Goal: Task Accomplishment & Management: Manage account settings

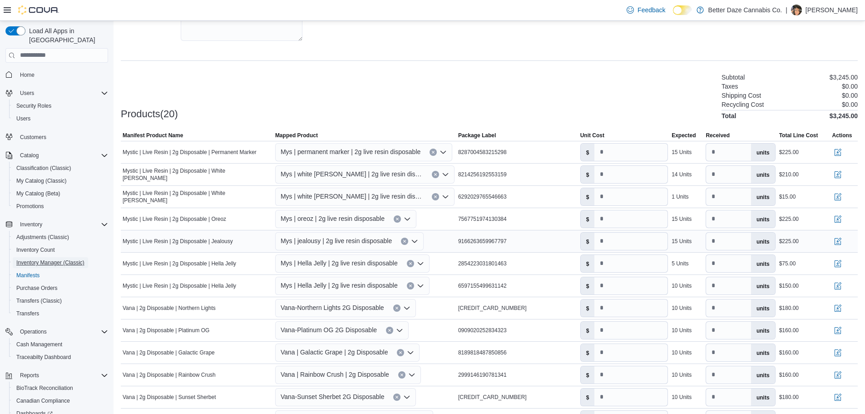
scroll to position [190, 0]
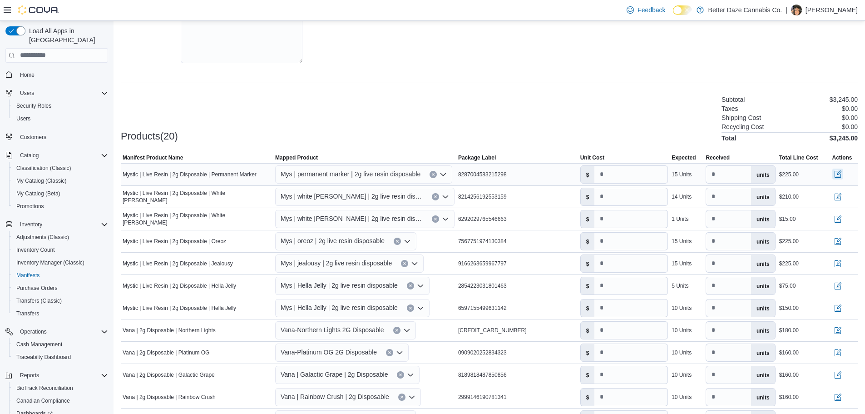
click at [844, 169] on button "button" at bounding box center [838, 174] width 11 height 11
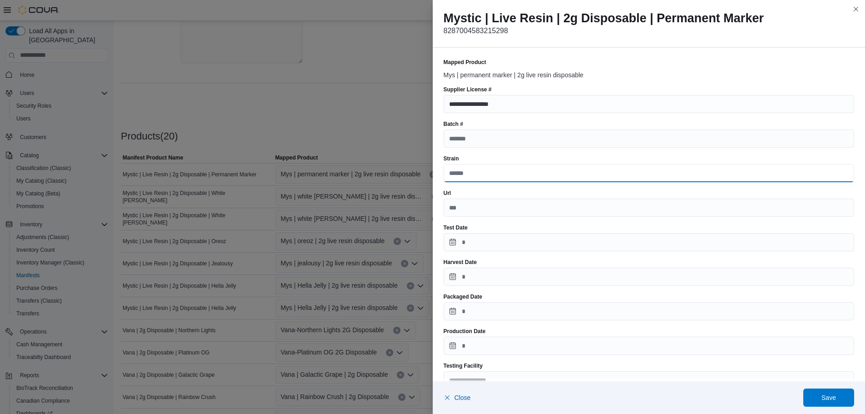
click at [466, 170] on input "Strain" at bounding box center [649, 173] width 411 height 18
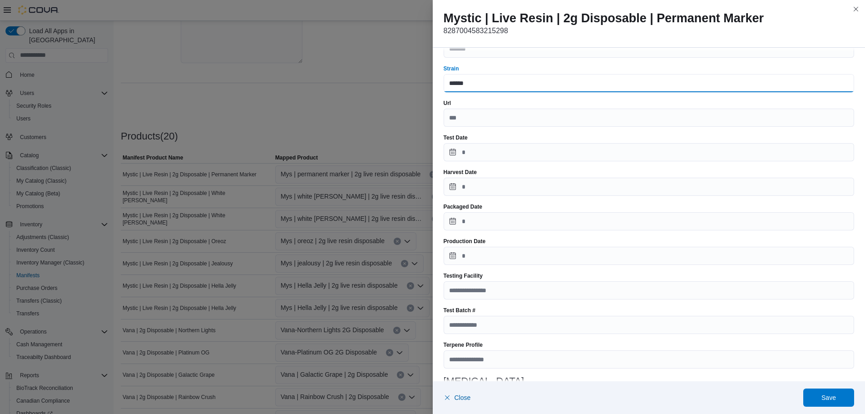
scroll to position [91, 0]
type input "******"
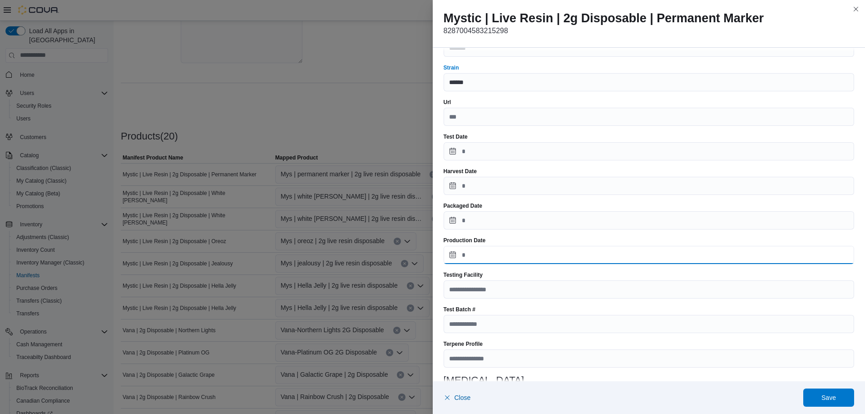
click at [457, 254] on input "Production Date" at bounding box center [649, 255] width 411 height 18
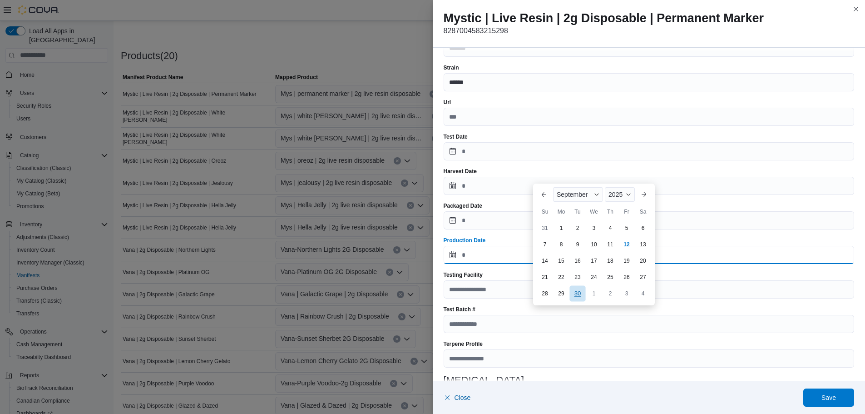
scroll to position [281, 0]
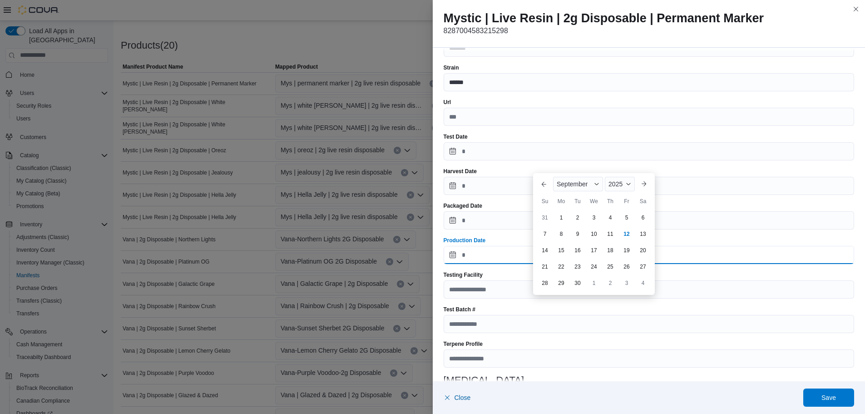
click at [486, 250] on input "Production Date" at bounding box center [649, 255] width 411 height 18
click at [577, 219] on body "**********" at bounding box center [432, 136] width 865 height 835
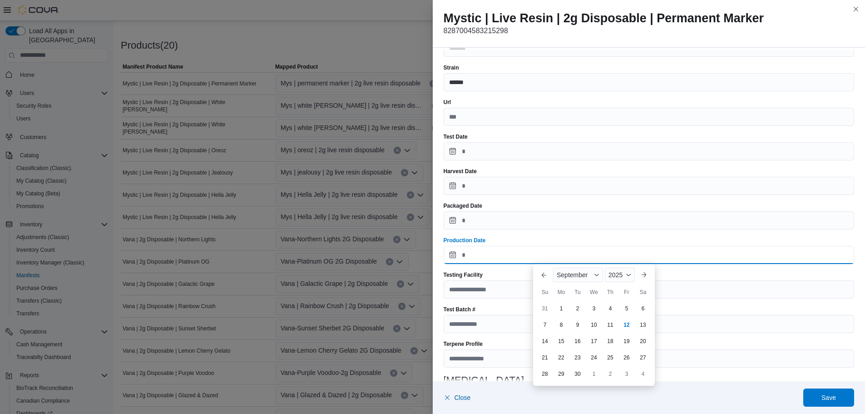
click at [463, 259] on input "Production Date" at bounding box center [649, 255] width 411 height 18
click at [575, 309] on div "2" at bounding box center [578, 308] width 15 height 15
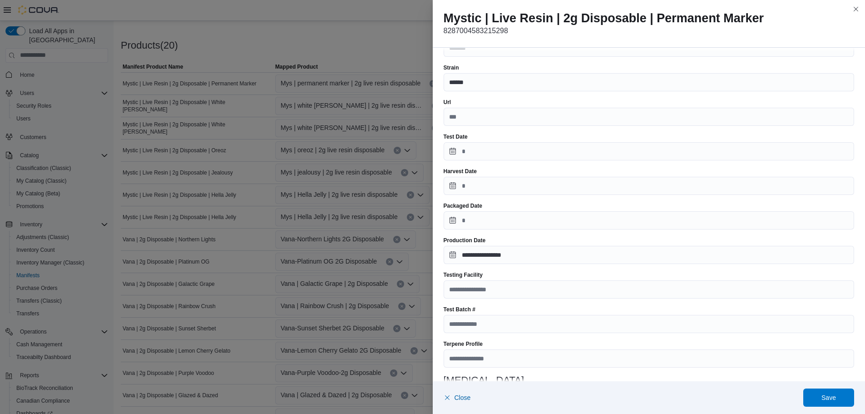
type input "**********"
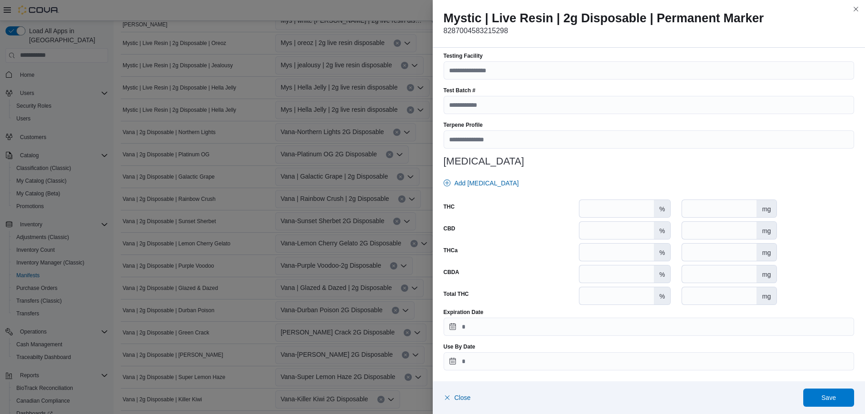
scroll to position [417, 0]
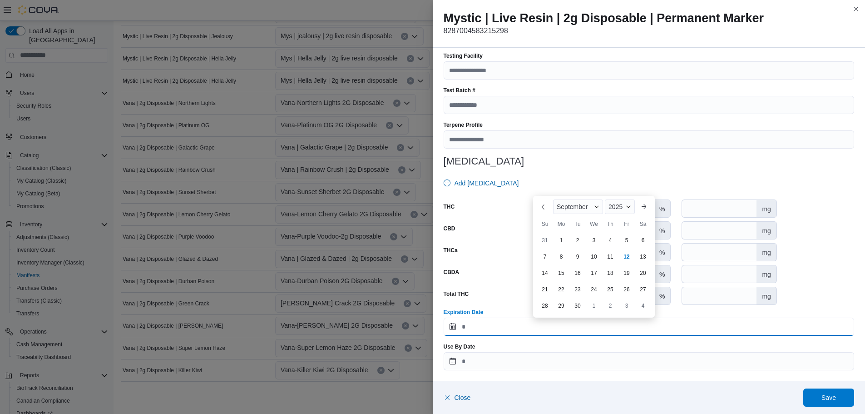
drag, startPoint x: 491, startPoint y: 328, endPoint x: 637, endPoint y: 218, distance: 182.3
click at [492, 327] on input "Expiration Date" at bounding box center [649, 327] width 411 height 18
click at [621, 212] on div "2025" at bounding box center [620, 206] width 30 height 15
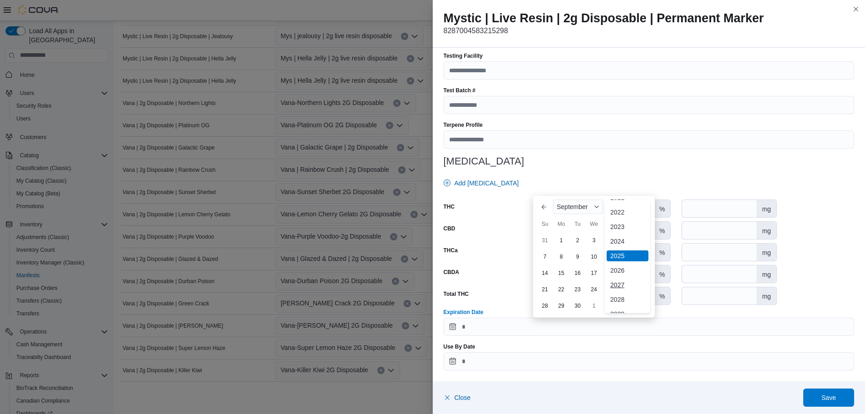
scroll to position [108, 0]
drag, startPoint x: 619, startPoint y: 213, endPoint x: 625, endPoint y: 218, distance: 8.2
click at [621, 213] on div "2026" at bounding box center [628, 216] width 42 height 11
click at [589, 238] on div "2" at bounding box center [594, 240] width 16 height 16
type input "**********"
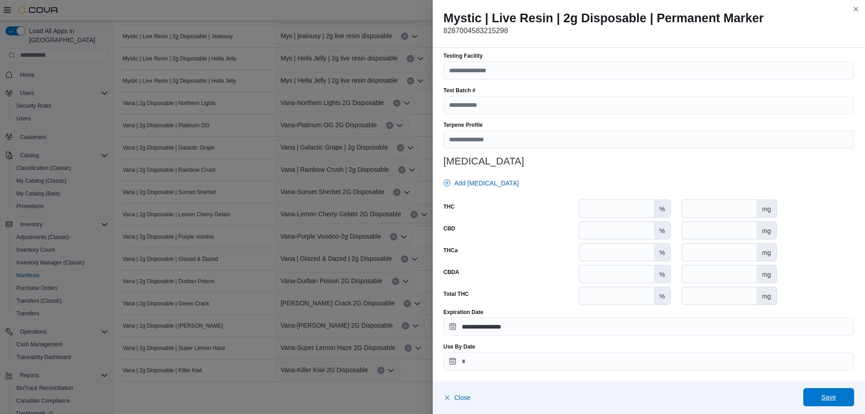
click at [828, 402] on span "Save" at bounding box center [829, 397] width 40 height 18
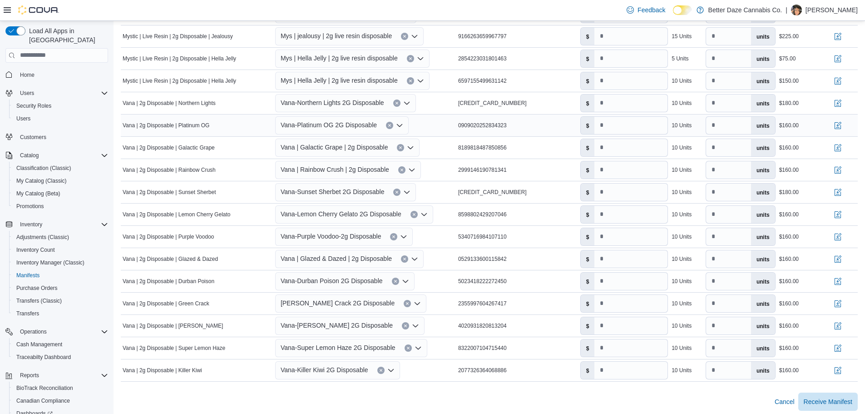
scroll to position [153, 0]
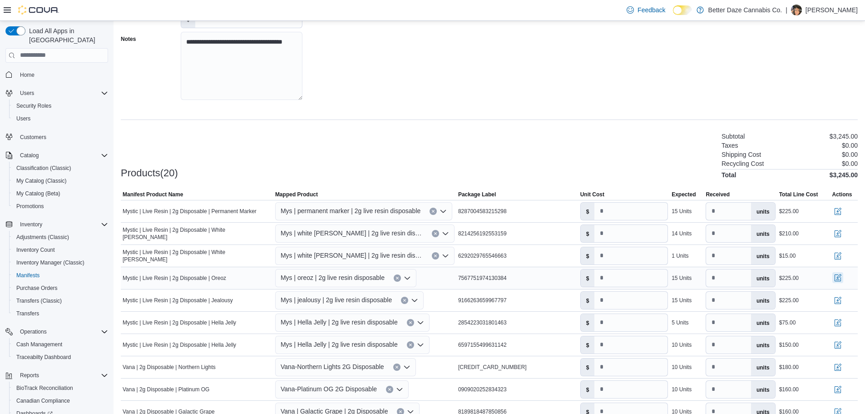
click at [844, 274] on button "button" at bounding box center [838, 277] width 11 height 11
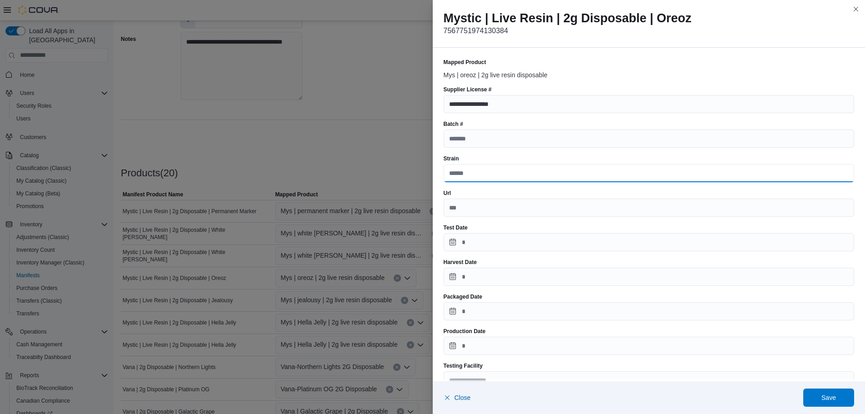
drag, startPoint x: 512, startPoint y: 174, endPoint x: 505, endPoint y: 173, distance: 7.3
click at [512, 174] on input "Strain" at bounding box center [649, 173] width 411 height 18
type input "******"
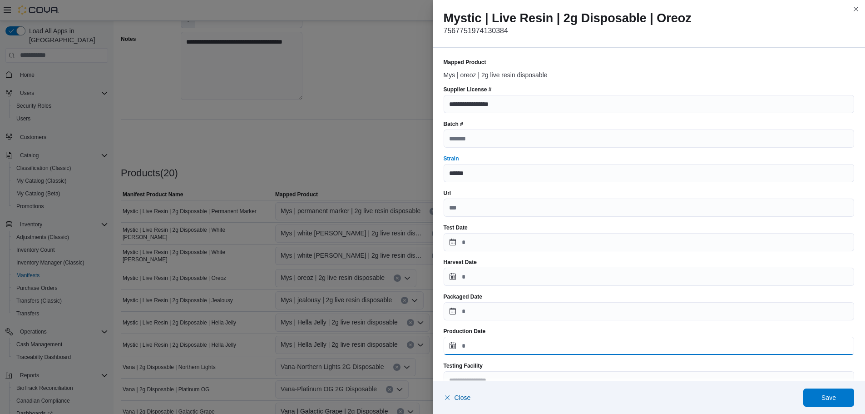
click at [461, 345] on input "Production Date" at bounding box center [649, 346] width 411 height 18
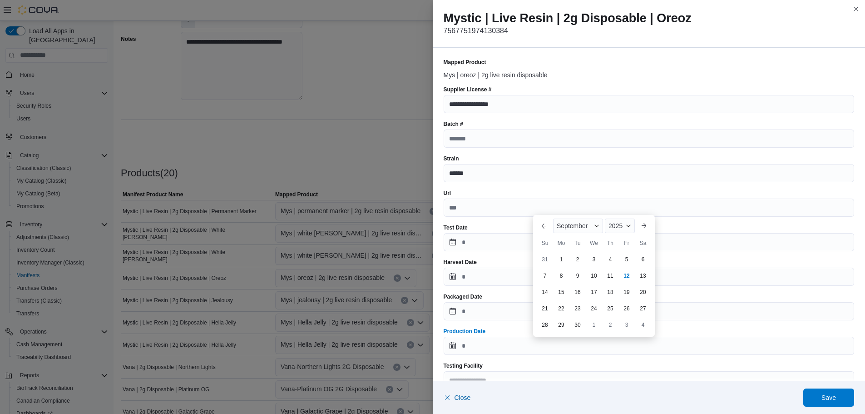
click at [598, 282] on div "10" at bounding box center [594, 275] width 15 height 15
type input "**********"
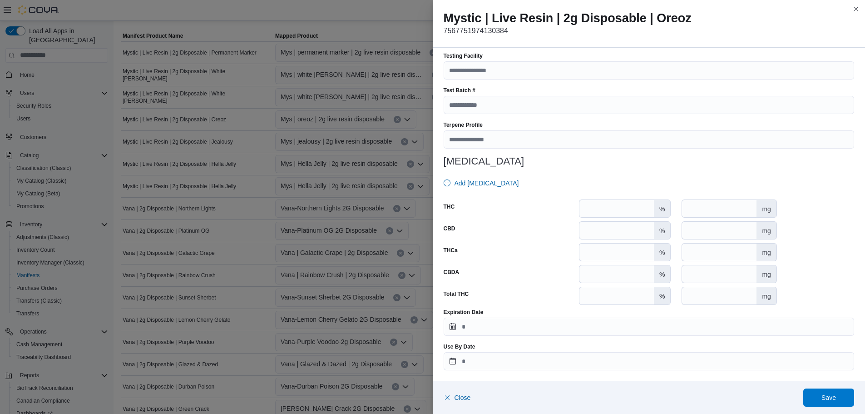
scroll to position [417, 0]
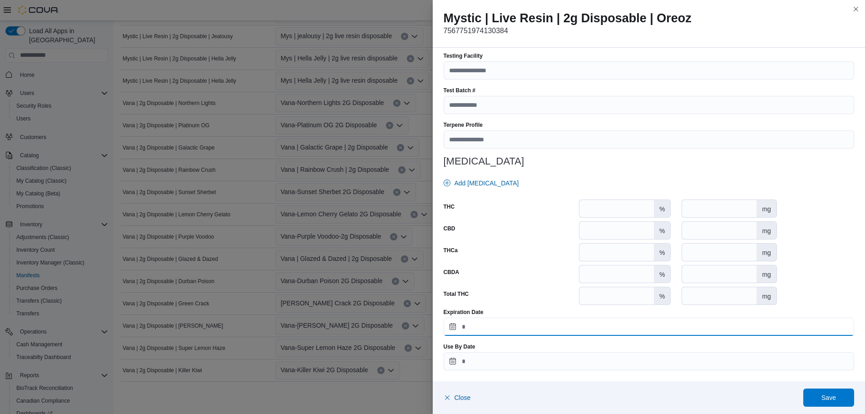
click at [479, 321] on input "Expiration Date" at bounding box center [649, 327] width 411 height 18
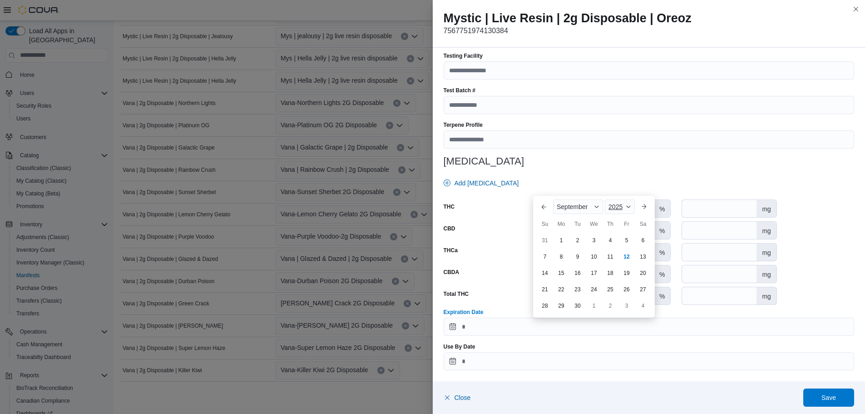
click at [614, 207] on span "2025" at bounding box center [616, 206] width 14 height 7
click at [616, 218] on div "2026" at bounding box center [628, 216] width 42 height 11
click at [616, 257] on div "10" at bounding box center [610, 256] width 16 height 16
type input "**********"
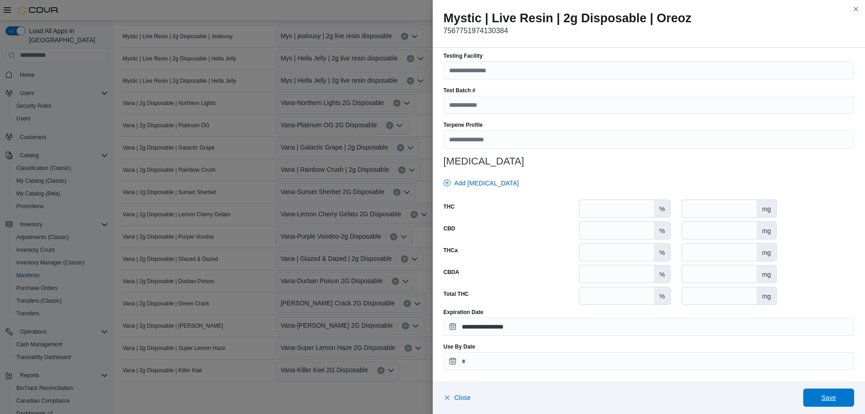
click at [833, 392] on span "Save" at bounding box center [829, 397] width 40 height 18
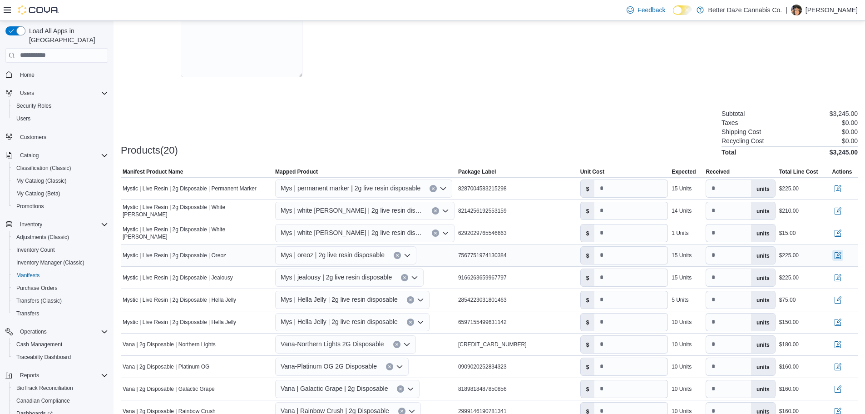
scroll to position [235, 0]
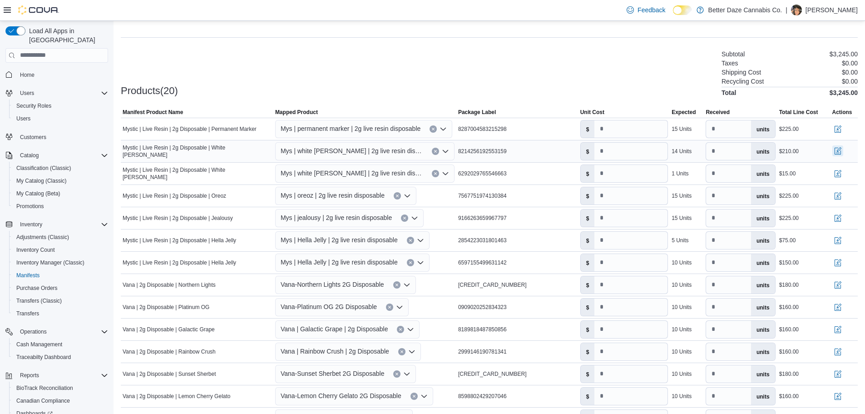
click at [844, 145] on button "button" at bounding box center [838, 150] width 11 height 11
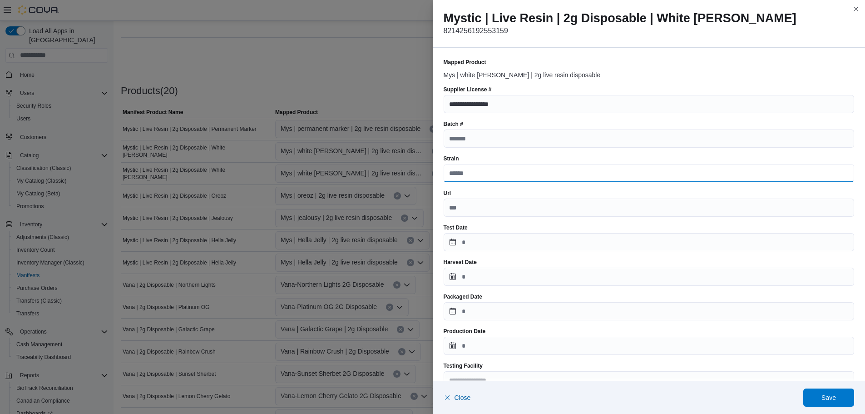
click at [482, 175] on input "Strain" at bounding box center [649, 173] width 411 height 18
type input "******"
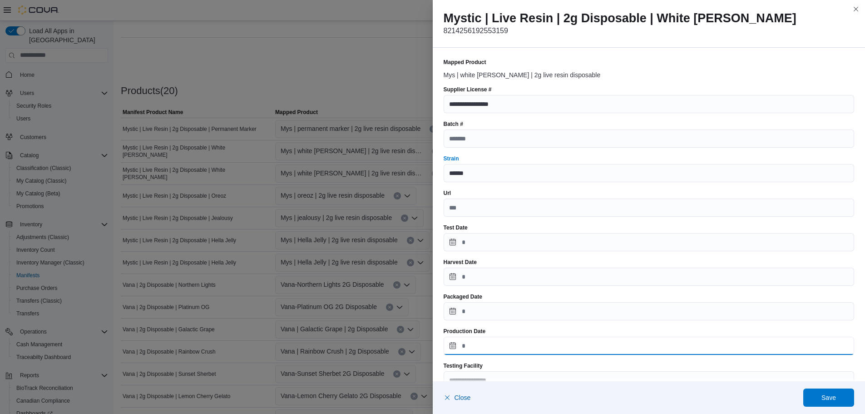
click at [455, 347] on input "Production Date" at bounding box center [649, 346] width 411 height 18
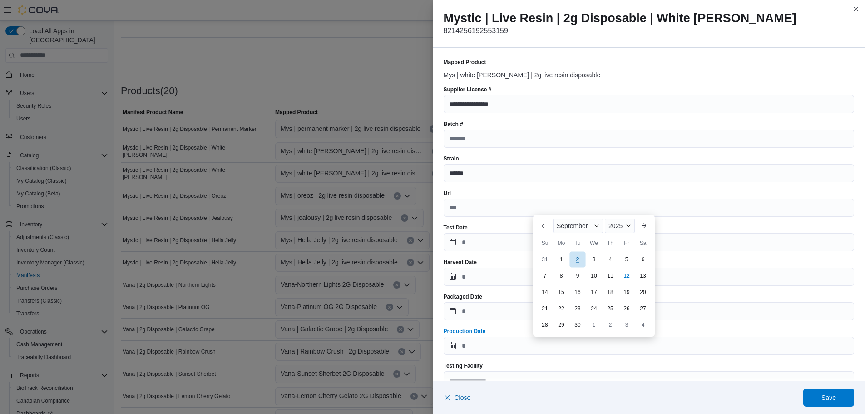
click at [582, 260] on div "2" at bounding box center [578, 259] width 16 height 16
type input "**********"
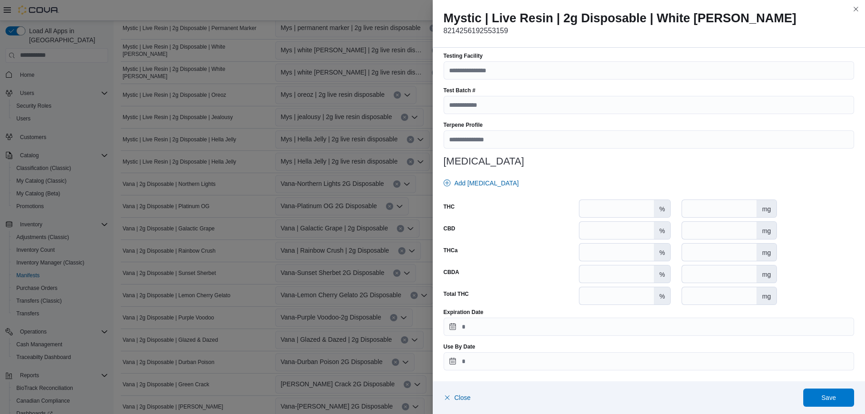
scroll to position [417, 0]
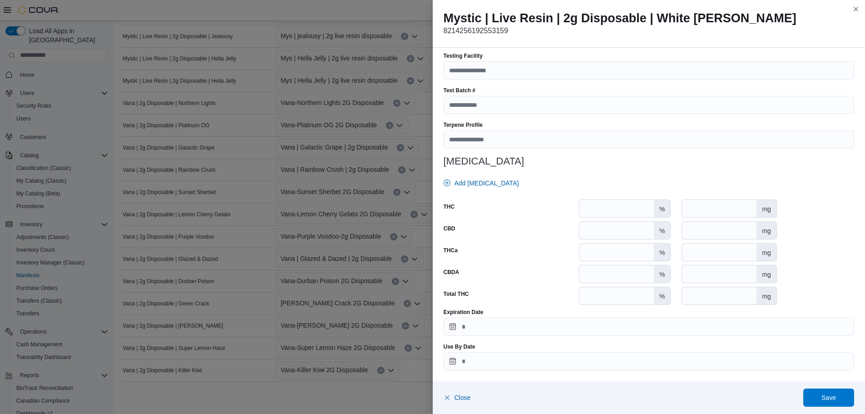
drag, startPoint x: 508, startPoint y: 319, endPoint x: 512, endPoint y: 326, distance: 8.1
click at [508, 321] on div "Expiration Date" at bounding box center [649, 321] width 411 height 27
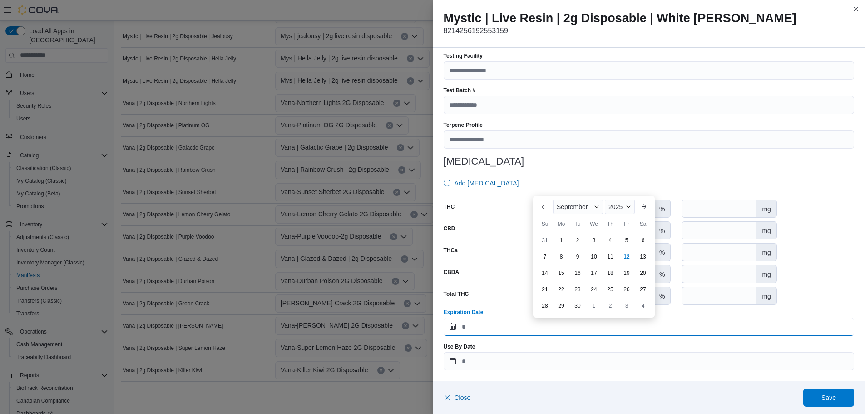
click at [481, 328] on input "Expiration Date" at bounding box center [649, 327] width 411 height 18
click at [617, 210] on div "2025" at bounding box center [620, 206] width 30 height 15
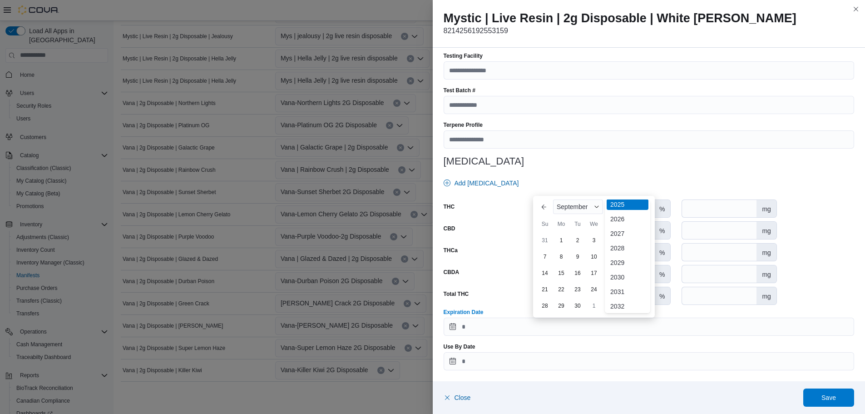
scroll to position [108, 0]
click at [621, 213] on div "2026" at bounding box center [628, 216] width 42 height 11
click at [596, 241] on div "2" at bounding box center [594, 240] width 16 height 16
type input "**********"
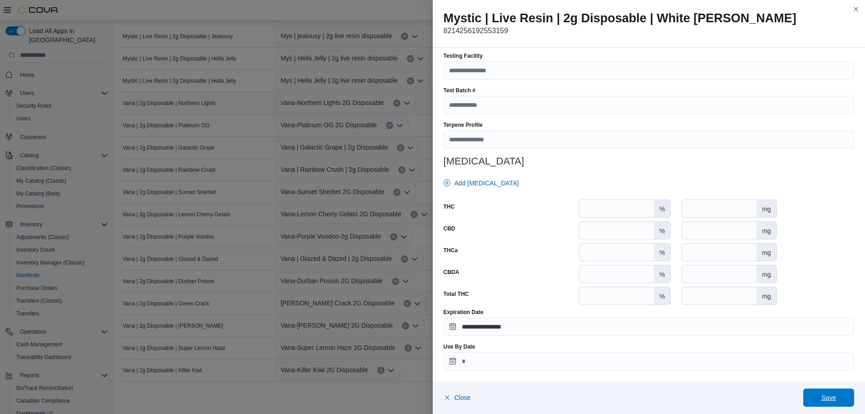
click at [838, 393] on span "Save" at bounding box center [829, 397] width 40 height 18
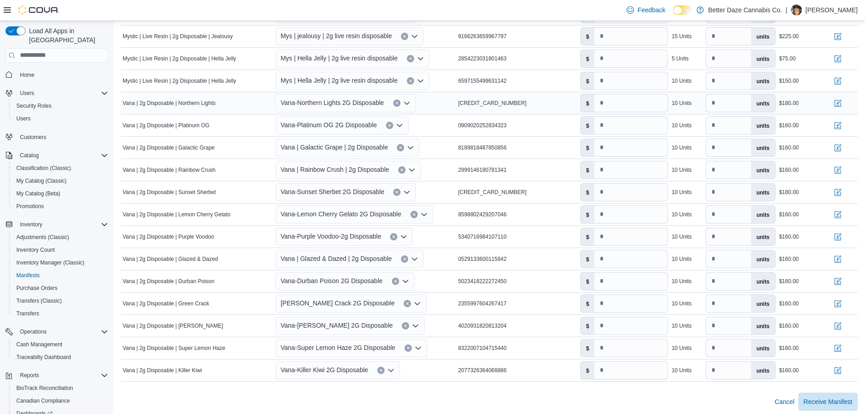
scroll to position [175, 0]
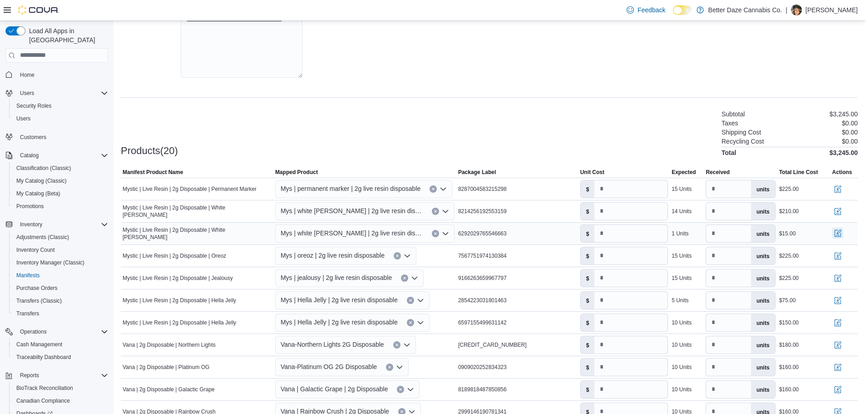
click at [843, 228] on button "button" at bounding box center [838, 233] width 11 height 11
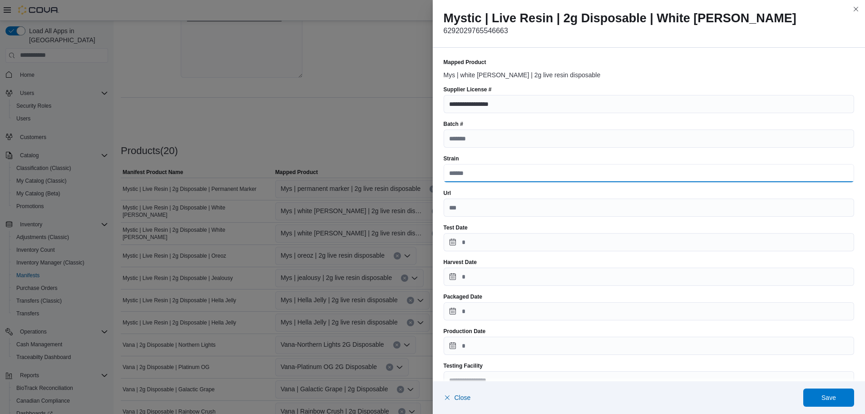
drag, startPoint x: 490, startPoint y: 173, endPoint x: 485, endPoint y: 169, distance: 6.2
click at [488, 172] on input "Strain" at bounding box center [649, 173] width 411 height 18
type input "******"
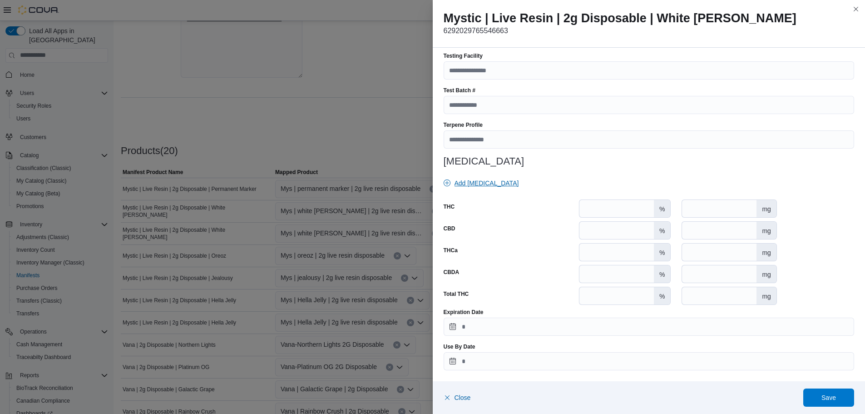
scroll to position [174, 0]
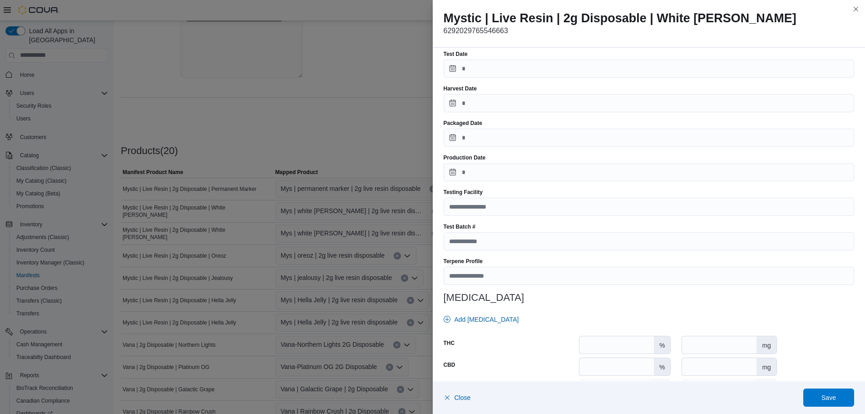
click at [453, 162] on div "Production Date" at bounding box center [649, 167] width 411 height 27
click at [457, 183] on div "**********" at bounding box center [649, 195] width 411 height 621
click at [461, 174] on input "Production Date" at bounding box center [649, 172] width 411 height 18
click at [580, 223] on div "2" at bounding box center [578, 226] width 16 height 16
type input "**********"
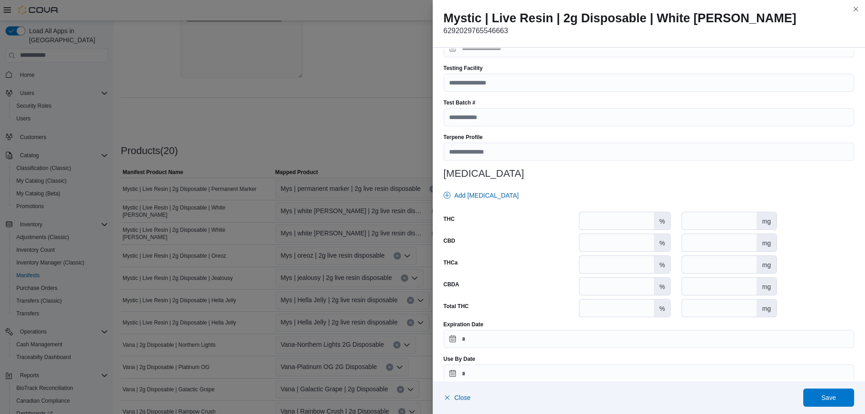
scroll to position [310, 0]
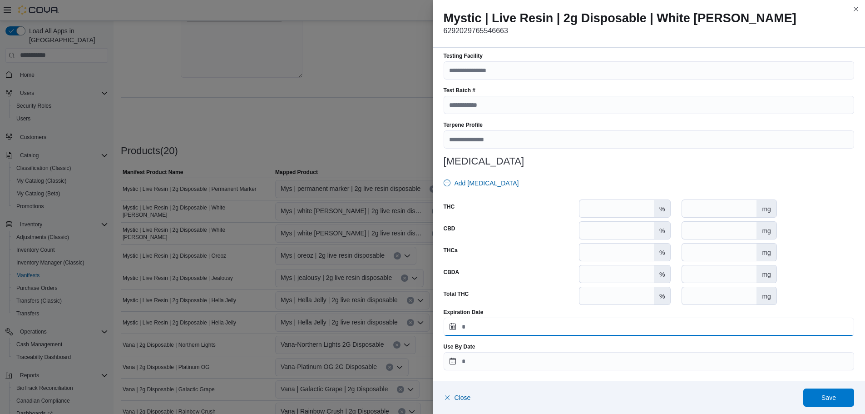
click at [497, 326] on input "Expiration Date" at bounding box center [649, 327] width 411 height 18
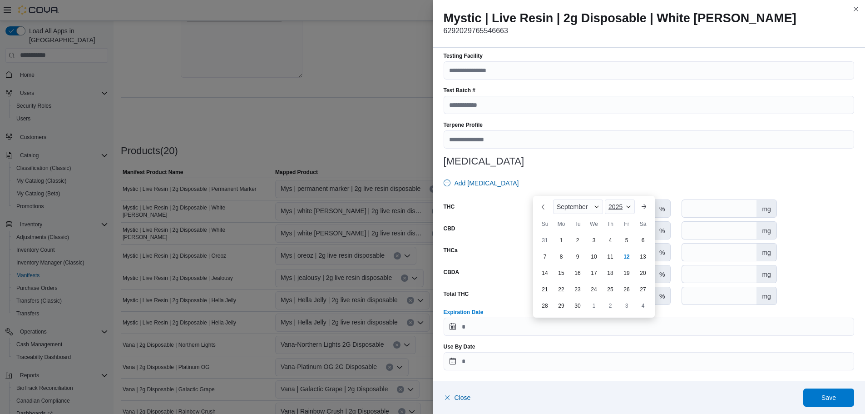
click at [607, 206] on div "2025" at bounding box center [620, 206] width 30 height 15
click at [616, 219] on div "2026" at bounding box center [628, 216] width 42 height 11
click at [587, 239] on div "2" at bounding box center [594, 240] width 16 height 16
type input "**********"
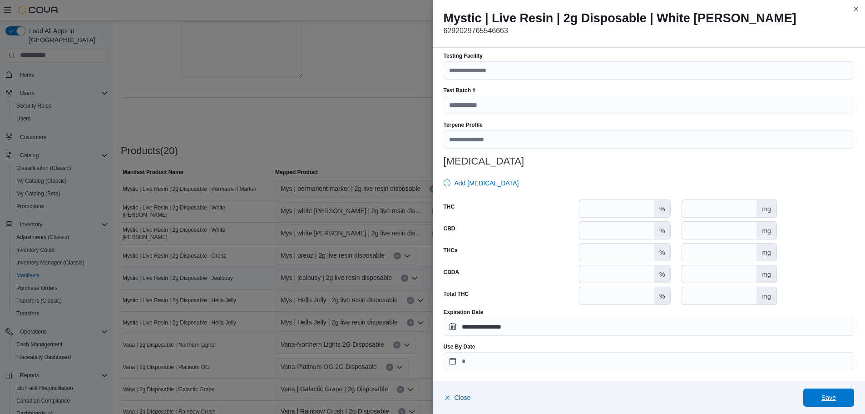
drag, startPoint x: 838, startPoint y: 398, endPoint x: 448, endPoint y: 284, distance: 406.2
click at [837, 398] on span "Save" at bounding box center [829, 397] width 40 height 18
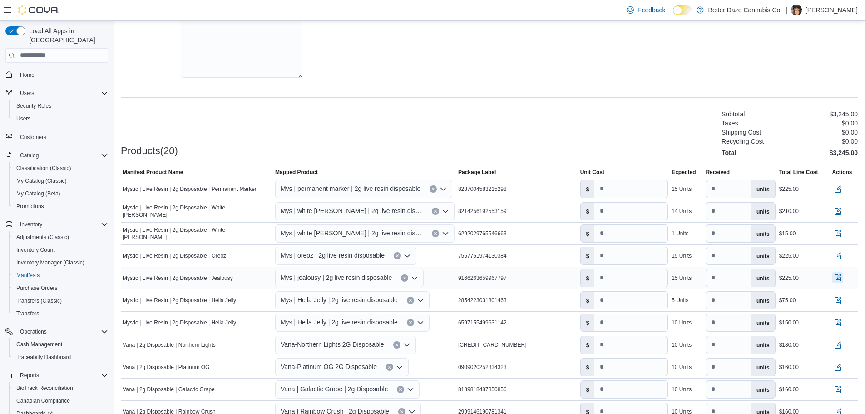
click at [844, 274] on button "button" at bounding box center [838, 277] width 11 height 11
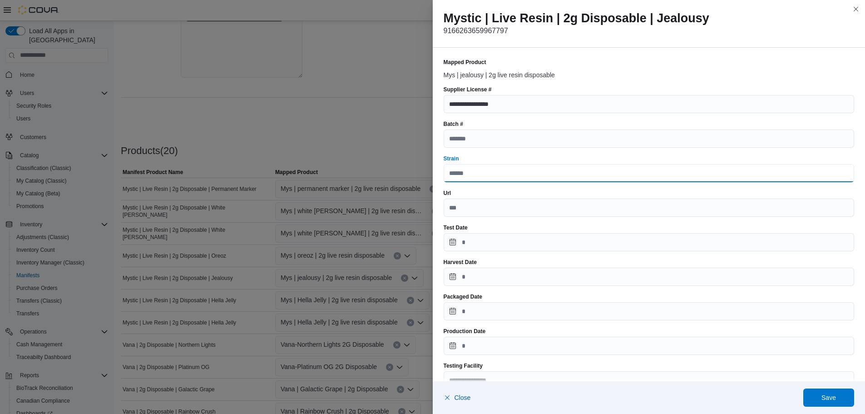
drag, startPoint x: 501, startPoint y: 167, endPoint x: 506, endPoint y: 166, distance: 4.7
click at [506, 166] on input "Strain" at bounding box center [649, 173] width 411 height 18
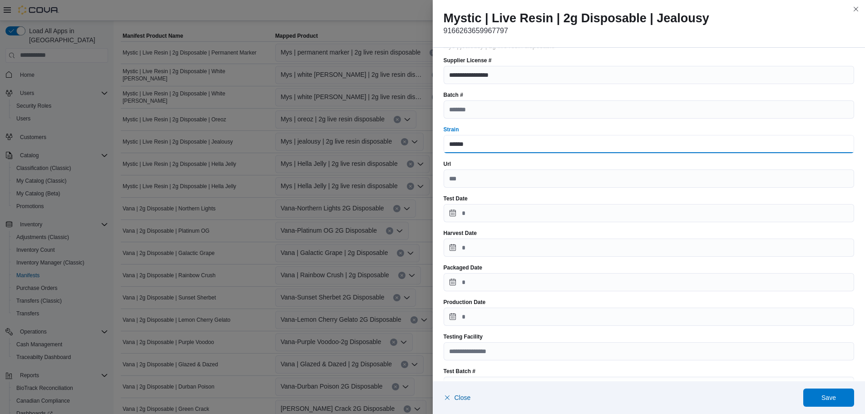
scroll to position [45, 0]
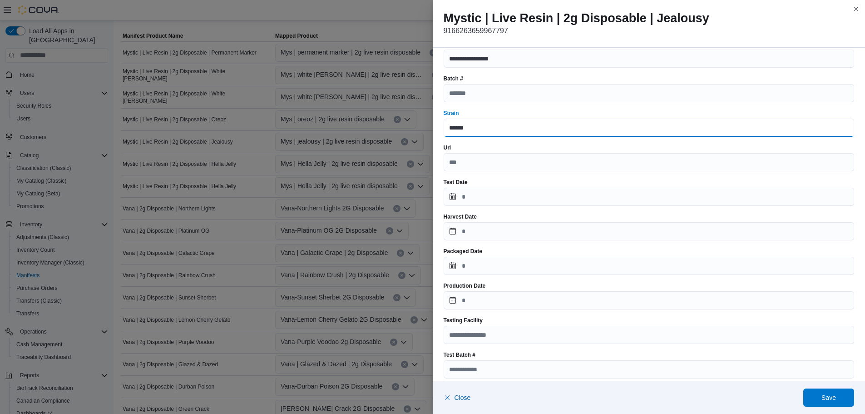
type input "******"
click at [452, 291] on div "Production Date" at bounding box center [649, 295] width 411 height 27
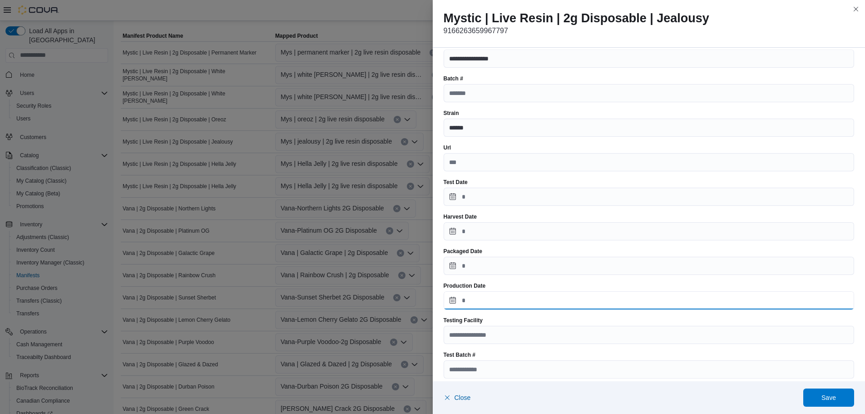
click at [450, 301] on input "Production Date" at bounding box center [649, 300] width 411 height 18
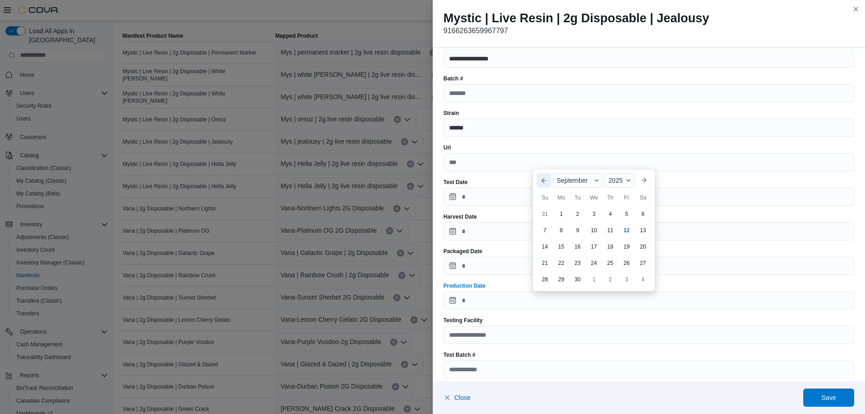
click at [541, 180] on button "Previous Month" at bounding box center [544, 180] width 15 height 15
click at [628, 258] on div "29" at bounding box center [627, 263] width 15 height 15
type input "**********"
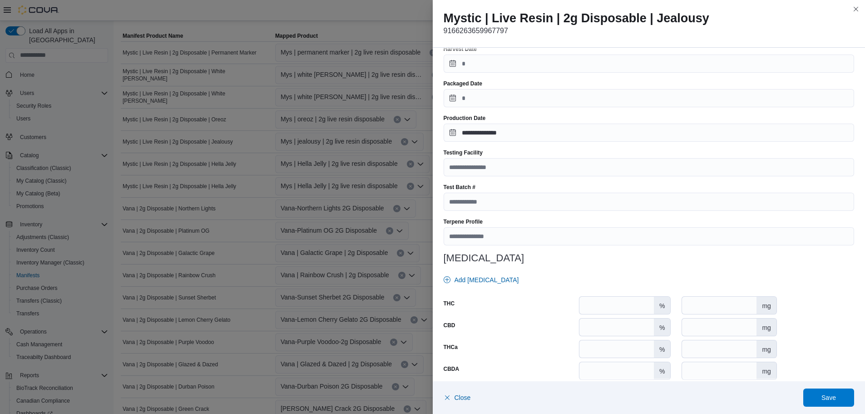
scroll to position [310, 0]
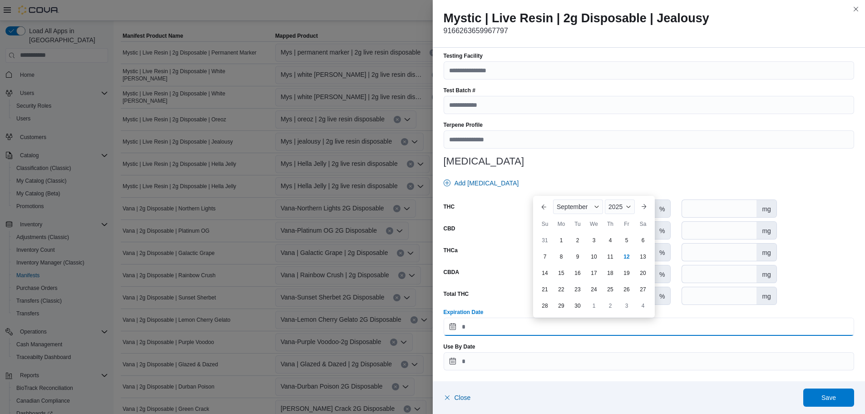
click at [510, 326] on input "Expiration Date" at bounding box center [649, 327] width 411 height 18
click at [625, 203] on div "2025" at bounding box center [620, 206] width 30 height 15
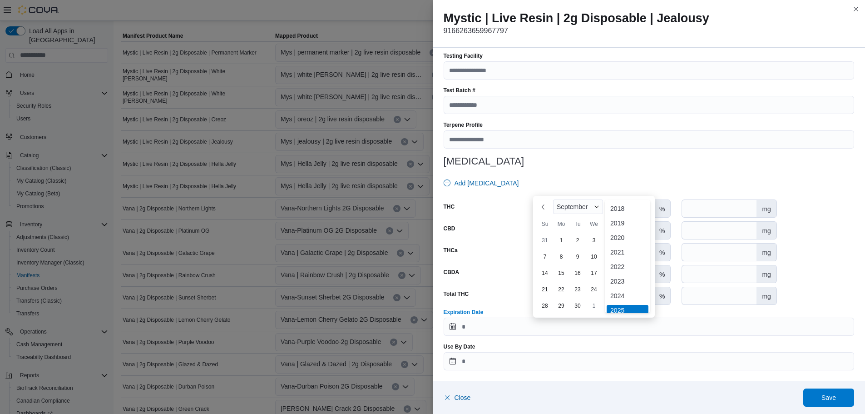
scroll to position [108, 0]
click at [618, 216] on div "2026" at bounding box center [628, 216] width 42 height 11
click at [547, 211] on button "Previous Month" at bounding box center [544, 206] width 15 height 15
click at [644, 288] on div "29" at bounding box center [643, 289] width 15 height 15
type input "**********"
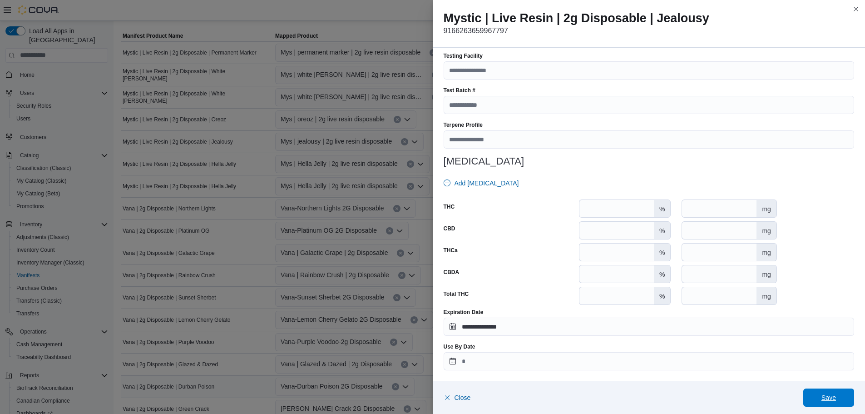
click at [823, 393] on span "Save" at bounding box center [829, 397] width 40 height 18
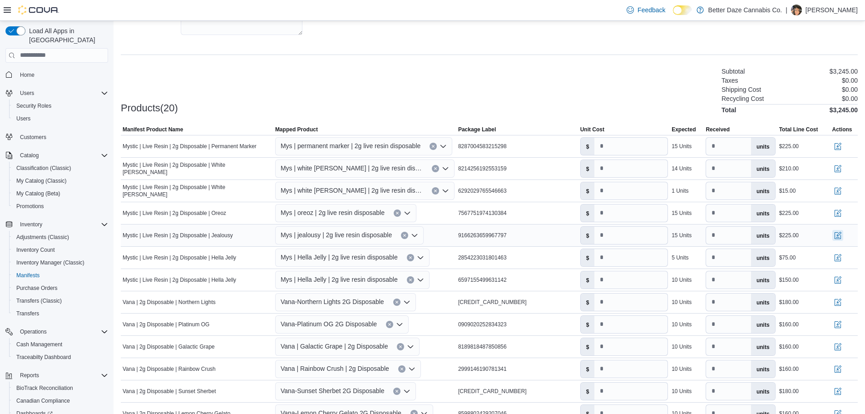
scroll to position [221, 0]
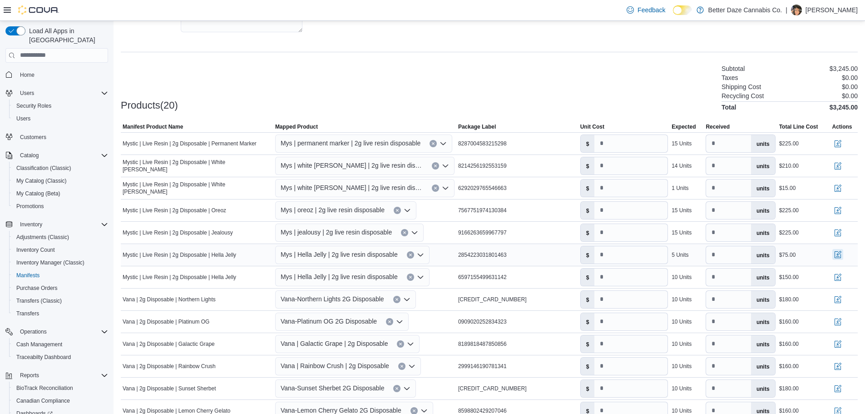
click at [844, 249] on button "button" at bounding box center [838, 254] width 11 height 11
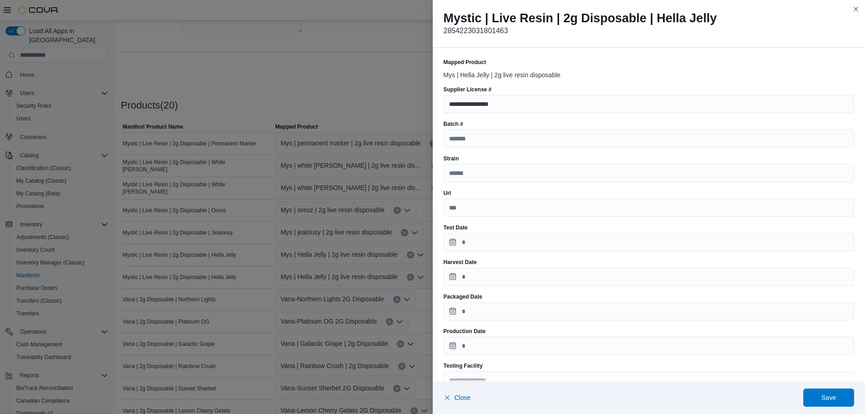
drag, startPoint x: 452, startPoint y: 161, endPoint x: 453, endPoint y: 172, distance: 10.5
click at [453, 163] on div "Strain" at bounding box center [649, 168] width 411 height 27
drag, startPoint x: 454, startPoint y: 173, endPoint x: 473, endPoint y: 199, distance: 31.8
click at [454, 173] on input "Strain" at bounding box center [649, 173] width 411 height 18
type input "******"
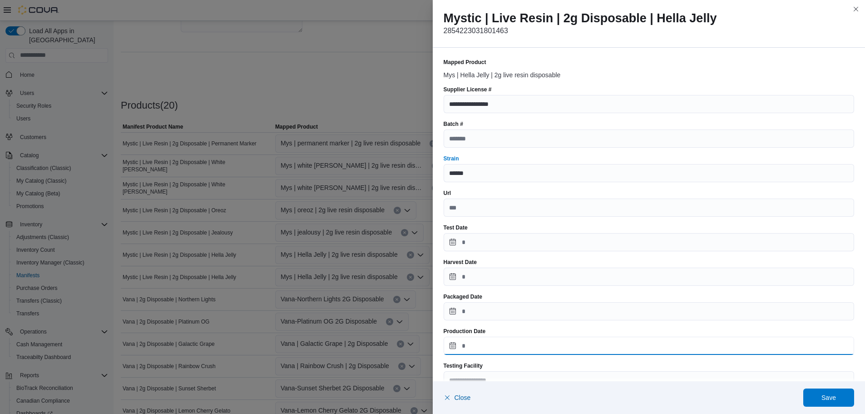
click at [445, 341] on input "Production Date" at bounding box center [649, 346] width 411 height 18
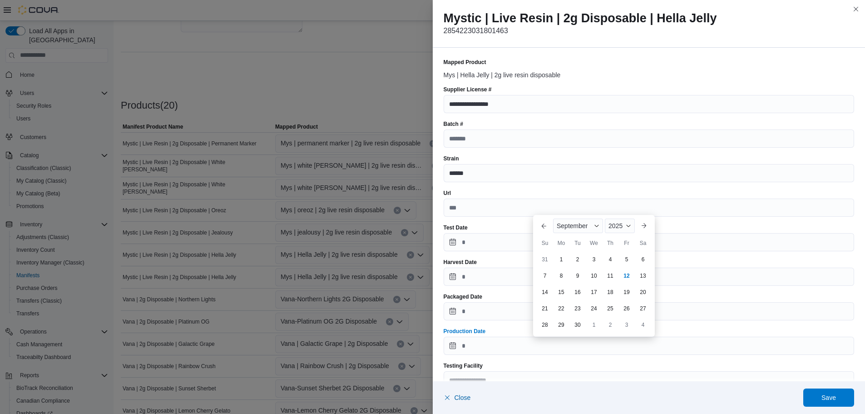
drag, startPoint x: 599, startPoint y: 275, endPoint x: 606, endPoint y: 277, distance: 7.1
click at [601, 275] on div "10" at bounding box center [594, 275] width 15 height 15
type input "**********"
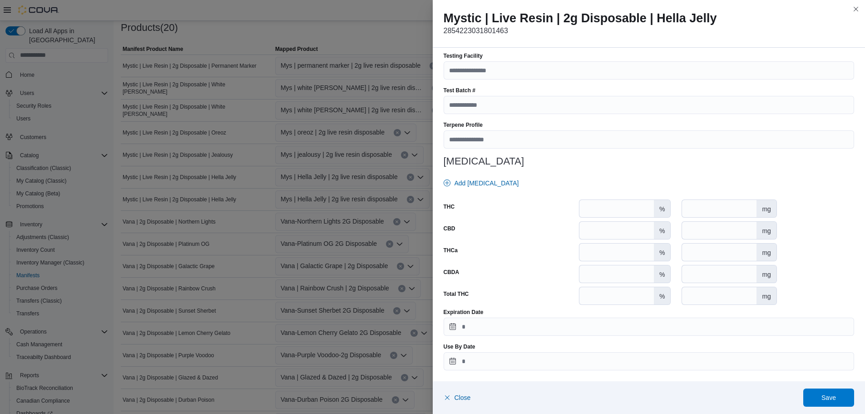
scroll to position [357, 0]
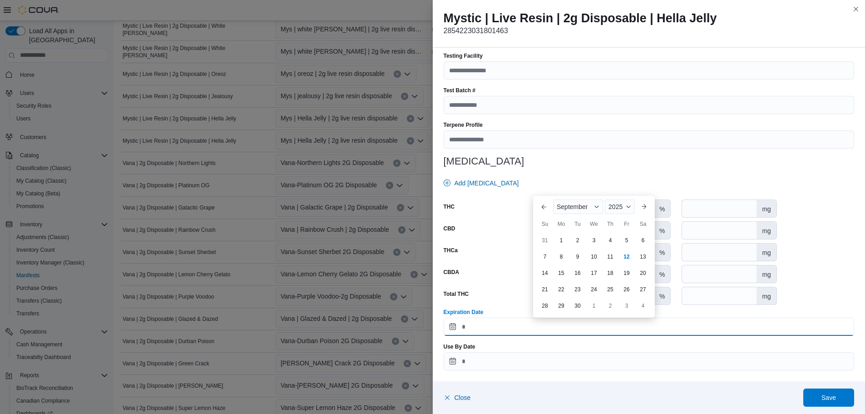
click at [506, 330] on input "Expiration Date" at bounding box center [649, 327] width 411 height 18
click at [626, 211] on div "2025" at bounding box center [620, 206] width 30 height 15
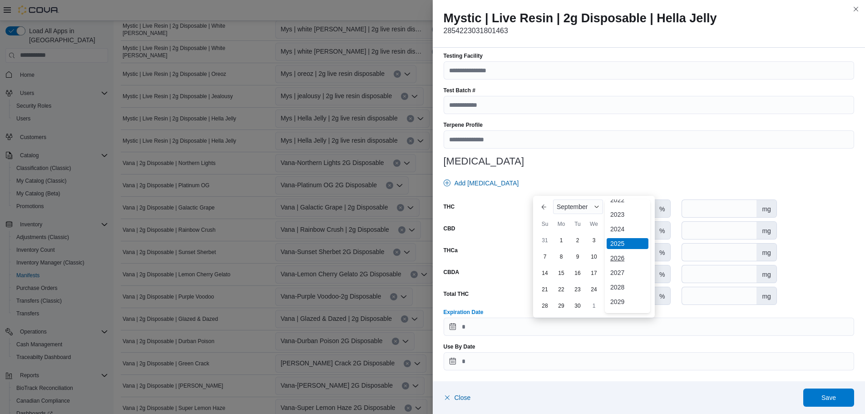
scroll to position [108, 0]
click at [616, 209] on div "2032 2031 2030 2029 2028 2027 2026 ✓ 2025 2024 2023 2022 2021 2020 2019 2018" at bounding box center [627, 202] width 45 height 222
click at [621, 224] on div "You are focused on a year selector menu. Use the up and down arrows to select a…" at bounding box center [627, 202] width 45 height 222
click at [619, 218] on div "2026" at bounding box center [628, 216] width 42 height 11
click at [615, 259] on div "10" at bounding box center [610, 256] width 16 height 16
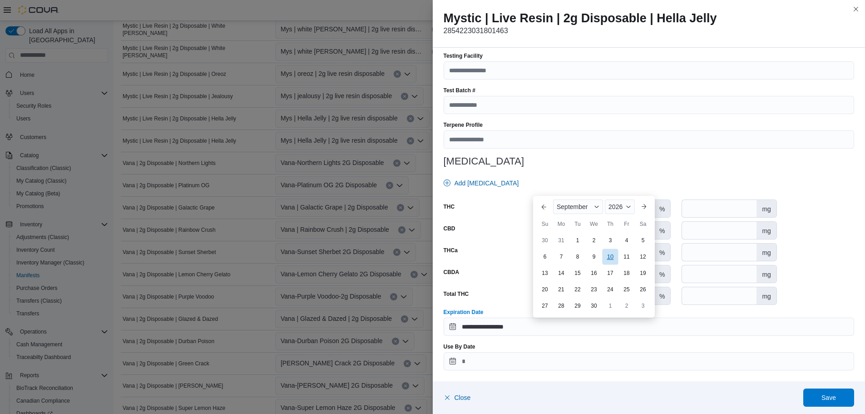
type input "**********"
click at [816, 392] on span "Save" at bounding box center [829, 397] width 40 height 18
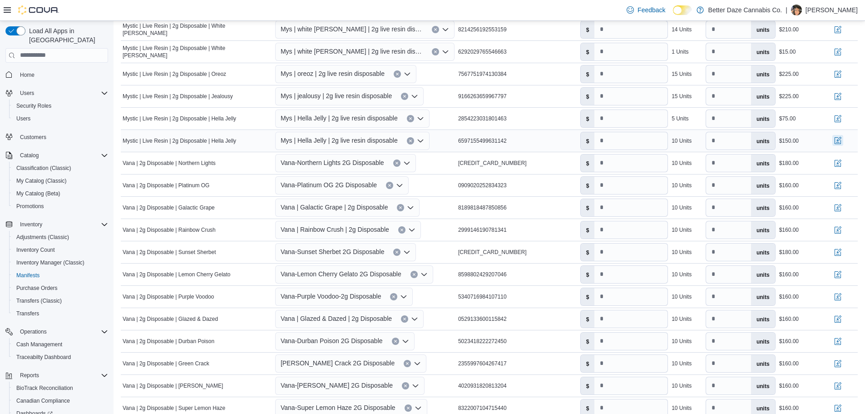
click at [841, 141] on button "button" at bounding box center [838, 140] width 11 height 11
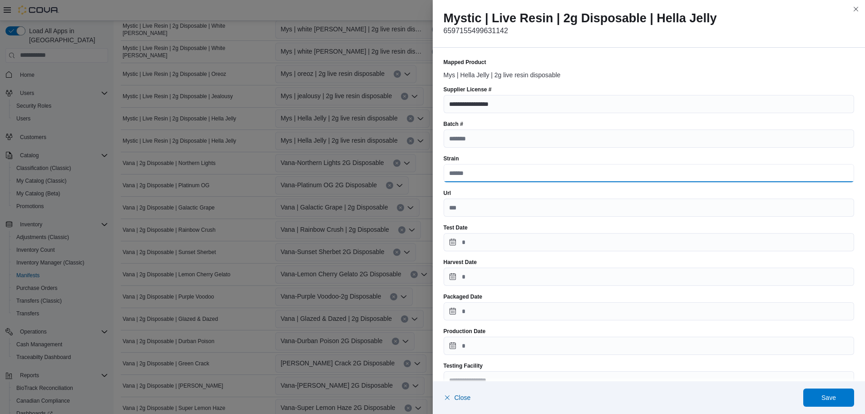
click at [452, 176] on input "Strain" at bounding box center [649, 173] width 411 height 18
type input "******"
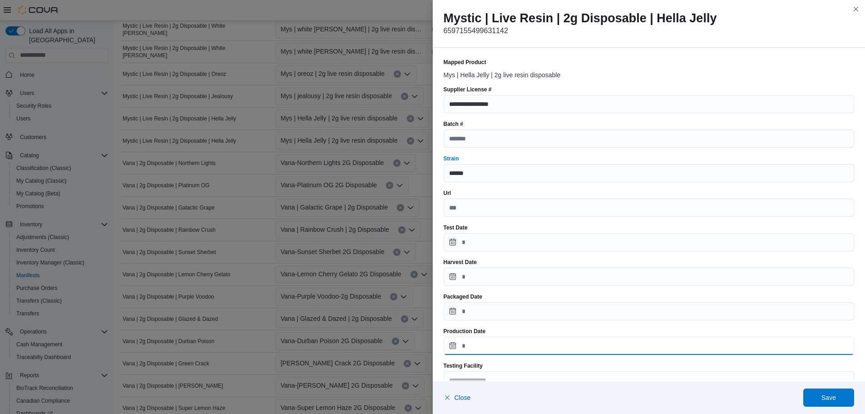
click at [453, 348] on input "Production Date" at bounding box center [649, 346] width 411 height 18
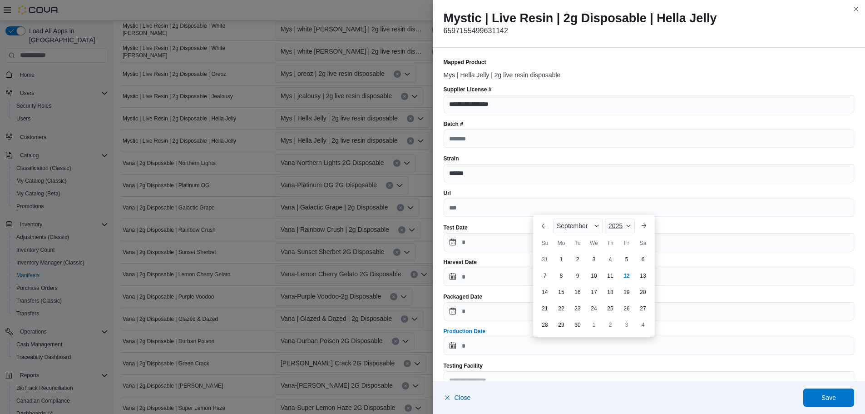
click at [613, 226] on span "2025" at bounding box center [616, 225] width 14 height 7
click at [593, 278] on div "10" at bounding box center [594, 276] width 16 height 16
type input "**********"
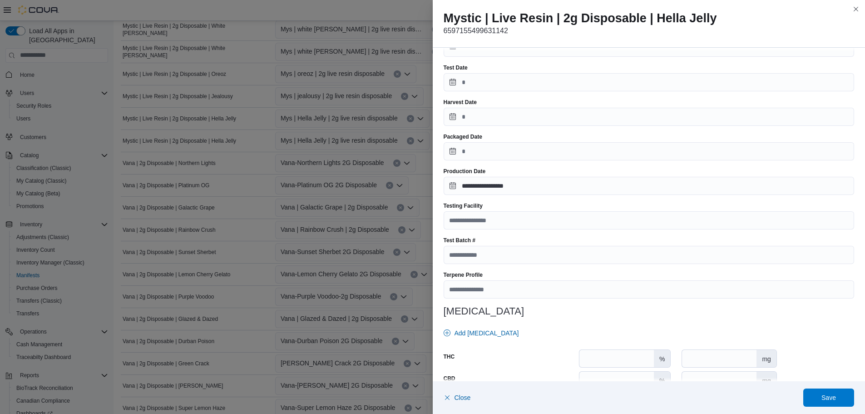
scroll to position [310, 0]
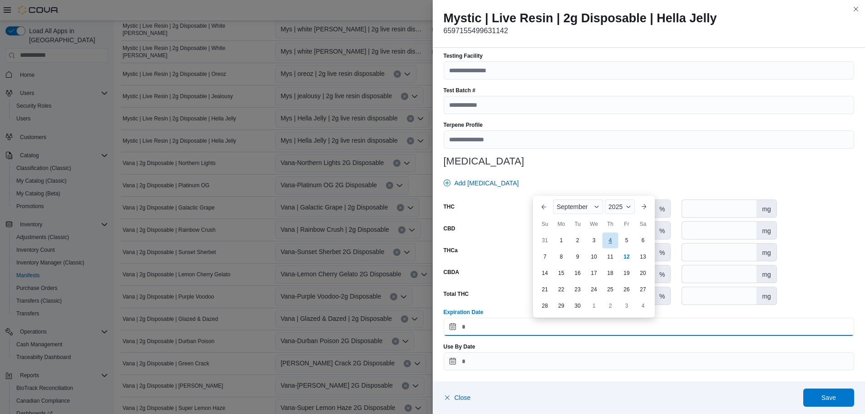
drag, startPoint x: 509, startPoint y: 327, endPoint x: 606, endPoint y: 246, distance: 126.1
click at [510, 327] on input "Expiration Date" at bounding box center [649, 327] width 411 height 18
click at [598, 213] on div "September" at bounding box center [578, 206] width 50 height 15
click at [643, 208] on button "Next month" at bounding box center [644, 206] width 15 height 15
click at [621, 208] on div "2025" at bounding box center [618, 206] width 33 height 15
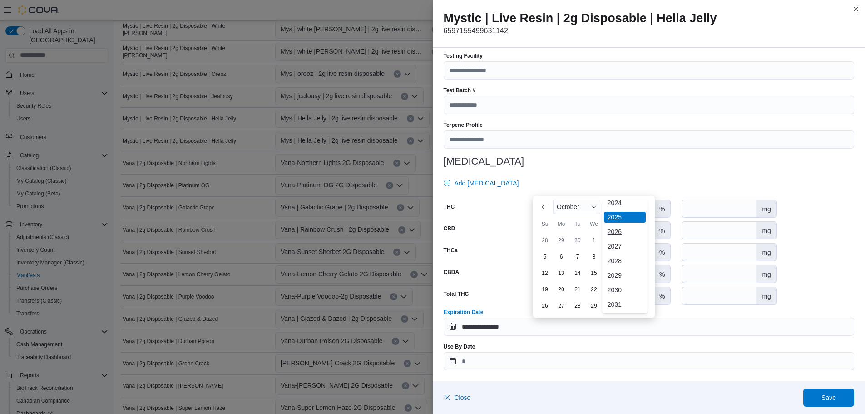
scroll to position [94, 0]
click at [623, 231] on div "2026" at bounding box center [625, 231] width 42 height 11
click at [544, 208] on button "Previous Month" at bounding box center [544, 206] width 15 height 15
click at [613, 253] on div "10" at bounding box center [610, 256] width 15 height 15
type input "**********"
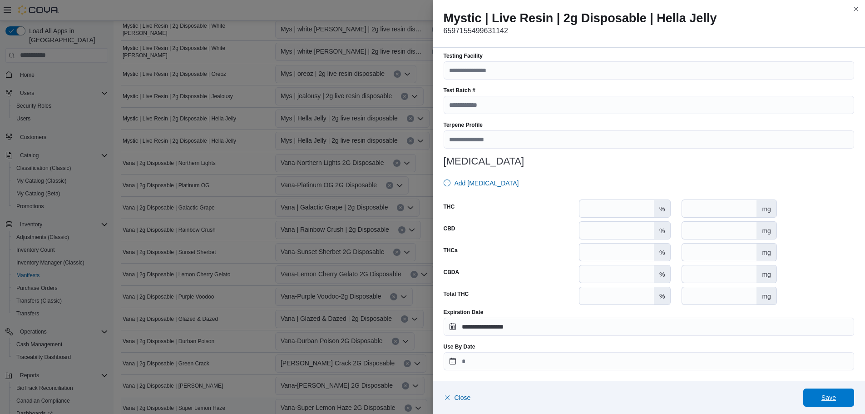
drag, startPoint x: 848, startPoint y: 406, endPoint x: 840, endPoint y: 397, distance: 12.2
click at [849, 405] on span "Save" at bounding box center [829, 397] width 40 height 18
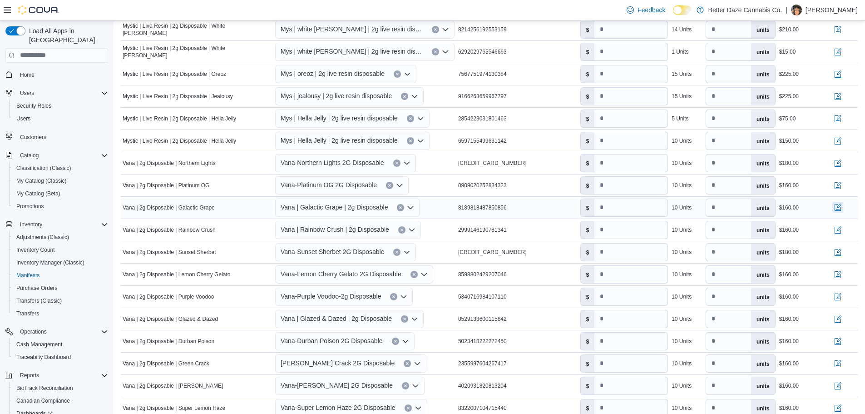
click at [844, 202] on button "button" at bounding box center [838, 207] width 11 height 11
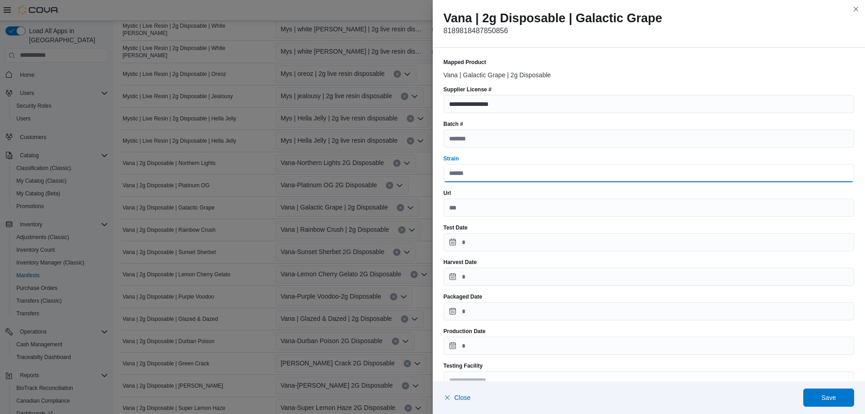
click at [463, 175] on input "Strain" at bounding box center [649, 173] width 411 height 18
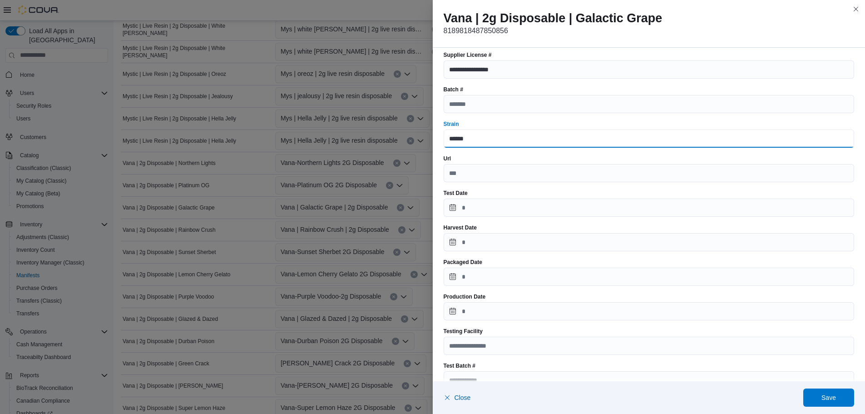
scroll to position [136, 0]
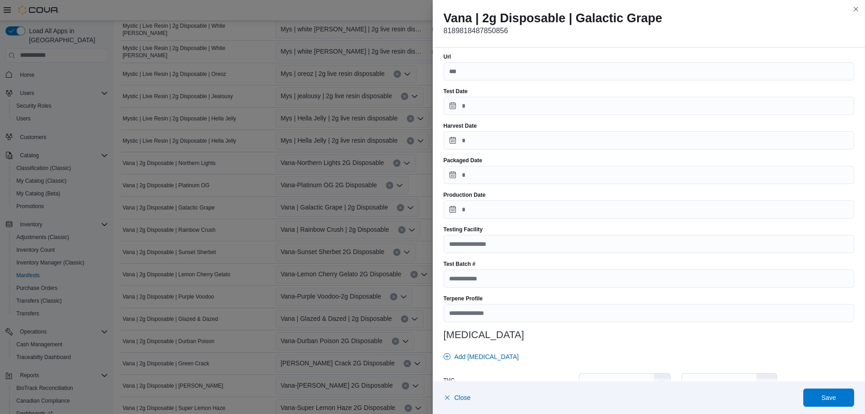
type input "******"
click at [449, 212] on input "Production Date" at bounding box center [649, 209] width 411 height 18
click at [616, 268] on div "4" at bounding box center [610, 263] width 16 height 16
type input "**********"
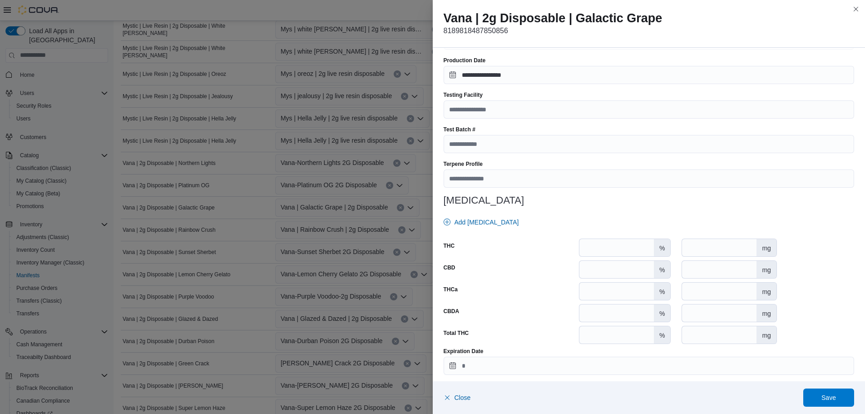
scroll to position [310, 0]
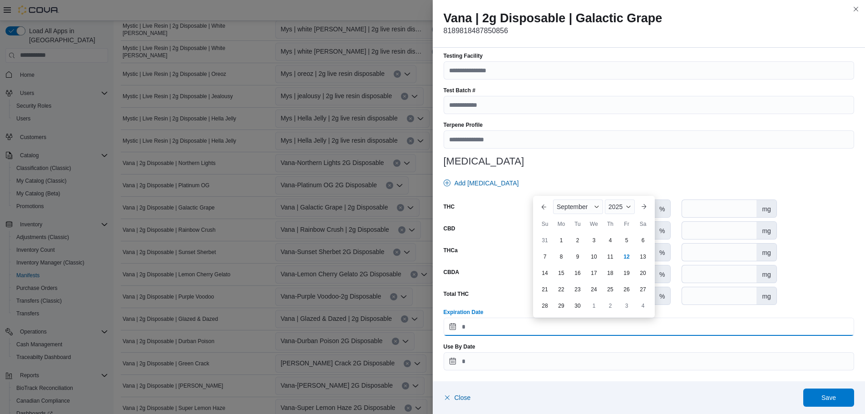
drag, startPoint x: 491, startPoint y: 329, endPoint x: 522, endPoint y: 301, distance: 41.8
click at [491, 329] on input "Expiration Date" at bounding box center [649, 327] width 411 height 18
click at [619, 205] on span "2025" at bounding box center [616, 206] width 14 height 7
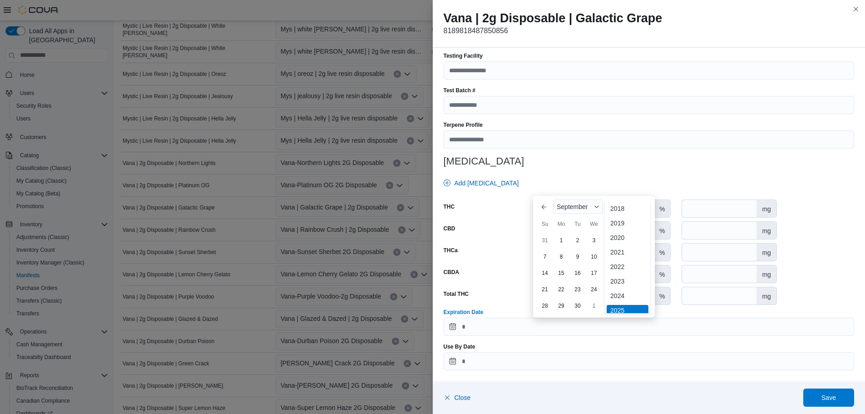
scroll to position [108, 0]
click at [621, 214] on div "2026" at bounding box center [628, 216] width 42 height 11
click at [631, 238] on div "4" at bounding box center [627, 240] width 16 height 16
type input "**********"
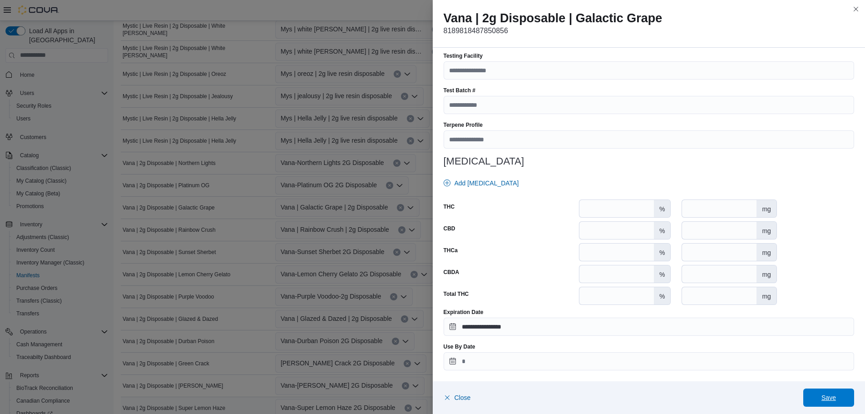
click at [809, 395] on span "Save" at bounding box center [829, 397] width 40 height 18
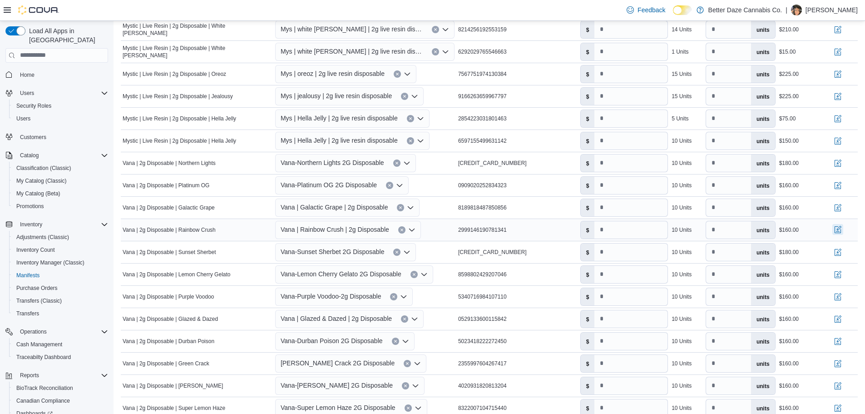
click at [844, 224] on button "button" at bounding box center [838, 229] width 11 height 11
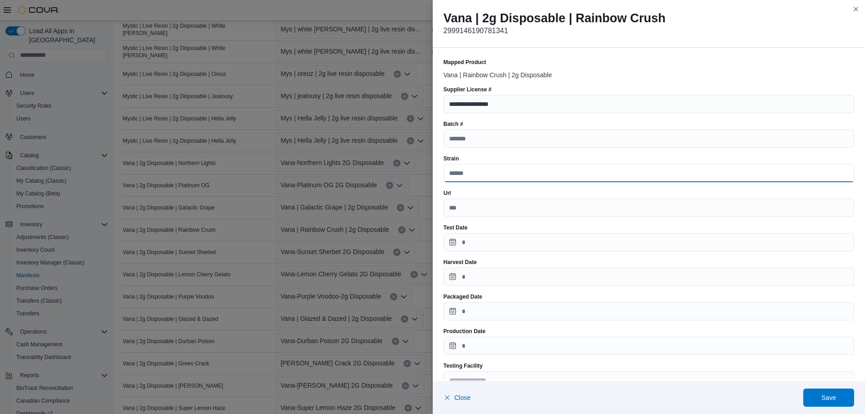
click at [486, 178] on input "Strain" at bounding box center [649, 173] width 411 height 18
type input "******"
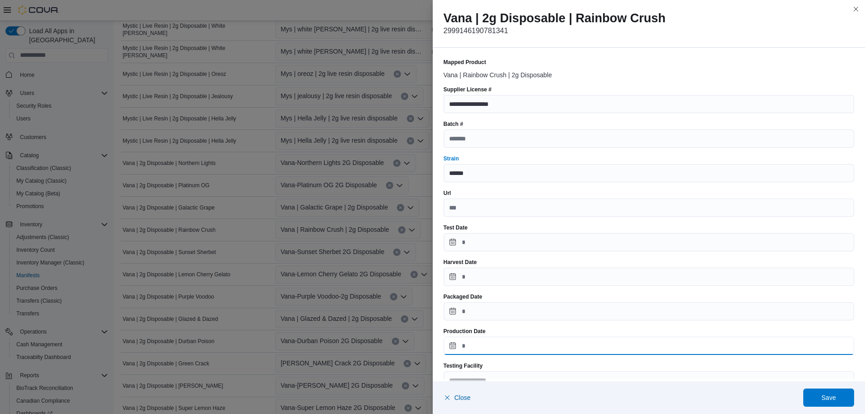
click at [449, 344] on input "Production Date" at bounding box center [649, 346] width 411 height 18
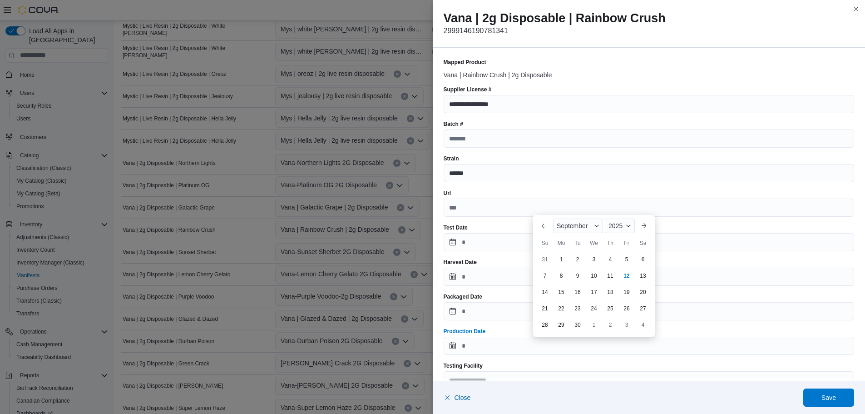
drag, startPoint x: 628, startPoint y: 256, endPoint x: 595, endPoint y: 254, distance: 33.2
click at [628, 256] on div "5" at bounding box center [627, 259] width 15 height 15
type input "**********"
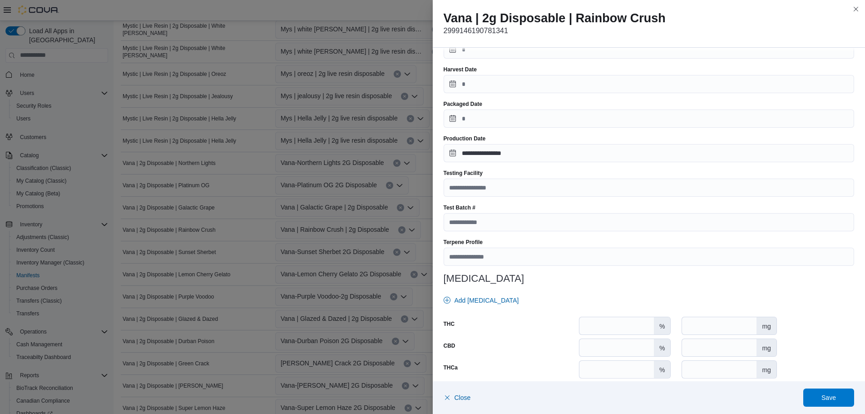
scroll to position [310, 0]
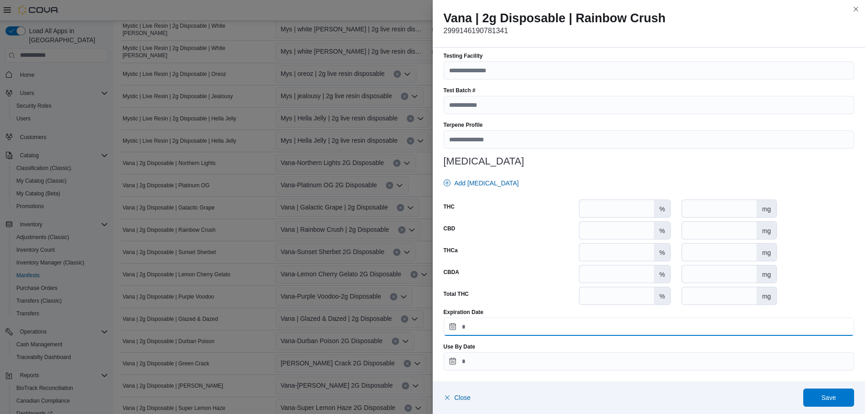
click at [476, 330] on input "Expiration Date" at bounding box center [649, 327] width 411 height 18
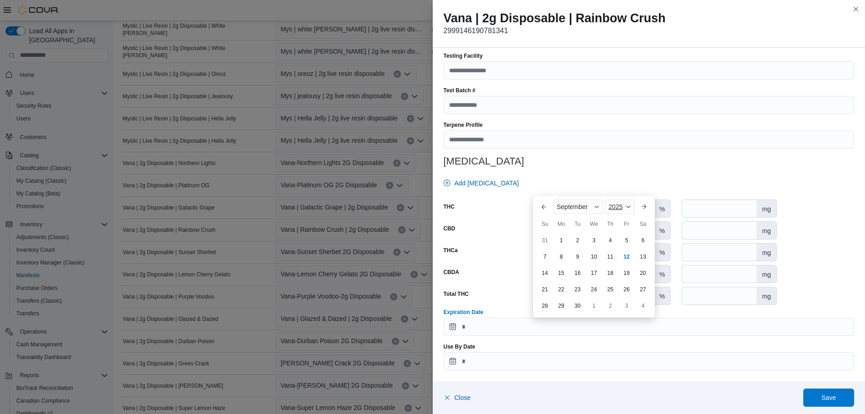
click at [622, 204] on span "2025" at bounding box center [616, 206] width 14 height 7
drag, startPoint x: 620, startPoint y: 214, endPoint x: 623, endPoint y: 252, distance: 37.4
click at [619, 214] on div "2026" at bounding box center [628, 216] width 42 height 11
click at [638, 239] on div "5" at bounding box center [643, 240] width 15 height 15
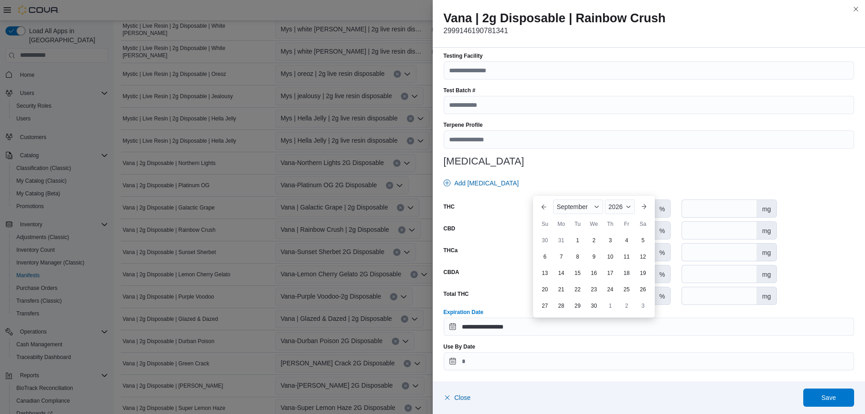
type input "**********"
click at [828, 395] on span "Save" at bounding box center [829, 396] width 15 height 9
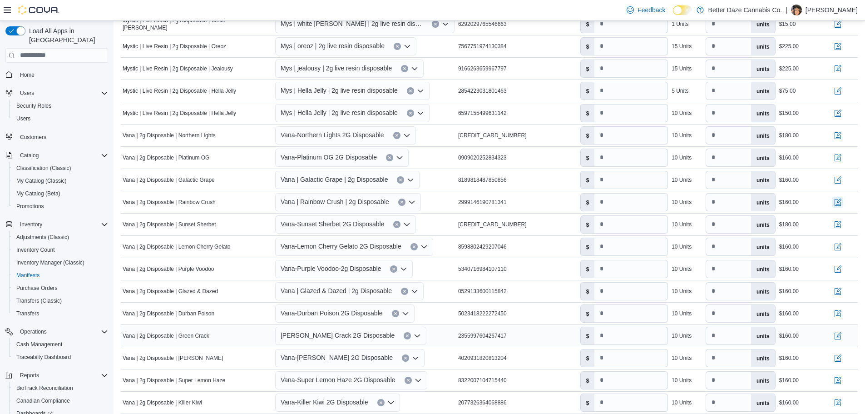
scroll to position [417, 0]
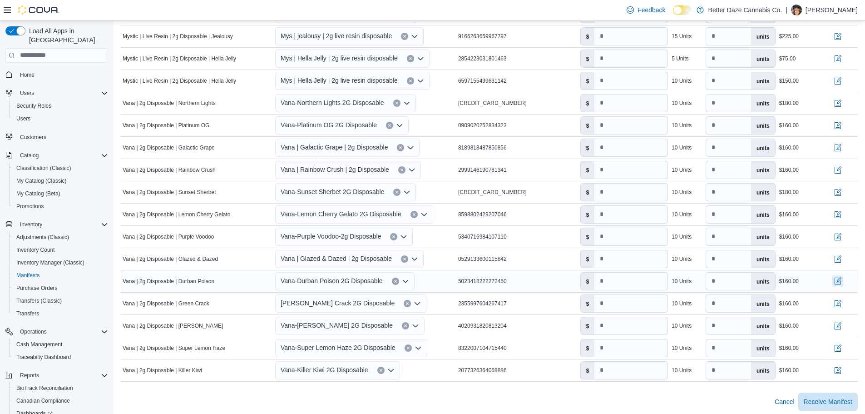
click at [844, 278] on button "button" at bounding box center [838, 280] width 11 height 11
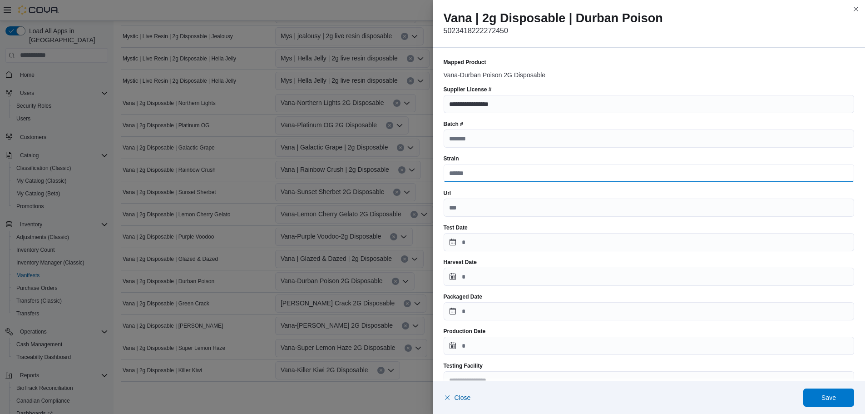
click at [460, 169] on input "Strain" at bounding box center [649, 173] width 411 height 18
type input "******"
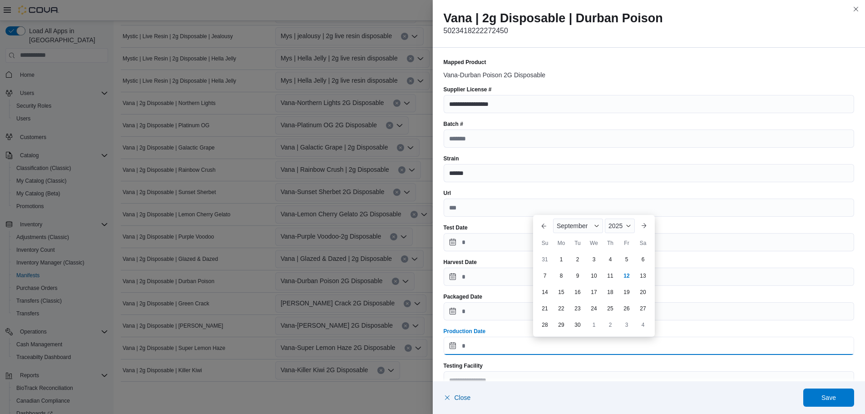
drag, startPoint x: 455, startPoint y: 343, endPoint x: 444, endPoint y: 339, distance: 11.2
click at [456, 343] on input "Production Date" at bounding box center [649, 346] width 411 height 18
click at [615, 274] on div "11" at bounding box center [610, 276] width 16 height 16
type input "**********"
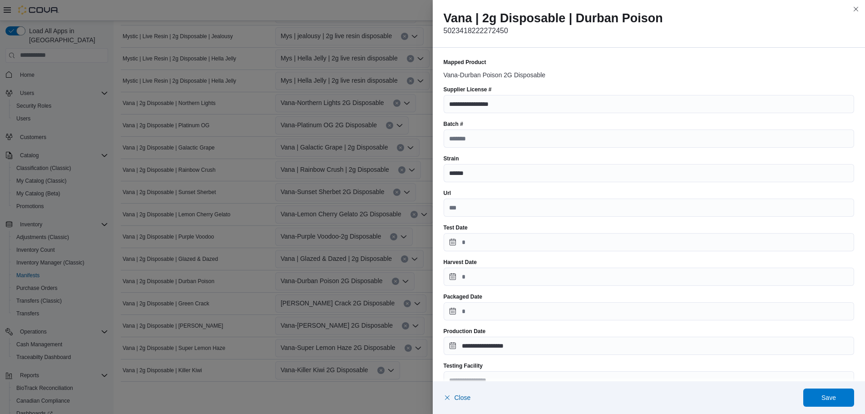
scroll to position [310, 0]
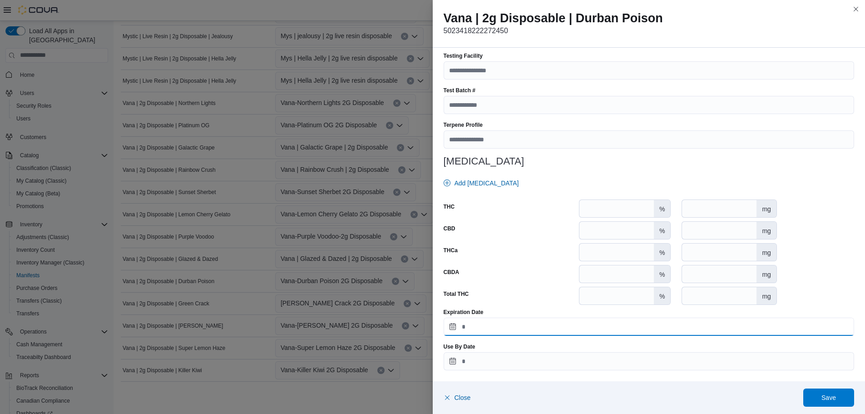
click at [500, 328] on input "Expiration Date" at bounding box center [649, 327] width 411 height 18
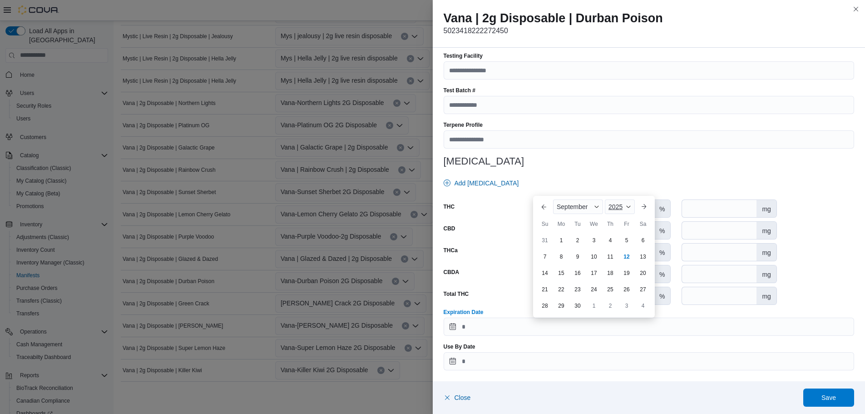
click at [622, 206] on span "2025" at bounding box center [616, 206] width 14 height 7
click at [615, 218] on div "2026" at bounding box center [628, 216] width 42 height 11
click at [624, 253] on div "11" at bounding box center [627, 256] width 16 height 16
type input "**********"
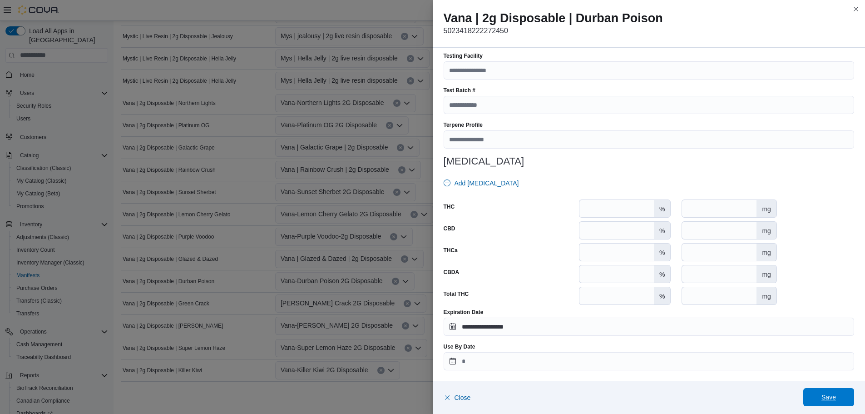
click at [825, 406] on span "Save" at bounding box center [829, 397] width 40 height 18
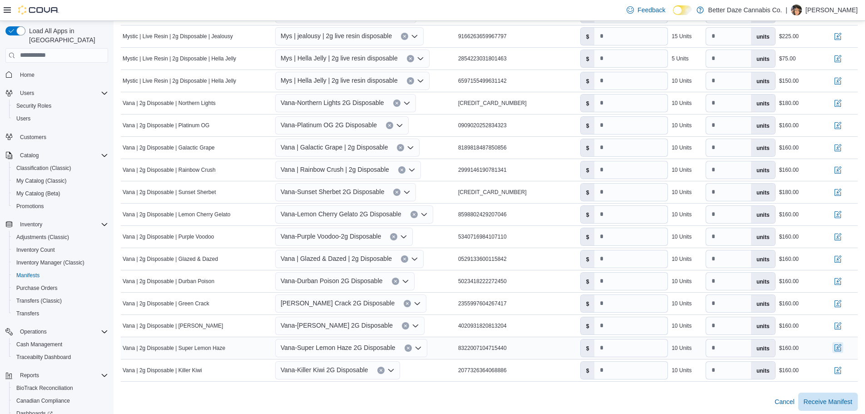
click at [844, 343] on button "button" at bounding box center [838, 347] width 11 height 11
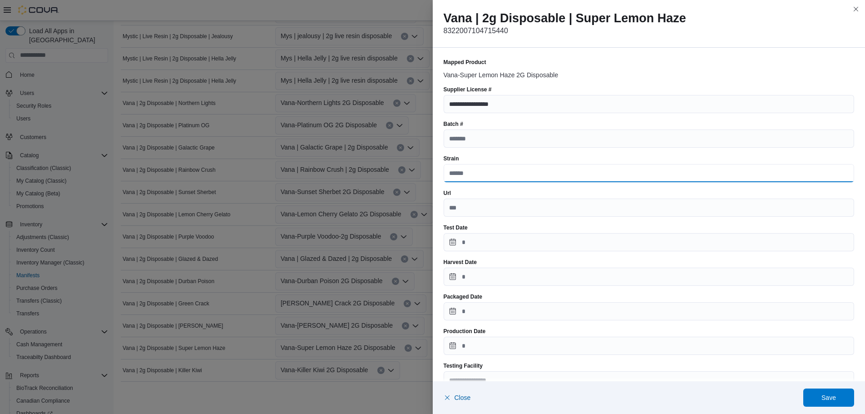
drag, startPoint x: 502, startPoint y: 166, endPoint x: 500, endPoint y: 178, distance: 12.0
click at [502, 166] on input "Strain" at bounding box center [649, 173] width 411 height 18
type input "******"
drag, startPoint x: 454, startPoint y: 332, endPoint x: 454, endPoint y: 338, distance: 5.9
click at [454, 332] on label "Production Date" at bounding box center [465, 331] width 42 height 7
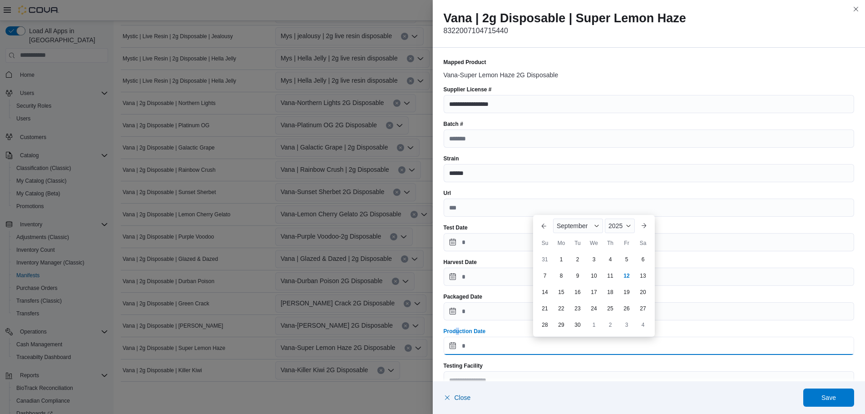
click at [454, 341] on input "Production Date" at bounding box center [649, 346] width 411 height 18
click at [546, 219] on button "Previous Month" at bounding box center [544, 225] width 15 height 15
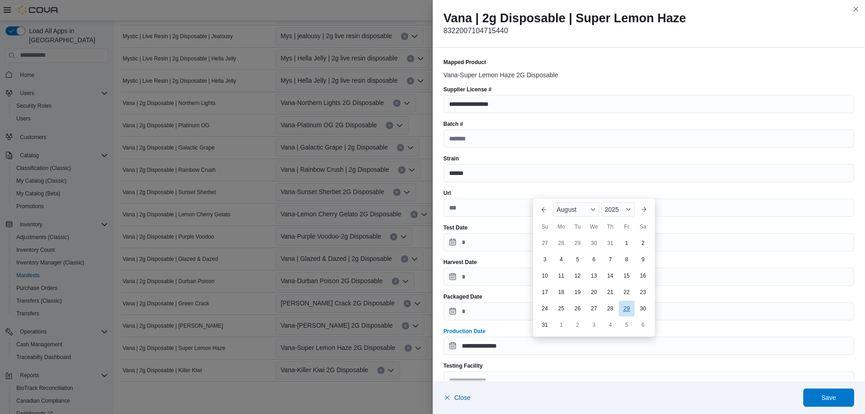
drag, startPoint x: 628, startPoint y: 306, endPoint x: 580, endPoint y: 281, distance: 54.1
click at [627, 306] on div "29" at bounding box center [627, 308] width 15 height 15
type input "**********"
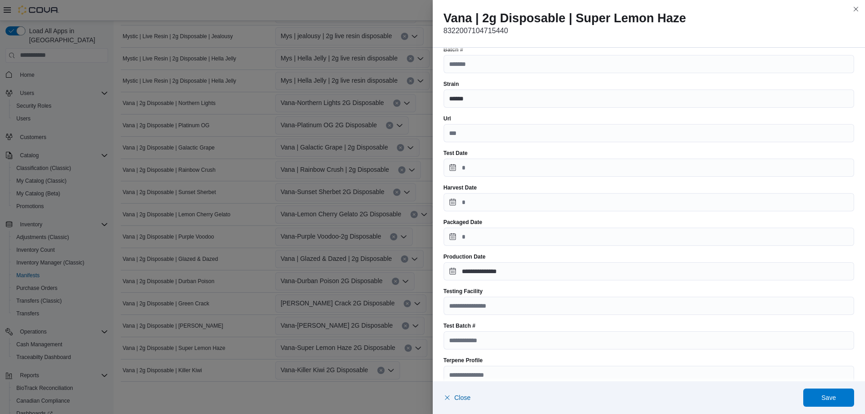
scroll to position [310, 0]
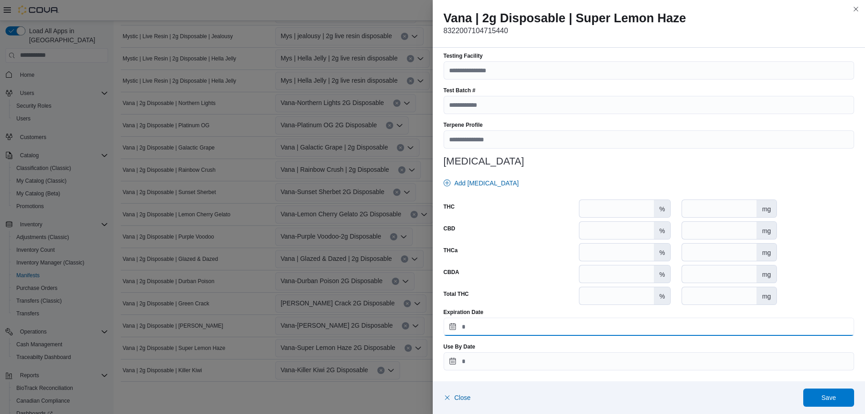
click at [474, 332] on input "Expiration Date" at bounding box center [649, 327] width 411 height 18
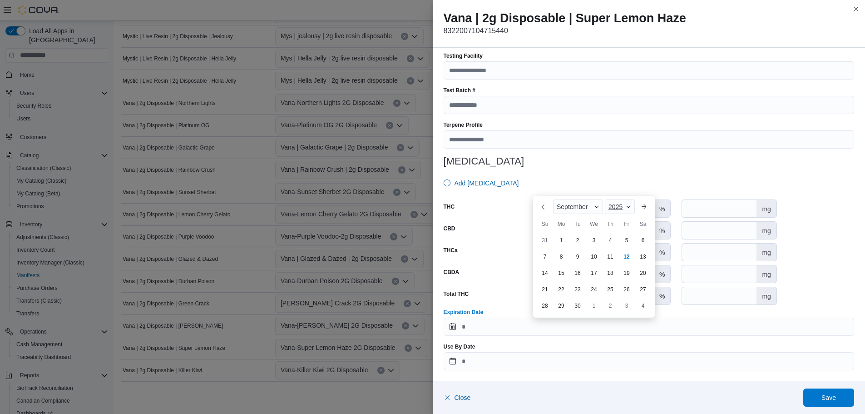
click at [617, 204] on span "2025" at bounding box center [616, 206] width 14 height 7
drag, startPoint x: 616, startPoint y: 214, endPoint x: 612, endPoint y: 227, distance: 13.9
click at [616, 214] on div "2026" at bounding box center [628, 216] width 42 height 11
drag, startPoint x: 576, startPoint y: 304, endPoint x: 625, endPoint y: 318, distance: 51.5
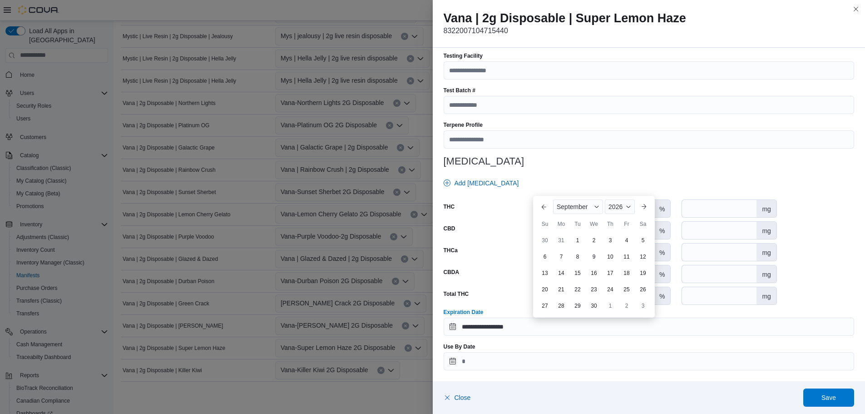
click at [576, 304] on div "29" at bounding box center [578, 305] width 15 height 15
type input "**********"
click at [827, 393] on span "Save" at bounding box center [829, 396] width 15 height 9
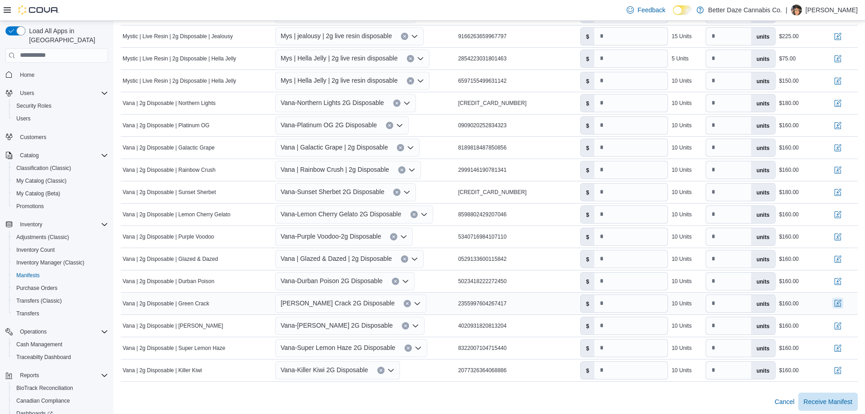
click at [840, 299] on button "button" at bounding box center [838, 303] width 11 height 11
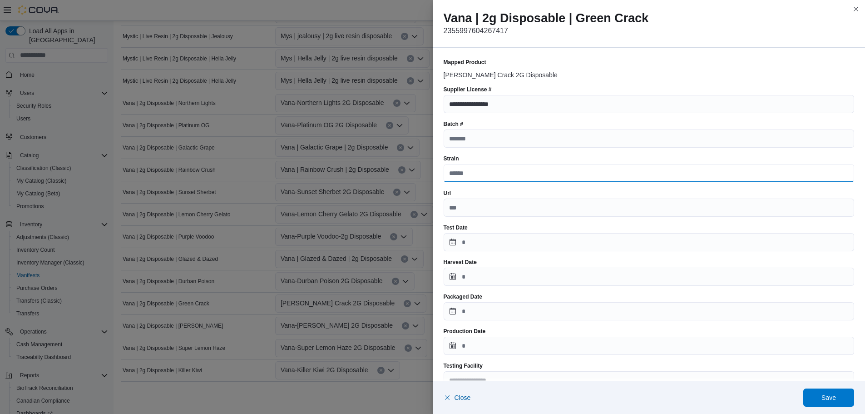
click at [466, 174] on input "Strain" at bounding box center [649, 173] width 411 height 18
type input "******"
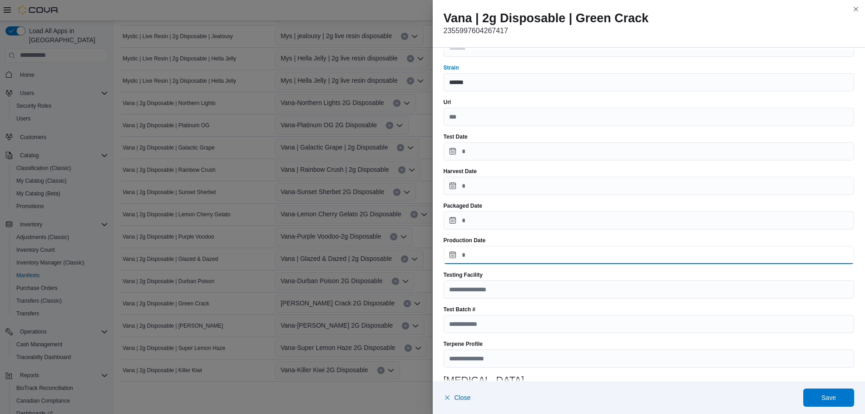
drag, startPoint x: 452, startPoint y: 251, endPoint x: 456, endPoint y: 262, distance: 11.2
click at [452, 251] on input "Production Date" at bounding box center [649, 255] width 411 height 18
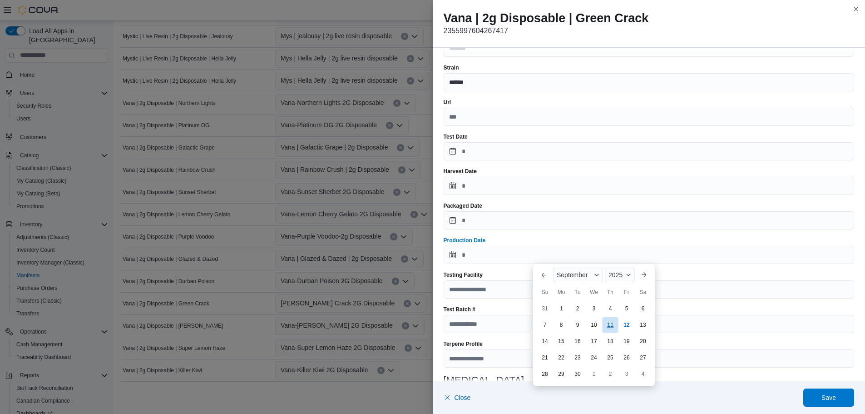
click at [609, 330] on div "11" at bounding box center [610, 325] width 16 height 16
type input "**********"
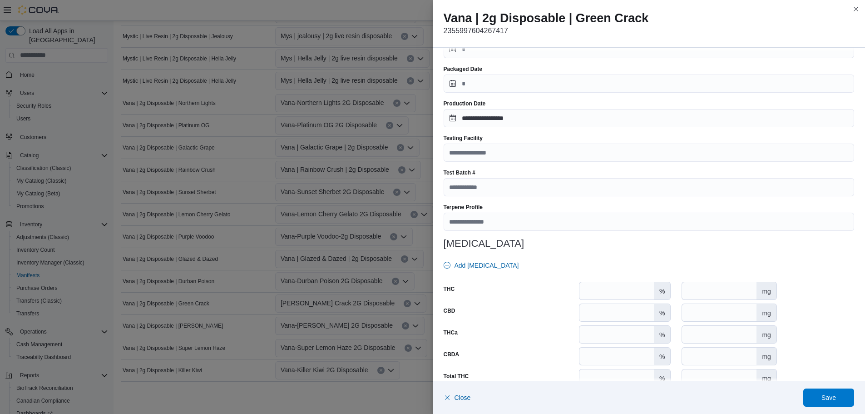
scroll to position [310, 0]
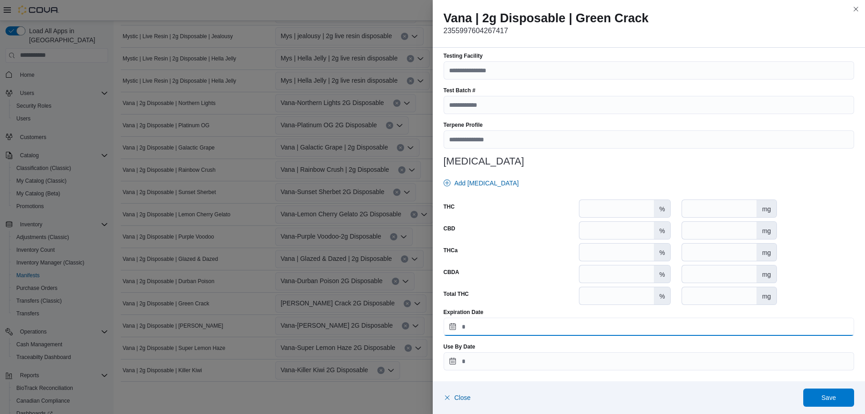
click at [488, 333] on input "Expiration Date" at bounding box center [649, 327] width 411 height 18
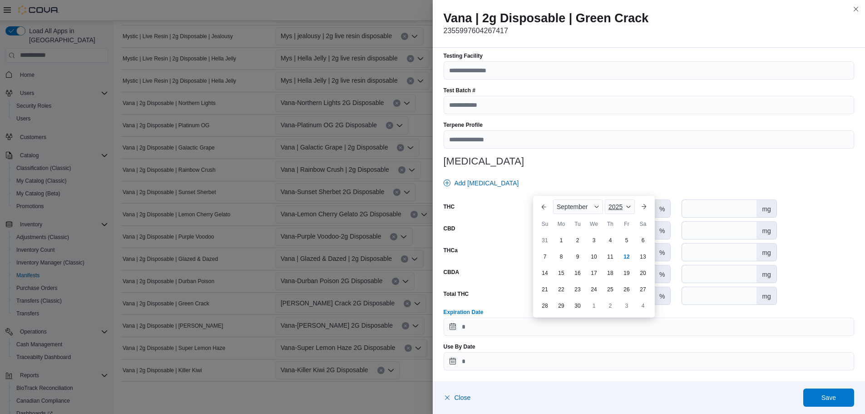
click at [630, 210] on div "2025" at bounding box center [620, 206] width 30 height 15
click at [625, 213] on div "2026" at bounding box center [628, 216] width 42 height 11
drag, startPoint x: 623, startPoint y: 260, endPoint x: 643, endPoint y: 275, distance: 24.6
click at [624, 259] on div "11" at bounding box center [627, 256] width 15 height 15
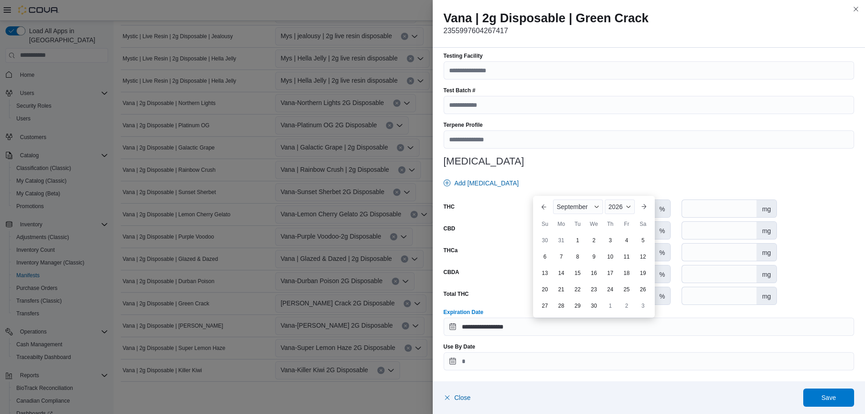
type input "**********"
click at [810, 396] on span "Save" at bounding box center [829, 397] width 40 height 18
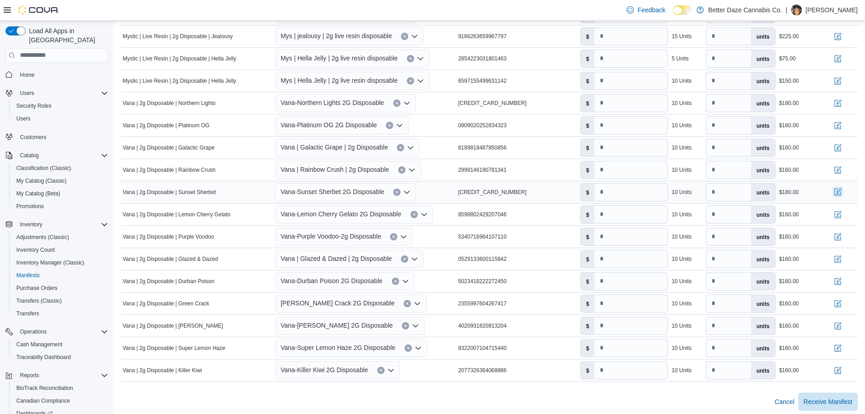
click at [844, 189] on button "button" at bounding box center [838, 191] width 11 height 11
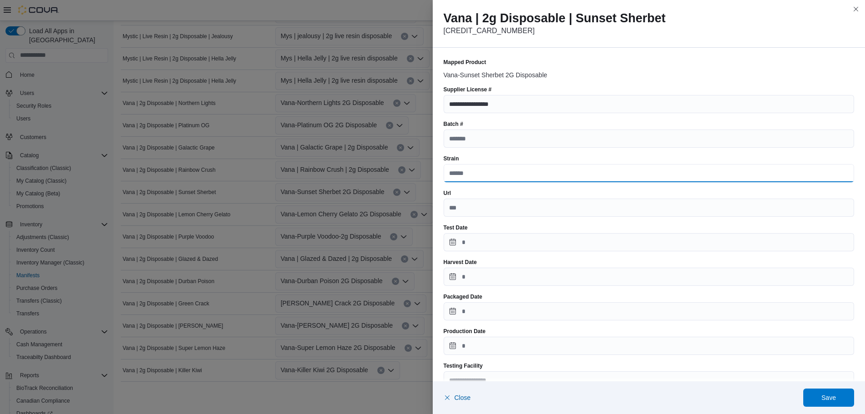
click at [501, 172] on input "Strain" at bounding box center [649, 173] width 411 height 18
type input "******"
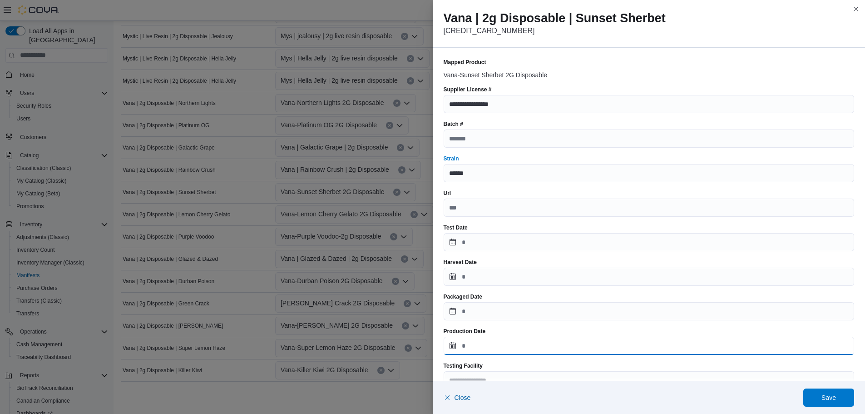
drag, startPoint x: 454, startPoint y: 348, endPoint x: 451, endPoint y: 343, distance: 6.9
click at [452, 347] on input "Production Date" at bounding box center [649, 346] width 411 height 18
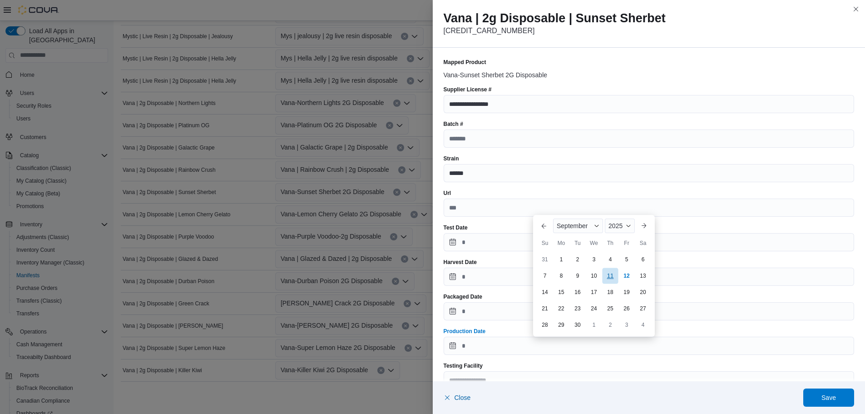
click at [608, 273] on div "11" at bounding box center [610, 276] width 16 height 16
type input "**********"
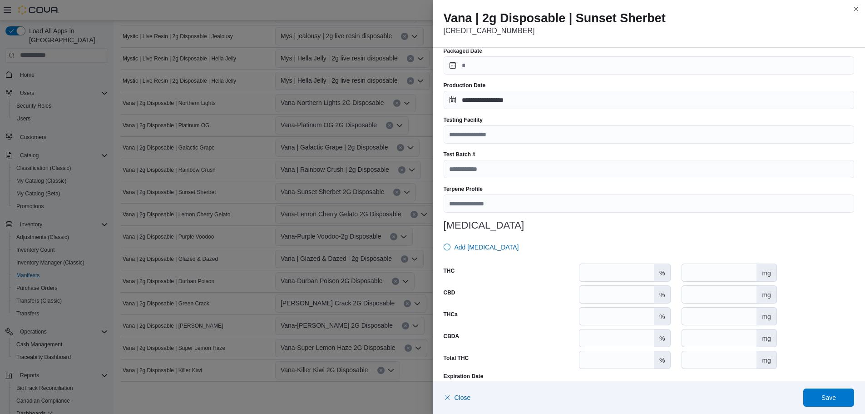
scroll to position [310, 0]
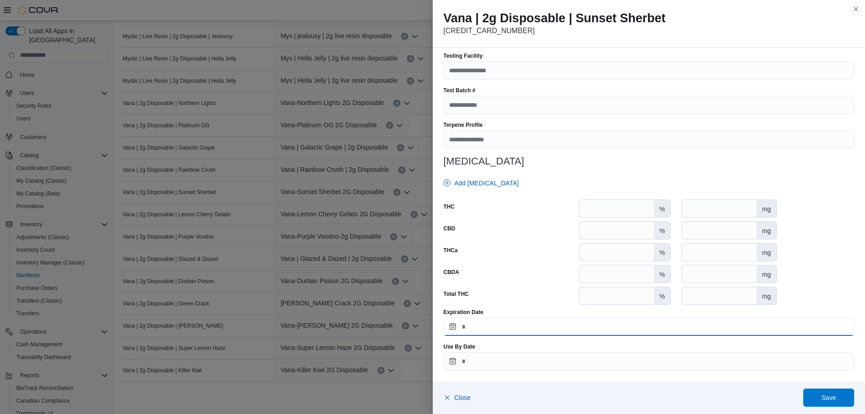
click at [503, 323] on input "Expiration Date" at bounding box center [649, 327] width 411 height 18
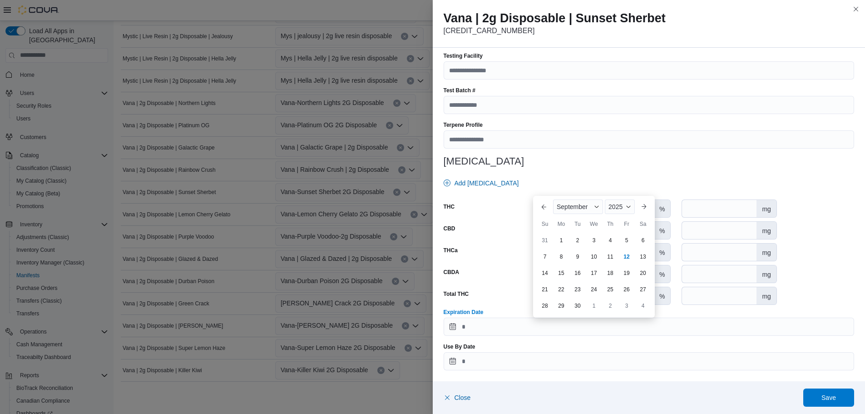
click at [618, 214] on div "[DATE]" at bounding box center [594, 207] width 89 height 22
click at [618, 212] on div "2025" at bounding box center [620, 206] width 30 height 15
click at [617, 218] on div "2026" at bounding box center [628, 216] width 42 height 11
click at [628, 257] on div "11" at bounding box center [627, 256] width 16 height 16
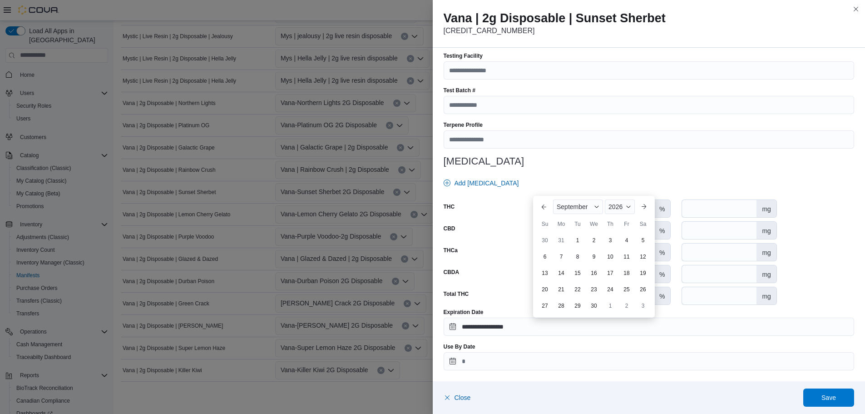
type input "**********"
click at [839, 390] on span "Save" at bounding box center [829, 397] width 40 height 18
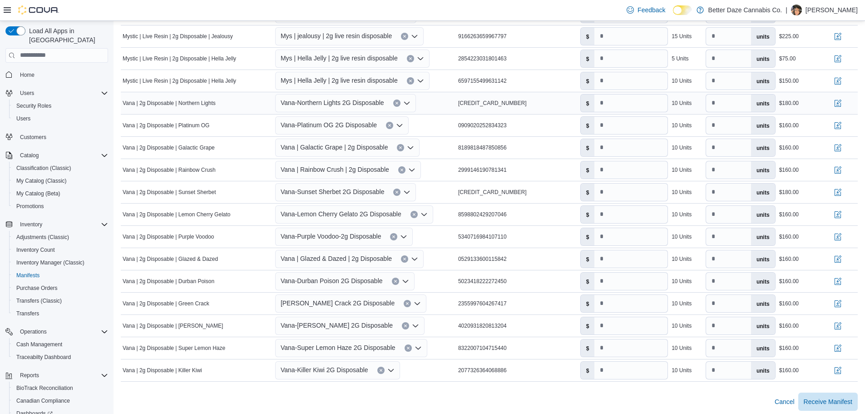
click at [848, 104] on div at bounding box center [845, 103] width 28 height 15
click at [844, 100] on button "button" at bounding box center [838, 102] width 11 height 11
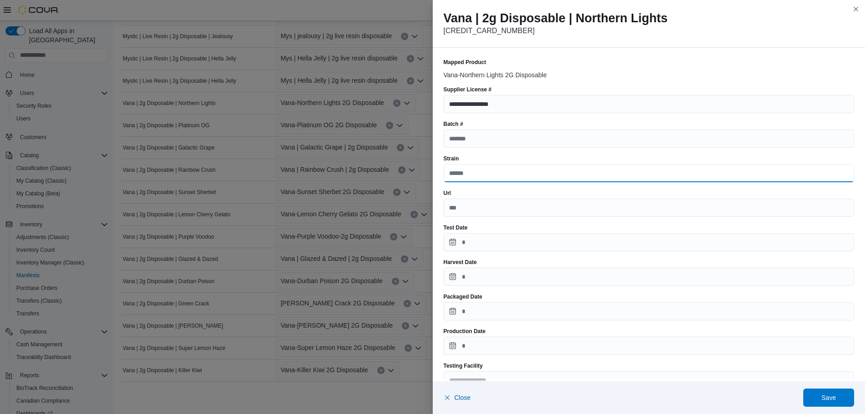
click at [446, 171] on input "Strain" at bounding box center [649, 173] width 411 height 18
type input "******"
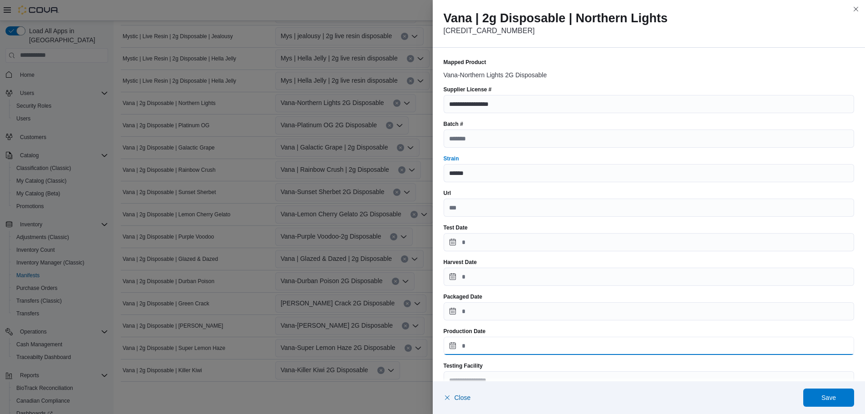
drag, startPoint x: 469, startPoint y: 346, endPoint x: 525, endPoint y: 284, distance: 82.7
click at [468, 346] on input "Production Date" at bounding box center [649, 346] width 411 height 18
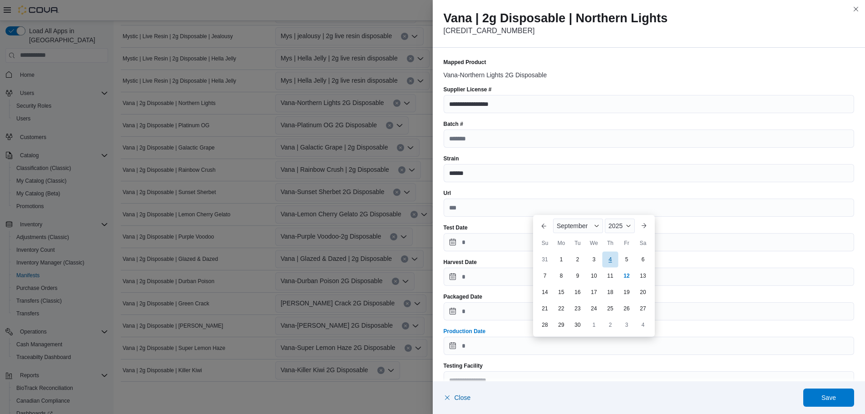
click at [614, 261] on div "4" at bounding box center [610, 259] width 16 height 16
type input "**********"
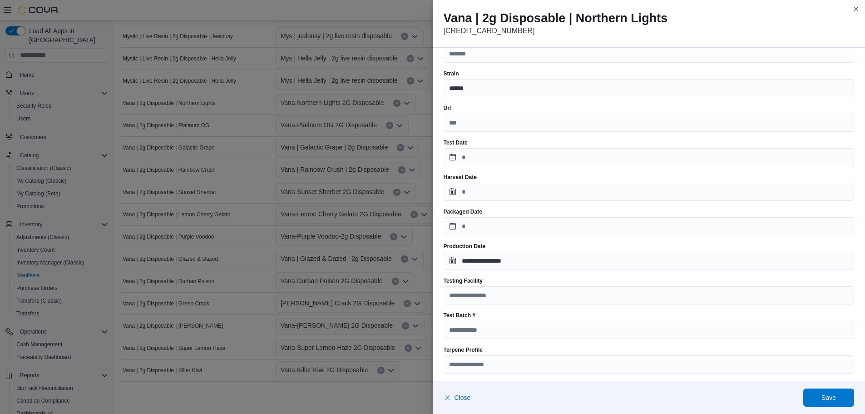
scroll to position [310, 0]
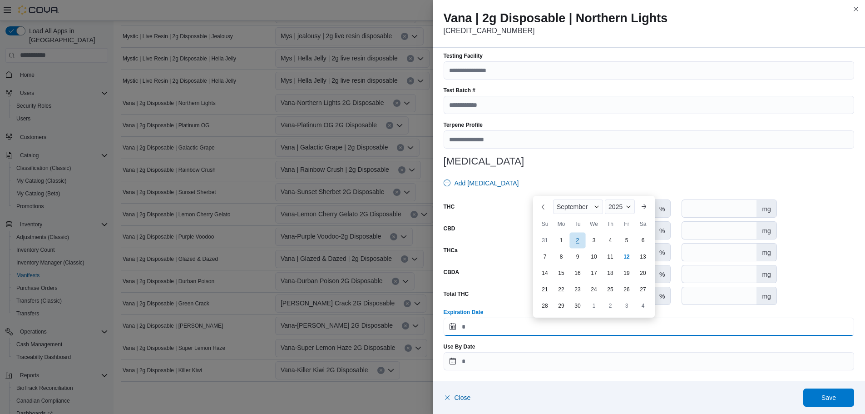
drag, startPoint x: 478, startPoint y: 328, endPoint x: 576, endPoint y: 236, distance: 134.3
click at [478, 327] on input "Expiration Date" at bounding box center [649, 327] width 411 height 18
click at [636, 207] on div "[DATE]" at bounding box center [594, 207] width 89 height 22
click at [629, 207] on span "Button. Open the year selector. 2025 is currently selected." at bounding box center [628, 206] width 5 height 5
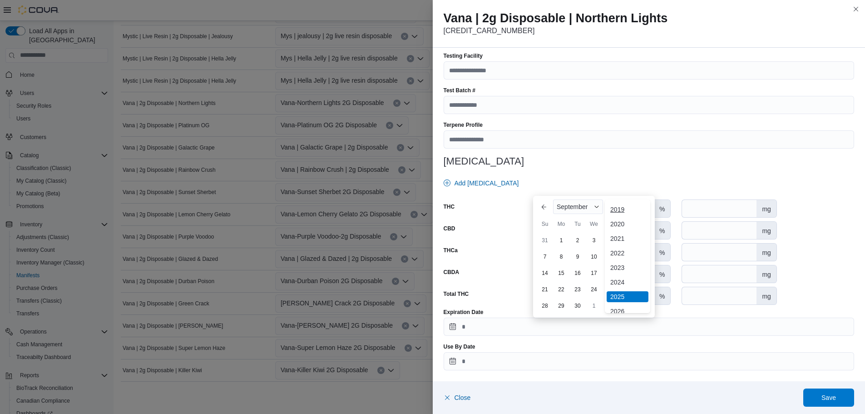
scroll to position [48, 0]
click at [613, 272] on div "2032 2031 2030 2029 2028 2027 2026 ✓ 2025 2024 2023 2022 2021 2020 2019 2018" at bounding box center [627, 262] width 45 height 222
click at [614, 277] on div "2026" at bounding box center [628, 276] width 42 height 11
click at [630, 239] on div "4" at bounding box center [627, 240] width 15 height 15
type input "**********"
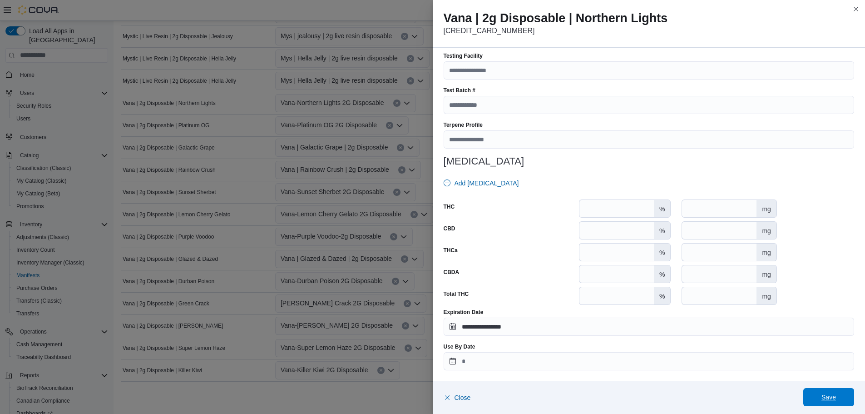
click at [835, 397] on span "Save" at bounding box center [829, 396] width 15 height 9
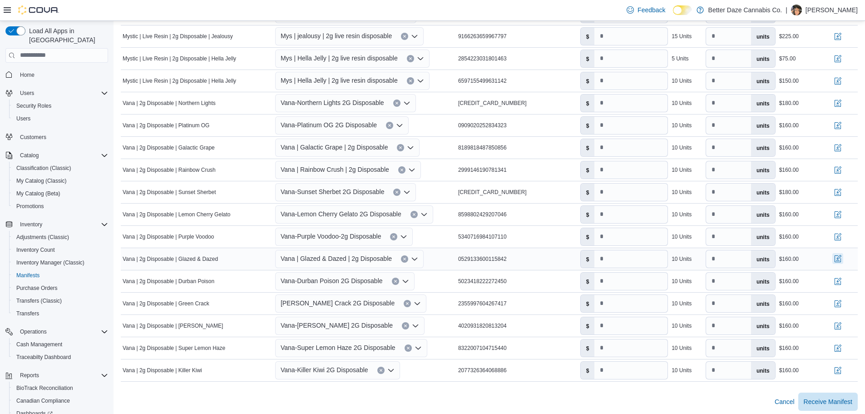
click at [844, 257] on button "button" at bounding box center [838, 258] width 11 height 11
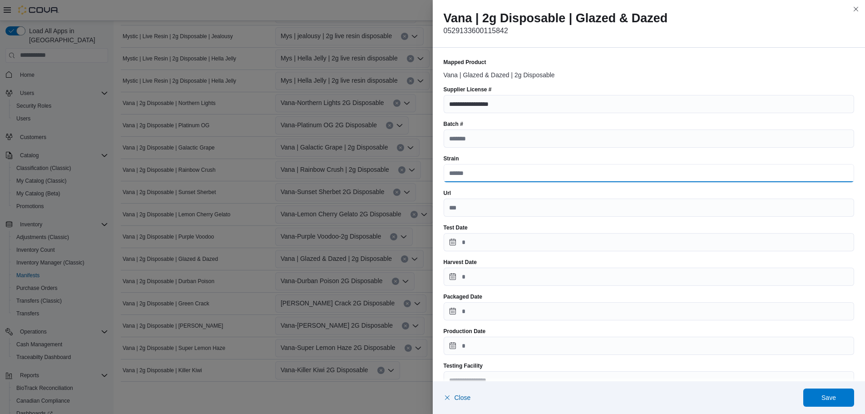
click at [450, 168] on input "Strain" at bounding box center [649, 173] width 411 height 18
type input "******"
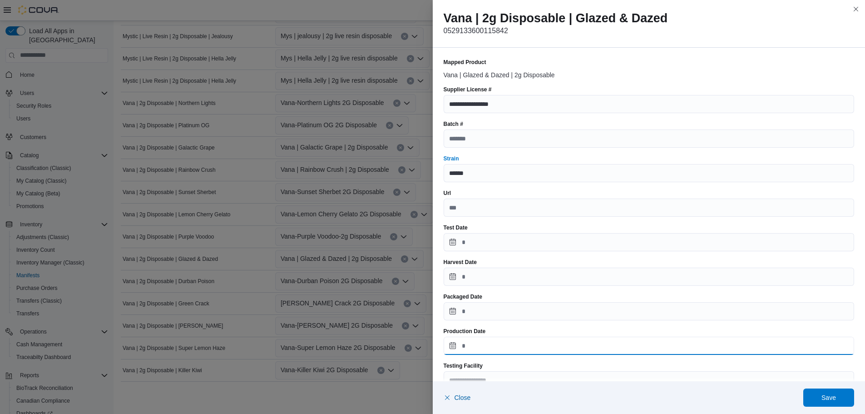
click at [446, 347] on input "Production Date" at bounding box center [649, 346] width 411 height 18
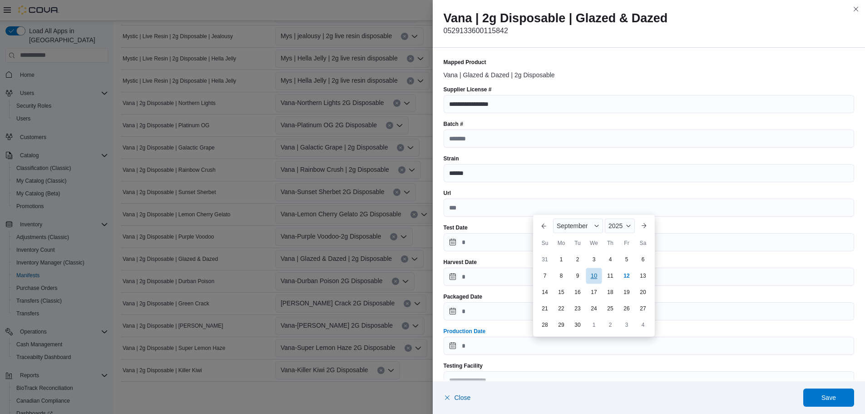
click at [594, 277] on div "10" at bounding box center [594, 276] width 16 height 16
type input "**********"
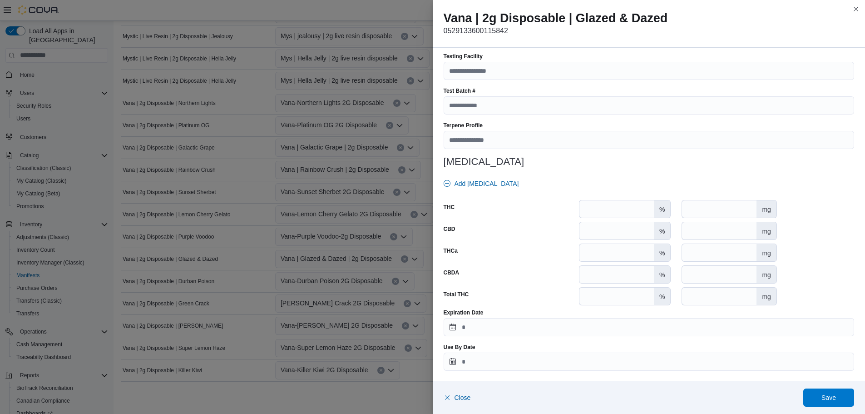
scroll to position [310, 0]
click at [450, 331] on input "Expiration Date" at bounding box center [649, 327] width 411 height 18
click at [631, 211] on div "2025" at bounding box center [620, 206] width 30 height 15
click at [612, 276] on div "2026" at bounding box center [628, 276] width 42 height 11
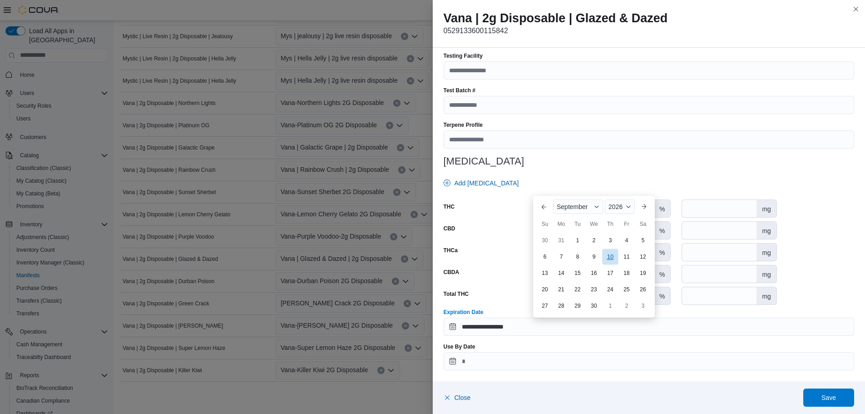
click at [613, 254] on div "10" at bounding box center [610, 256] width 16 height 16
type input "**********"
click at [817, 399] on span "Save" at bounding box center [829, 397] width 40 height 18
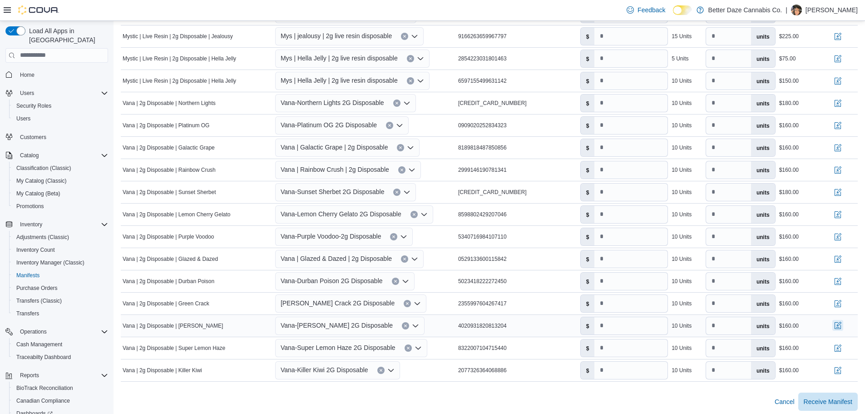
click at [844, 322] on button "button" at bounding box center [838, 325] width 11 height 11
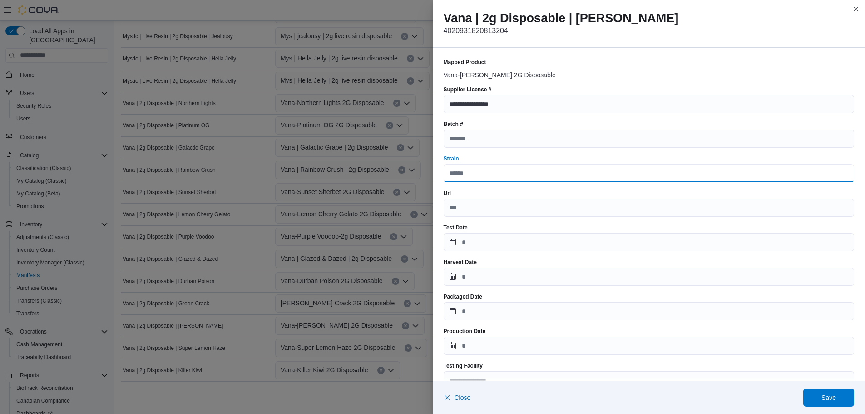
click at [480, 170] on input "Strain" at bounding box center [649, 173] width 411 height 18
type input "******"
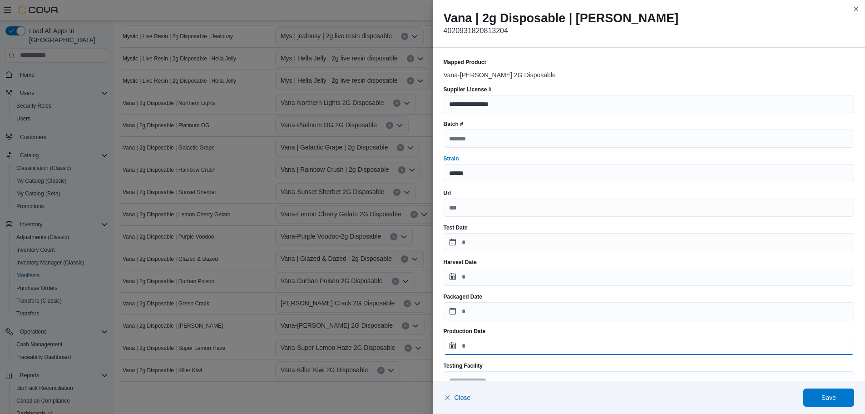
click at [464, 349] on input "Production Date" at bounding box center [649, 346] width 411 height 18
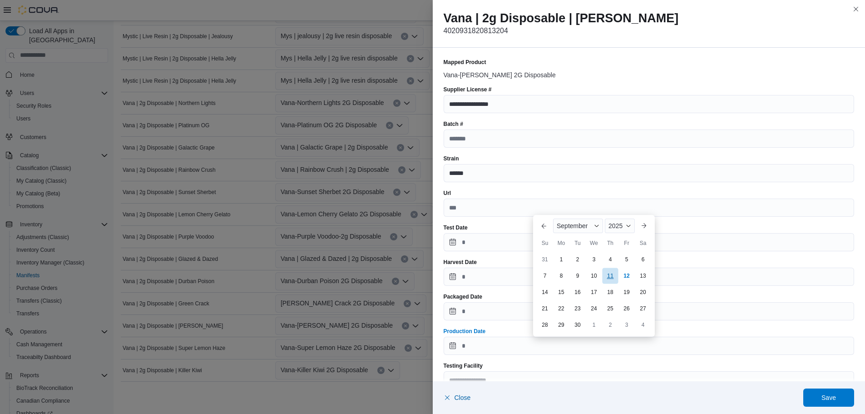
click at [614, 277] on div "11" at bounding box center [610, 276] width 16 height 16
type input "**********"
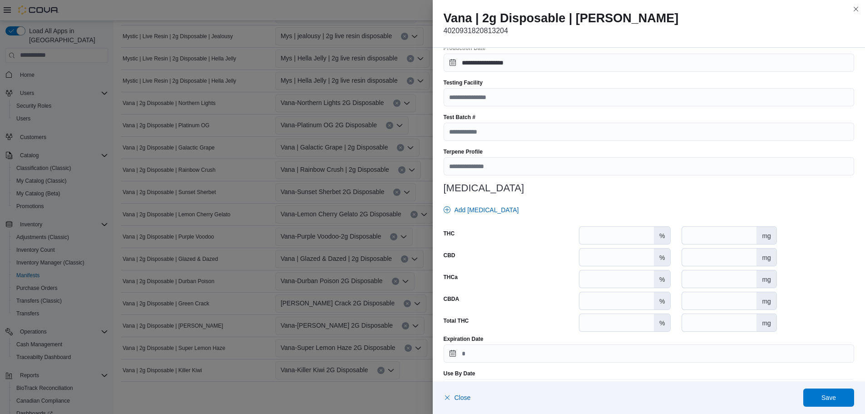
scroll to position [310, 0]
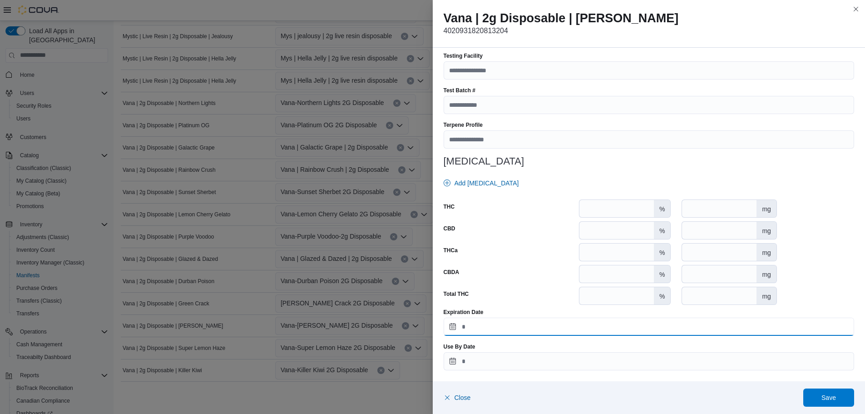
click at [495, 328] on input "Expiration Date" at bounding box center [649, 327] width 411 height 18
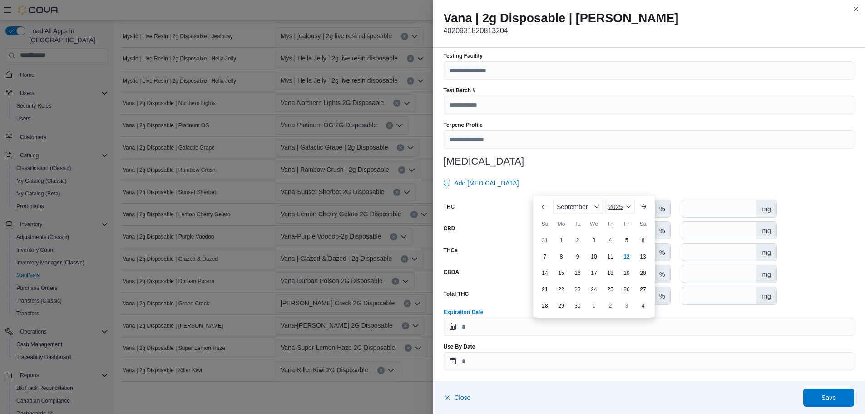
click at [614, 208] on span "2025" at bounding box center [616, 206] width 14 height 7
click at [613, 218] on div "2026" at bounding box center [628, 216] width 42 height 11
click at [625, 256] on div "11" at bounding box center [627, 256] width 15 height 15
type input "**********"
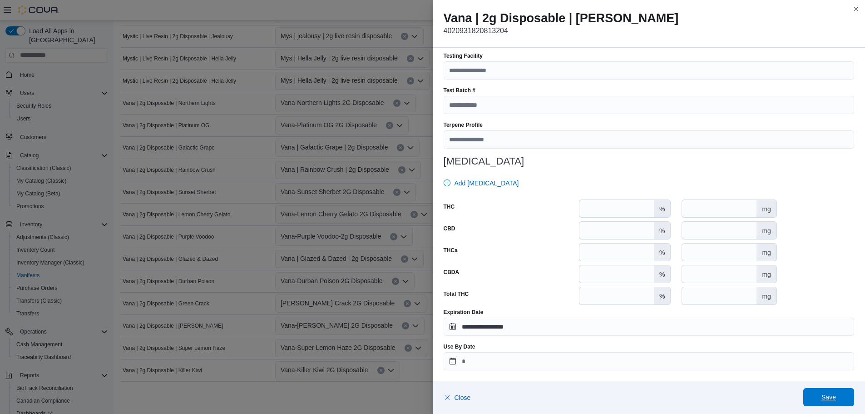
click at [838, 407] on div "Close Save" at bounding box center [649, 397] width 433 height 33
click at [819, 402] on span "Save" at bounding box center [829, 397] width 40 height 18
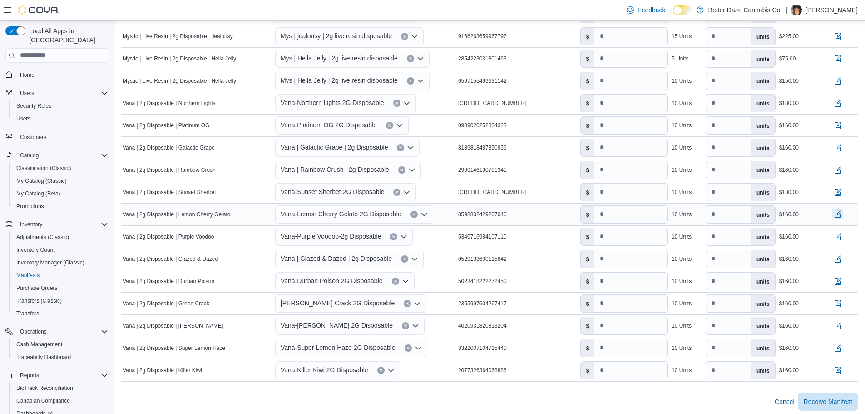
click at [844, 211] on button "button" at bounding box center [838, 213] width 11 height 11
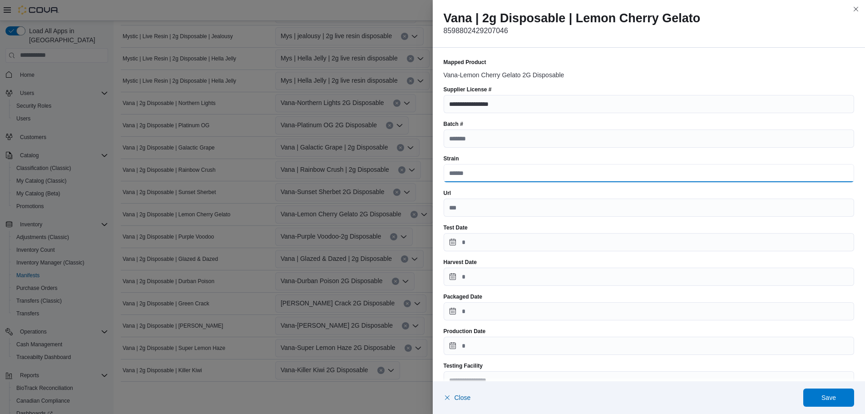
click at [481, 168] on input "Strain" at bounding box center [649, 173] width 411 height 18
type input "******"
click at [460, 336] on div "Production Date" at bounding box center [649, 341] width 411 height 27
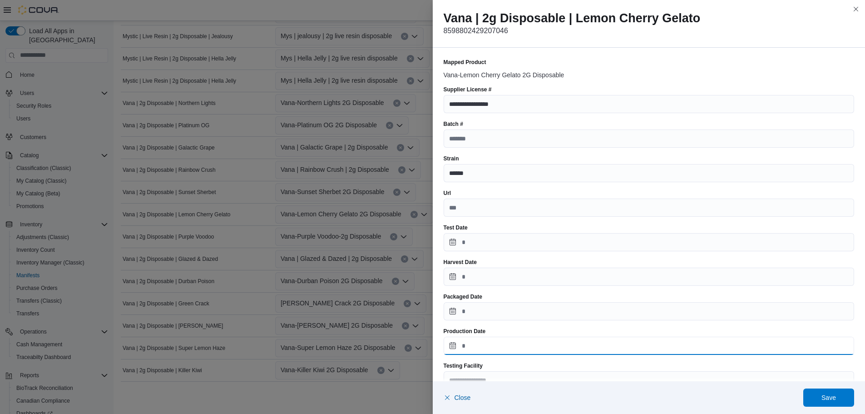
click at [477, 342] on input "Production Date" at bounding box center [649, 346] width 411 height 18
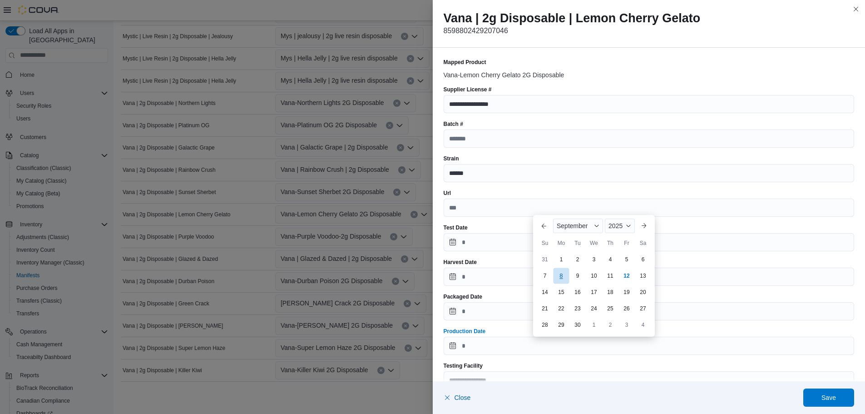
click at [563, 274] on div "8" at bounding box center [561, 276] width 16 height 16
type input "**********"
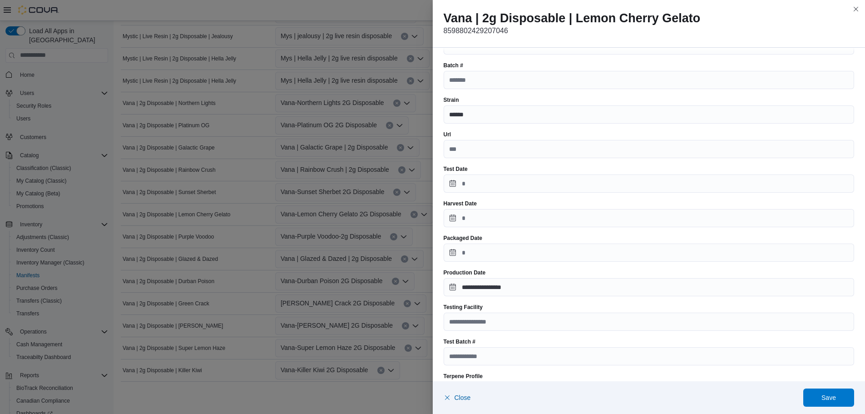
scroll to position [310, 0]
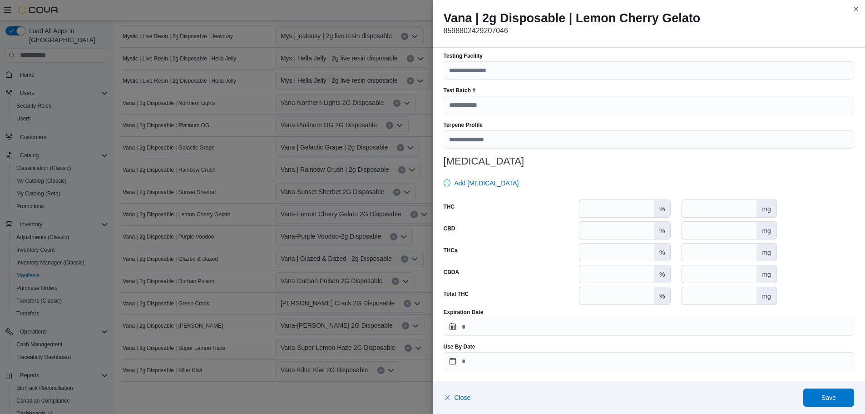
click at [481, 337] on div "**********" at bounding box center [649, 59] width 411 height 621
click at [483, 328] on input "Expiration Date" at bounding box center [649, 327] width 411 height 18
click at [621, 203] on div "2025" at bounding box center [620, 206] width 30 height 15
click at [616, 221] on div "2026" at bounding box center [628, 216] width 42 height 11
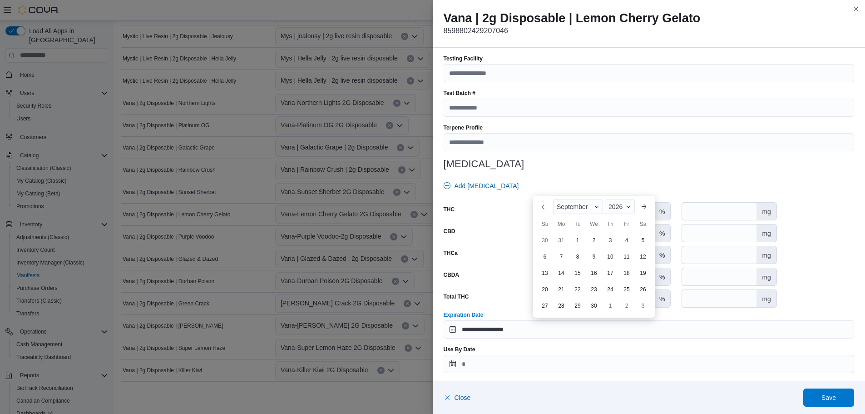
scroll to position [310, 0]
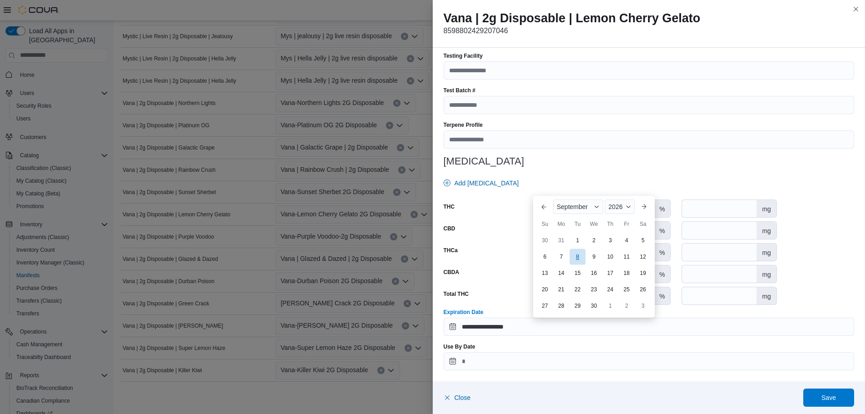
click at [576, 257] on div "8" at bounding box center [578, 256] width 16 height 16
type input "**********"
click at [836, 402] on span "Save" at bounding box center [829, 397] width 40 height 18
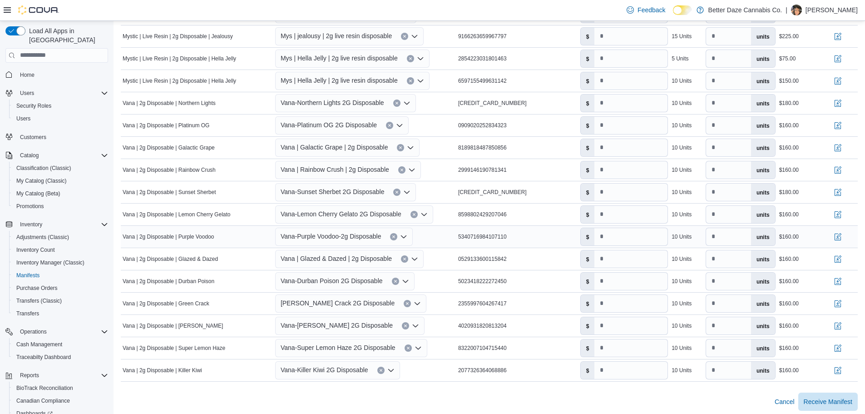
click at [838, 233] on div at bounding box center [845, 236] width 28 height 15
drag, startPoint x: 858, startPoint y: 236, endPoint x: 845, endPoint y: 235, distance: 13.2
click at [857, 236] on div at bounding box center [845, 236] width 28 height 15
click at [844, 235] on button "button" at bounding box center [838, 236] width 11 height 11
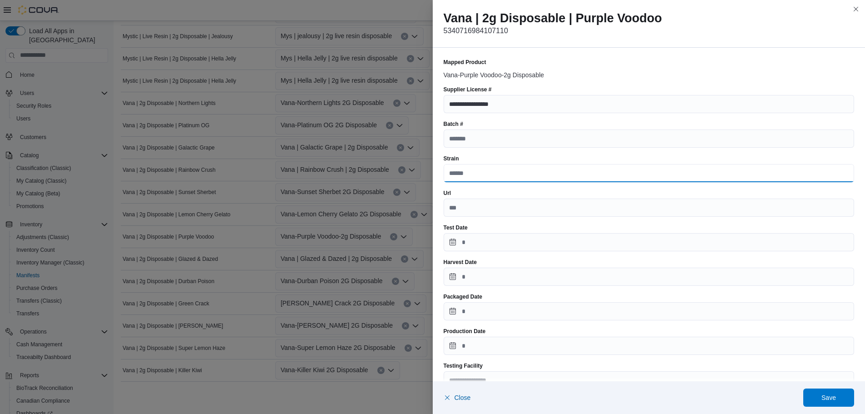
drag, startPoint x: 452, startPoint y: 180, endPoint x: 462, endPoint y: 190, distance: 13.5
click at [452, 180] on input "Strain" at bounding box center [649, 173] width 411 height 18
type input "******"
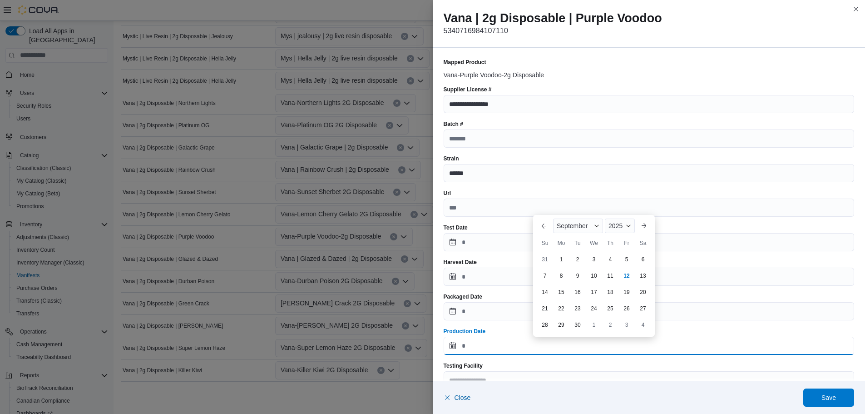
click at [449, 344] on input "Production Date" at bounding box center [649, 346] width 411 height 18
click at [614, 273] on div "11" at bounding box center [610, 276] width 16 height 16
type input "**********"
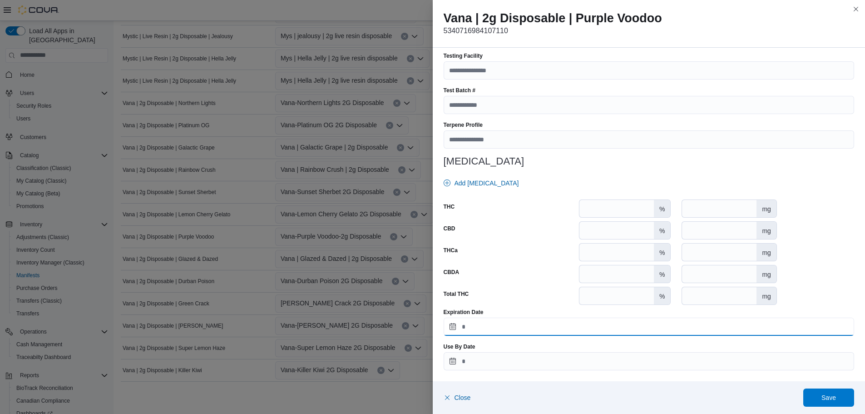
click at [483, 335] on input "Expiration Date" at bounding box center [649, 327] width 411 height 18
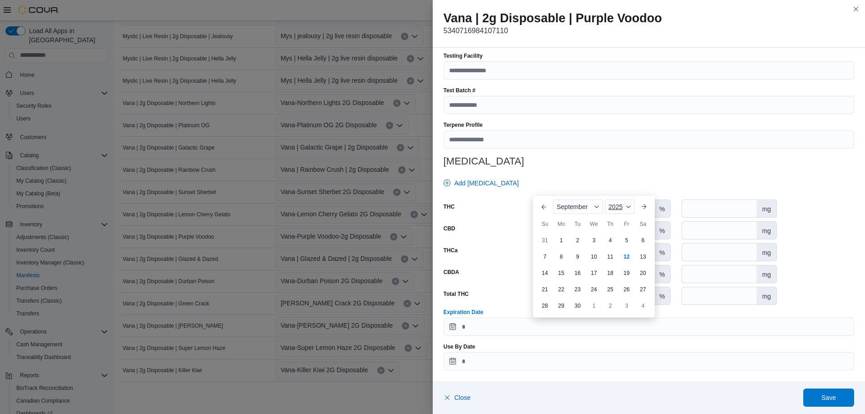
click at [616, 212] on div "2025" at bounding box center [620, 206] width 30 height 15
click at [615, 277] on div "2026" at bounding box center [628, 276] width 42 height 11
click at [623, 258] on div "11" at bounding box center [627, 256] width 16 height 16
type input "**********"
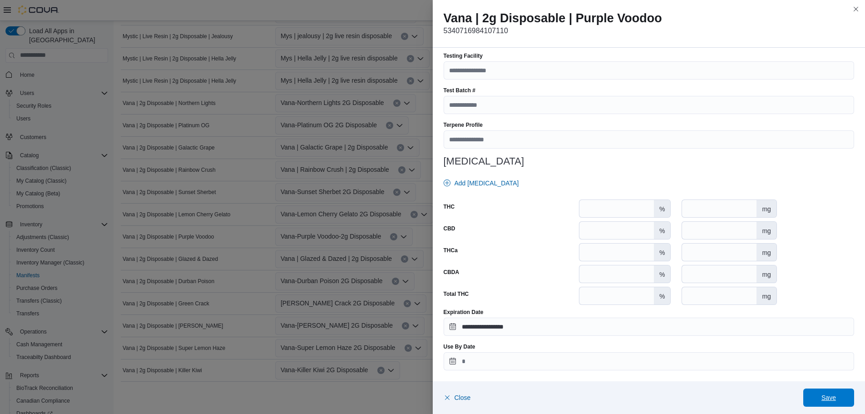
drag, startPoint x: 815, startPoint y: 392, endPoint x: 754, endPoint y: 382, distance: 62.6
click at [816, 392] on span "Save" at bounding box center [829, 397] width 40 height 18
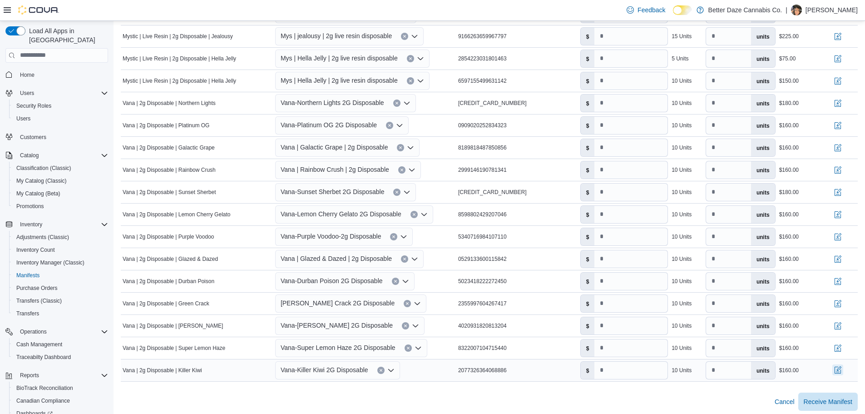
click at [844, 367] on button "button" at bounding box center [838, 369] width 11 height 11
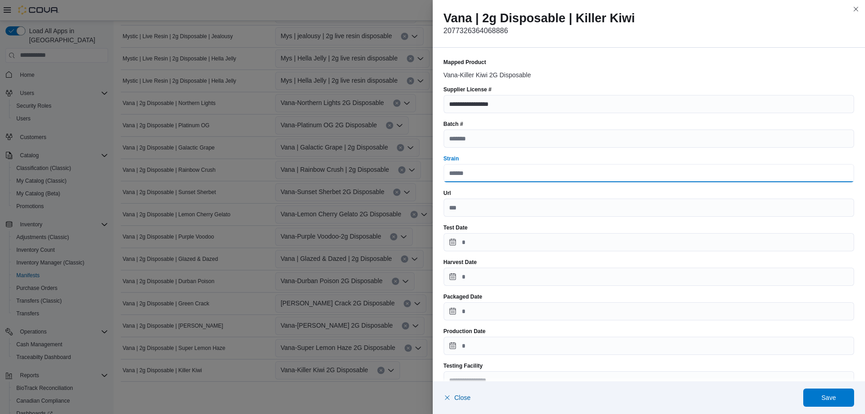
click at [458, 173] on input "Strain" at bounding box center [649, 173] width 411 height 18
type input "******"
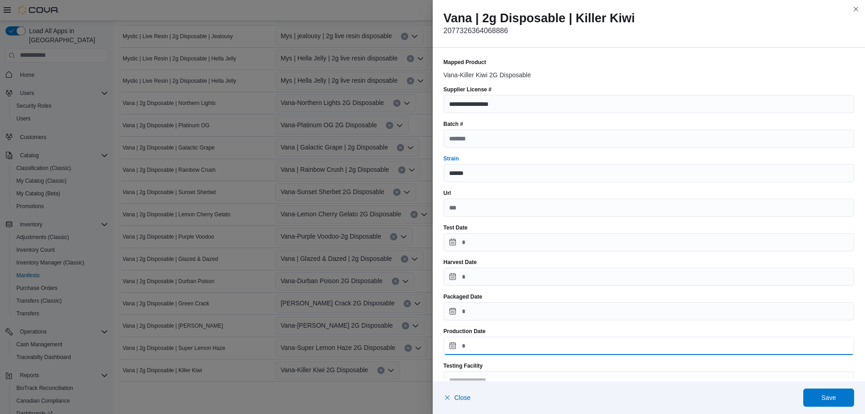
click at [473, 344] on input "Production Date" at bounding box center [649, 346] width 411 height 18
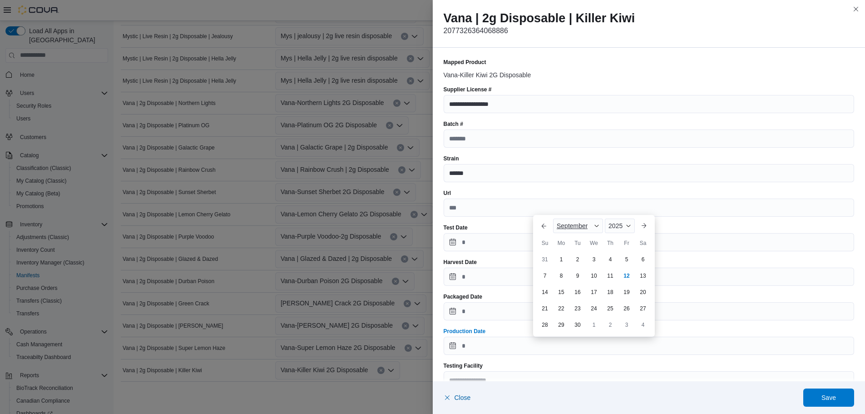
click at [574, 231] on div "September" at bounding box center [578, 225] width 50 height 15
click at [581, 318] on div "August" at bounding box center [585, 316] width 60 height 11
click at [570, 292] on div "17 18 19 20 21 22 23" at bounding box center [594, 292] width 114 height 16
click at [575, 293] on div "19" at bounding box center [578, 292] width 16 height 16
type input "**********"
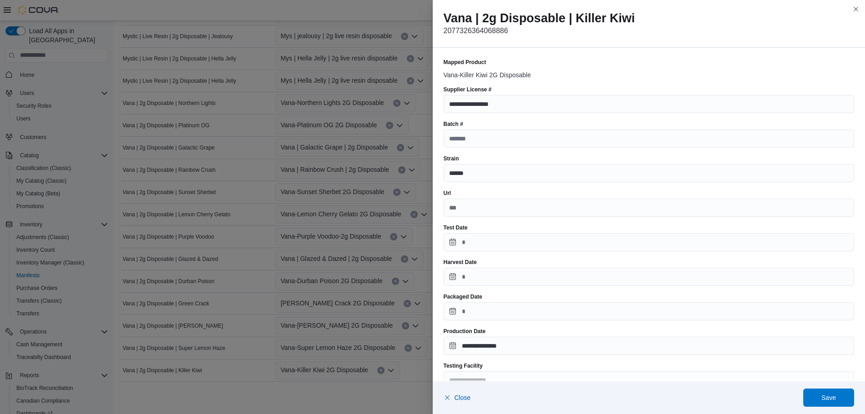
scroll to position [310, 0]
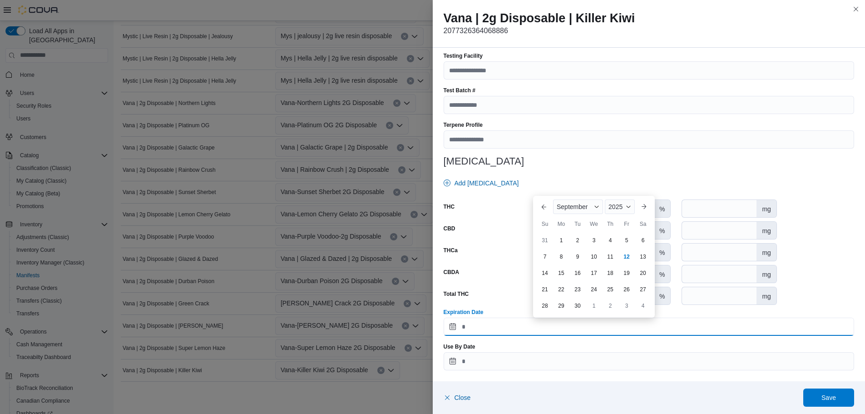
click at [483, 335] on input "Expiration Date" at bounding box center [649, 327] width 411 height 18
click at [611, 211] on div "2025" at bounding box center [620, 206] width 30 height 15
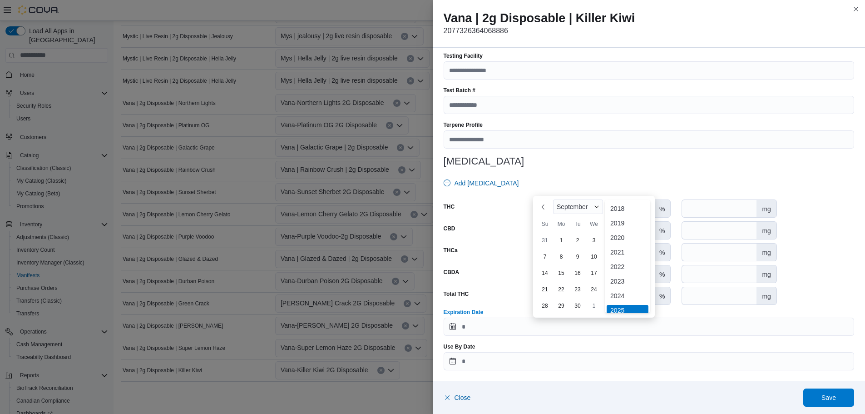
scroll to position [108, 0]
click at [620, 214] on div "2026" at bounding box center [628, 216] width 42 height 11
type input "**********"
click at [817, 394] on span "Save" at bounding box center [829, 397] width 40 height 18
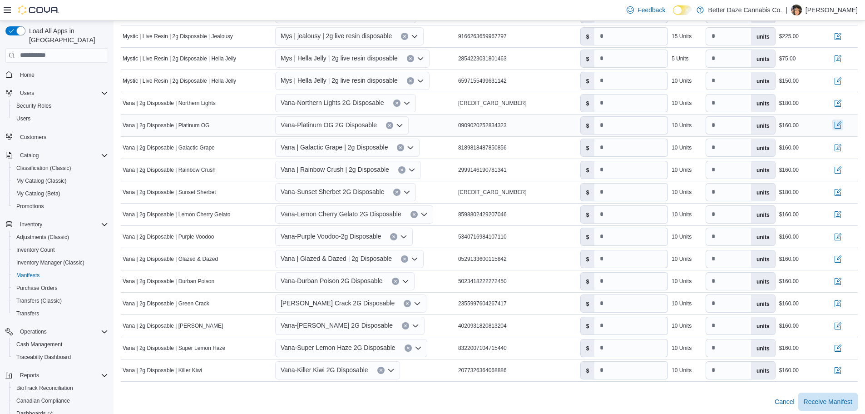
click at [841, 119] on button "button" at bounding box center [838, 124] width 11 height 11
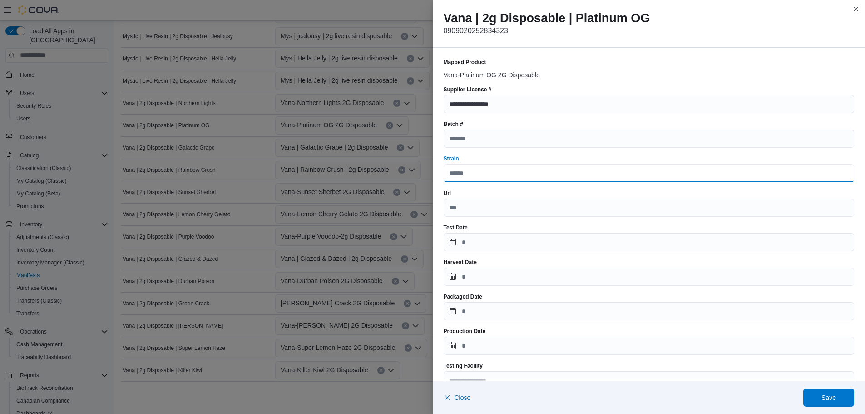
click at [457, 174] on input "Strain" at bounding box center [649, 173] width 411 height 18
type input "******"
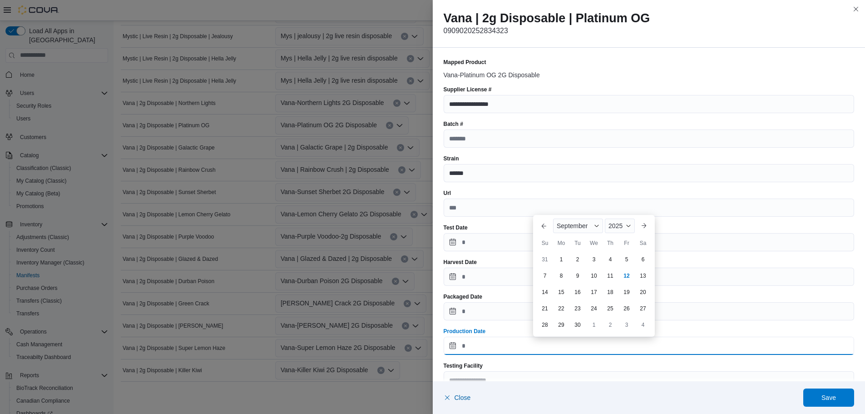
click at [475, 351] on input "Production Date" at bounding box center [649, 346] width 411 height 18
click at [635, 259] on div "5" at bounding box center [627, 259] width 16 height 16
type input "**********"
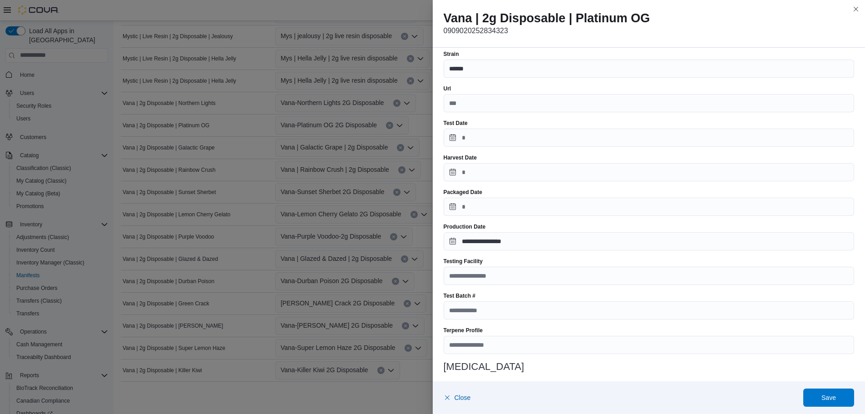
scroll to position [310, 0]
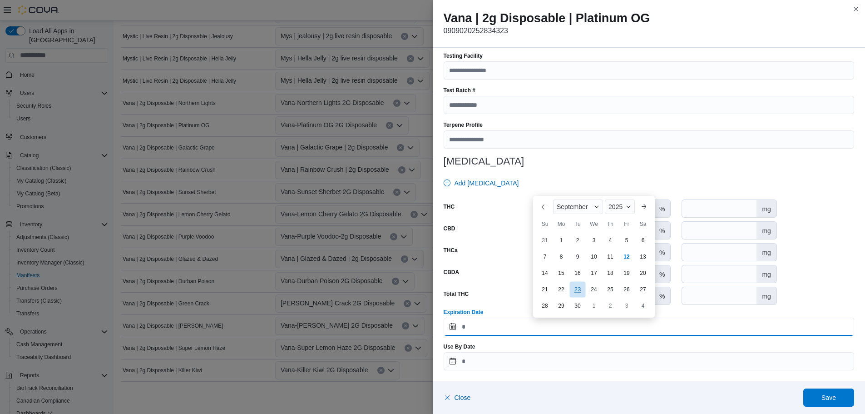
drag, startPoint x: 491, startPoint y: 331, endPoint x: 571, endPoint y: 291, distance: 89.6
click at [490, 331] on input "Expiration Date" at bounding box center [649, 327] width 411 height 18
click at [612, 205] on span "2025" at bounding box center [616, 206] width 14 height 7
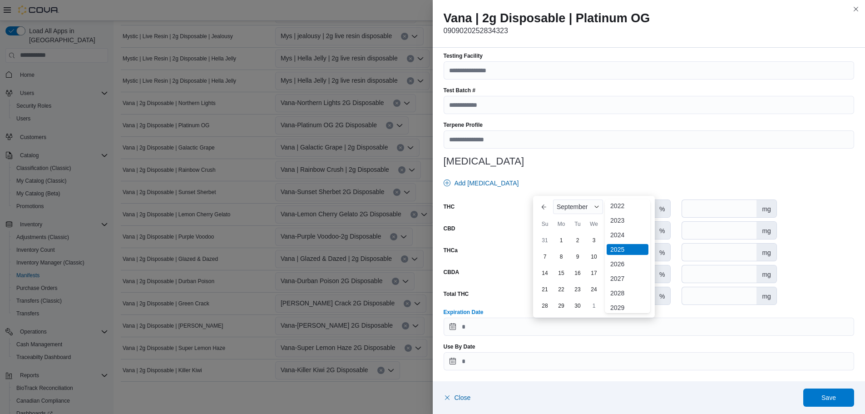
scroll to position [108, 0]
click at [612, 220] on div "2026" at bounding box center [628, 216] width 42 height 11
click at [642, 239] on div "5" at bounding box center [643, 240] width 16 height 16
type input "**********"
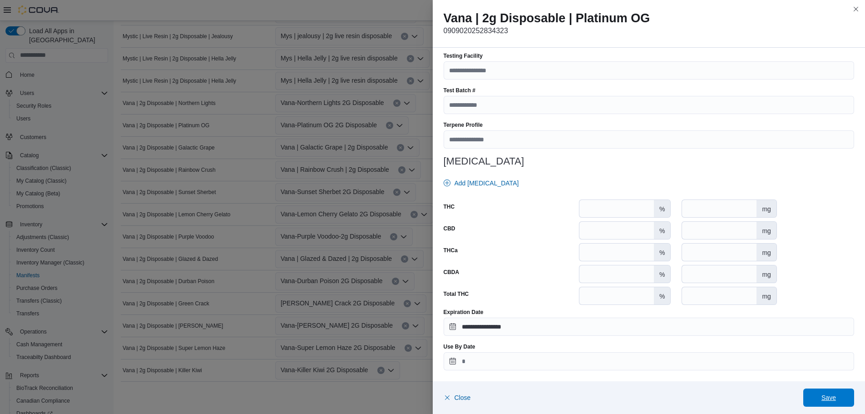
click at [823, 394] on span "Save" at bounding box center [829, 397] width 15 height 9
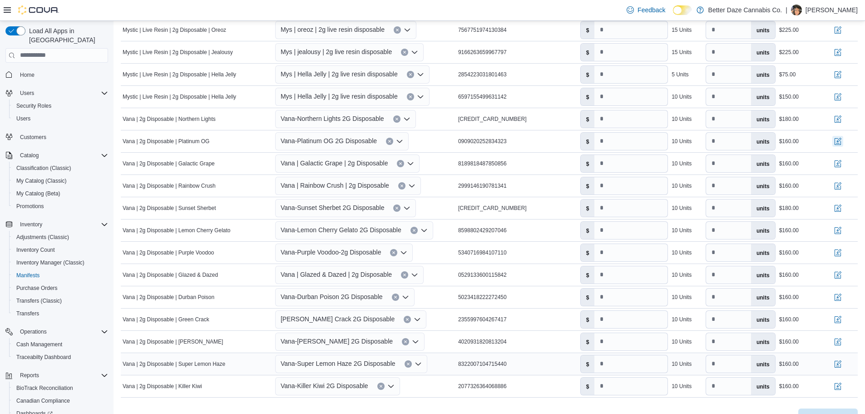
scroll to position [417, 0]
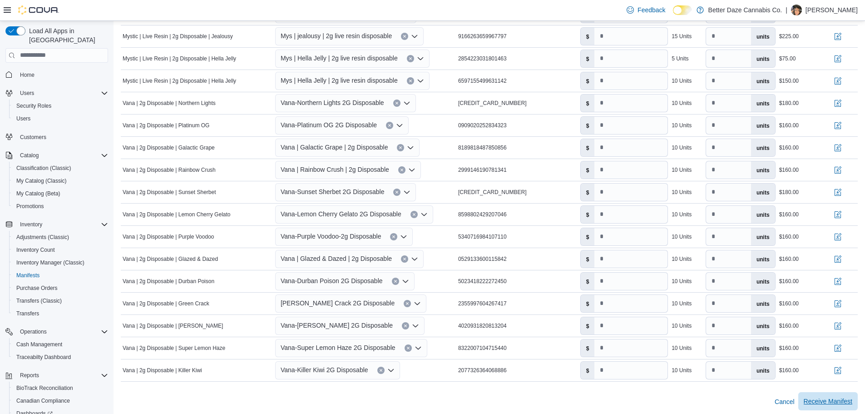
click at [832, 400] on span "Receive Manifest" at bounding box center [828, 401] width 49 height 9
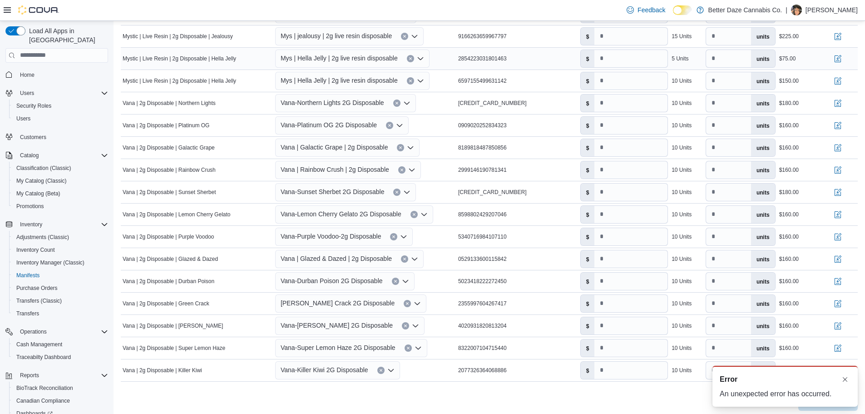
scroll to position [0, 0]
click at [844, 379] on button "Dismiss toast" at bounding box center [845, 378] width 11 height 11
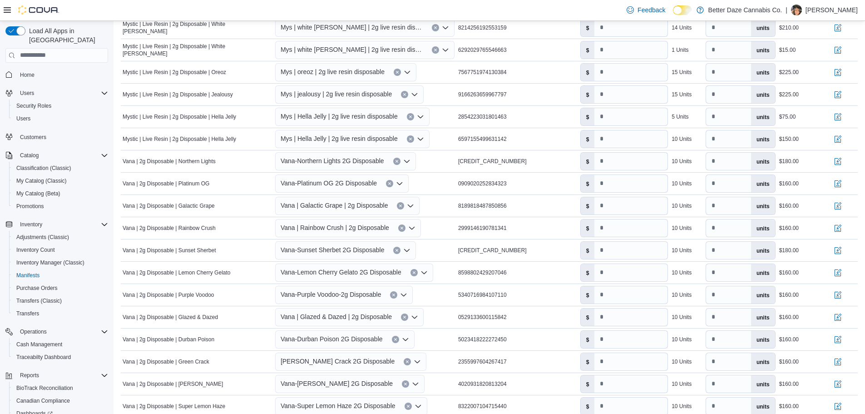
scroll to position [417, 0]
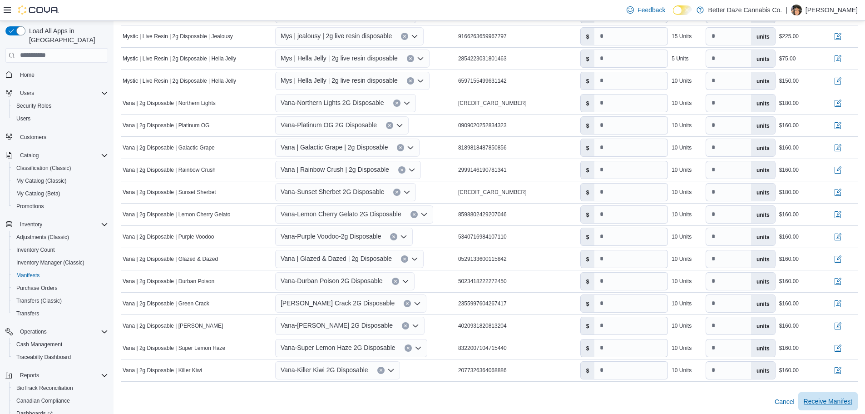
click at [817, 402] on span "Receive Manifest" at bounding box center [828, 401] width 49 height 18
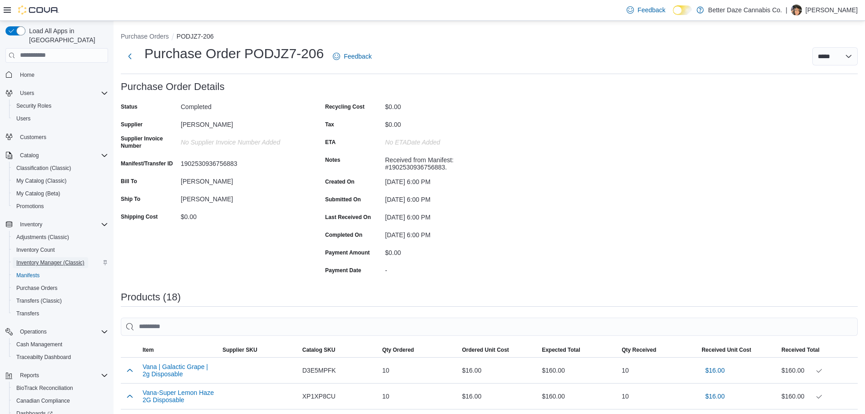
click at [50, 259] on span "Inventory Manager (Classic)" at bounding box center [50, 262] width 68 height 7
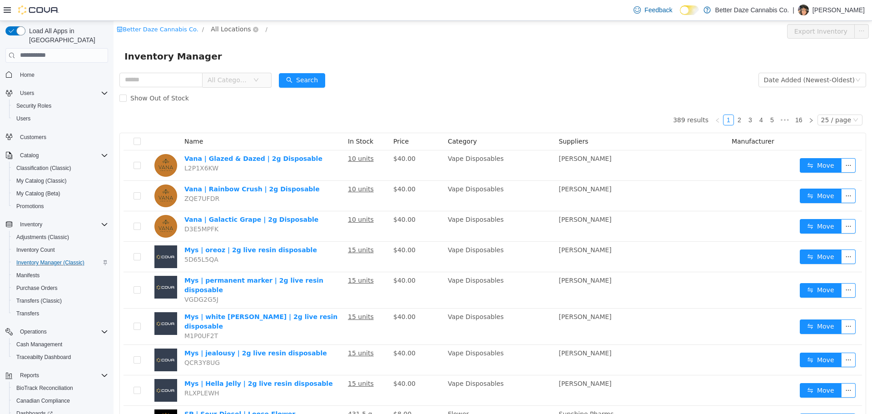
click at [212, 24] on span "All Locations" at bounding box center [231, 29] width 40 height 10
click at [249, 97] on span "Lovington" at bounding box center [238, 93] width 31 height 7
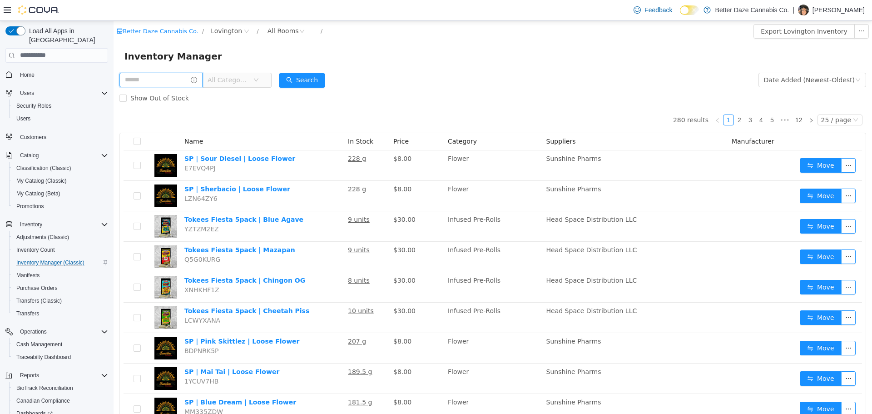
drag, startPoint x: 161, startPoint y: 75, endPoint x: 154, endPoint y: 72, distance: 7.9
click at [158, 74] on input "text" at bounding box center [160, 79] width 83 height 15
type input "******"
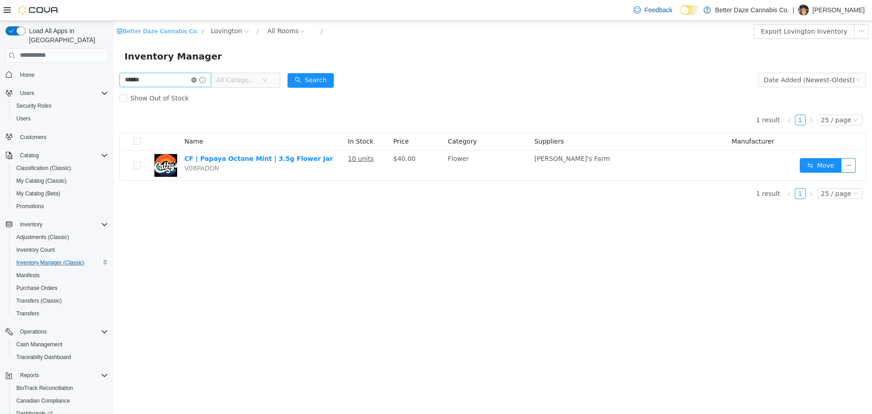
click at [197, 80] on icon "icon: close-circle" at bounding box center [193, 79] width 5 height 5
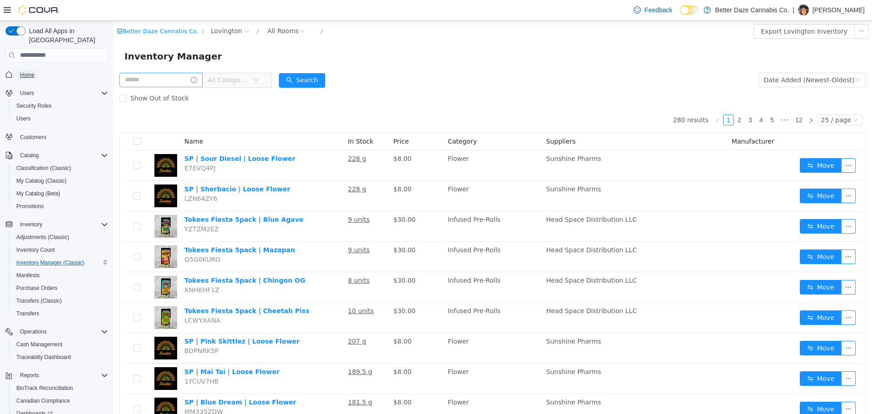
drag, startPoint x: 22, startPoint y: 69, endPoint x: 50, endPoint y: 48, distance: 34.6
click at [22, 69] on span "Home" at bounding box center [27, 74] width 15 height 11
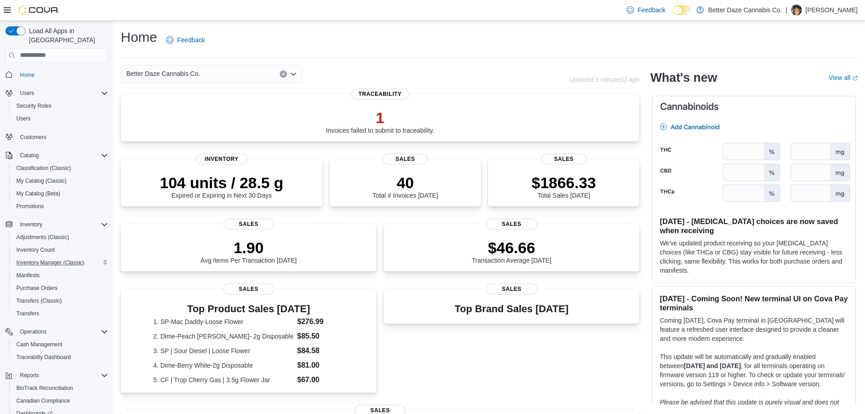
drag, startPoint x: 192, startPoint y: 67, endPoint x: 192, endPoint y: 78, distance: 10.9
click at [192, 70] on div "Better Daze Cannabis Co." at bounding box center [212, 74] width 182 height 18
click at [195, 104] on div "[PERSON_NAME]" at bounding box center [217, 102] width 160 height 9
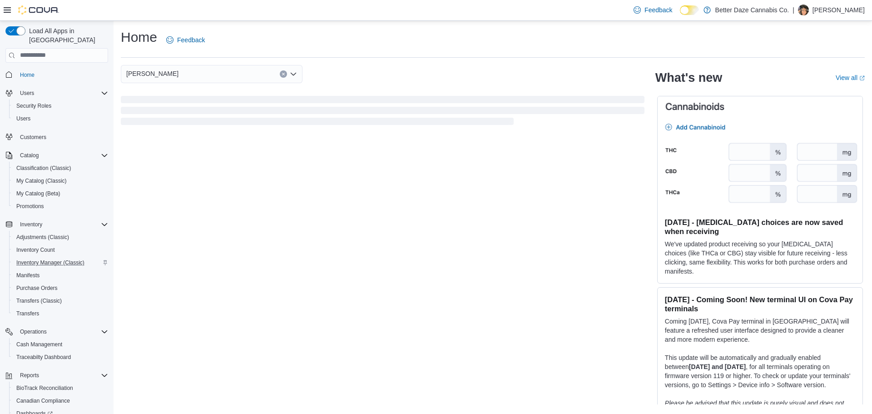
click at [192, 71] on div "Eunice Combo box. Selected. Eunice. Press Backspace to delete Eunice. Combo box…" at bounding box center [212, 74] width 182 height 18
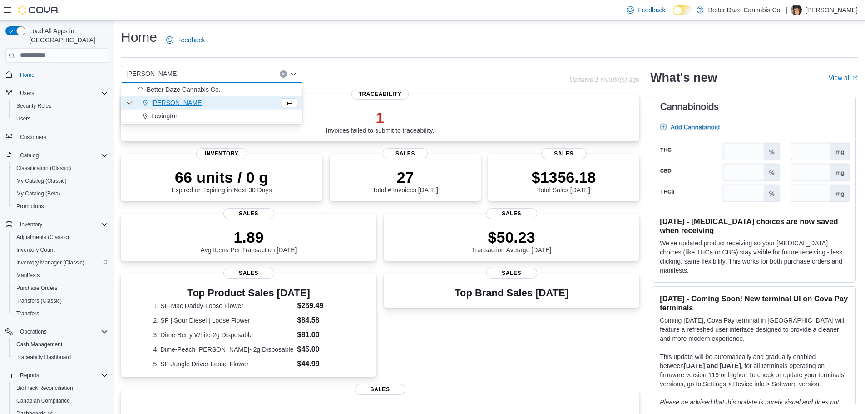
click at [189, 111] on button "Lovington" at bounding box center [212, 115] width 182 height 13
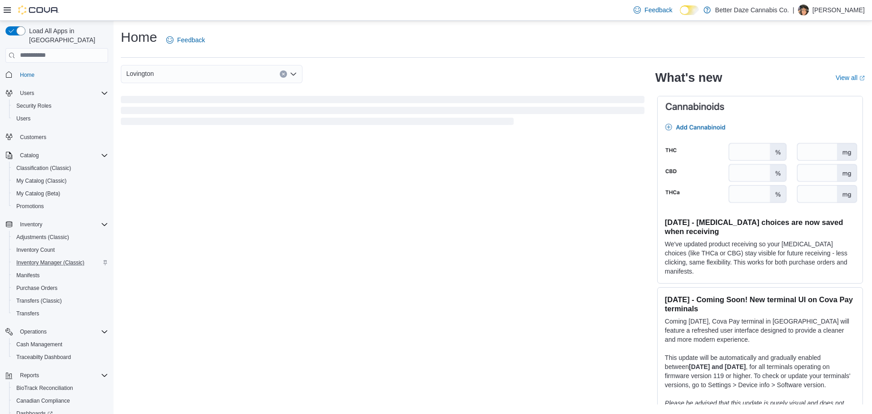
click at [168, 77] on div "Lovington Combo box. Selected. Lovington. Press Backspace to delete Lovington. …" at bounding box center [212, 74] width 182 height 18
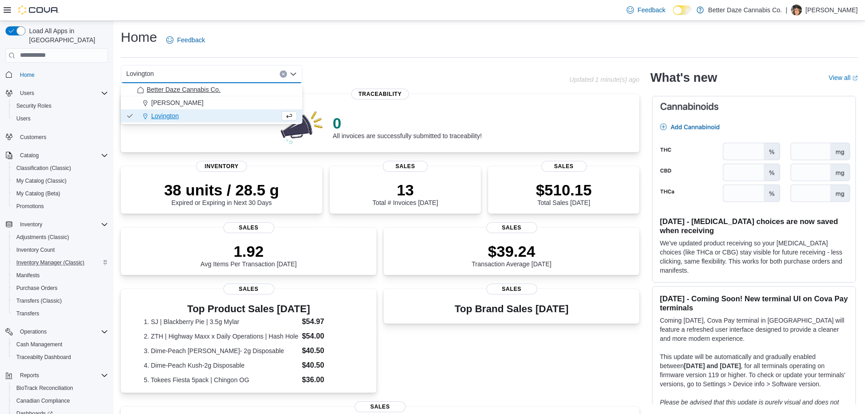
click at [174, 91] on span "Better Daze Cannabis Co." at bounding box center [184, 89] width 74 height 9
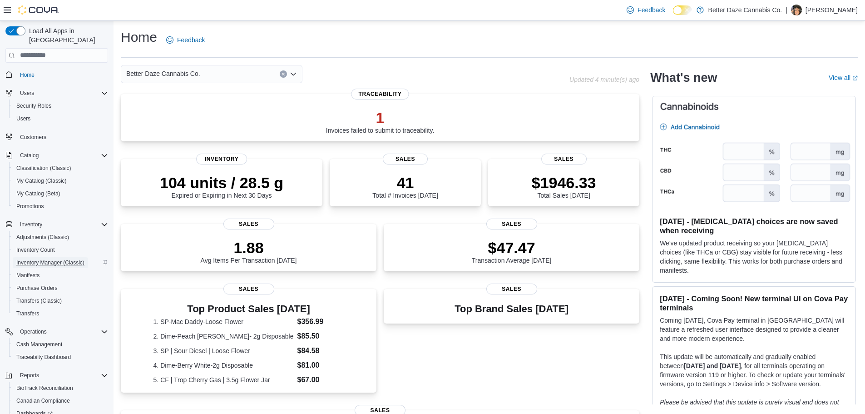
click at [72, 259] on span "Inventory Manager (Classic)" at bounding box center [50, 262] width 68 height 7
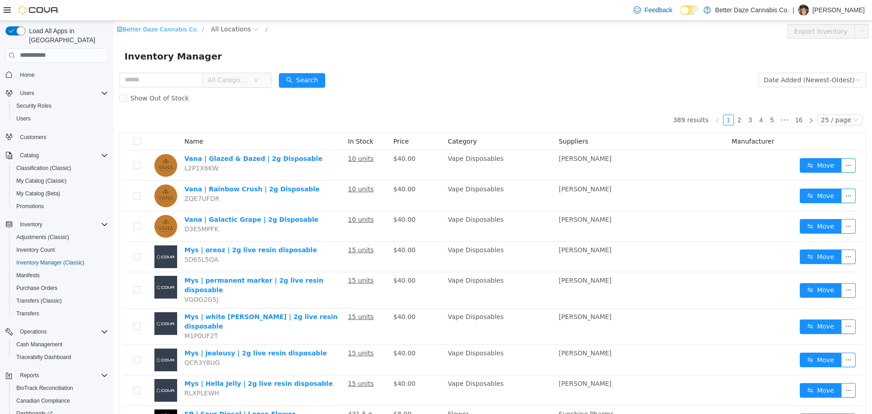
click at [240, 78] on span "All Categories" at bounding box center [228, 79] width 41 height 9
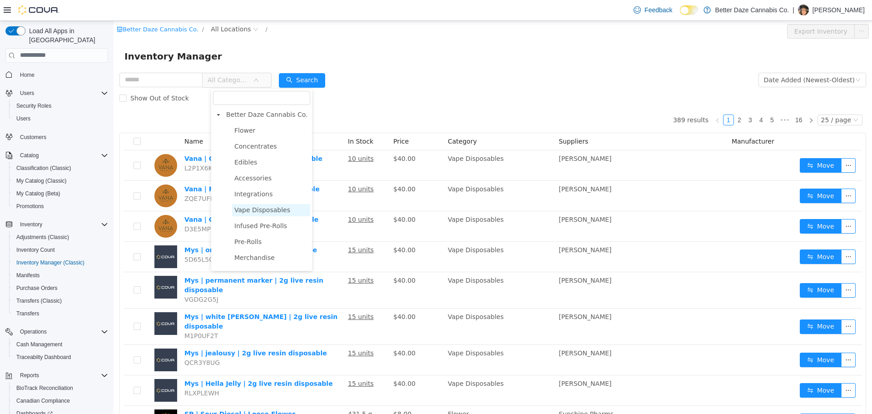
click at [262, 210] on span "Vape Disposables" at bounding box center [262, 209] width 56 height 7
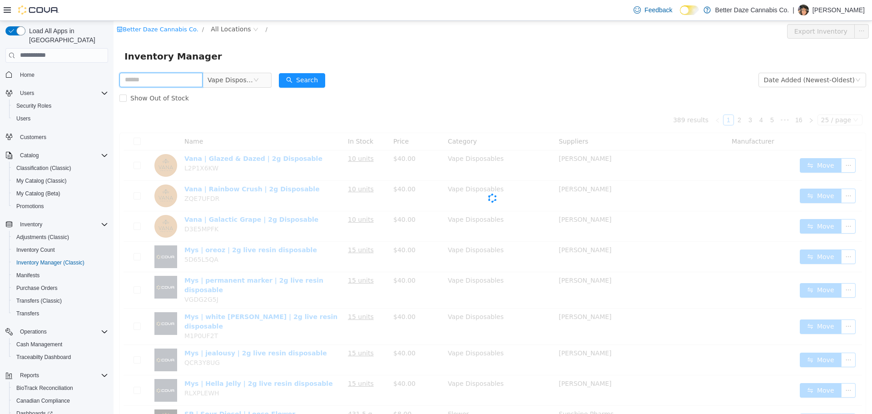
click at [163, 81] on input "text" at bounding box center [160, 79] width 83 height 15
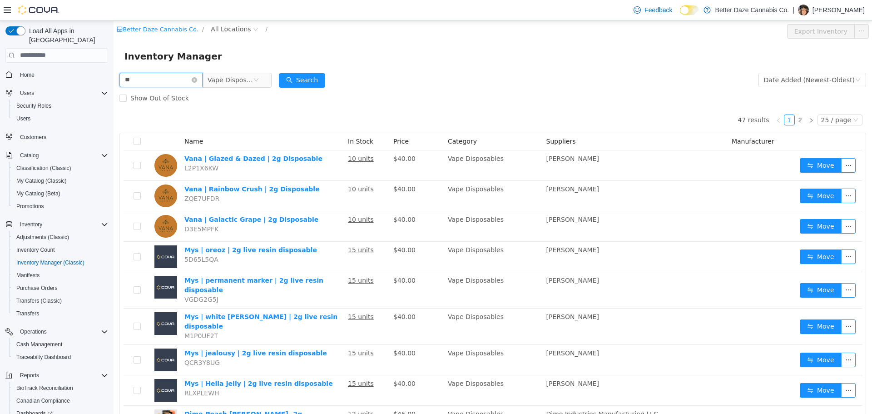
type input "*"
type input "***"
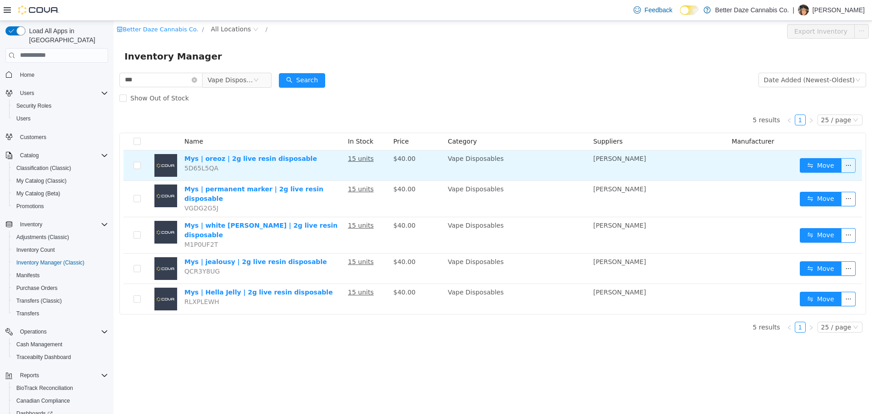
click at [853, 165] on button "button" at bounding box center [848, 165] width 15 height 15
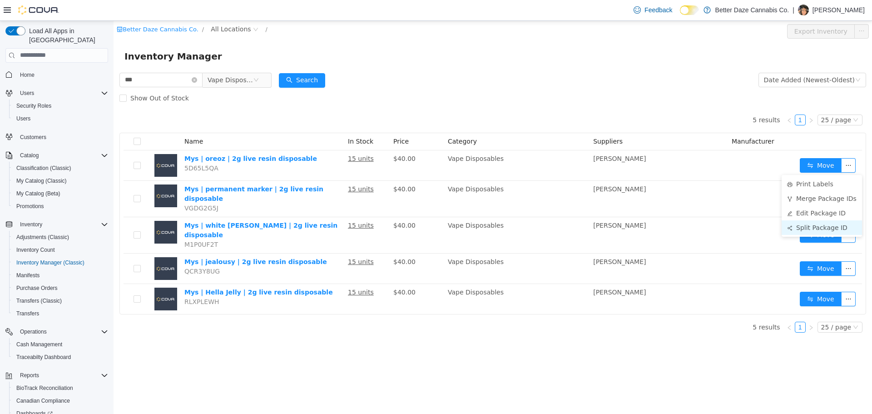
click at [829, 228] on li "Split Package ID" at bounding box center [822, 227] width 80 height 15
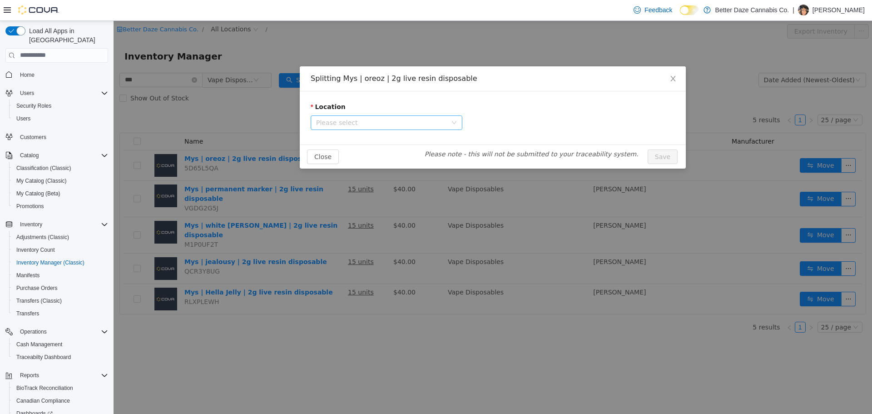
click at [432, 119] on span "Please select" at bounding box center [381, 122] width 131 height 9
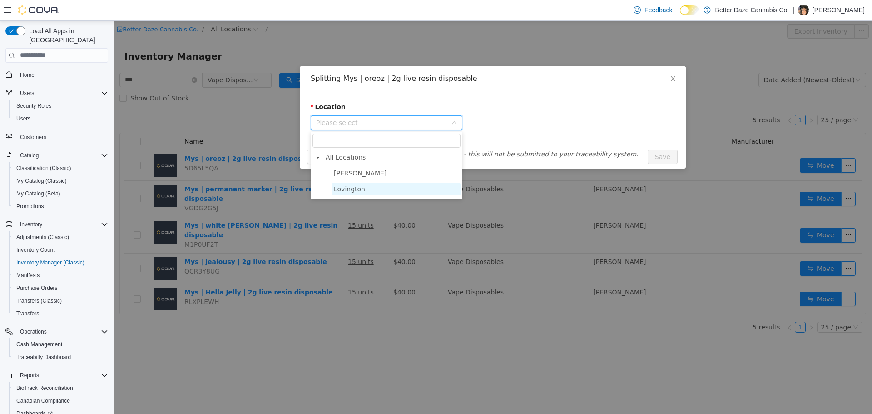
click at [349, 186] on span "Lovington" at bounding box center [349, 188] width 31 height 7
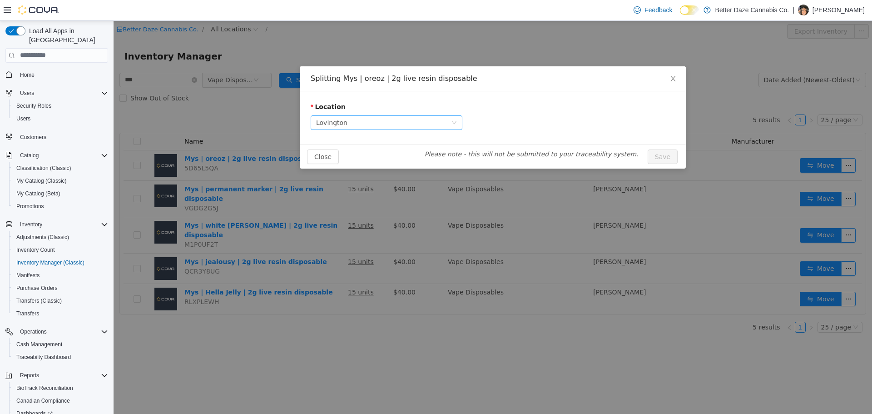
click at [371, 120] on span "Lovington" at bounding box center [383, 122] width 135 height 14
click at [364, 123] on span "Lovington" at bounding box center [383, 122] width 135 height 14
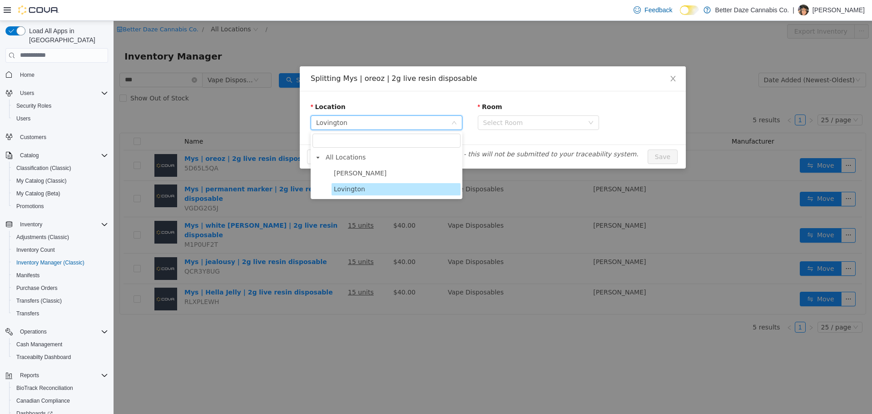
click at [347, 173] on span "[PERSON_NAME]" at bounding box center [360, 172] width 53 height 7
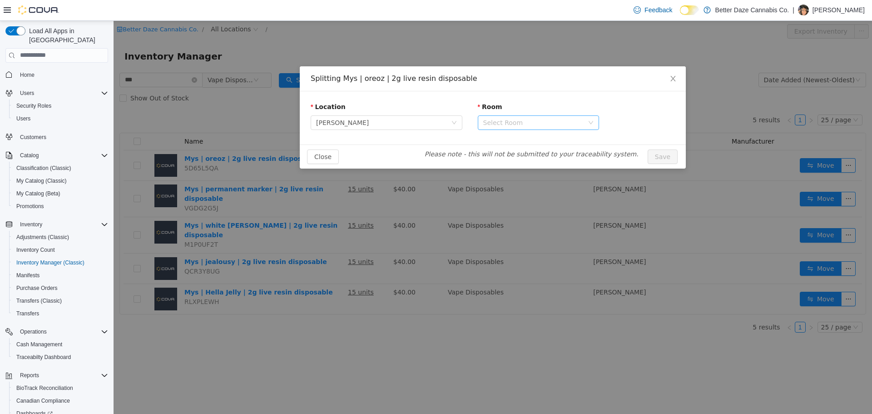
click at [487, 122] on div "Select Room" at bounding box center [533, 122] width 100 height 9
click at [499, 154] on li "Receiving Room" at bounding box center [538, 155] width 121 height 15
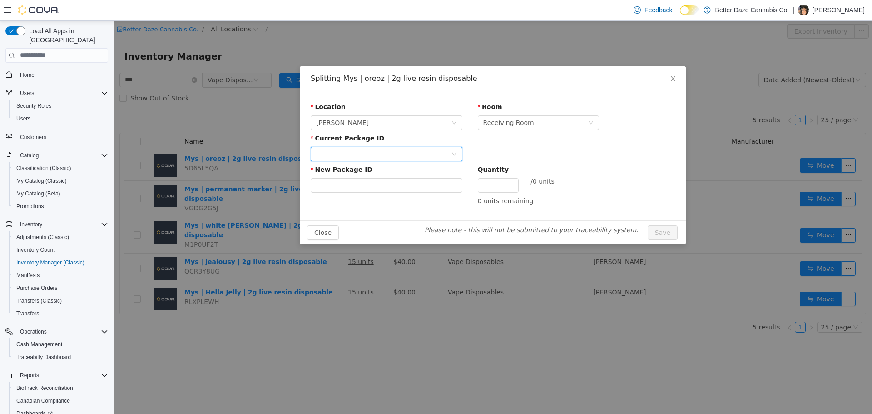
click at [375, 159] on div at bounding box center [383, 154] width 135 height 14
click at [367, 184] on strong "7567751974130384" at bounding box center [351, 186] width 71 height 7
click at [367, 184] on input "New Package ID" at bounding box center [387, 185] width 152 height 15
type input "**********"
type input "*"
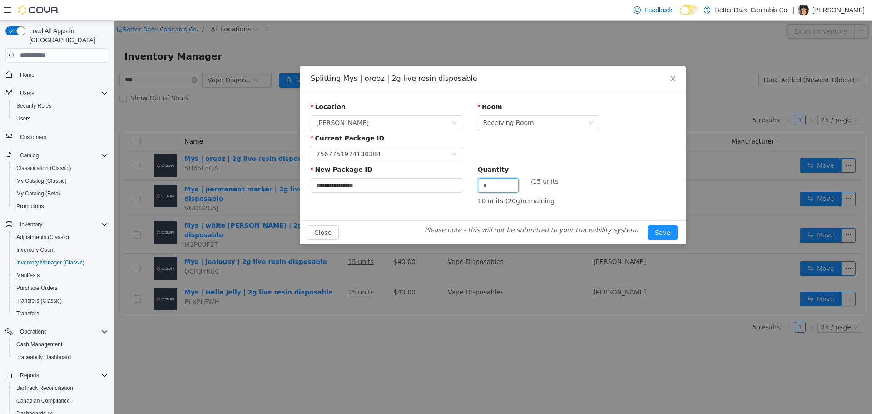
click at [648, 225] on button "Save" at bounding box center [663, 232] width 30 height 15
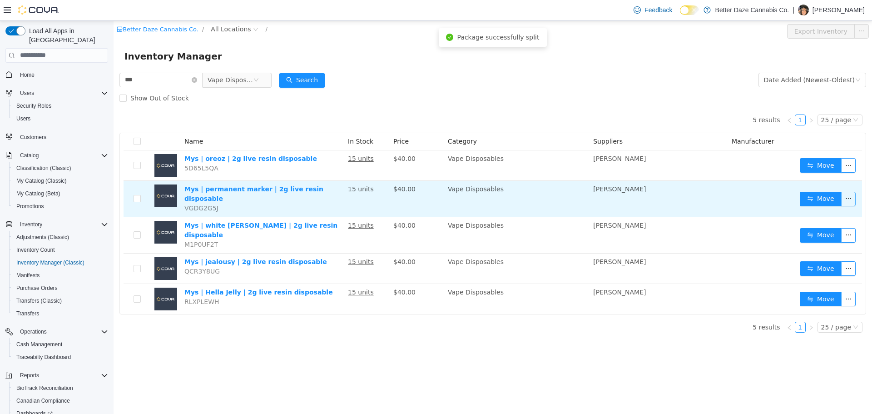
click at [846, 194] on button "button" at bounding box center [848, 198] width 15 height 15
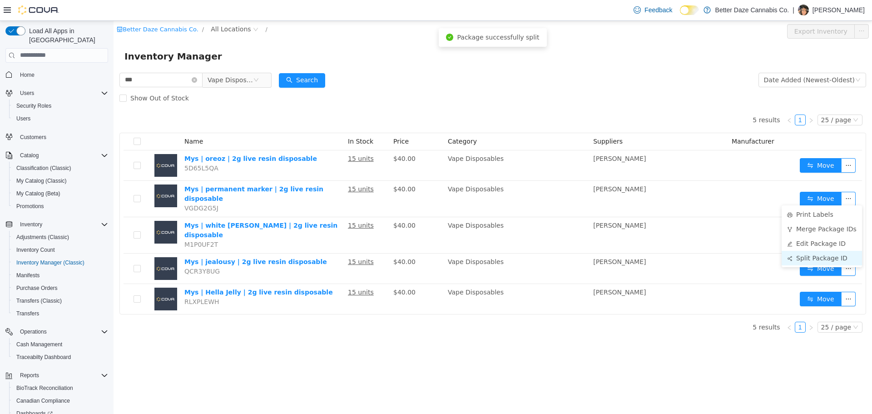
click at [810, 254] on li "Split Package ID" at bounding box center [822, 257] width 80 height 15
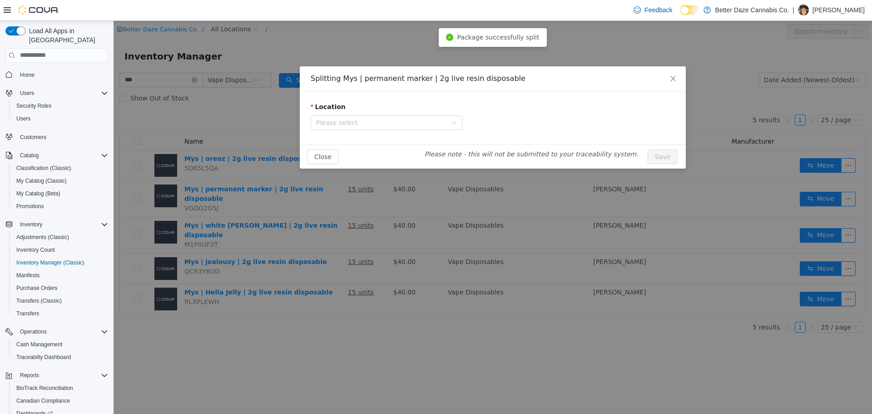
drag, startPoint x: 386, startPoint y: 114, endPoint x: 387, endPoint y: 129, distance: 14.6
click at [386, 115] on span "Please select" at bounding box center [387, 122] width 152 height 15
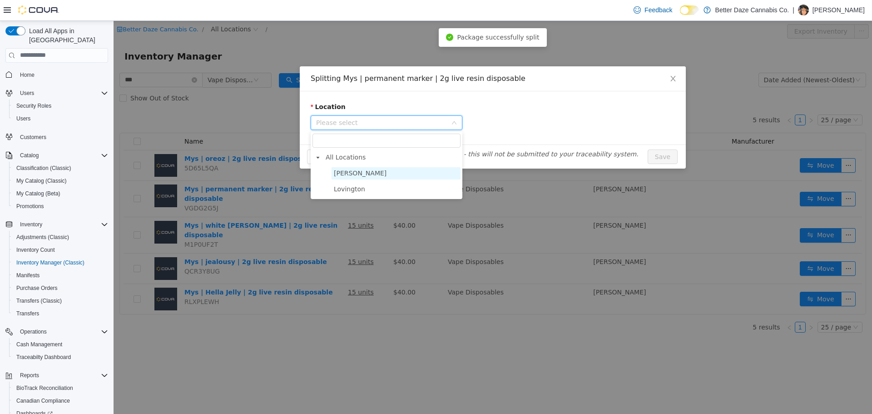
click at [363, 175] on span "[PERSON_NAME]" at bounding box center [396, 173] width 129 height 12
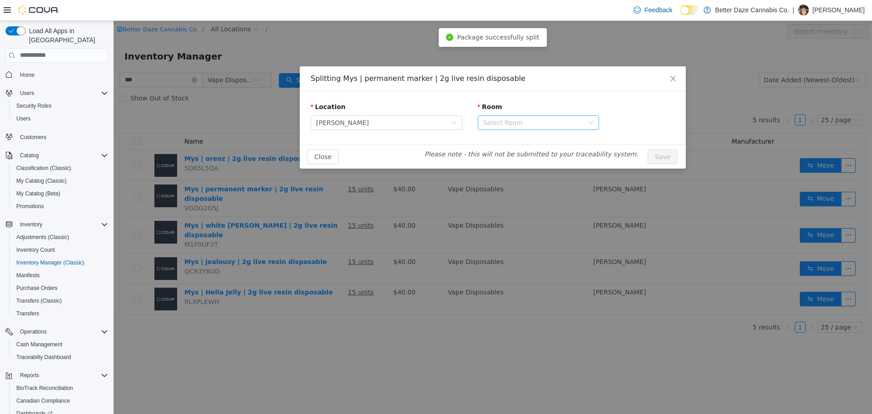
click at [549, 119] on div "Select Room" at bounding box center [533, 122] width 100 height 9
click at [510, 158] on li "Receiving Room" at bounding box center [538, 155] width 121 height 15
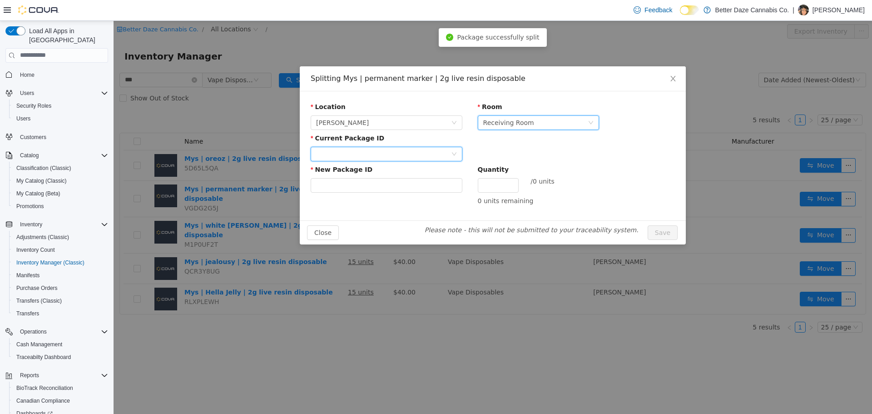
drag, startPoint x: 390, startPoint y: 151, endPoint x: 387, endPoint y: 160, distance: 8.9
click at [389, 153] on div at bounding box center [383, 154] width 135 height 14
drag, startPoint x: 370, startPoint y: 184, endPoint x: 483, endPoint y: 202, distance: 114.4
click at [370, 185] on strong "8287004583215298" at bounding box center [351, 186] width 71 height 7
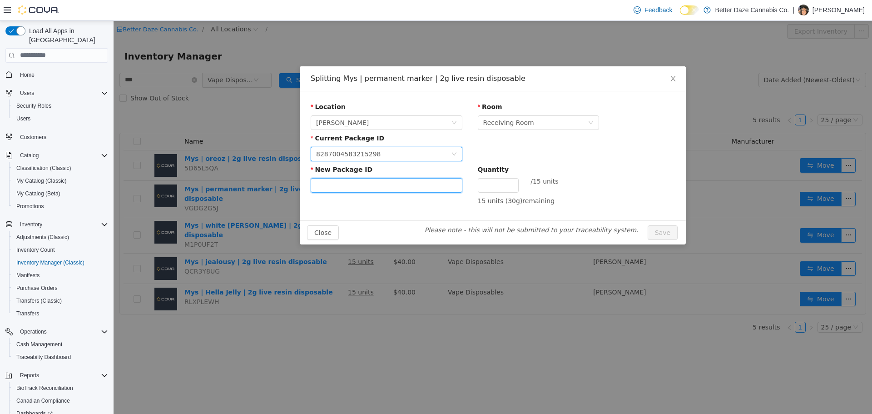
click at [416, 189] on input "New Package ID" at bounding box center [387, 185] width 152 height 15
type input "**********"
type input "*"
click at [648, 225] on button "Save" at bounding box center [663, 232] width 30 height 15
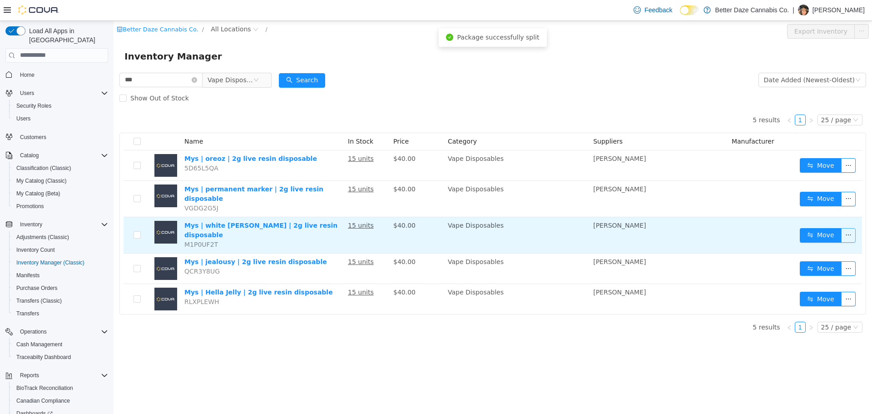
click at [845, 228] on button "button" at bounding box center [848, 235] width 15 height 15
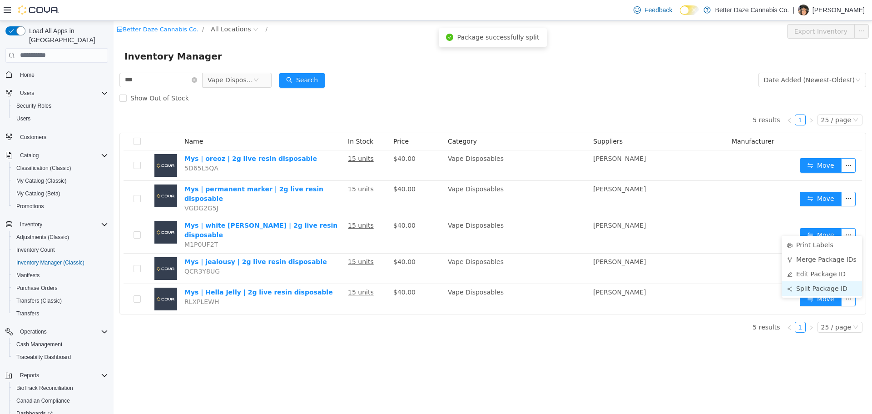
drag, startPoint x: 825, startPoint y: 285, endPoint x: 819, endPoint y: 288, distance: 6.3
click at [824, 286] on li "Split Package ID" at bounding box center [822, 288] width 80 height 15
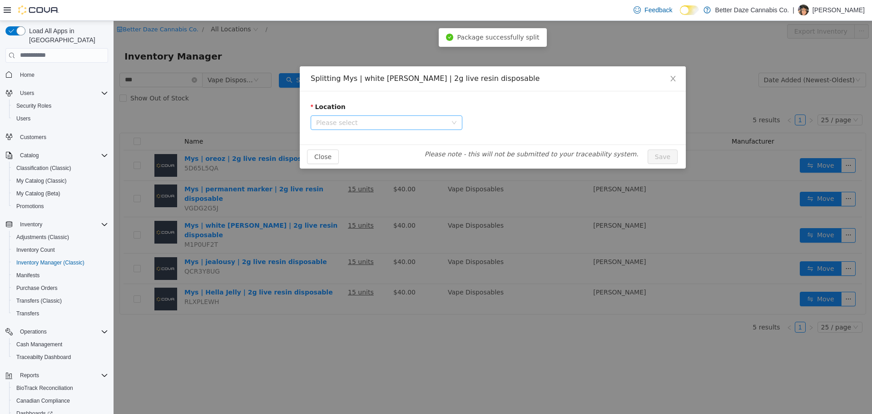
click at [402, 122] on span "Please select" at bounding box center [381, 122] width 131 height 9
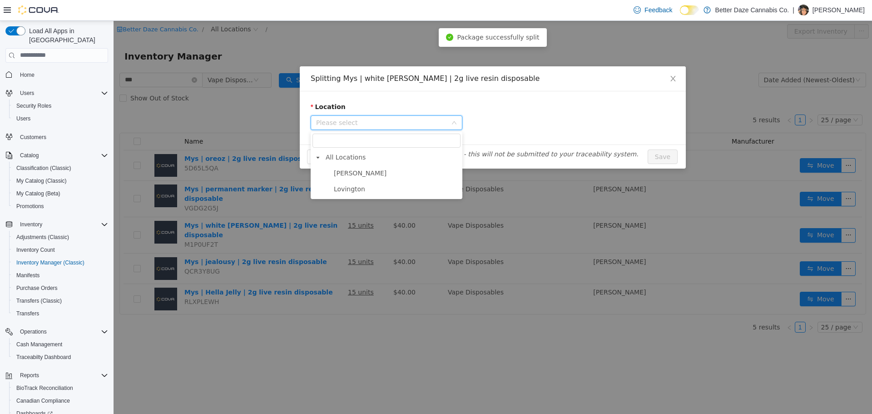
drag, startPoint x: 393, startPoint y: 181, endPoint x: 397, endPoint y: 175, distance: 6.3
click at [393, 180] on ul "Eunice Lovington" at bounding box center [387, 181] width 148 height 28
drag, startPoint x: 397, startPoint y: 175, endPoint x: 407, endPoint y: 166, distance: 13.8
click at [397, 175] on span "[PERSON_NAME]" at bounding box center [396, 173] width 129 height 12
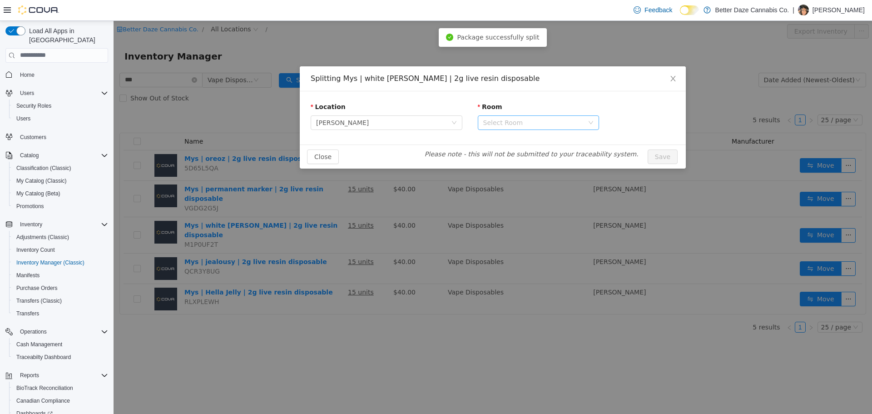
click at [509, 124] on div "Select Room" at bounding box center [533, 122] width 100 height 9
click at [497, 155] on li "Receiving Room" at bounding box center [538, 155] width 121 height 15
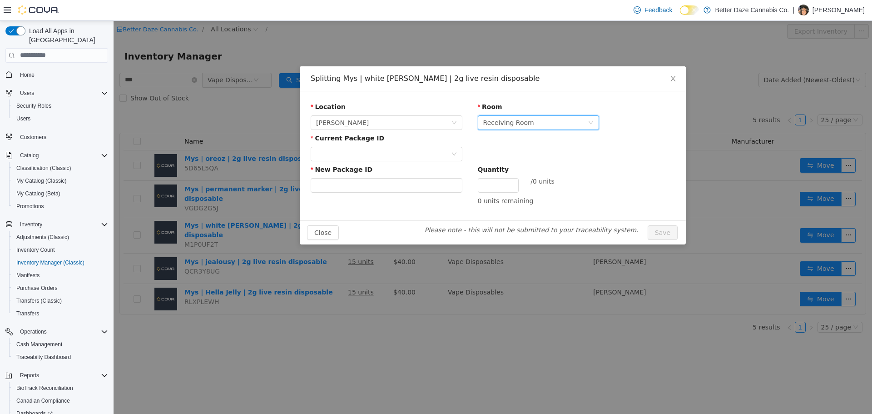
drag, startPoint x: 362, startPoint y: 142, endPoint x: 362, endPoint y: 148, distance: 5.5
click at [362, 142] on div "Current Package ID" at bounding box center [387, 139] width 152 height 13
click at [363, 151] on div at bounding box center [383, 154] width 135 height 14
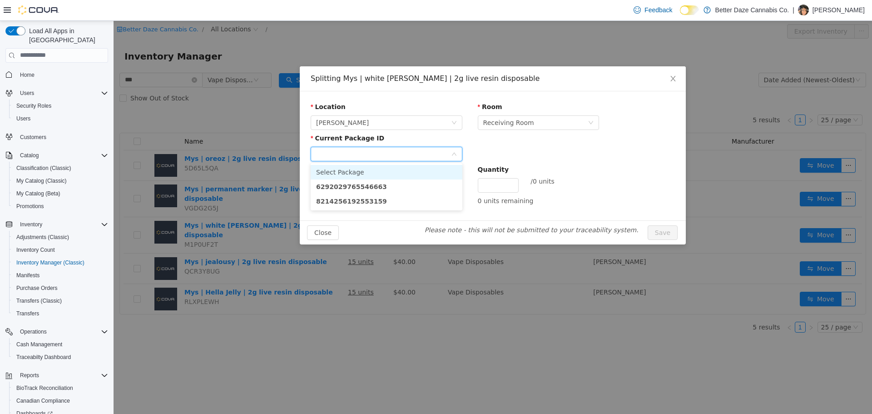
drag, startPoint x: 362, startPoint y: 178, endPoint x: 362, endPoint y: 183, distance: 5.0
click at [361, 179] on ul "Select Package 6292029765546663 8214256192553159" at bounding box center [387, 186] width 152 height 47
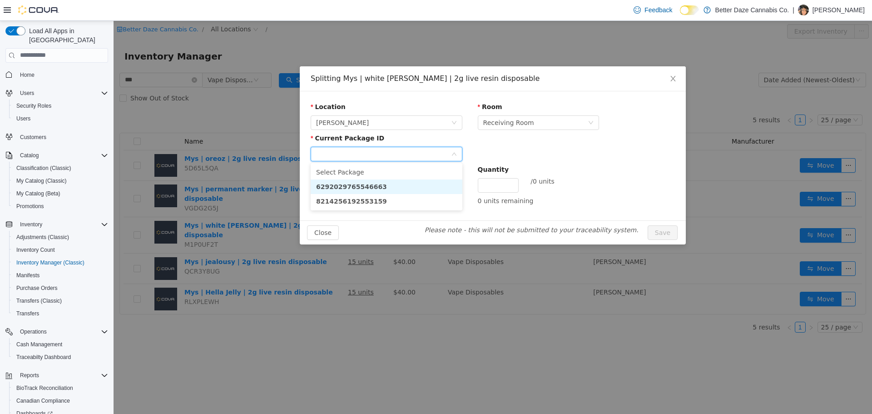
click at [362, 183] on strong "6292029765546663" at bounding box center [351, 186] width 71 height 7
drag, startPoint x: 396, startPoint y: 152, endPoint x: 396, endPoint y: 169, distance: 16.8
click at [396, 154] on div "6292029765546663" at bounding box center [383, 154] width 135 height 14
click at [380, 199] on li "8214256192553159" at bounding box center [387, 201] width 152 height 15
click at [386, 194] on div "New Package ID" at bounding box center [387, 179] width 152 height 31
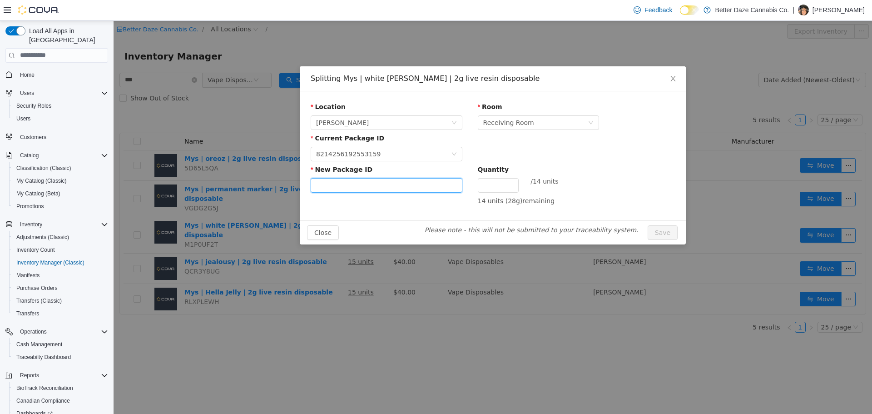
drag, startPoint x: 384, startPoint y: 185, endPoint x: 382, endPoint y: 192, distance: 7.8
click at [384, 185] on input "New Package ID" at bounding box center [387, 185] width 152 height 15
type input "**********"
type input "*"
click at [648, 225] on button "Save" at bounding box center [663, 232] width 30 height 15
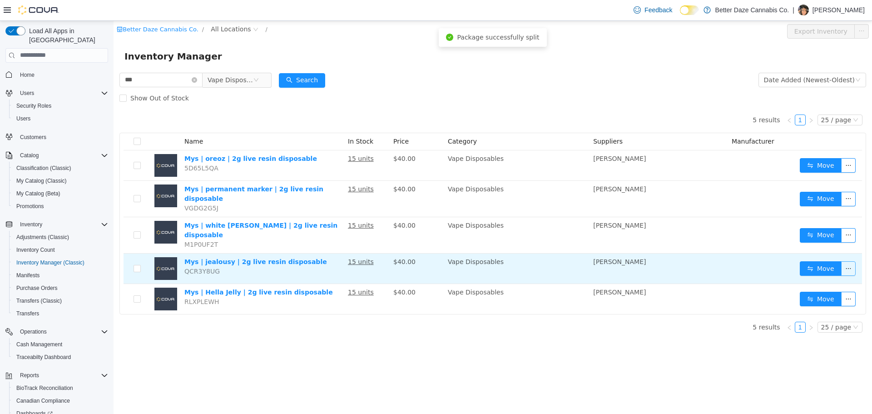
click at [844, 261] on button "button" at bounding box center [848, 268] width 15 height 15
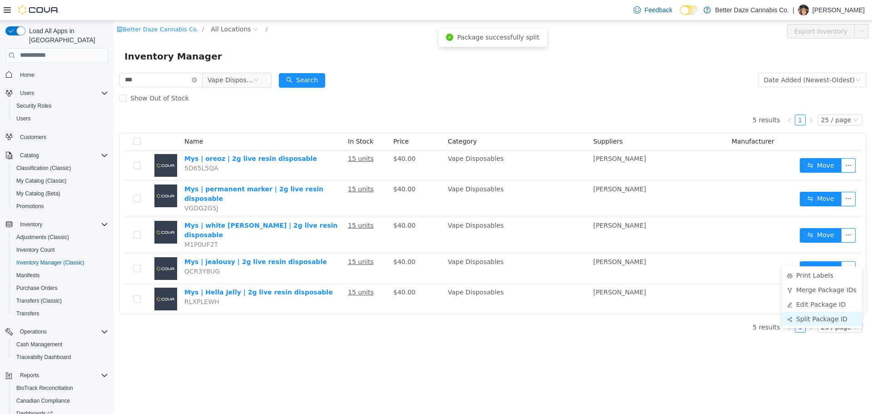
click at [826, 322] on li "Split Package ID" at bounding box center [822, 318] width 80 height 15
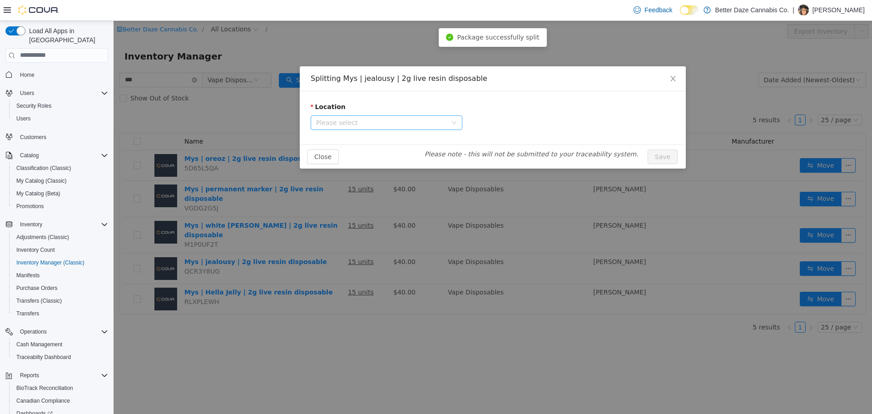
click at [363, 115] on span "Please select" at bounding box center [387, 122] width 152 height 15
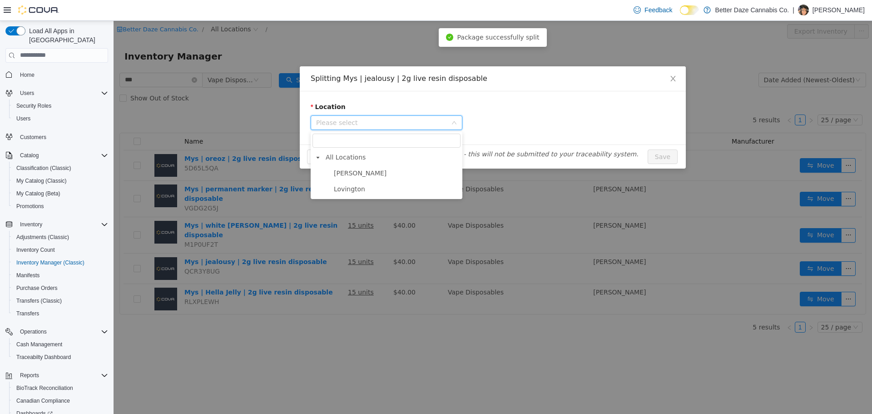
drag, startPoint x: 353, startPoint y: 170, endPoint x: 472, endPoint y: 158, distance: 119.2
click at [357, 169] on span "[PERSON_NAME]" at bounding box center [396, 173] width 129 height 12
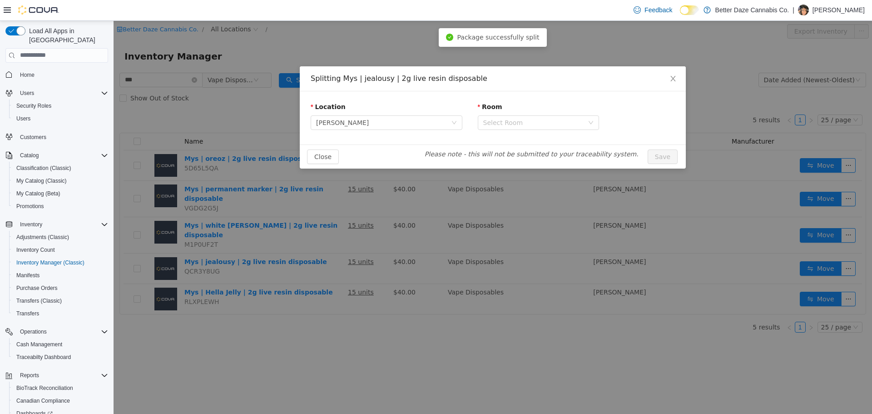
click at [514, 147] on div "Close Please note - this will not be submitted to your traceability system. Save" at bounding box center [493, 156] width 386 height 24
click at [514, 123] on div "Select Room" at bounding box center [533, 122] width 100 height 9
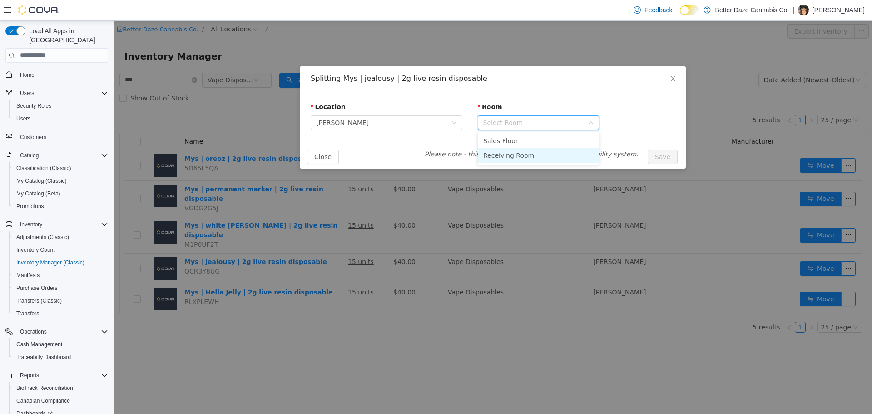
click at [511, 158] on li "Receiving Room" at bounding box center [538, 155] width 121 height 15
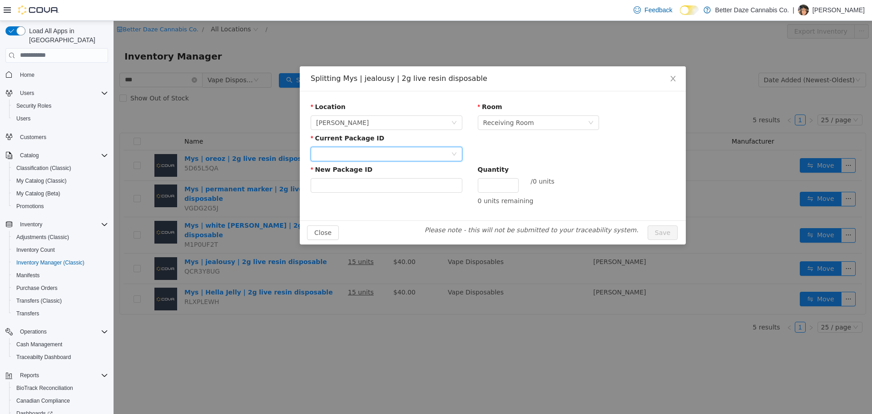
click at [410, 152] on div at bounding box center [383, 154] width 135 height 14
click at [376, 185] on li "9166263659967797" at bounding box center [387, 186] width 152 height 15
click at [378, 186] on input "New Package ID" at bounding box center [387, 185] width 152 height 15
type input "**********"
type input "*"
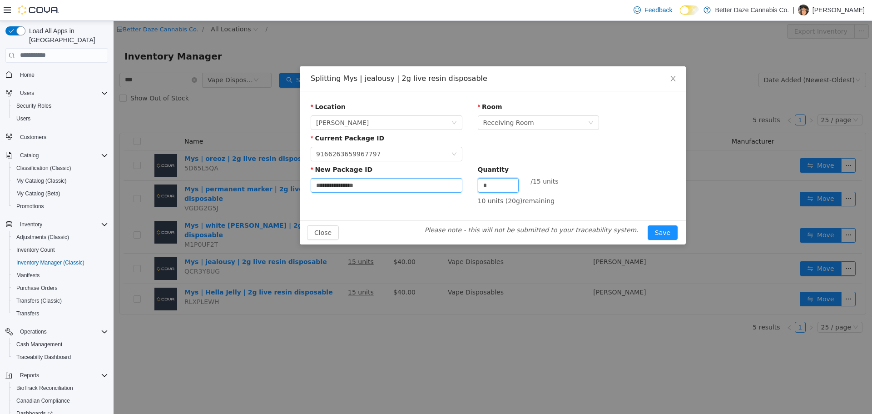
click at [648, 225] on button "Save" at bounding box center [663, 232] width 30 height 15
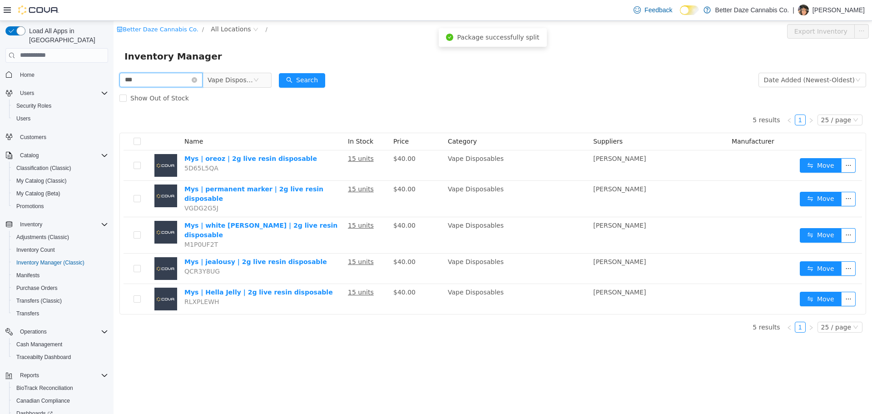
click at [186, 79] on input "***" at bounding box center [160, 79] width 83 height 15
click at [185, 79] on input "***" at bounding box center [160, 79] width 83 height 15
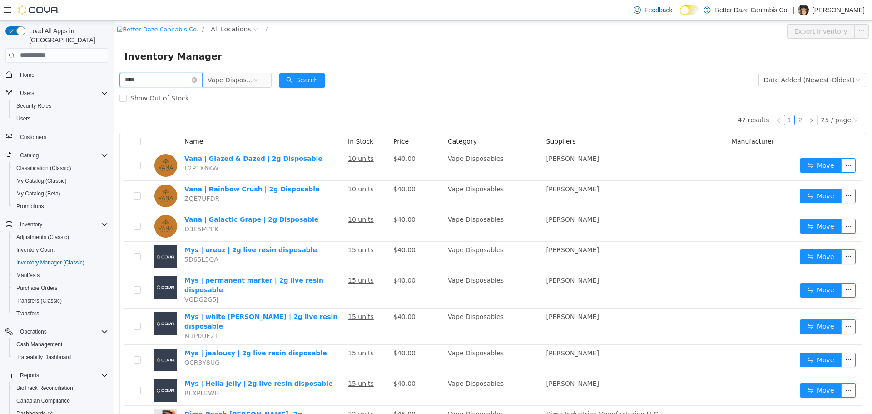
type input "****"
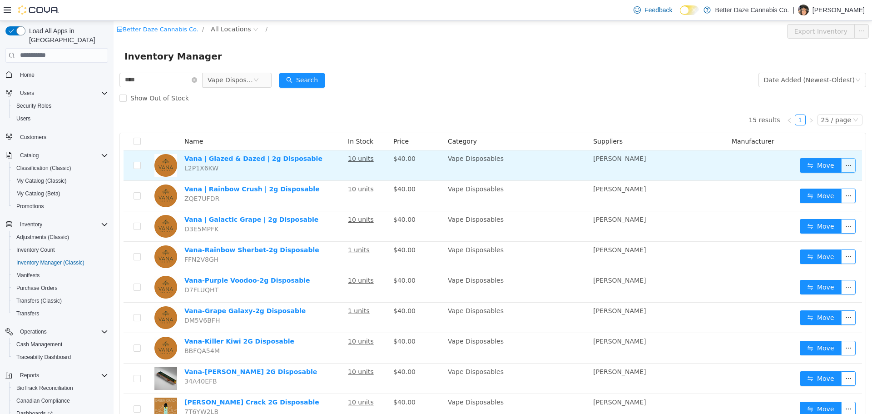
click at [843, 168] on button "button" at bounding box center [848, 165] width 15 height 15
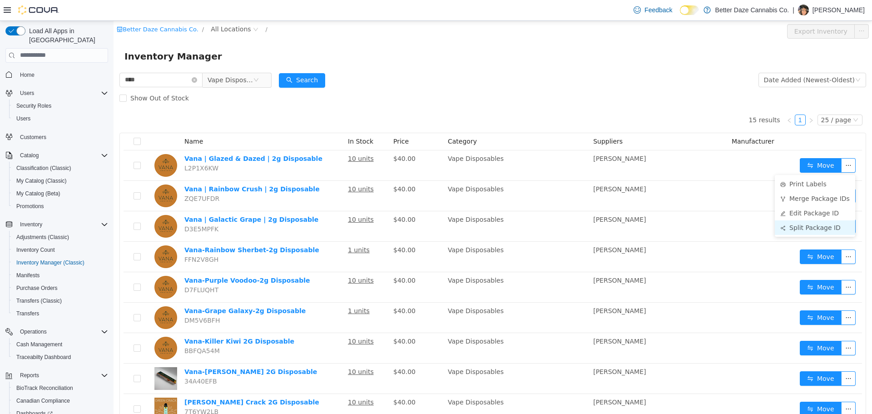
click at [804, 226] on li "Split Package ID" at bounding box center [815, 227] width 80 height 15
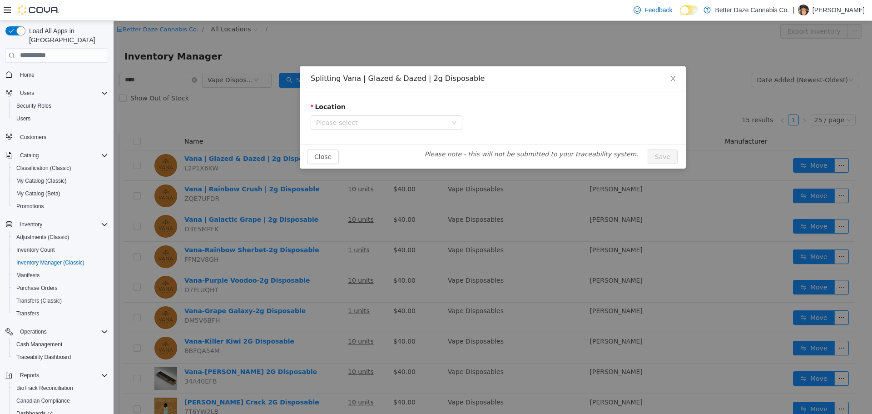
click at [353, 134] on div "Location Please select" at bounding box center [493, 117] width 386 height 53
click at [356, 124] on span "Please select" at bounding box center [381, 122] width 131 height 9
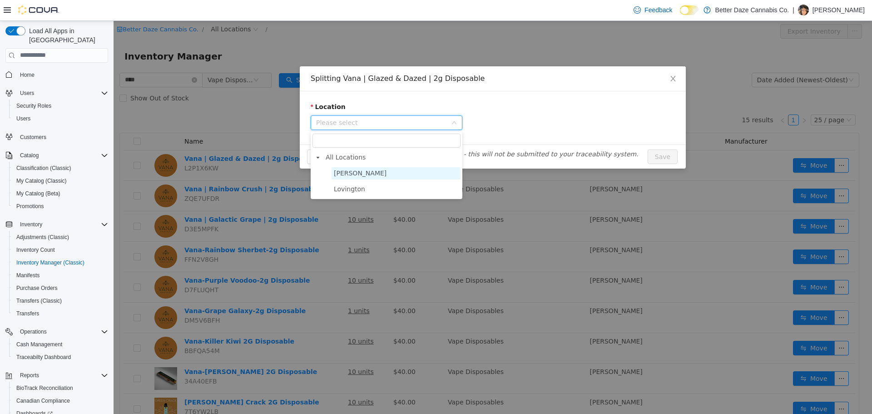
click at [360, 170] on span "[PERSON_NAME]" at bounding box center [396, 173] width 129 height 12
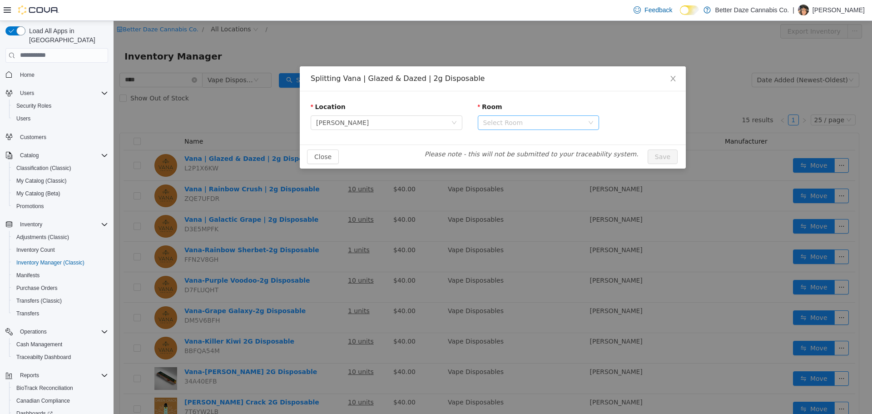
click at [521, 121] on div "Select Room" at bounding box center [533, 122] width 100 height 9
click at [510, 161] on li "Receiving Room" at bounding box center [538, 155] width 121 height 15
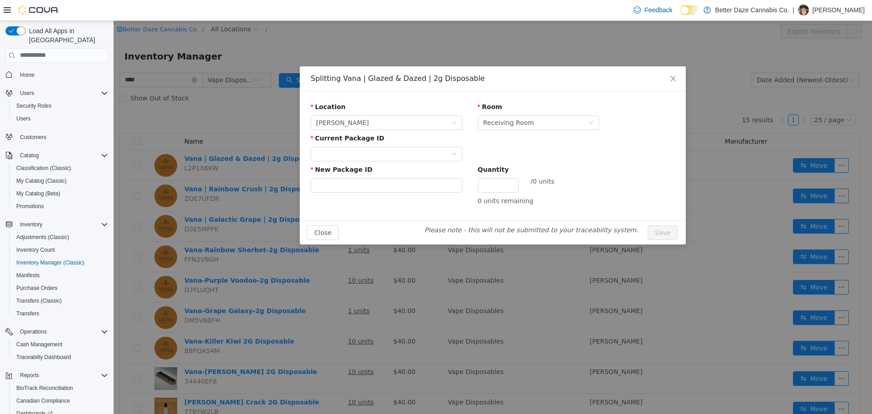
click at [431, 164] on div "Current Package ID" at bounding box center [387, 148] width 152 height 31
click at [431, 156] on div at bounding box center [383, 154] width 135 height 14
click at [400, 187] on li "0529133600115842" at bounding box center [387, 186] width 152 height 15
click at [399, 183] on input "New Package ID" at bounding box center [387, 185] width 152 height 15
type input "**********"
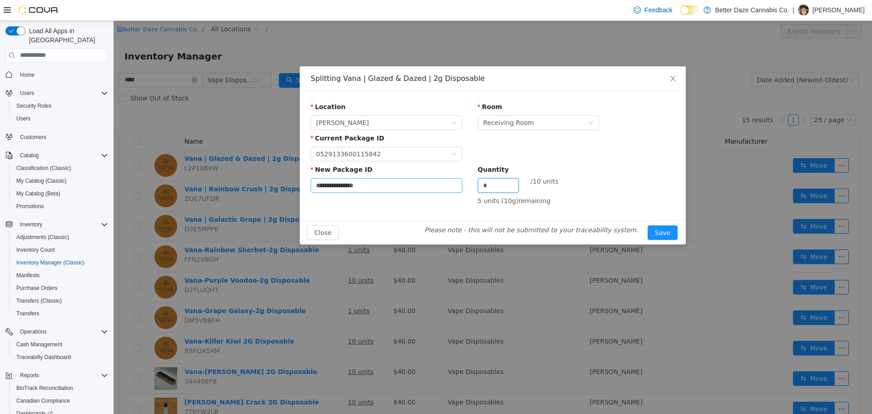
type input "*"
click at [648, 225] on button "Save" at bounding box center [663, 232] width 30 height 15
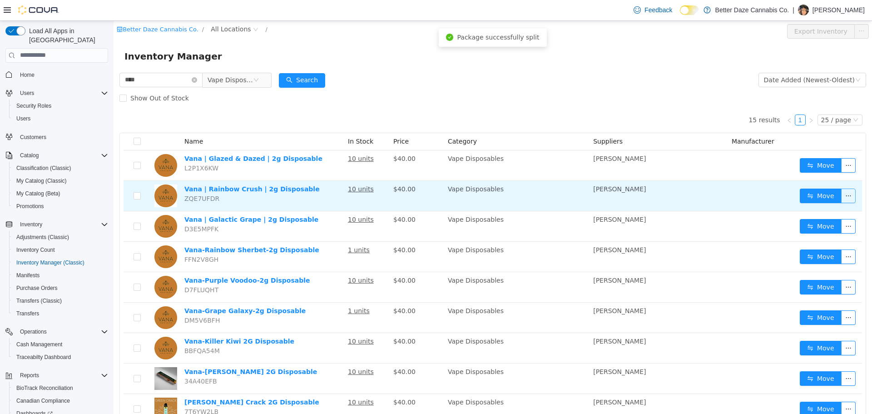
drag, startPoint x: 841, startPoint y: 195, endPoint x: 837, endPoint y: 200, distance: 5.8
click at [841, 195] on button "button" at bounding box center [848, 195] width 15 height 15
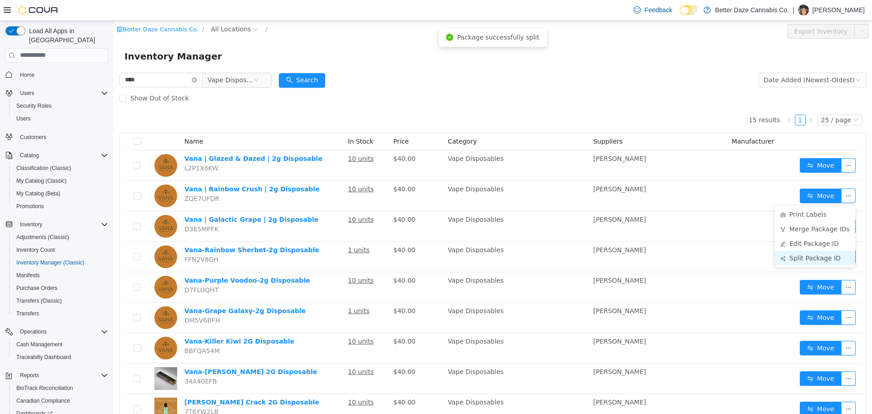
click at [804, 258] on li "Split Package ID" at bounding box center [815, 257] width 80 height 15
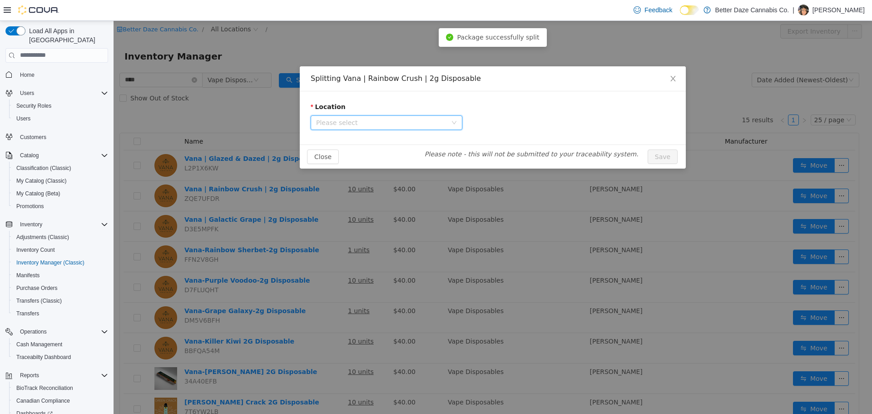
click at [394, 127] on span "Please select" at bounding box center [383, 122] width 135 height 14
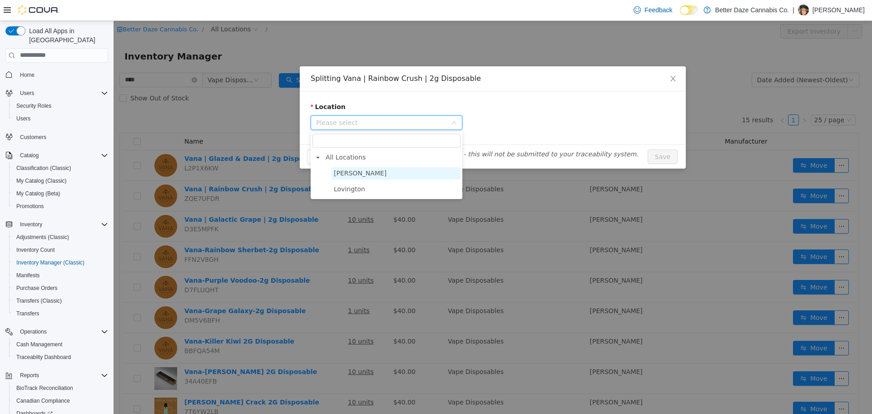
click at [340, 174] on span "[PERSON_NAME]" at bounding box center [360, 172] width 53 height 7
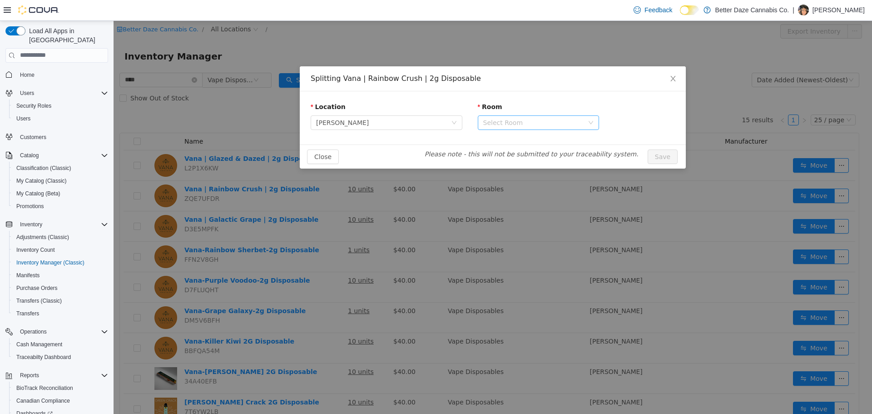
click at [574, 122] on div "Select Room" at bounding box center [533, 122] width 100 height 9
click at [519, 158] on li "Receiving Room" at bounding box center [538, 155] width 121 height 15
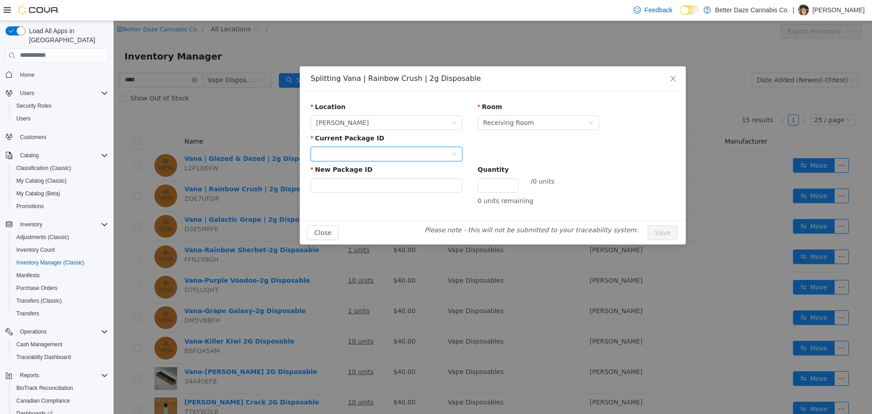
click at [415, 151] on div at bounding box center [383, 154] width 135 height 14
click at [378, 181] on li "2999146190781341" at bounding box center [387, 186] width 152 height 15
drag, startPoint x: 377, startPoint y: 183, endPoint x: 362, endPoint y: 177, distance: 16.0
click at [377, 183] on input "New Package ID" at bounding box center [387, 185] width 152 height 15
click at [665, 81] on span "Close" at bounding box center [672, 78] width 25 height 25
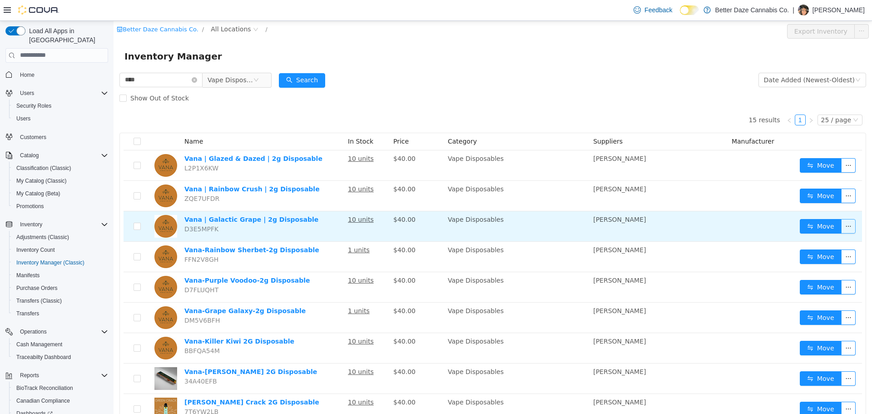
click at [847, 228] on button "button" at bounding box center [848, 225] width 15 height 15
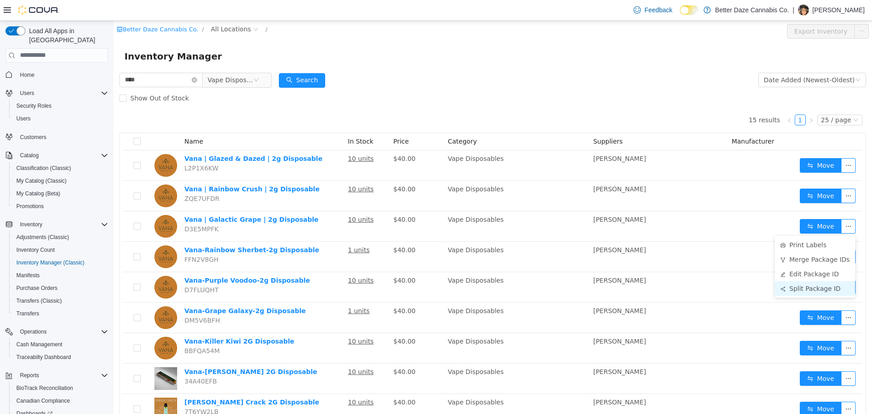
click at [811, 288] on li "Split Package ID" at bounding box center [815, 288] width 80 height 15
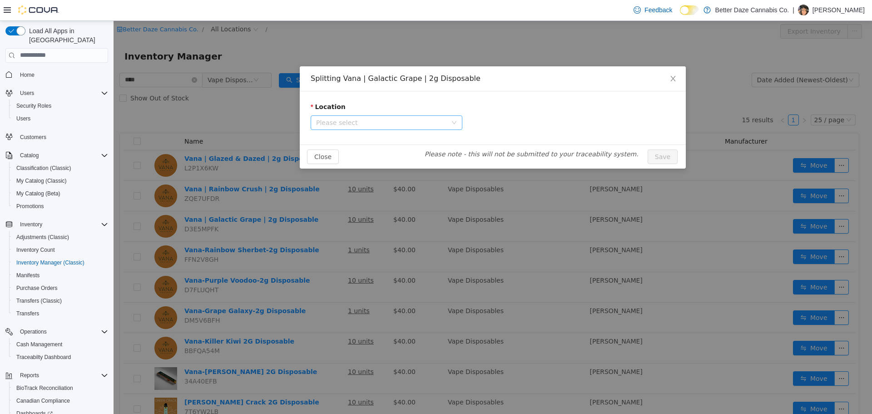
drag, startPoint x: 386, startPoint y: 124, endPoint x: 384, endPoint y: 129, distance: 5.3
click at [386, 125] on span "Please select" at bounding box center [381, 122] width 131 height 9
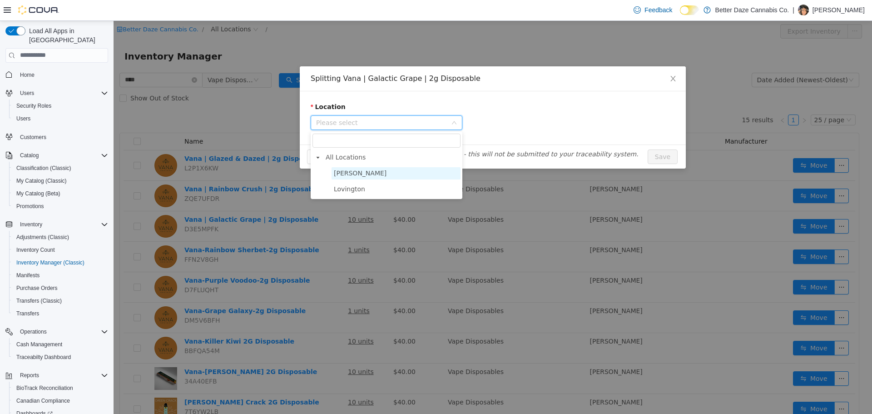
click at [367, 169] on span "[PERSON_NAME]" at bounding box center [396, 173] width 129 height 12
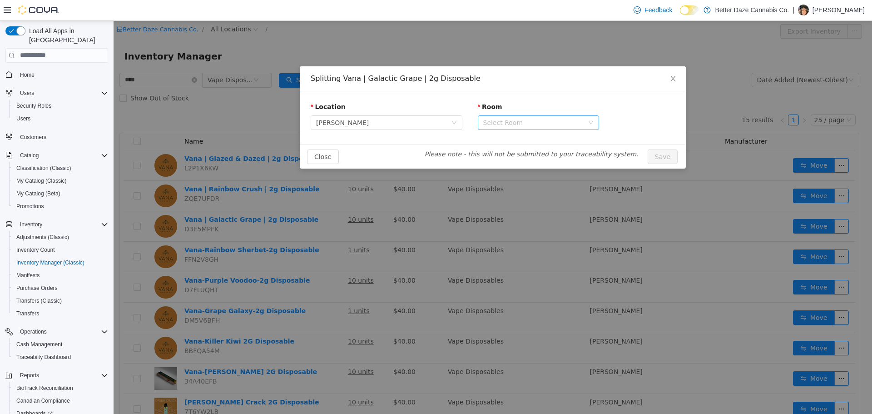
click at [508, 126] on div "Select Room" at bounding box center [533, 122] width 100 height 9
click at [513, 155] on li "Receiving Room" at bounding box center [538, 155] width 121 height 15
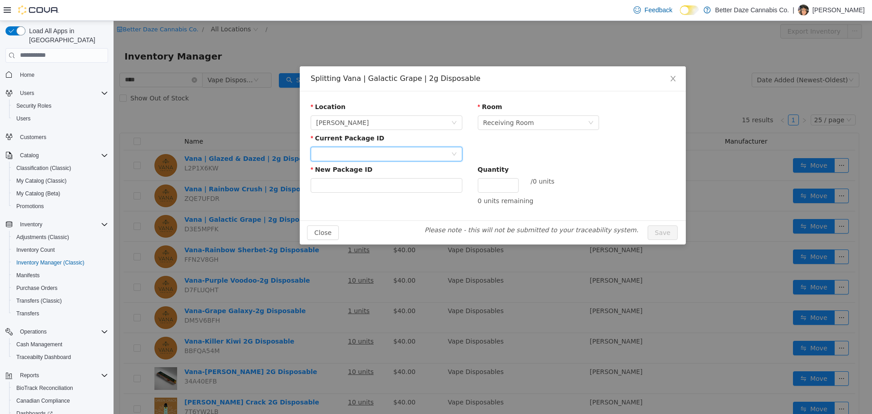
click at [409, 154] on div at bounding box center [383, 154] width 135 height 14
click at [356, 184] on strong "8189818487850856" at bounding box center [351, 186] width 71 height 7
click at [379, 185] on input "New Package ID" at bounding box center [387, 185] width 152 height 15
type input "**********"
type input "*"
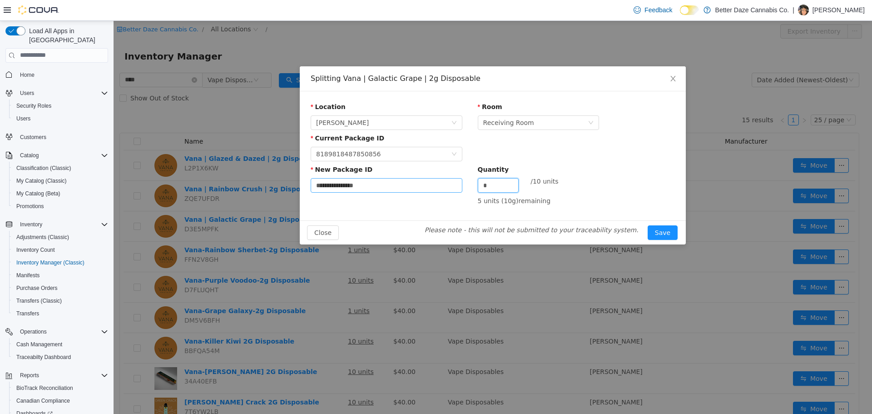
click at [648, 225] on button "Save" at bounding box center [663, 232] width 30 height 15
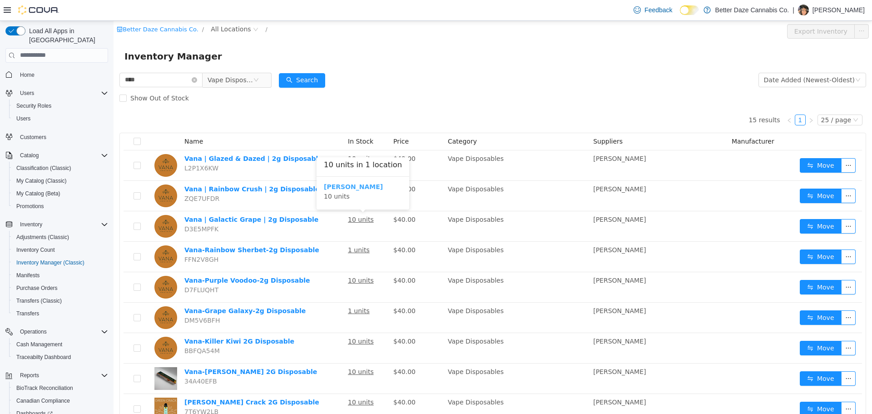
click at [341, 185] on b "[PERSON_NAME]" at bounding box center [353, 186] width 59 height 7
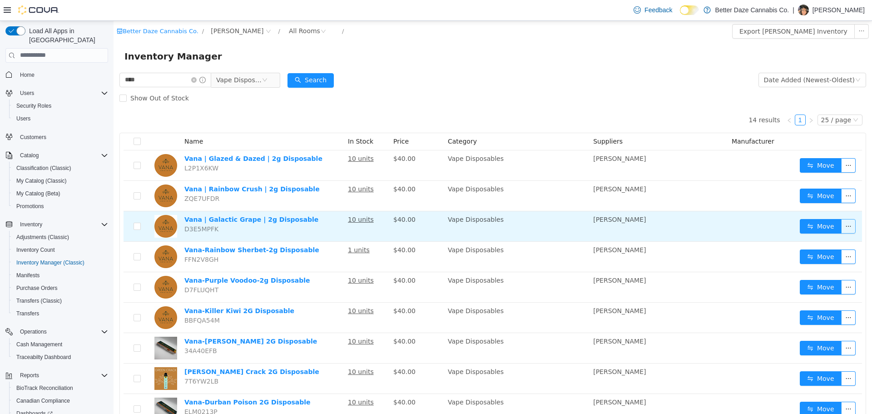
click at [845, 225] on button "button" at bounding box center [848, 225] width 15 height 15
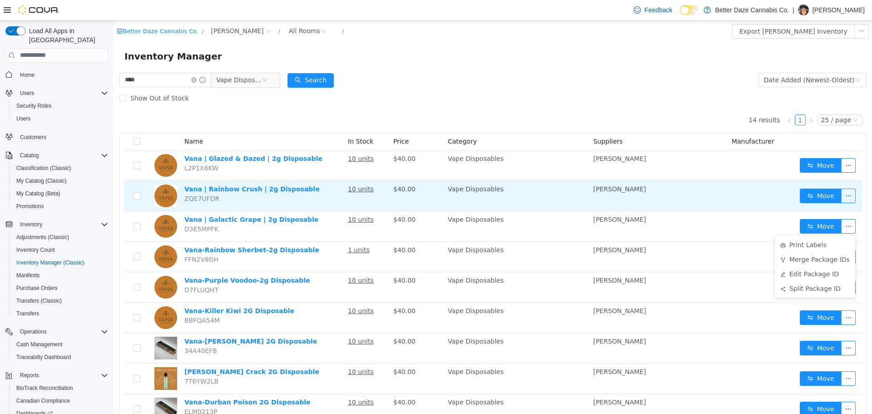
drag, startPoint x: 517, startPoint y: 97, endPoint x: 391, endPoint y: 198, distance: 162.2
click at [516, 97] on div "Show Out of Stock" at bounding box center [492, 98] width 747 height 18
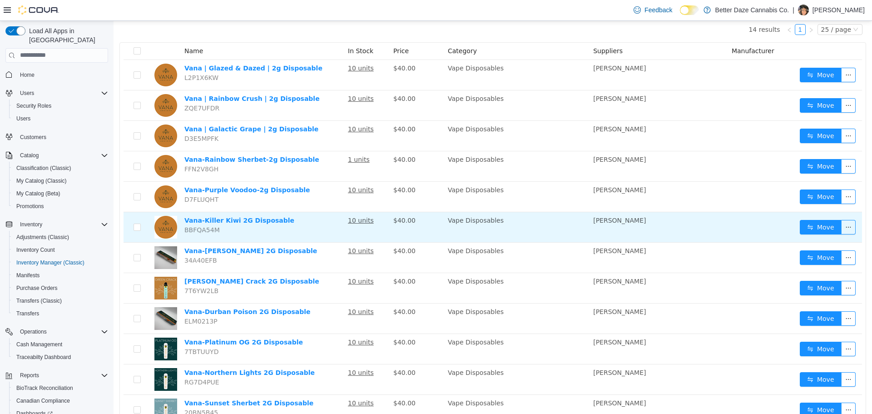
scroll to position [91, 0]
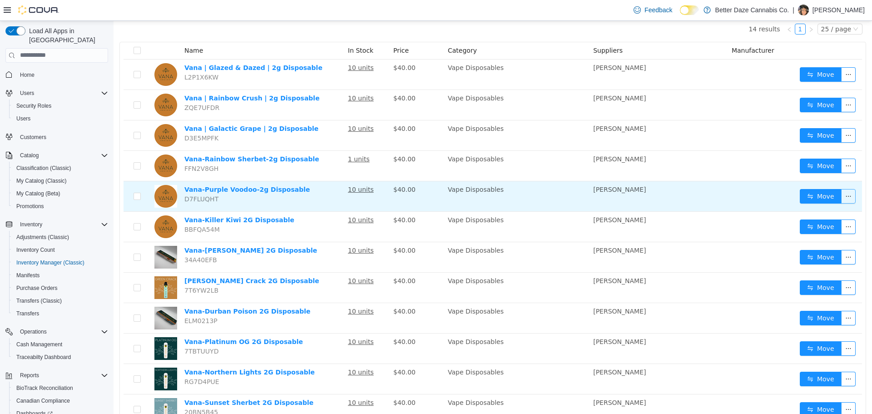
click at [846, 198] on button "button" at bounding box center [848, 196] width 15 height 15
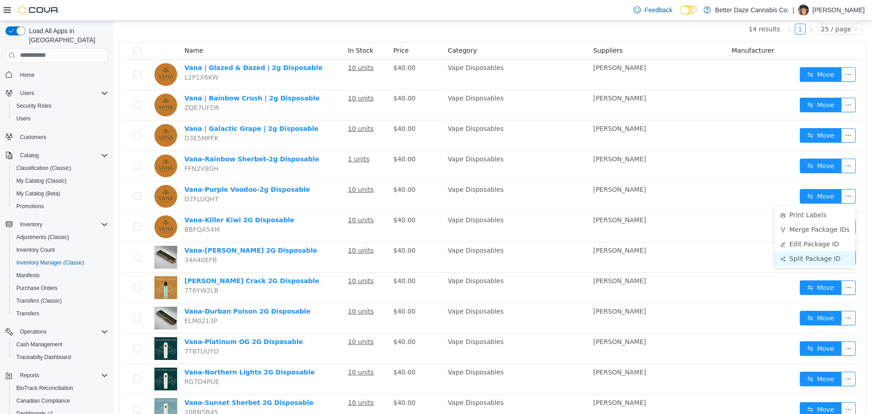
click at [791, 259] on li "Split Package ID" at bounding box center [815, 258] width 80 height 15
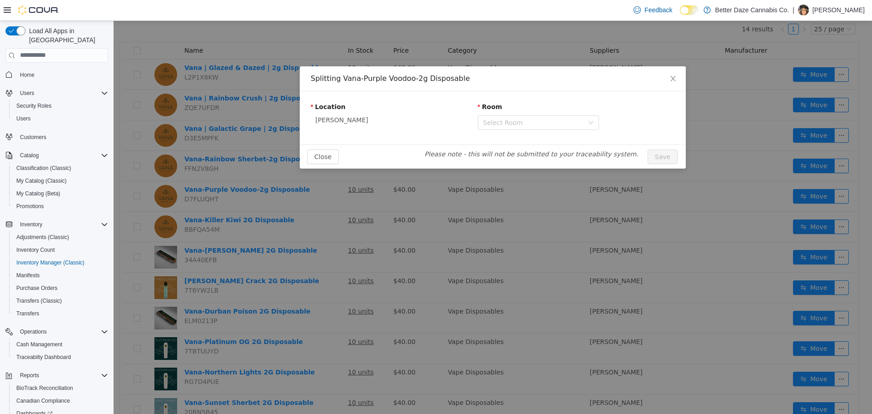
click at [499, 130] on div "Room Select Room" at bounding box center [538, 117] width 121 height 31
click at [500, 127] on div "Select Room" at bounding box center [535, 122] width 104 height 14
drag, startPoint x: 504, startPoint y: 155, endPoint x: 482, endPoint y: 151, distance: 21.7
click at [501, 155] on li "Receiving Room" at bounding box center [538, 155] width 121 height 15
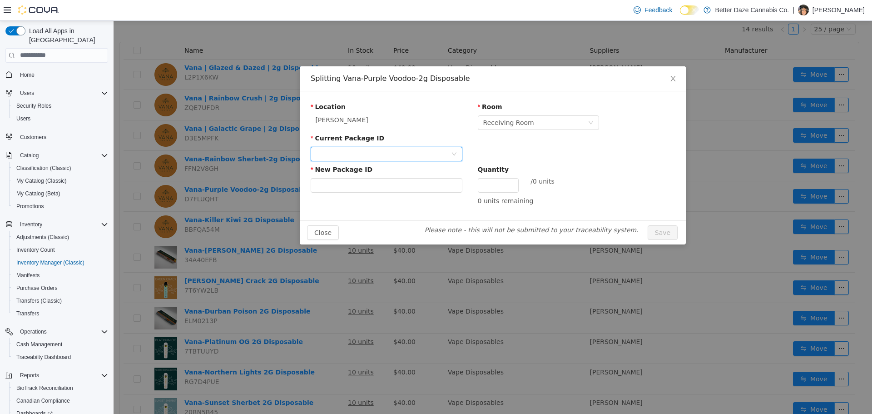
drag, startPoint x: 345, startPoint y: 153, endPoint x: 344, endPoint y: 159, distance: 6.4
click at [345, 155] on div at bounding box center [383, 154] width 135 height 14
click at [350, 188] on strong "5340716984107110" at bounding box center [351, 186] width 71 height 7
click at [350, 187] on input "New Package ID" at bounding box center [387, 185] width 152 height 15
type input "**********"
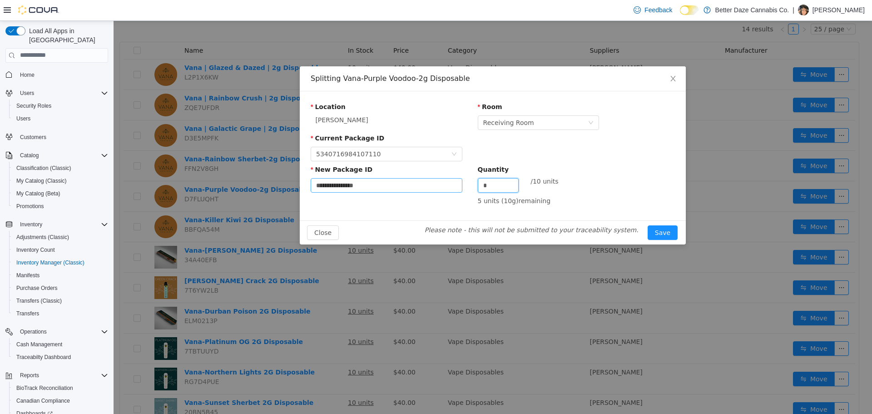
type input "*"
click at [648, 225] on button "Save" at bounding box center [663, 232] width 30 height 15
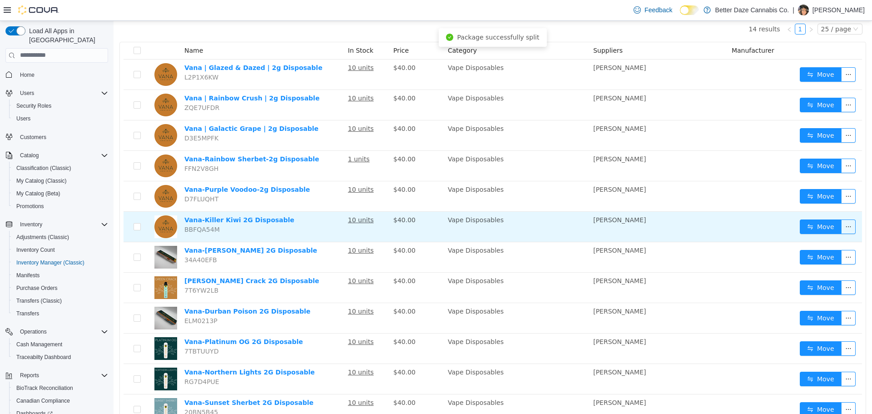
click at [840, 218] on td "Move" at bounding box center [829, 226] width 66 height 30
drag, startPoint x: 839, startPoint y: 219, endPoint x: 836, endPoint y: 226, distance: 7.5
click at [841, 220] on button "button" at bounding box center [848, 226] width 15 height 15
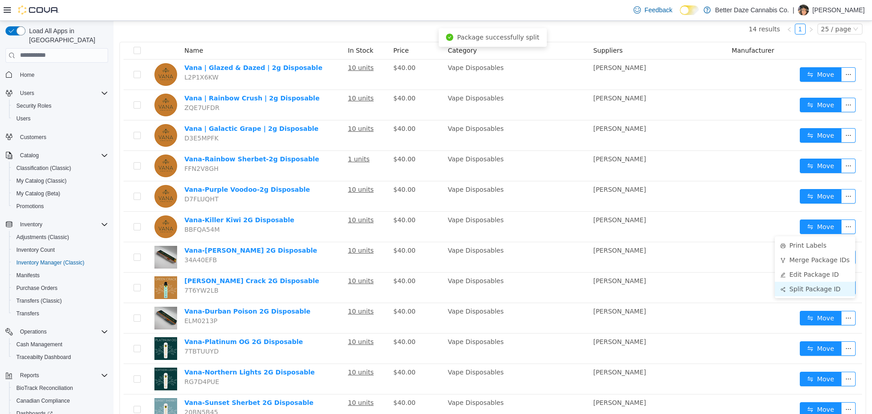
click at [800, 292] on li "Split Package ID" at bounding box center [815, 288] width 80 height 15
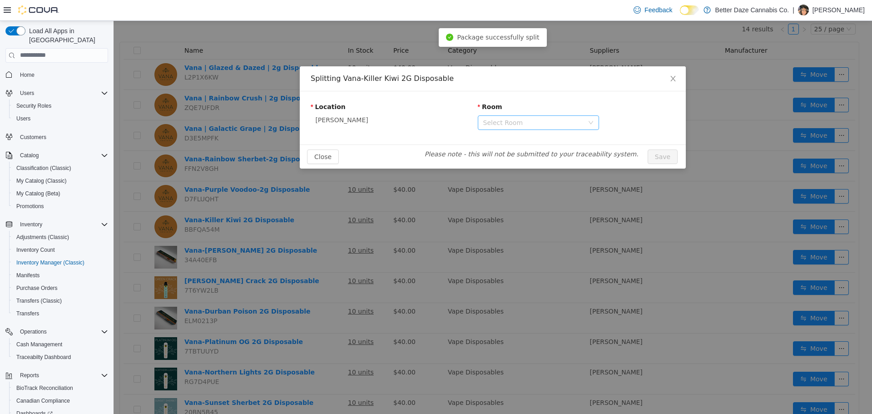
click at [518, 119] on div "Select Room" at bounding box center [533, 122] width 100 height 9
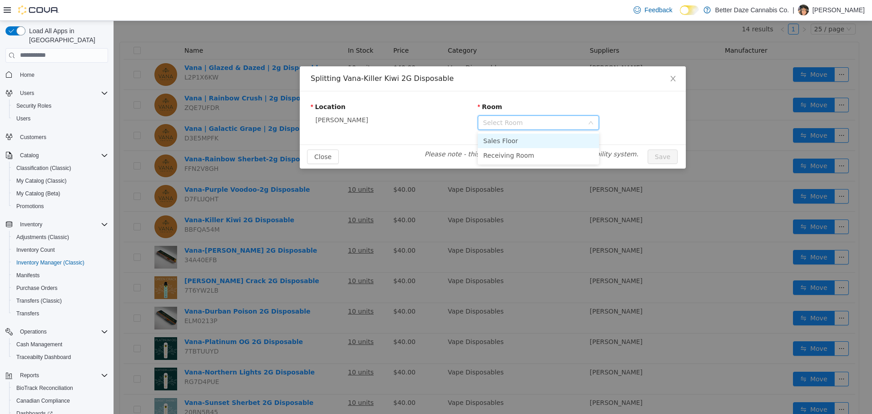
click at [511, 145] on li "Sales Floor" at bounding box center [538, 140] width 121 height 15
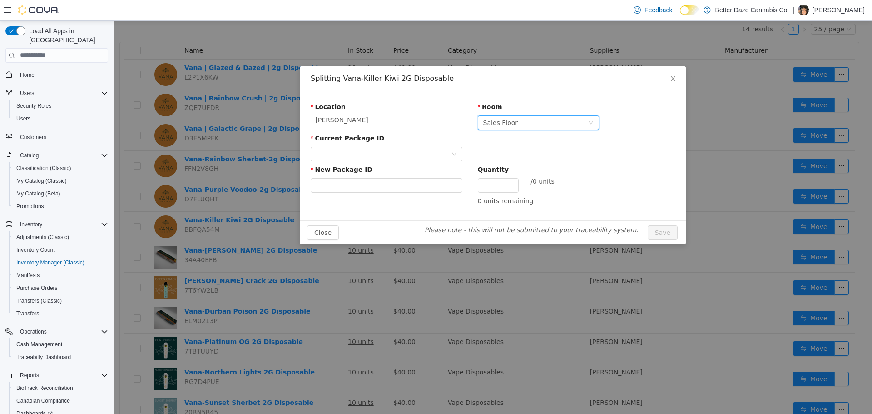
drag, startPoint x: 515, startPoint y: 124, endPoint x: 514, endPoint y: 132, distance: 8.2
click at [515, 126] on div "Select Room Sales Floor" at bounding box center [535, 122] width 104 height 14
drag, startPoint x: 511, startPoint y: 155, endPoint x: 454, endPoint y: 153, distance: 57.3
click at [508, 155] on li "Receiving Room" at bounding box center [538, 155] width 121 height 15
click at [422, 151] on div at bounding box center [383, 154] width 135 height 14
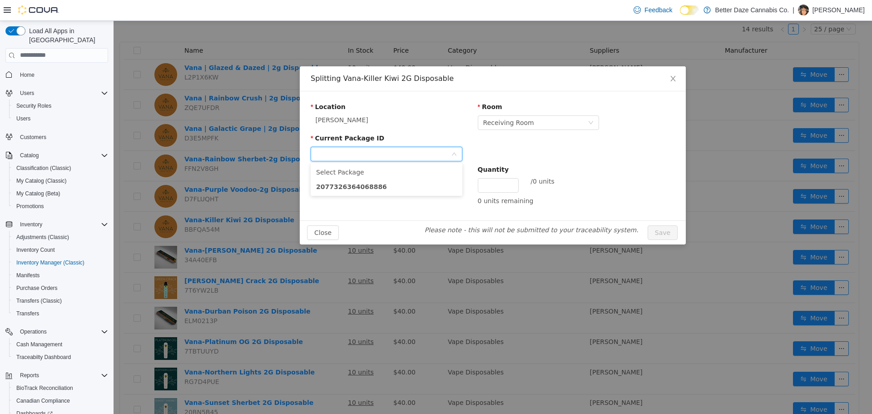
click at [394, 194] on ul "Select Package 2077326364068886" at bounding box center [387, 179] width 152 height 33
click at [396, 190] on li "2077326364068886" at bounding box center [387, 186] width 152 height 15
click at [399, 179] on input "New Package ID" at bounding box center [387, 185] width 152 height 15
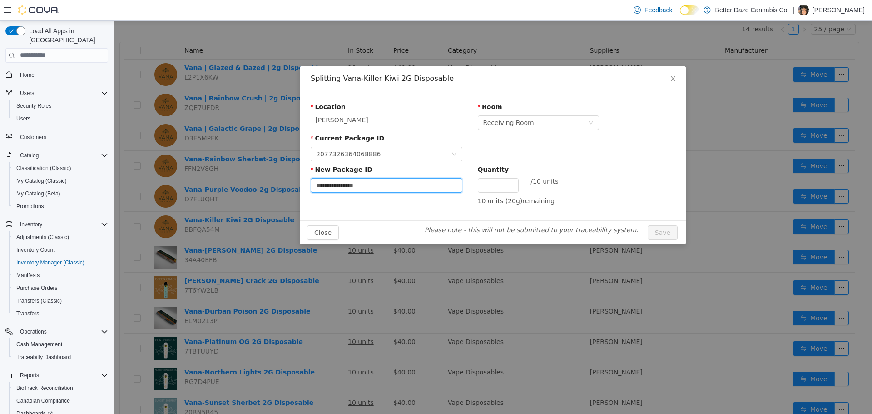
type input "**********"
type input "*"
click at [648, 225] on button "Save" at bounding box center [663, 232] width 30 height 15
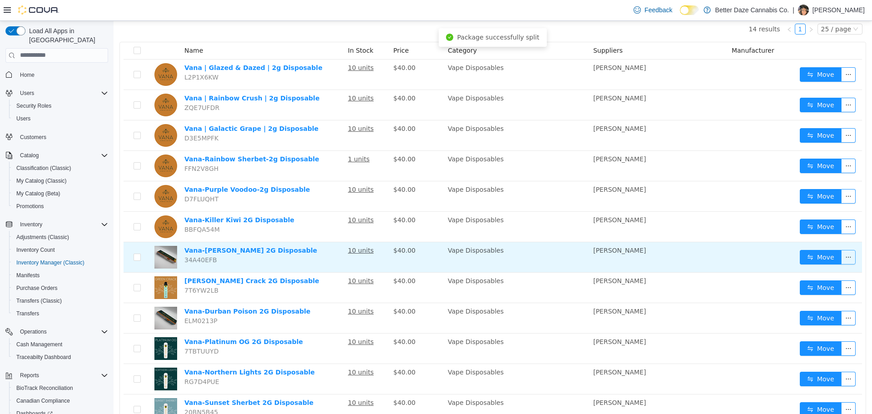
click at [847, 256] on button "button" at bounding box center [848, 256] width 15 height 15
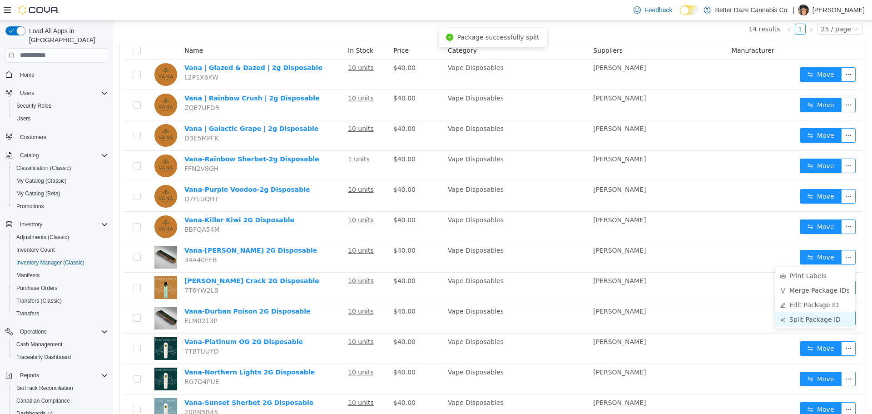
click at [802, 317] on li "Split Package ID" at bounding box center [815, 319] width 80 height 15
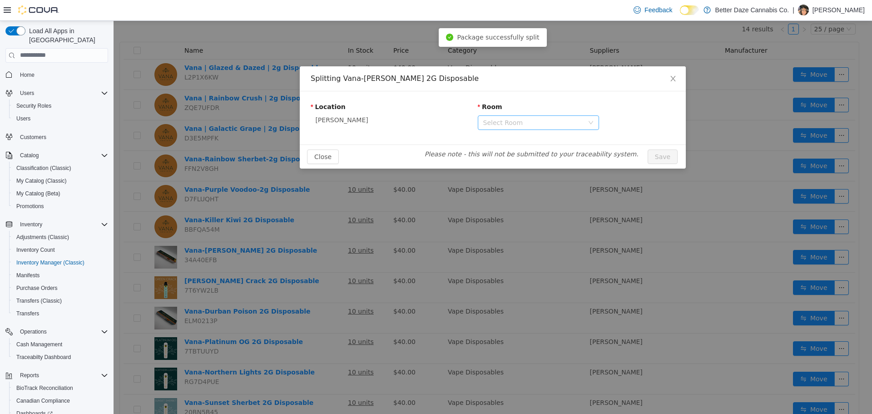
click at [509, 121] on div "Select Room" at bounding box center [533, 122] width 100 height 9
click at [507, 153] on li "Receiving Room" at bounding box center [538, 155] width 121 height 15
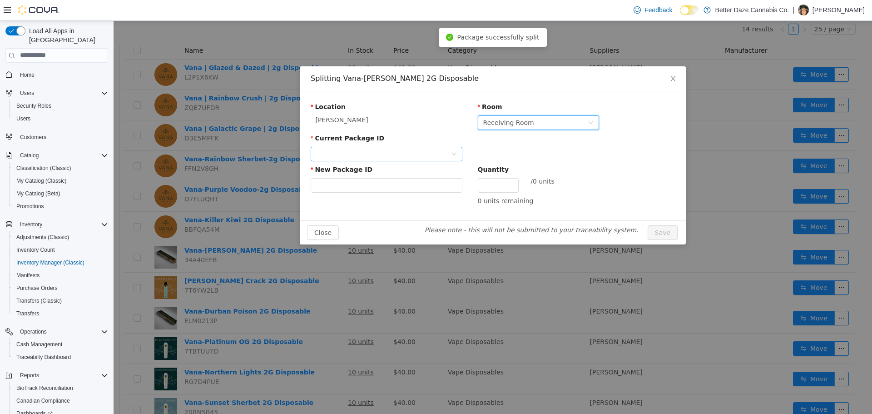
click at [391, 147] on div "Current Package ID" at bounding box center [387, 148] width 152 height 31
drag, startPoint x: 389, startPoint y: 151, endPoint x: 381, endPoint y: 161, distance: 12.6
click at [388, 152] on div at bounding box center [383, 154] width 135 height 14
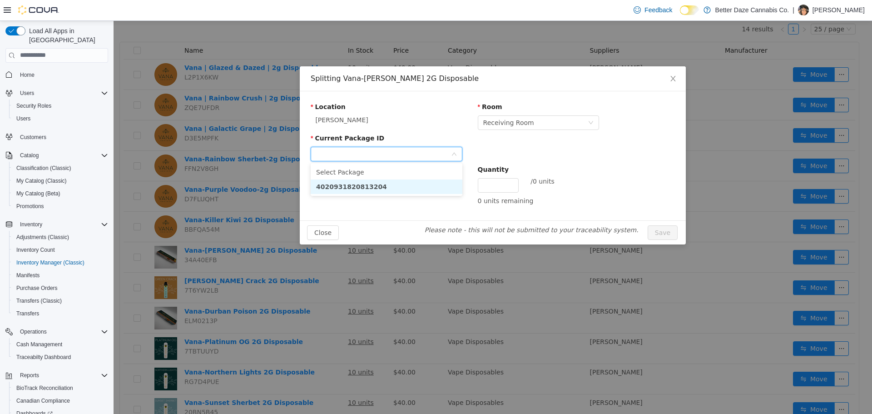
click at [367, 187] on strong "4020931820813204" at bounding box center [351, 186] width 71 height 7
click at [368, 187] on input "New Package ID" at bounding box center [387, 185] width 152 height 15
type input "**********"
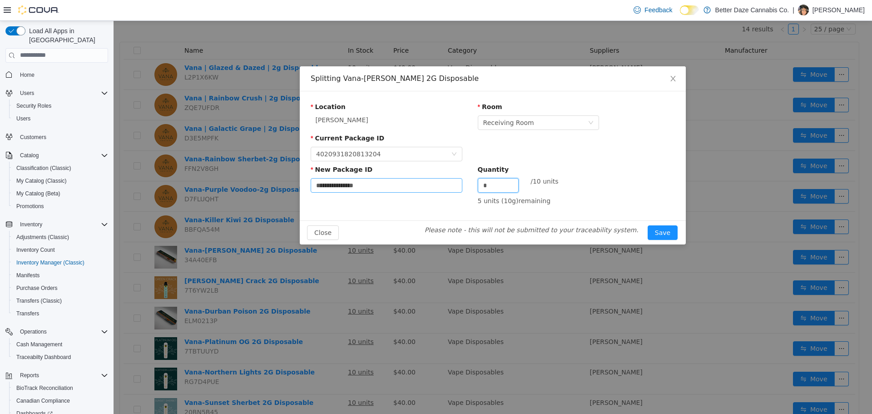
type input "*"
click at [648, 225] on button "Save" at bounding box center [663, 232] width 30 height 15
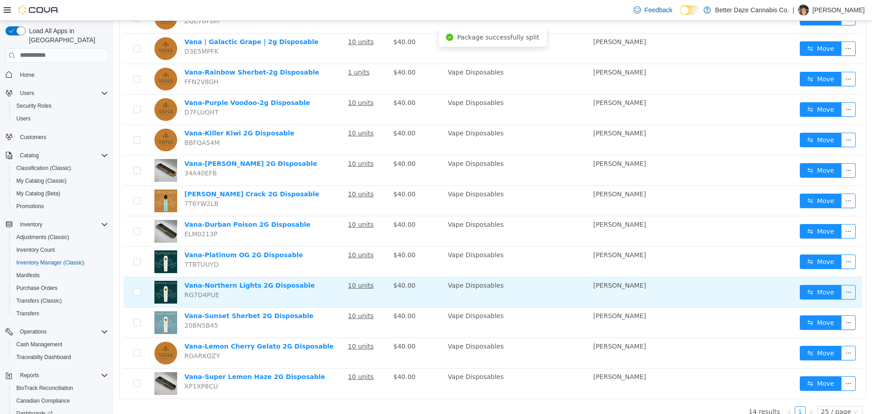
scroll to position [182, 0]
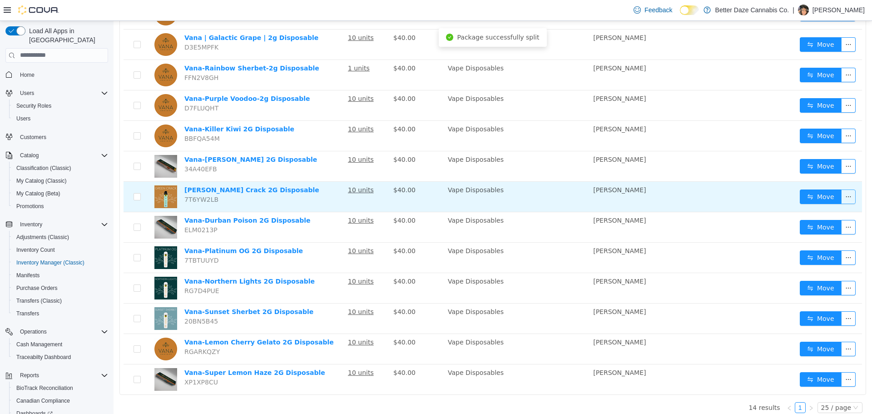
click at [841, 197] on button "button" at bounding box center [848, 196] width 15 height 15
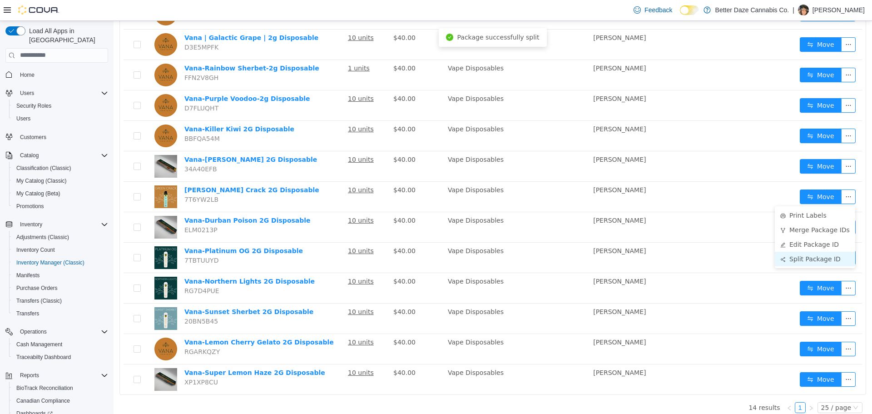
drag, startPoint x: 799, startPoint y: 255, endPoint x: 787, endPoint y: 257, distance: 12.8
click at [798, 255] on li "Split Package ID" at bounding box center [815, 258] width 80 height 15
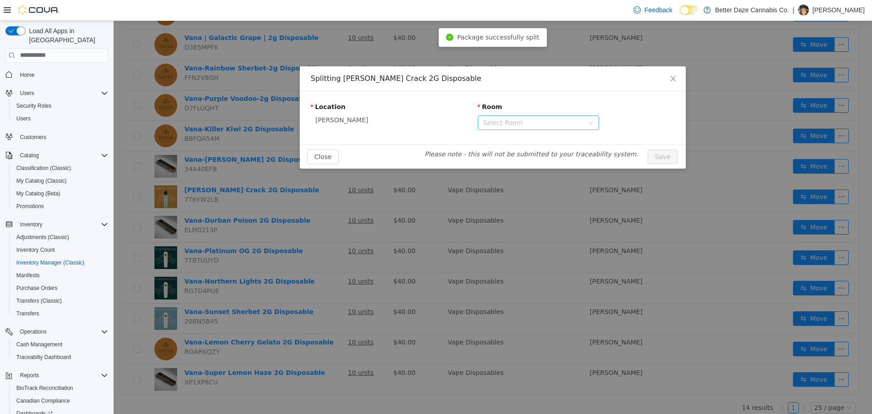
drag, startPoint x: 580, startPoint y: 121, endPoint x: 576, endPoint y: 124, distance: 5.5
click at [578, 122] on div "Select Room" at bounding box center [533, 122] width 100 height 9
click at [533, 158] on li "Receiving Room" at bounding box center [538, 155] width 121 height 15
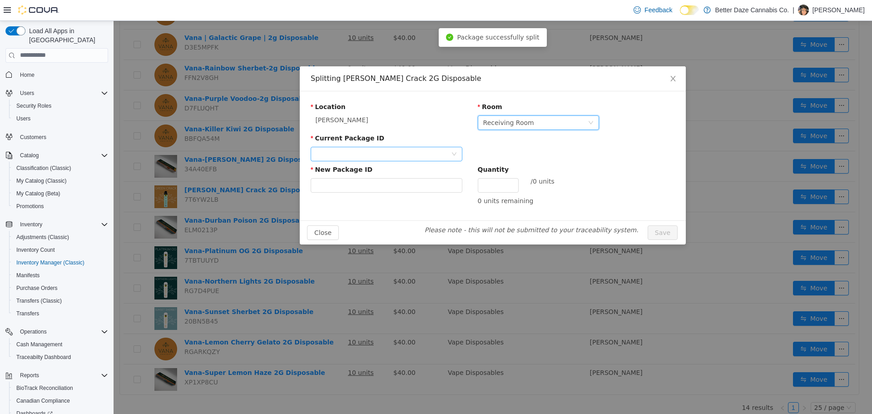
drag, startPoint x: 432, startPoint y: 140, endPoint x: 427, endPoint y: 157, distance: 17.7
click at [429, 155] on div "Current Package ID" at bounding box center [387, 148] width 152 height 31
click at [426, 158] on div at bounding box center [383, 154] width 135 height 14
drag, startPoint x: 403, startPoint y: 191, endPoint x: 401, endPoint y: 178, distance: 13.5
click at [402, 191] on li "2355997604267417" at bounding box center [387, 186] width 152 height 15
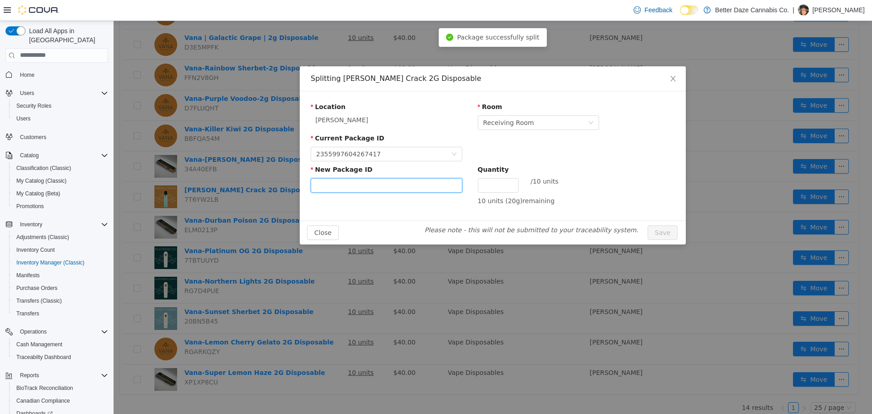
click at [401, 178] on input "New Package ID" at bounding box center [387, 185] width 152 height 15
type input "**********"
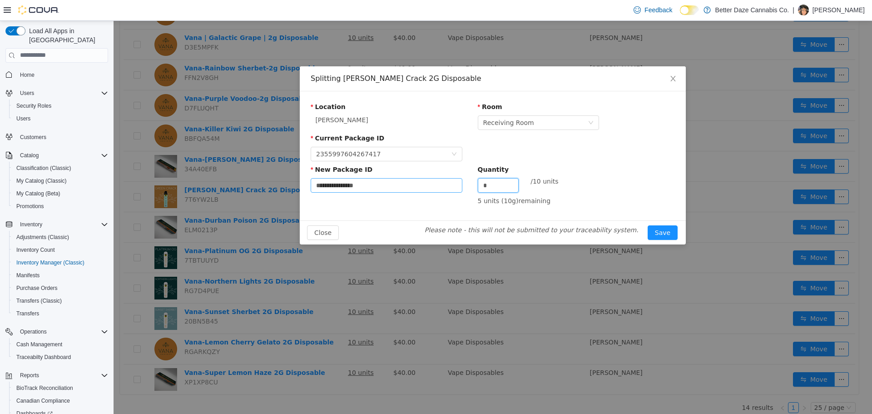
type input "*"
click at [648, 225] on button "Save" at bounding box center [663, 232] width 30 height 15
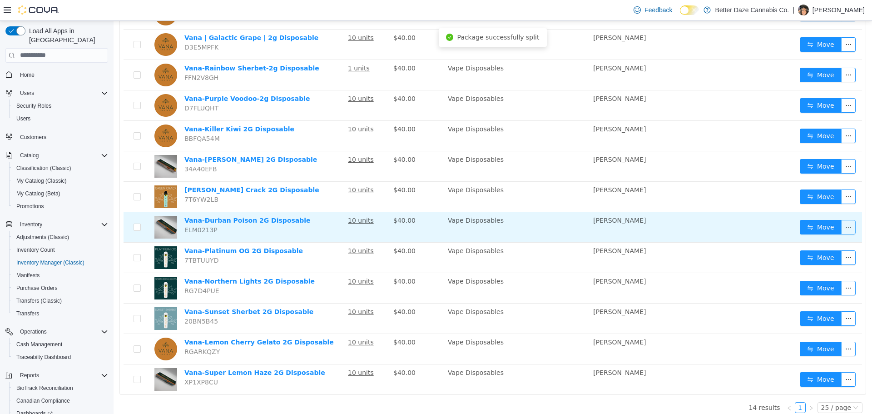
click at [841, 231] on button "button" at bounding box center [848, 226] width 15 height 15
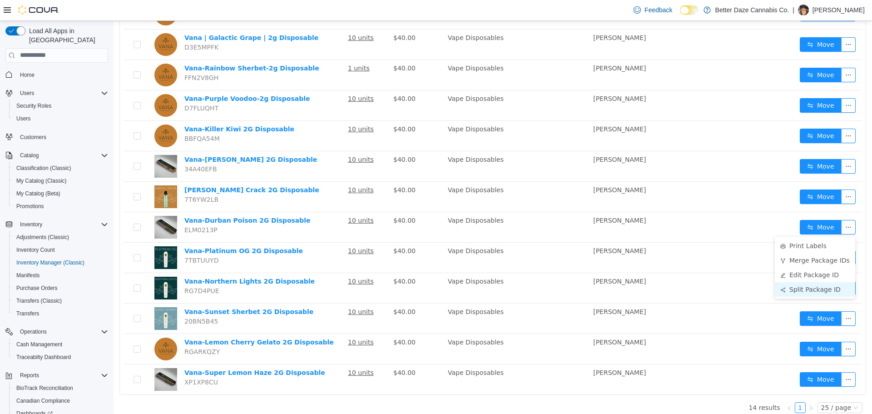
click at [799, 287] on li "Split Package ID" at bounding box center [815, 289] width 80 height 15
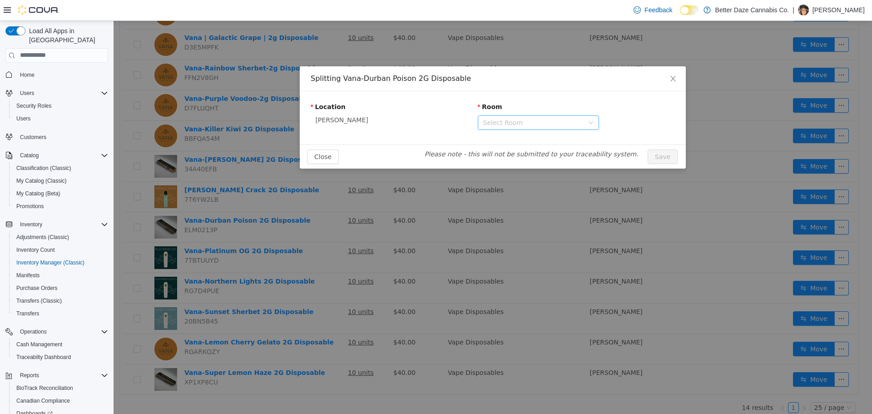
click at [513, 120] on div "Select Room" at bounding box center [533, 122] width 100 height 9
click at [514, 161] on li "Receiving Room" at bounding box center [538, 155] width 121 height 15
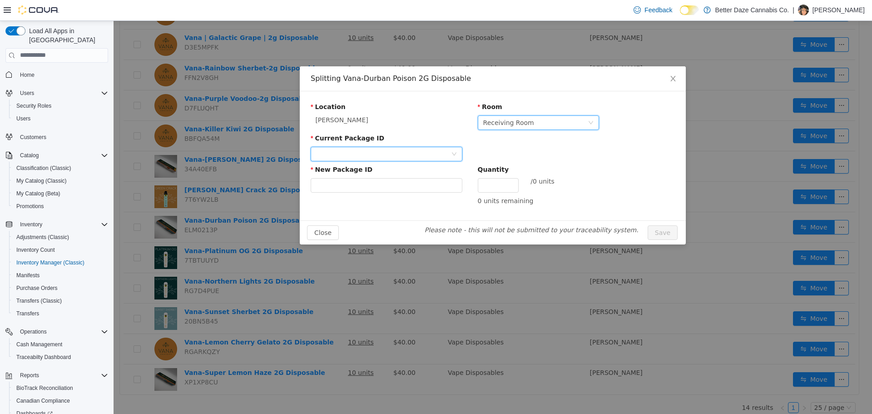
click at [430, 156] on div at bounding box center [383, 154] width 135 height 14
click at [406, 184] on li "5023418222272450" at bounding box center [387, 186] width 152 height 15
click at [406, 181] on input "New Package ID" at bounding box center [387, 185] width 152 height 15
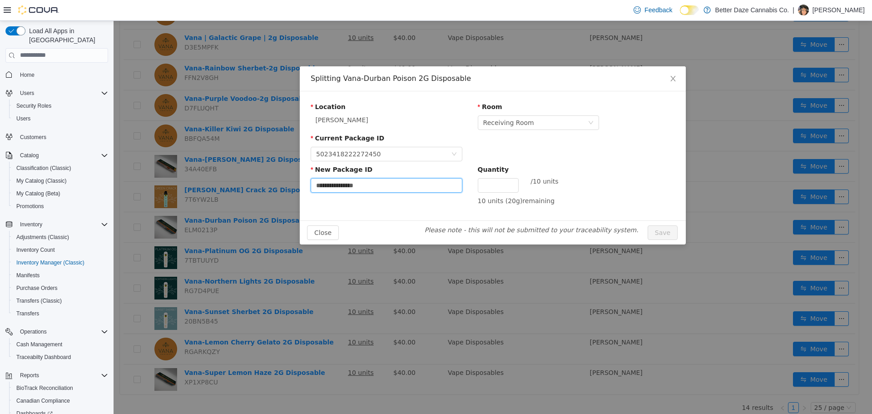
type input "**********"
type input "*"
click at [648, 225] on button "Save" at bounding box center [663, 232] width 30 height 15
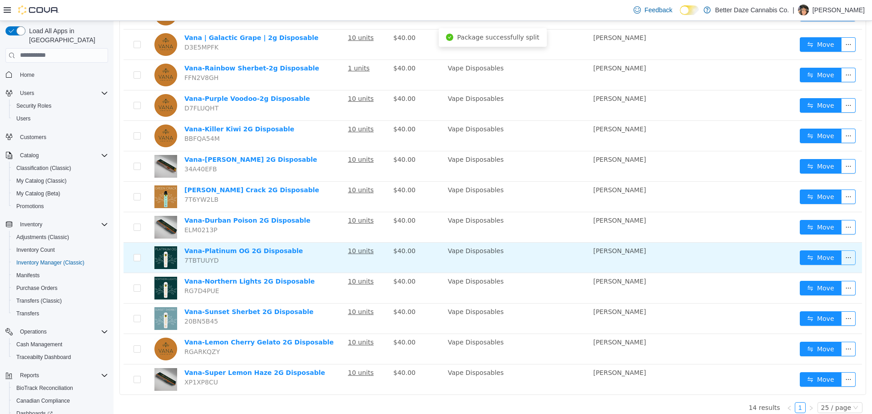
click at [841, 256] on button "button" at bounding box center [848, 257] width 15 height 15
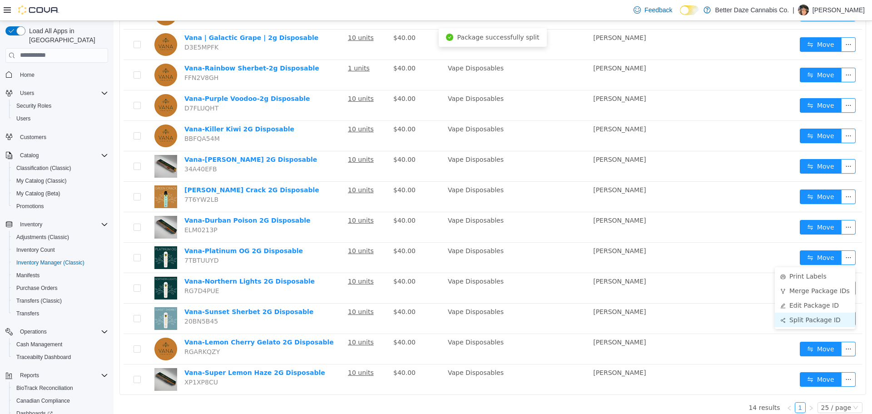
click at [807, 319] on li "Split Package ID" at bounding box center [815, 319] width 80 height 15
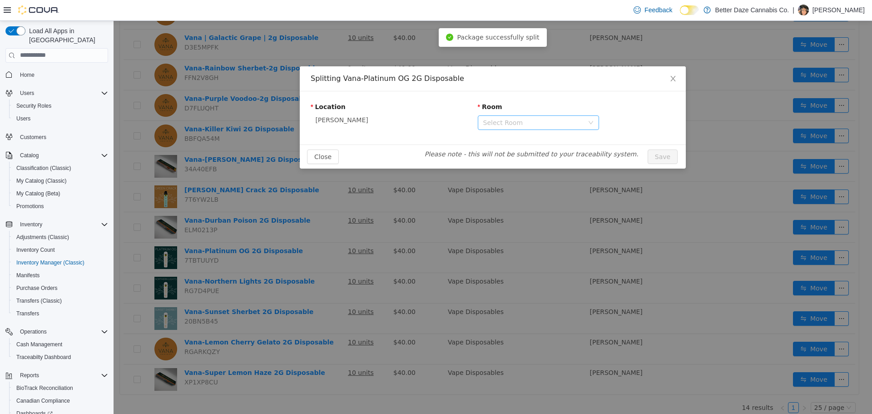
click at [526, 125] on div "Select Room" at bounding box center [533, 122] width 100 height 9
click at [515, 153] on li "Receiving Room" at bounding box center [538, 155] width 121 height 15
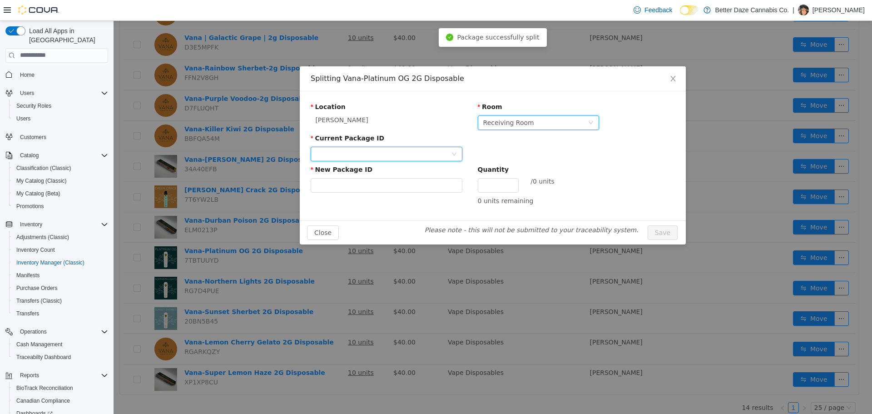
click at [402, 151] on div at bounding box center [383, 154] width 135 height 14
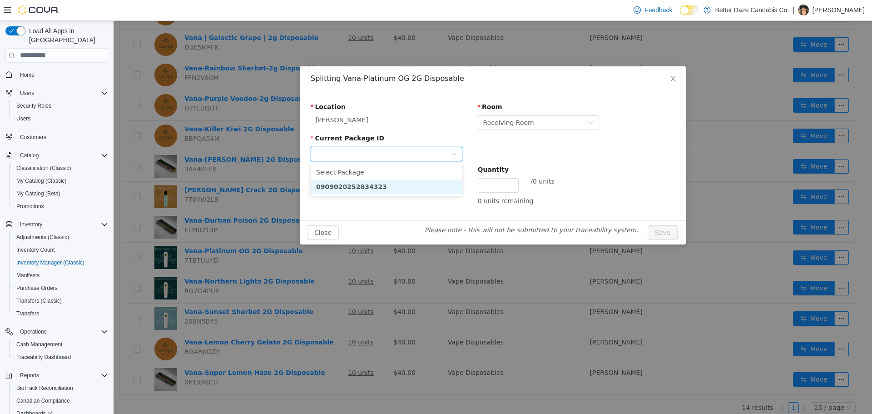
click at [398, 189] on li "0909020252834323" at bounding box center [387, 186] width 152 height 15
click at [406, 174] on div "New Package ID" at bounding box center [387, 170] width 152 height 13
click at [358, 187] on input "New Package ID" at bounding box center [387, 185] width 152 height 15
type input "**********"
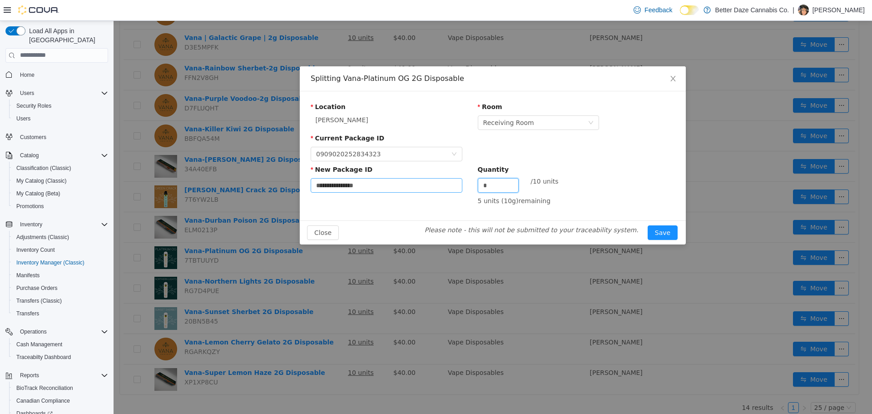
type input "*"
click at [648, 225] on button "Save" at bounding box center [663, 232] width 30 height 15
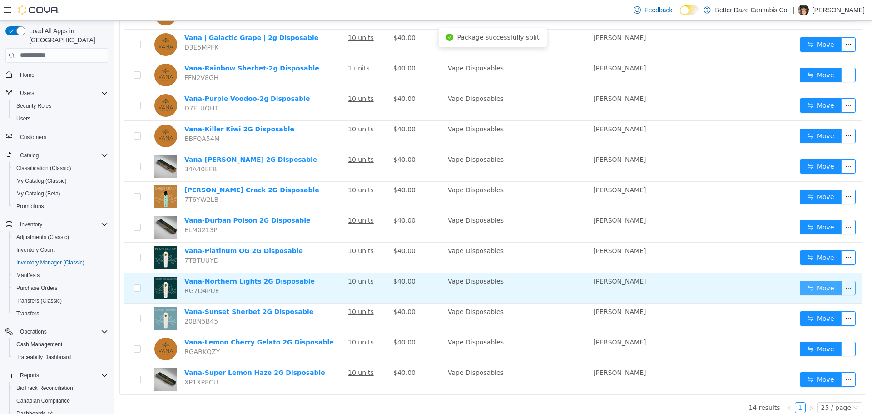
drag, startPoint x: 837, startPoint y: 288, endPoint x: 832, endPoint y: 292, distance: 6.2
click at [841, 288] on button "button" at bounding box center [848, 287] width 15 height 15
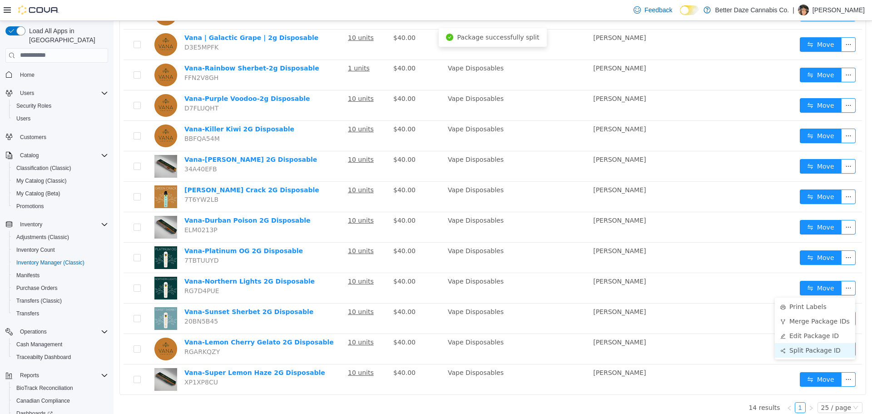
drag, startPoint x: 804, startPoint y: 351, endPoint x: 793, endPoint y: 350, distance: 11.8
click at [803, 351] on li "Split Package ID" at bounding box center [815, 350] width 80 height 15
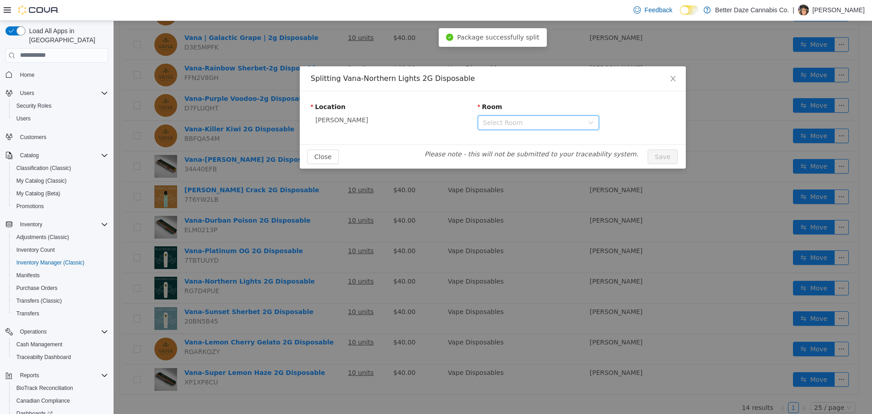
drag, startPoint x: 553, startPoint y: 129, endPoint x: 551, endPoint y: 124, distance: 5.9
click at [553, 129] on div "Select Room" at bounding box center [538, 122] width 121 height 15
drag, startPoint x: 537, startPoint y: 154, endPoint x: 519, endPoint y: 153, distance: 17.8
click at [536, 154] on li "Receiving Room" at bounding box center [538, 155] width 121 height 15
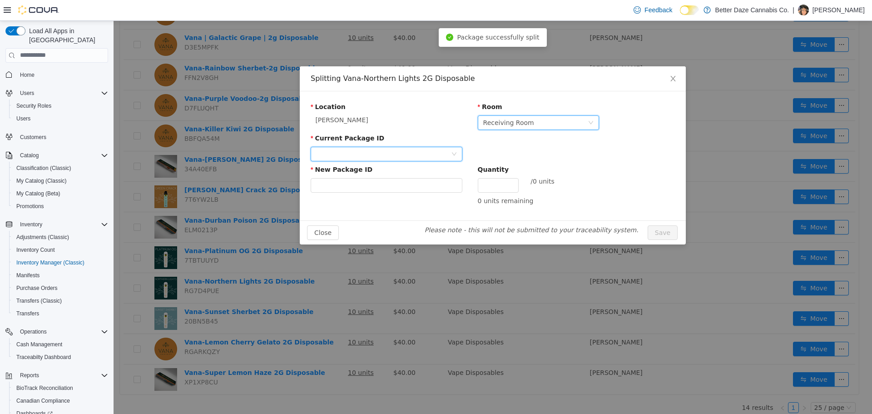
click at [359, 159] on div at bounding box center [383, 154] width 135 height 14
drag, startPoint x: 355, startPoint y: 192, endPoint x: 356, endPoint y: 184, distance: 7.8
click at [352, 191] on li "6534825568109443" at bounding box center [387, 186] width 152 height 15
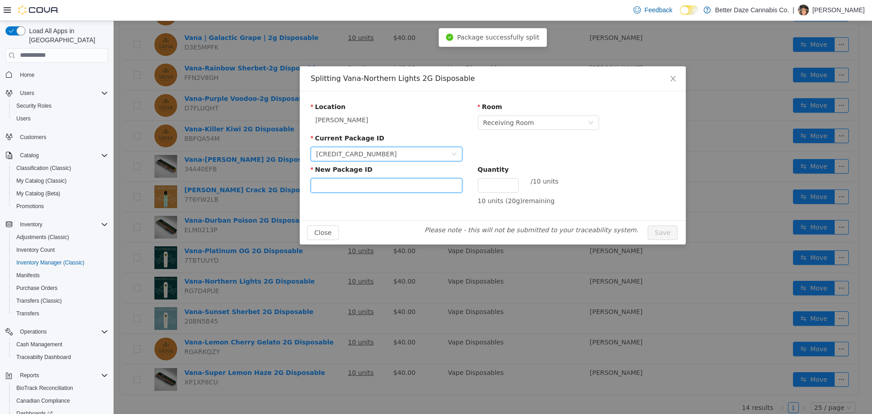
click at [357, 183] on input "New Package ID" at bounding box center [387, 185] width 152 height 15
type input "**********"
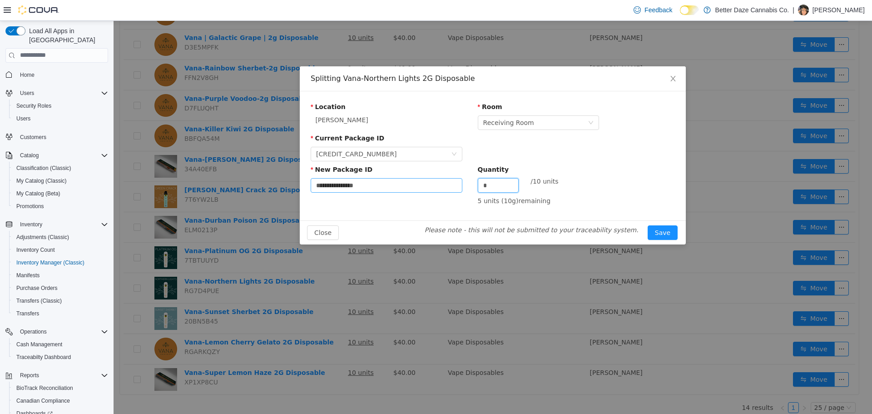
type input "*"
click at [648, 225] on button "Save" at bounding box center [663, 232] width 30 height 15
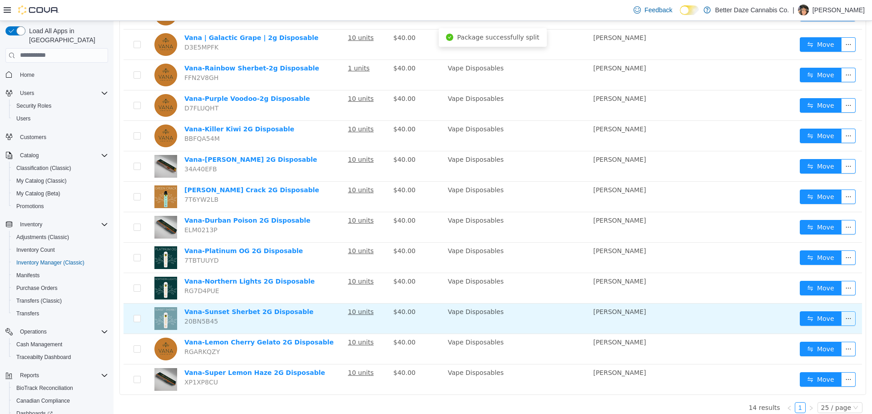
click at [843, 318] on button "button" at bounding box center [848, 318] width 15 height 15
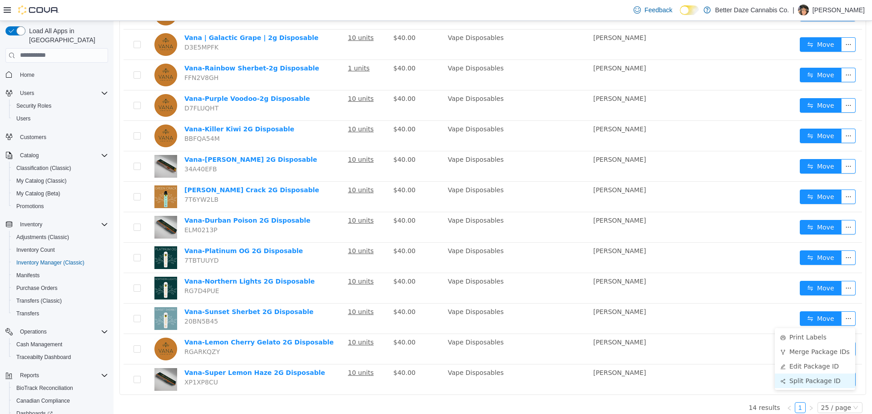
click at [814, 382] on li "Split Package ID" at bounding box center [815, 380] width 80 height 15
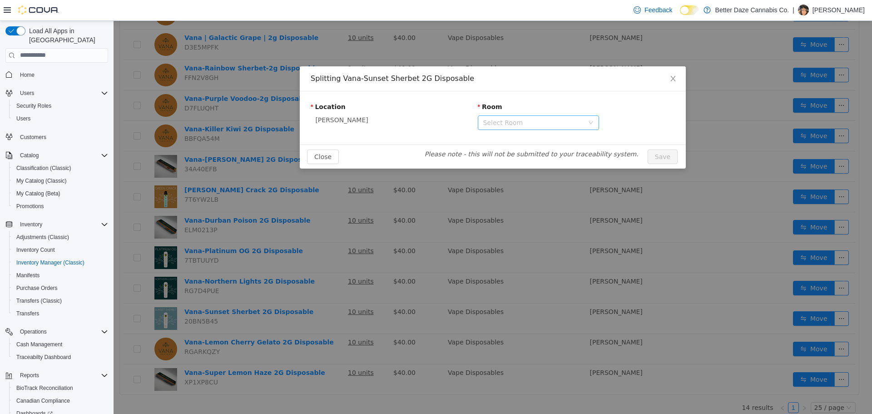
click at [556, 122] on div "Select Room" at bounding box center [533, 122] width 100 height 9
drag, startPoint x: 536, startPoint y: 152, endPoint x: 521, endPoint y: 150, distance: 16.0
click at [536, 152] on li "Receiving Room" at bounding box center [538, 155] width 121 height 15
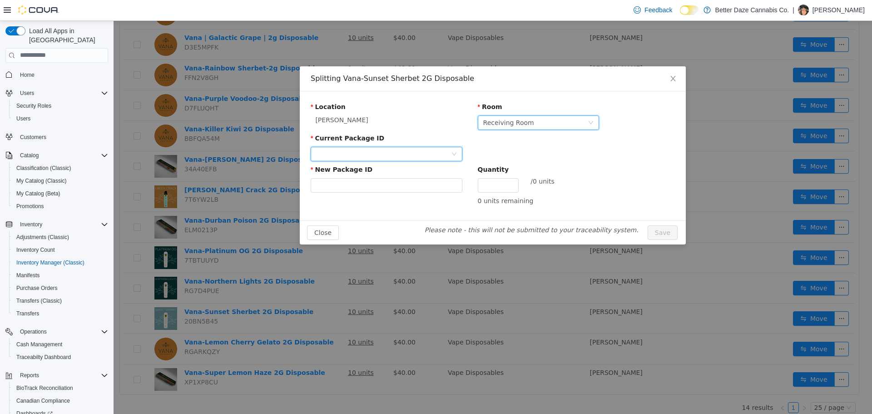
click at [330, 151] on div at bounding box center [383, 154] width 135 height 14
click at [351, 184] on strong "5125614607908263" at bounding box center [360, 186] width 89 height 7
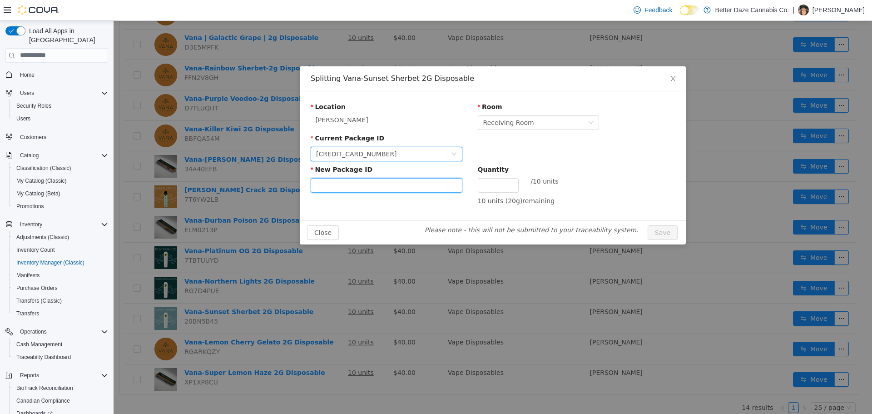
click at [353, 183] on input "New Package ID" at bounding box center [387, 185] width 152 height 15
type input "**********"
type input "*"
click at [648, 225] on button "Save" at bounding box center [663, 232] width 30 height 15
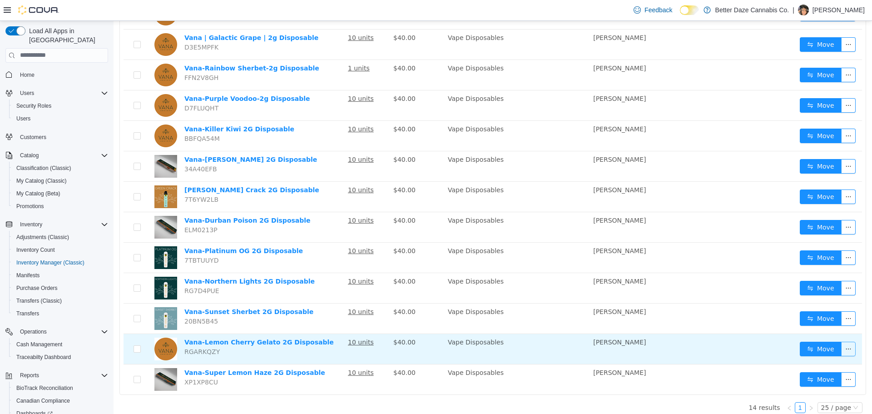
click at [845, 347] on button "button" at bounding box center [848, 348] width 15 height 15
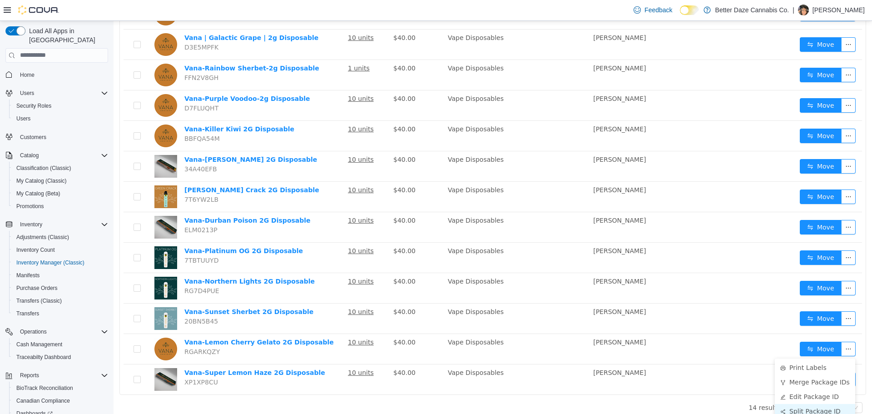
click at [811, 407] on li "Split Package ID" at bounding box center [815, 410] width 80 height 15
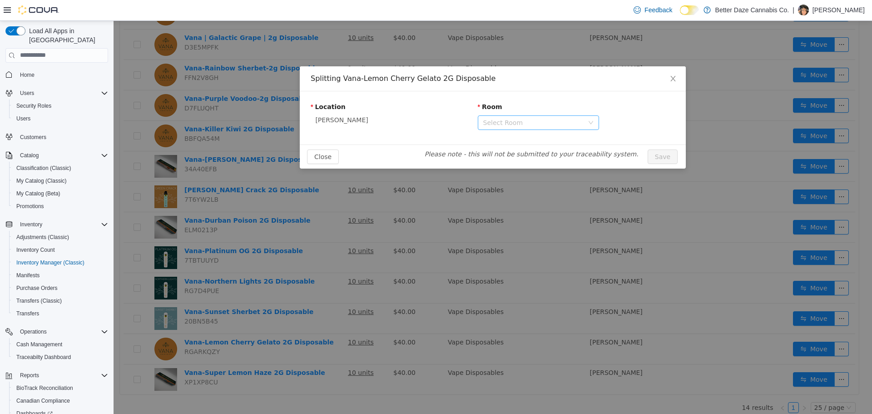
click at [507, 122] on div "Select Room" at bounding box center [533, 122] width 100 height 9
click at [519, 158] on li "Receiving Room" at bounding box center [538, 155] width 121 height 15
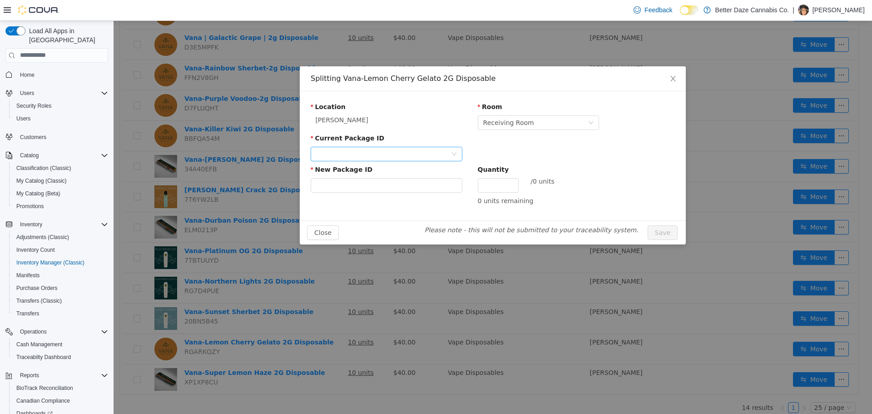
drag, startPoint x: 436, startPoint y: 145, endPoint x: 432, endPoint y: 148, distance: 4.7
click at [435, 145] on div "Current Package ID" at bounding box center [387, 139] width 152 height 13
drag, startPoint x: 401, startPoint y: 142, endPoint x: 398, endPoint y: 152, distance: 10.4
click at [400, 146] on div "Current Package ID" at bounding box center [387, 148] width 152 height 31
drag, startPoint x: 398, startPoint y: 152, endPoint x: 395, endPoint y: 159, distance: 7.8
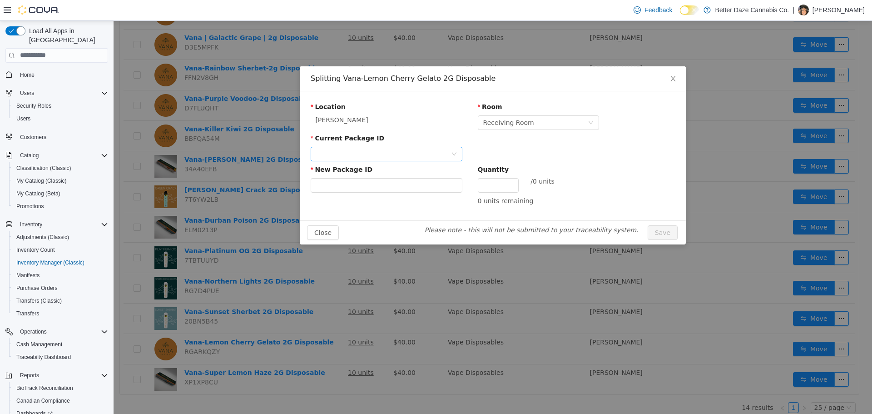
click at [397, 153] on div at bounding box center [383, 154] width 135 height 14
click at [382, 185] on li "8598802429207046" at bounding box center [387, 186] width 152 height 15
click at [380, 187] on input "New Package ID" at bounding box center [387, 185] width 152 height 15
type input "**********"
type input "*"
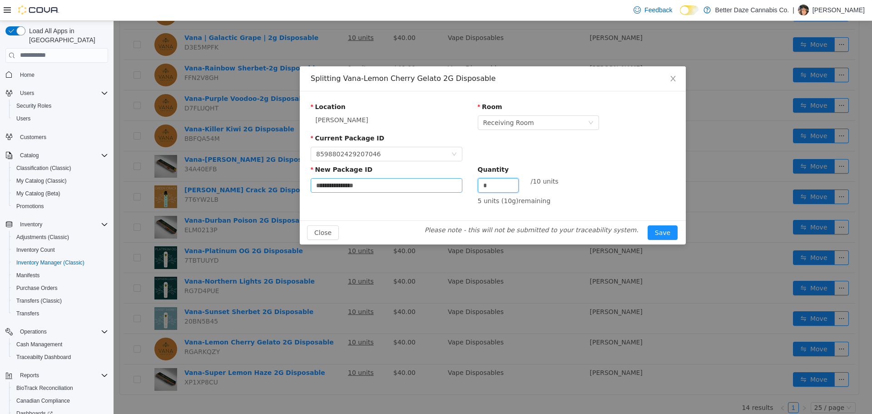
click at [648, 225] on button "Save" at bounding box center [663, 232] width 30 height 15
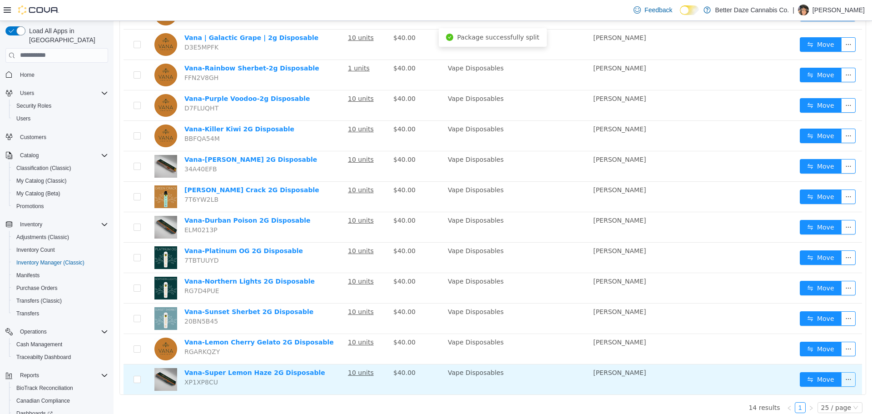
click at [845, 380] on button "button" at bounding box center [848, 379] width 15 height 15
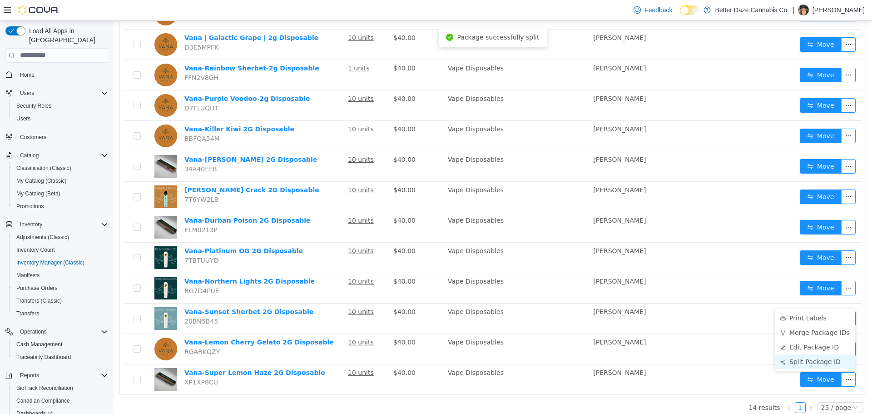
click at [820, 364] on li "Split Package ID" at bounding box center [815, 361] width 80 height 15
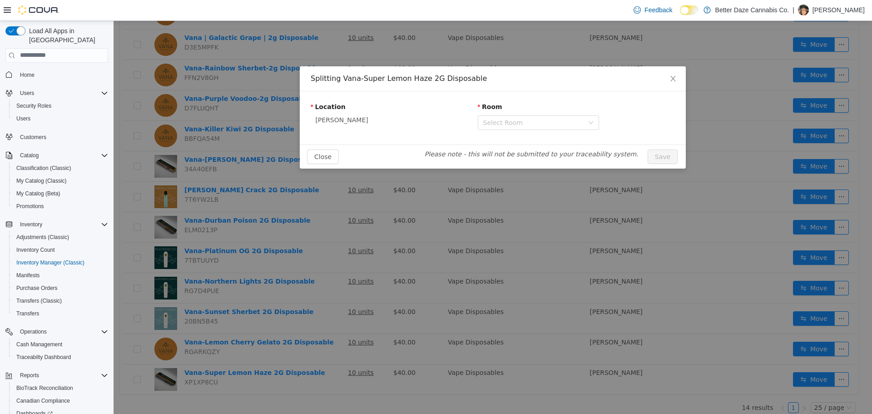
click at [572, 112] on div "Room" at bounding box center [538, 108] width 121 height 13
click at [558, 121] on div "Select Room" at bounding box center [533, 122] width 100 height 9
drag, startPoint x: 533, startPoint y: 153, endPoint x: 499, endPoint y: 154, distance: 34.1
click at [521, 154] on li "Receiving Room" at bounding box center [538, 155] width 121 height 15
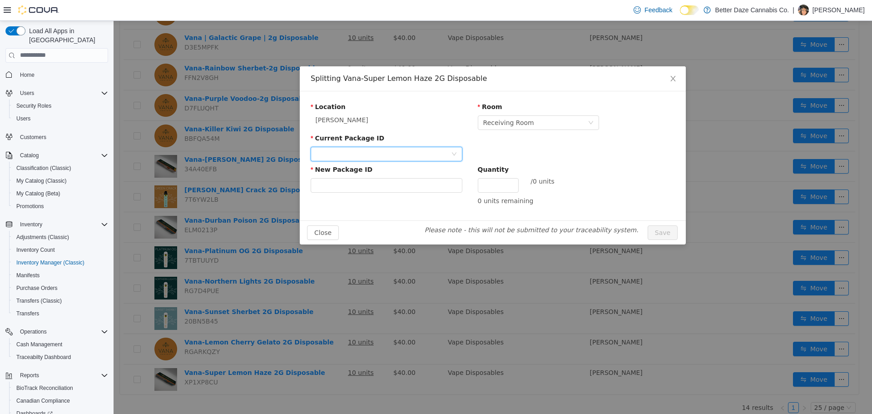
click at [381, 154] on div at bounding box center [383, 154] width 135 height 14
click at [375, 185] on li "8322007104715440" at bounding box center [387, 186] width 152 height 15
click at [375, 185] on input "New Package ID" at bounding box center [387, 185] width 152 height 15
type input "*"
type input "**********"
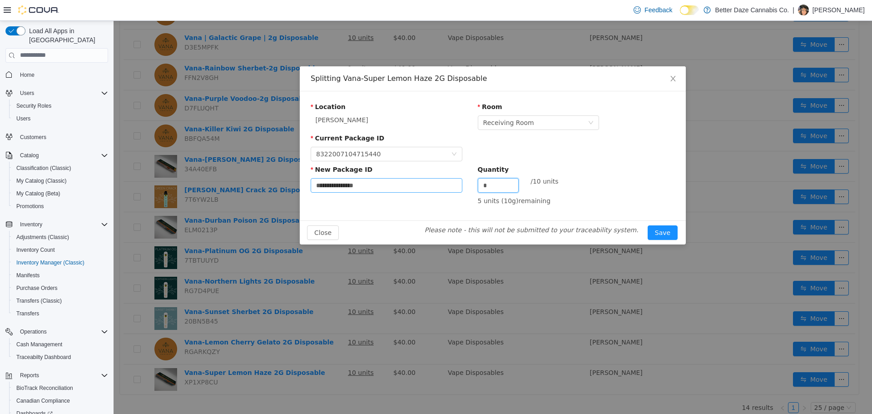
type input "*"
click at [648, 225] on button "Save" at bounding box center [663, 232] width 30 height 15
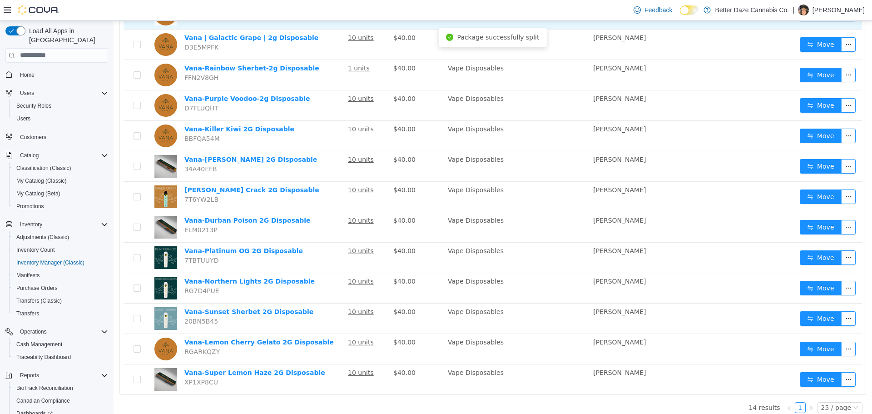
scroll to position [0, 0]
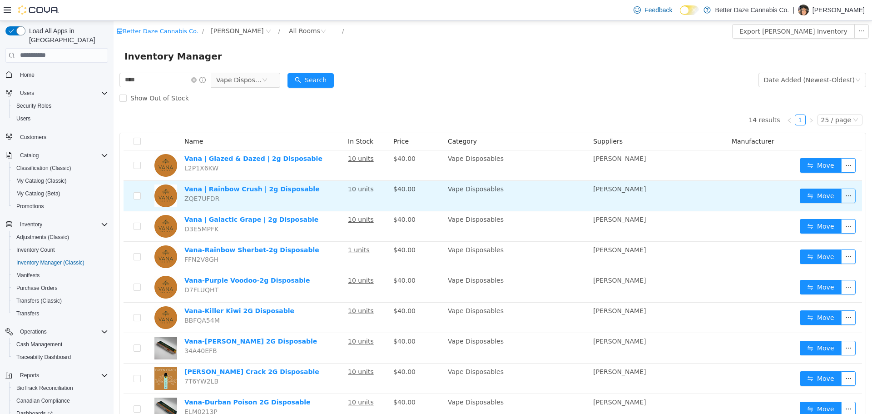
click at [841, 193] on button "button" at bounding box center [848, 195] width 15 height 15
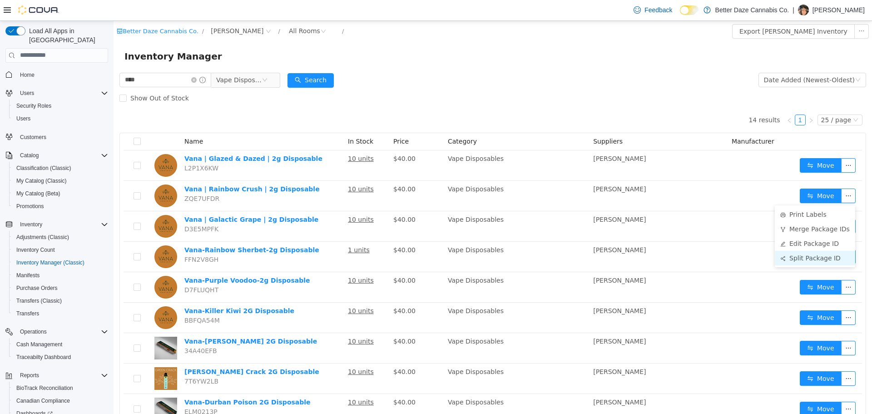
drag, startPoint x: 812, startPoint y: 258, endPoint x: 806, endPoint y: 257, distance: 6.4
click at [812, 258] on li "Split Package ID" at bounding box center [815, 257] width 80 height 15
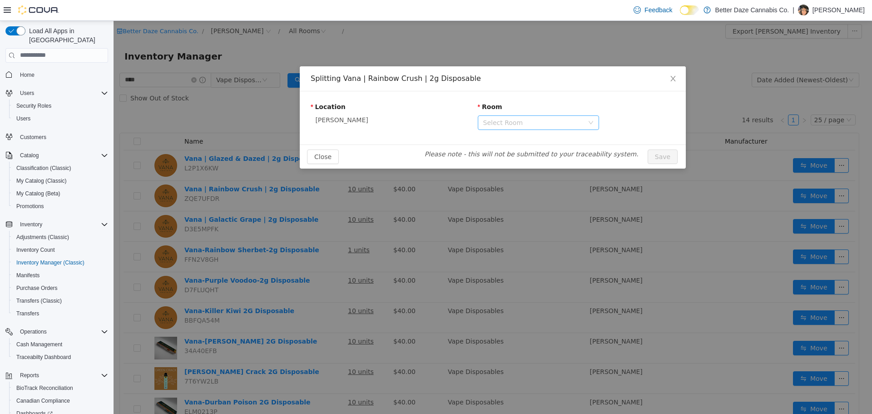
click at [541, 123] on div "Select Room" at bounding box center [533, 122] width 100 height 9
click at [519, 159] on li "Receiving Room" at bounding box center [538, 155] width 121 height 15
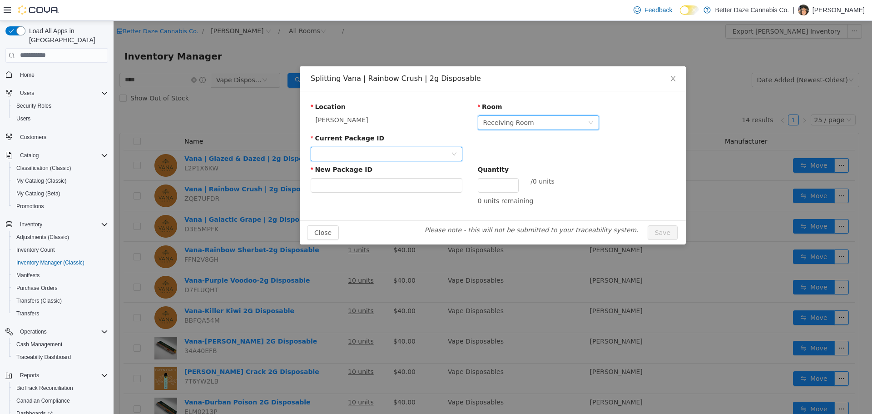
click at [403, 154] on div at bounding box center [383, 154] width 135 height 14
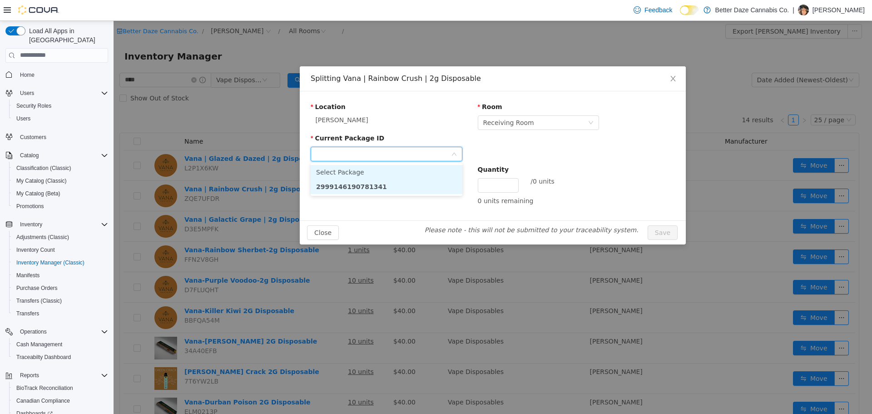
click at [396, 182] on li "2999146190781341" at bounding box center [387, 186] width 152 height 15
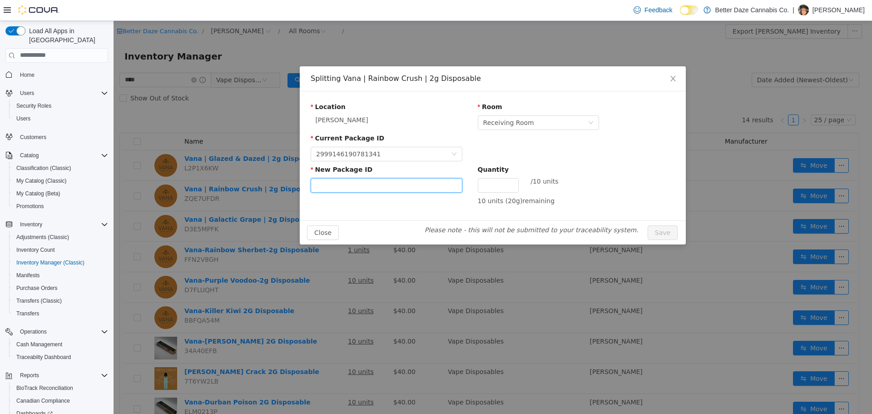
paste input "**********"
type input "**********"
click at [497, 186] on input "Quantity" at bounding box center [498, 185] width 40 height 14
type input "*"
click at [395, 187] on input "**********" at bounding box center [387, 185] width 152 height 15
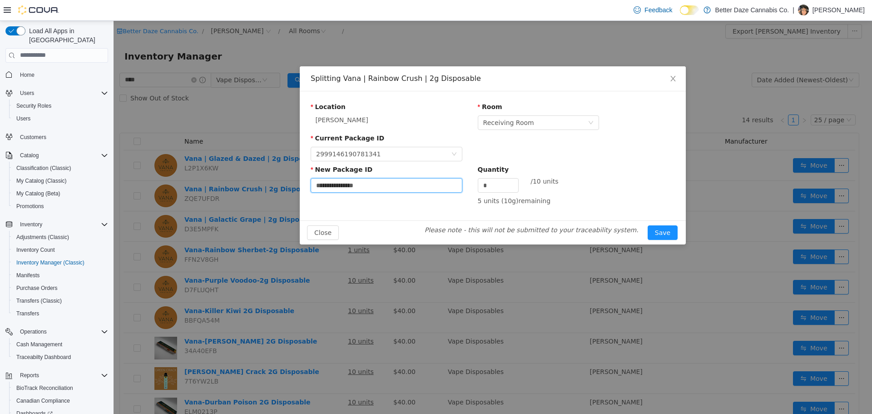
type input "**********"
click at [648, 225] on button "Save" at bounding box center [663, 232] width 30 height 15
click at [653, 171] on div "**********" at bounding box center [493, 179] width 364 height 31
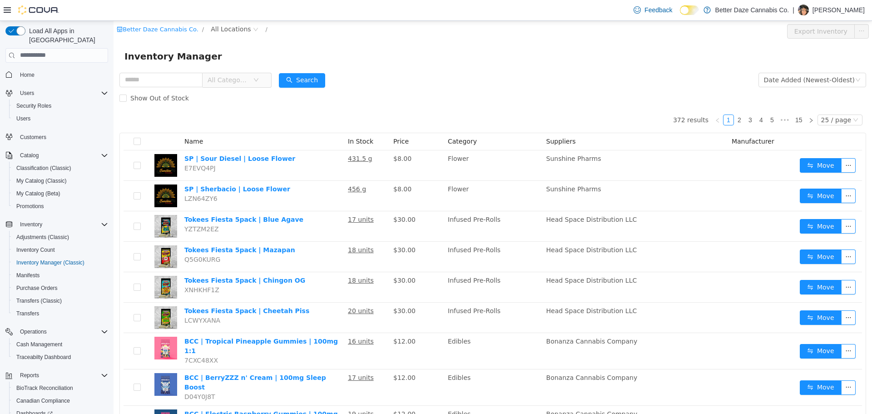
click at [240, 89] on div "Show Out of Stock" at bounding box center [492, 98] width 747 height 18
click at [240, 85] on span "All Categories" at bounding box center [230, 80] width 45 height 14
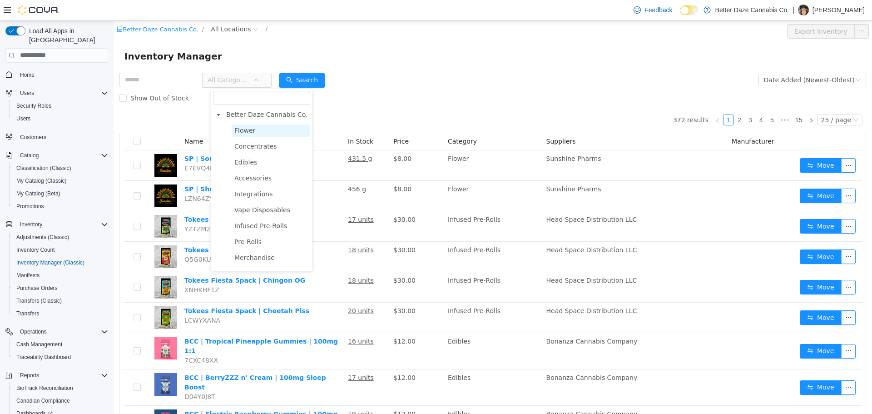
drag, startPoint x: 257, startPoint y: 133, endPoint x: 249, endPoint y: 127, distance: 10.1
click at [257, 133] on span "Flower" at bounding box center [271, 130] width 78 height 12
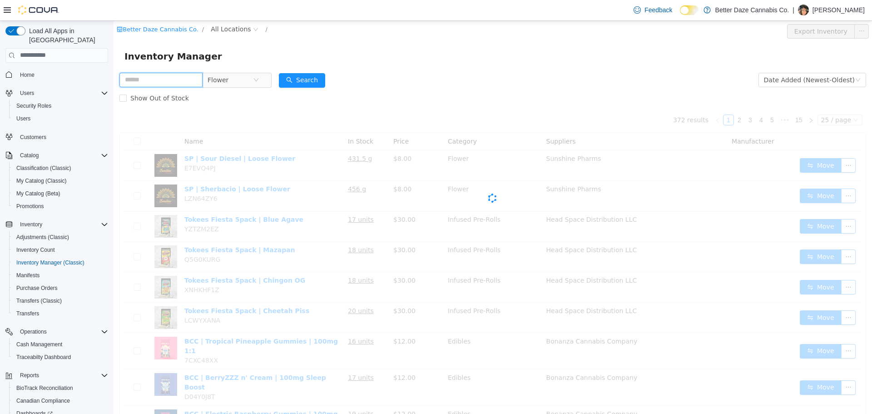
click at [148, 80] on input "text" at bounding box center [160, 79] width 83 height 15
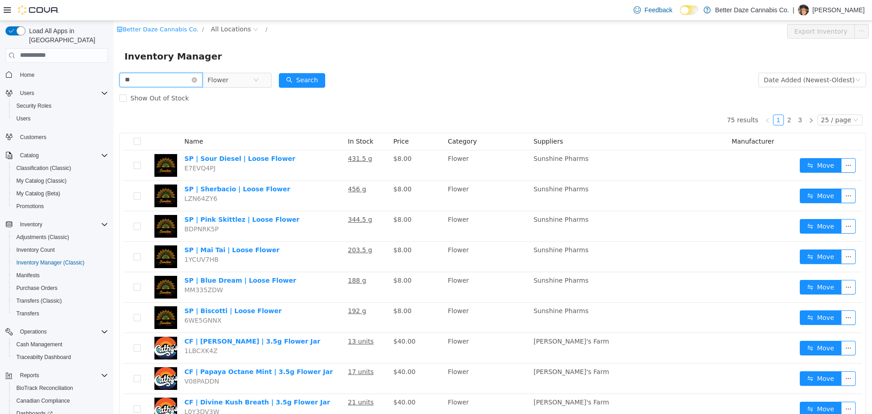
type input "**"
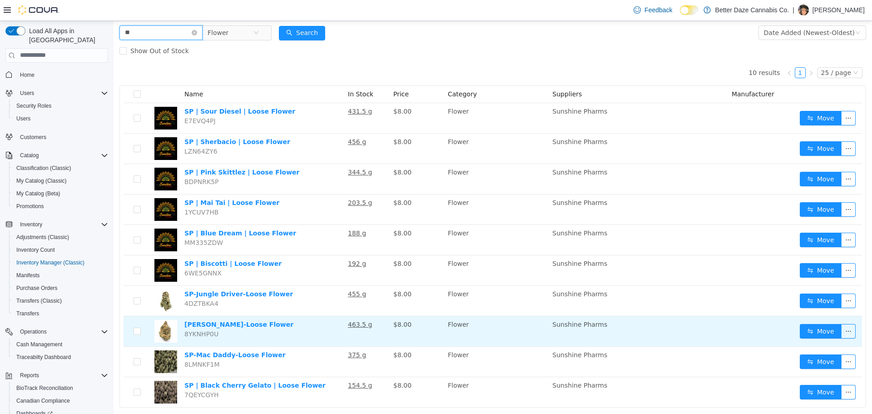
scroll to position [67, 0]
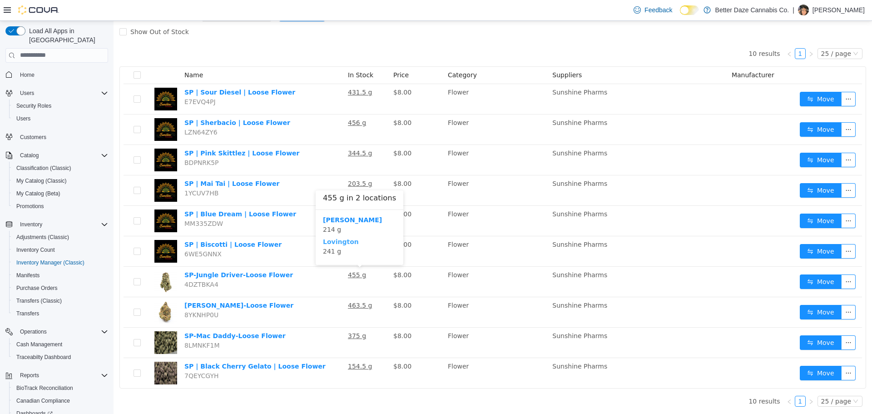
click at [329, 239] on b "Lovington" at bounding box center [341, 241] width 36 height 7
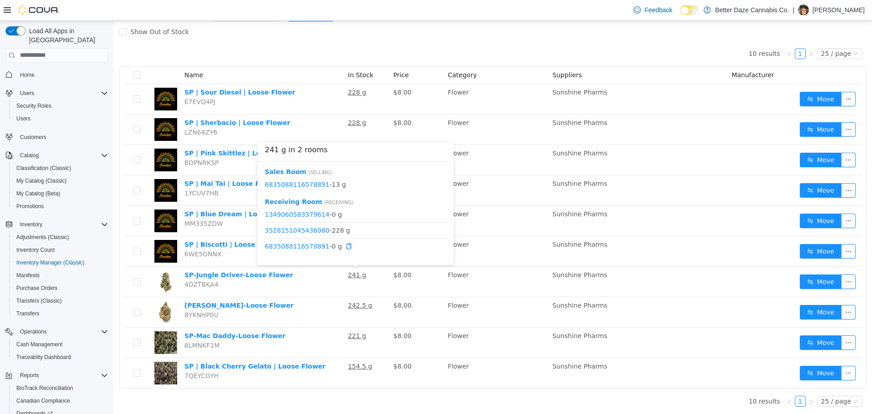
click at [290, 252] on li "6835088116578891 - 0 g" at bounding box center [356, 246] width 182 height 16
click at [287, 248] on link "6835088116578891" at bounding box center [297, 245] width 65 height 7
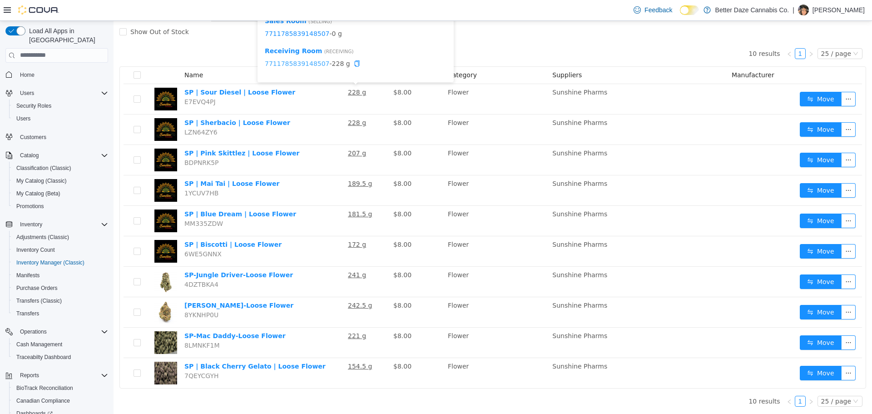
click at [313, 61] on link "7711785839148507" at bounding box center [297, 63] width 65 height 7
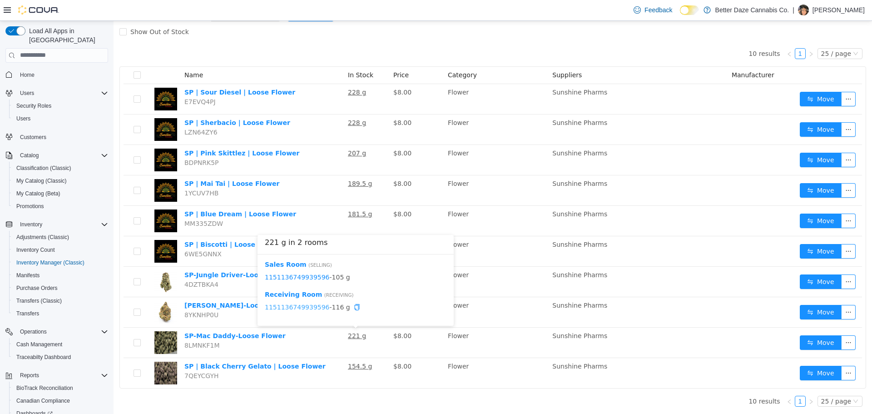
click at [299, 309] on link "1151136749939596" at bounding box center [297, 306] width 65 height 7
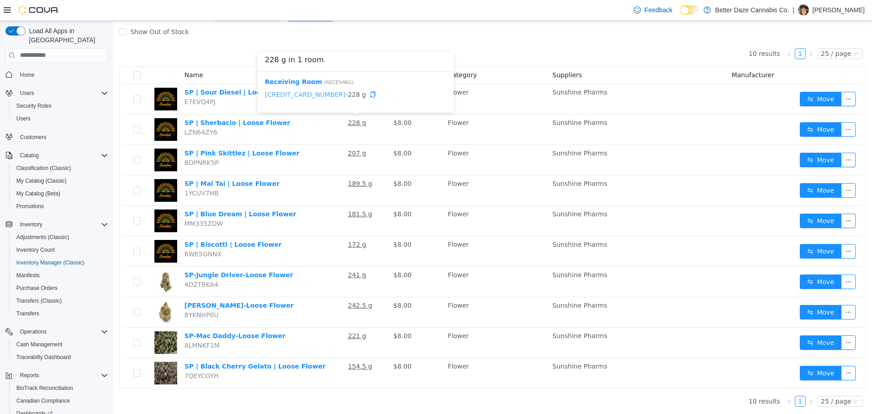
click at [302, 98] on link "6378252589999810" at bounding box center [305, 93] width 81 height 7
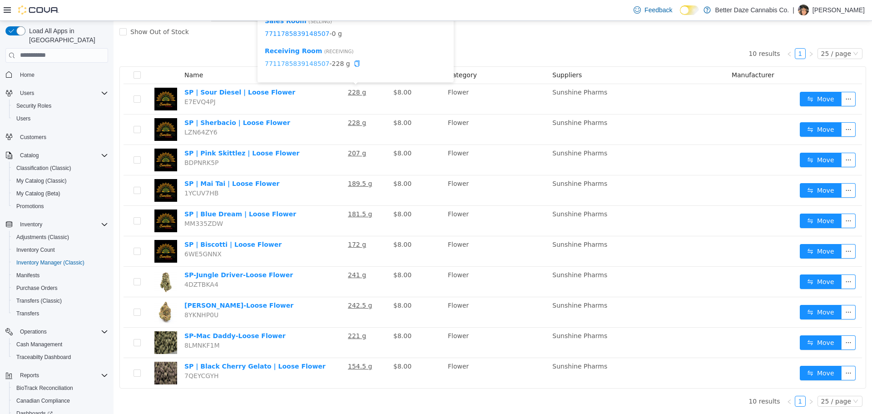
click at [310, 62] on link "7711785839148507" at bounding box center [297, 63] width 65 height 7
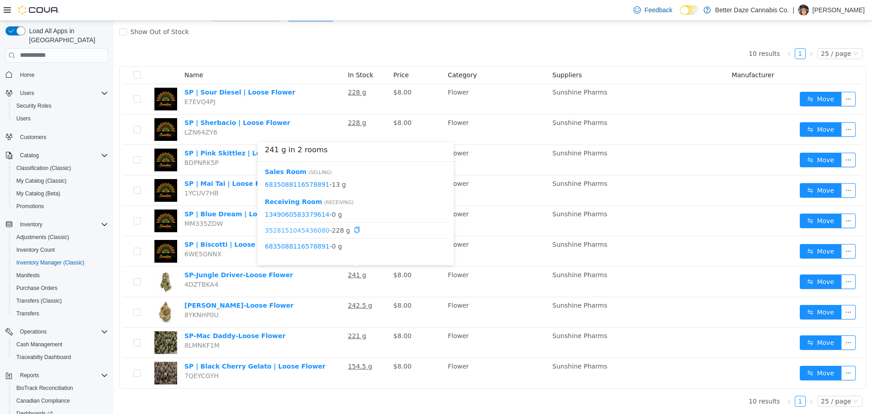
click at [307, 231] on link "3528151045436080" at bounding box center [297, 229] width 65 height 7
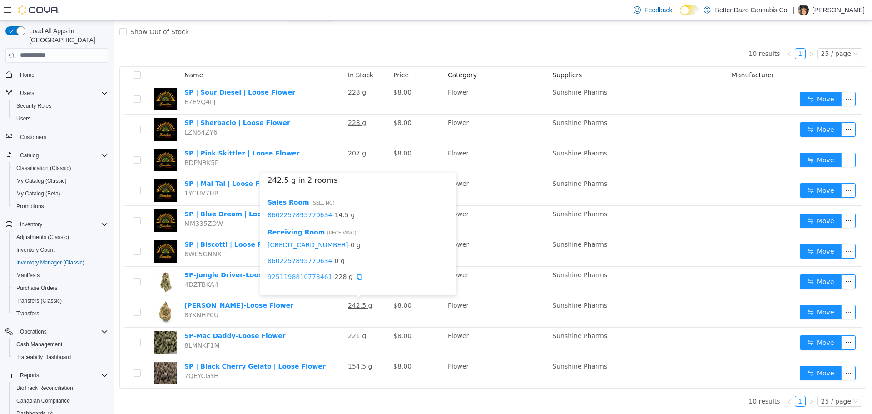
click at [309, 275] on link "9251198810773461" at bounding box center [300, 276] width 65 height 7
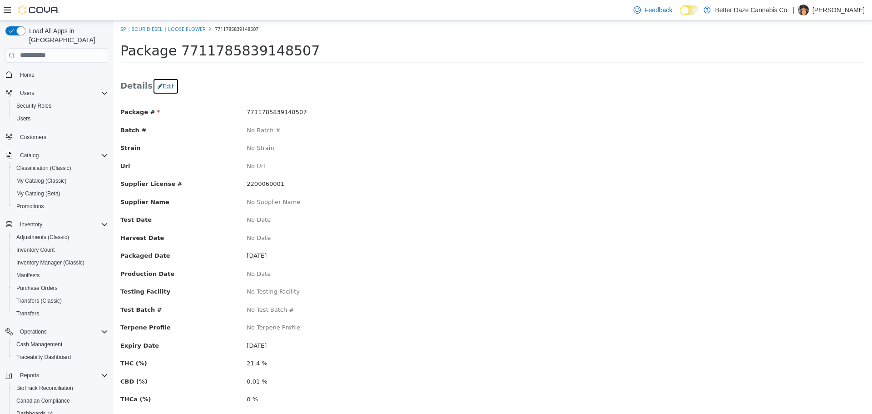
click at [158, 88] on icon "button" at bounding box center [160, 86] width 5 height 6
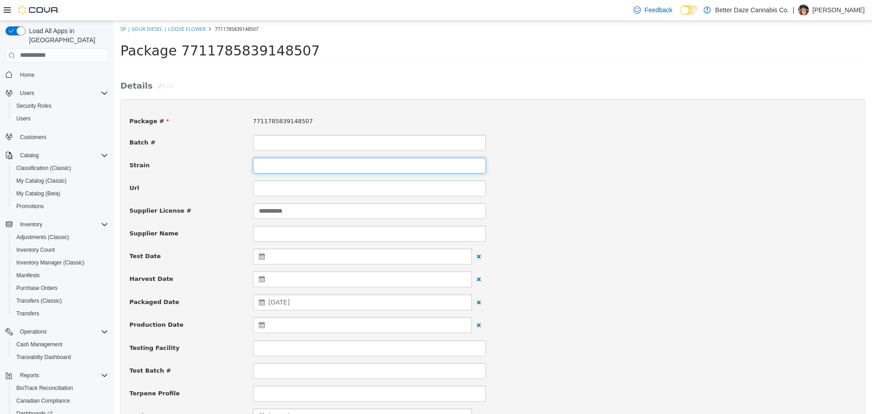
click at [268, 162] on input at bounding box center [369, 165] width 233 height 16
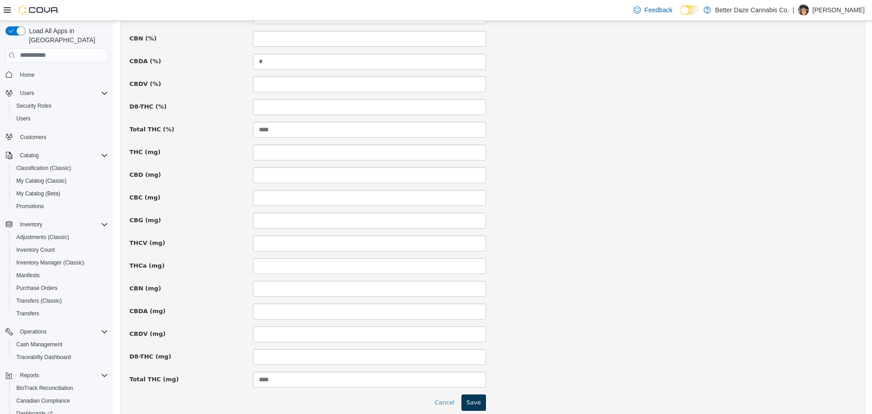
scroll to position [576, 0]
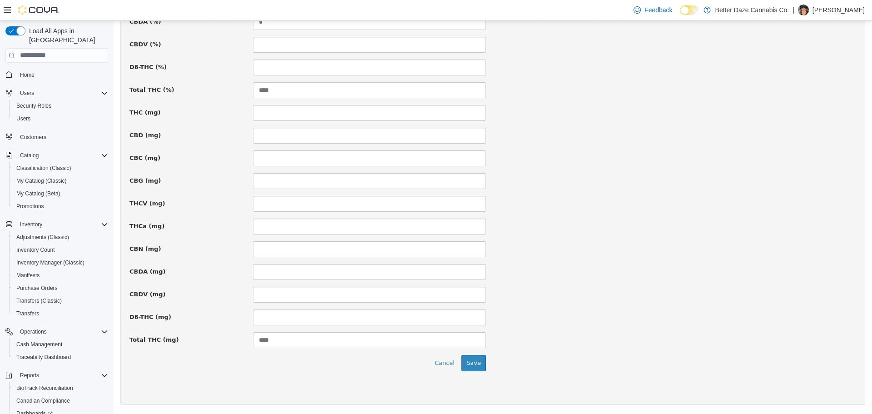
type input "******"
drag, startPoint x: 484, startPoint y: 350, endPoint x: 490, endPoint y: 362, distance: 14.2
click at [488, 362] on div "Cancel Save" at bounding box center [493, 362] width 740 height 16
click at [476, 363] on button "Save" at bounding box center [474, 362] width 25 height 16
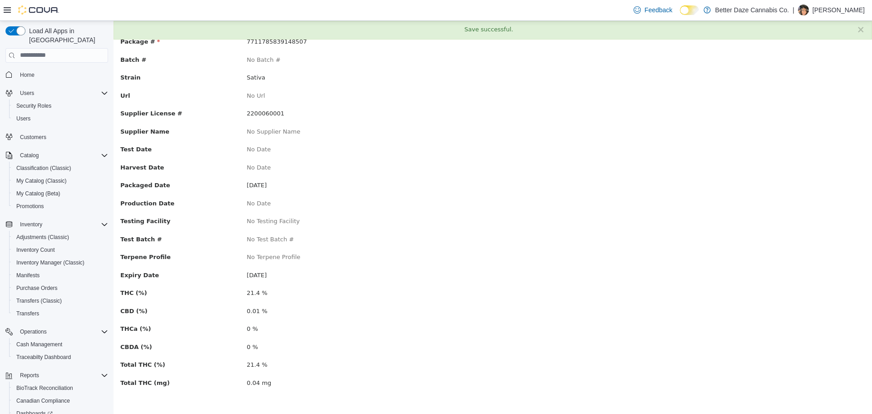
scroll to position [0, 0]
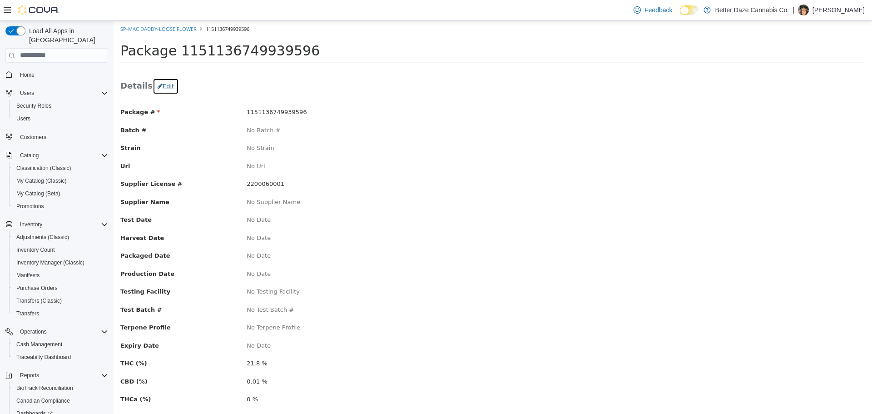
drag, startPoint x: 167, startPoint y: 79, endPoint x: 162, endPoint y: 88, distance: 10.8
click at [166, 79] on button "Edit" at bounding box center [166, 86] width 26 height 16
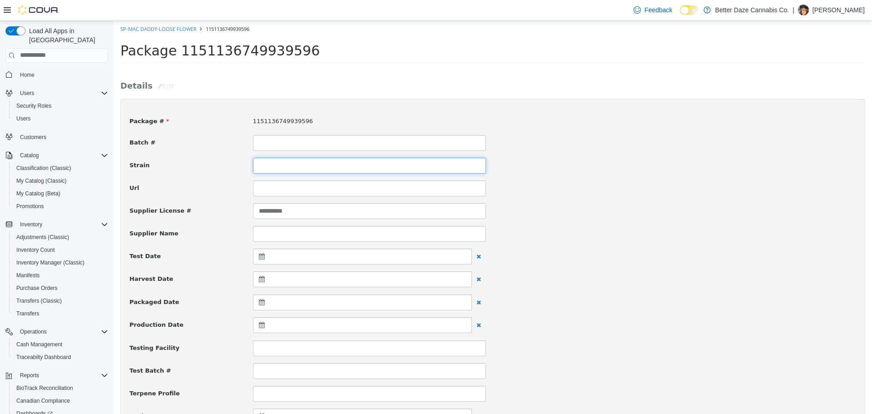
click at [271, 165] on input at bounding box center [369, 165] width 233 height 16
type input "*"
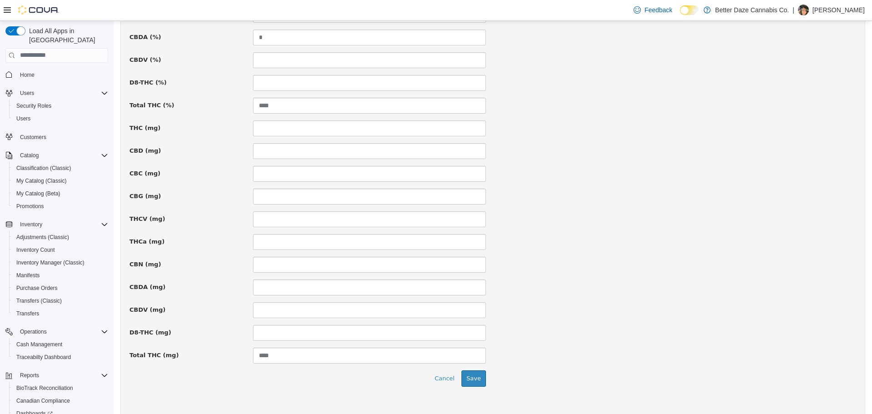
scroll to position [576, 0]
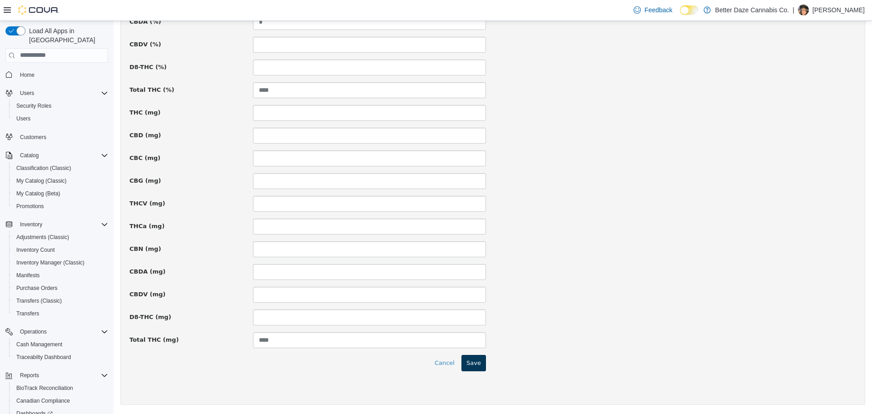
type input "**********"
click at [476, 366] on button "Save" at bounding box center [474, 362] width 25 height 16
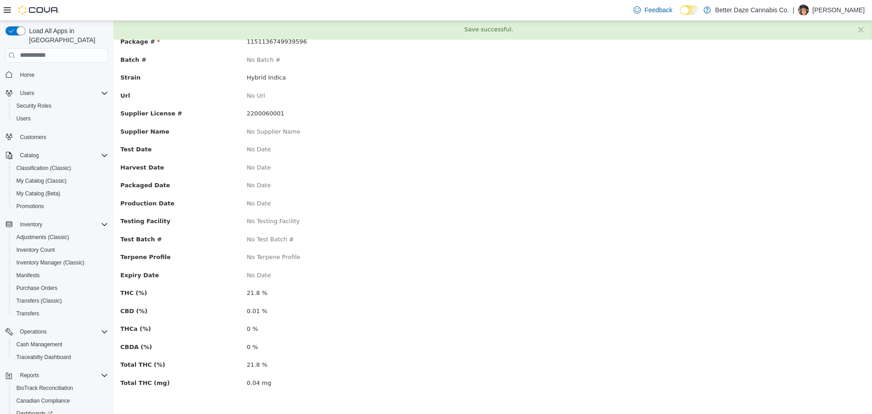
scroll to position [0, 0]
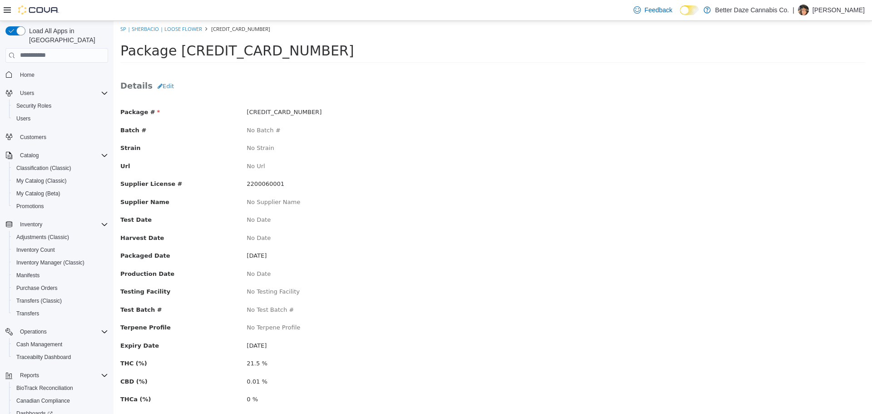
click at [145, 84] on span "Details" at bounding box center [136, 85] width 32 height 10
click at [168, 88] on button "Edit" at bounding box center [166, 86] width 26 height 16
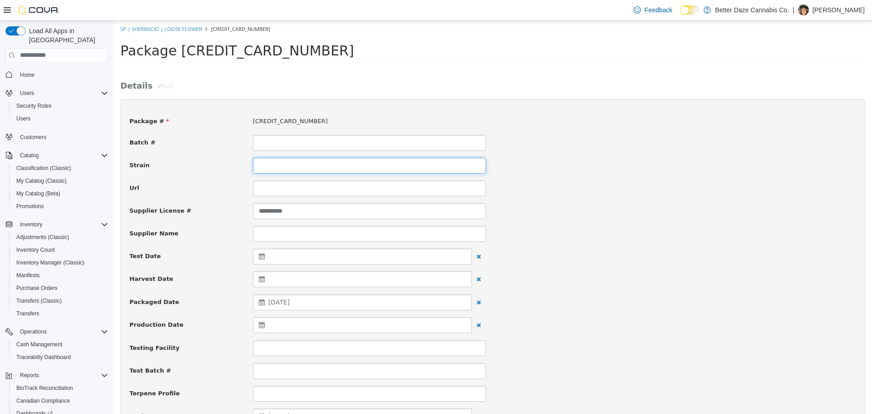
click at [278, 166] on input at bounding box center [369, 165] width 233 height 16
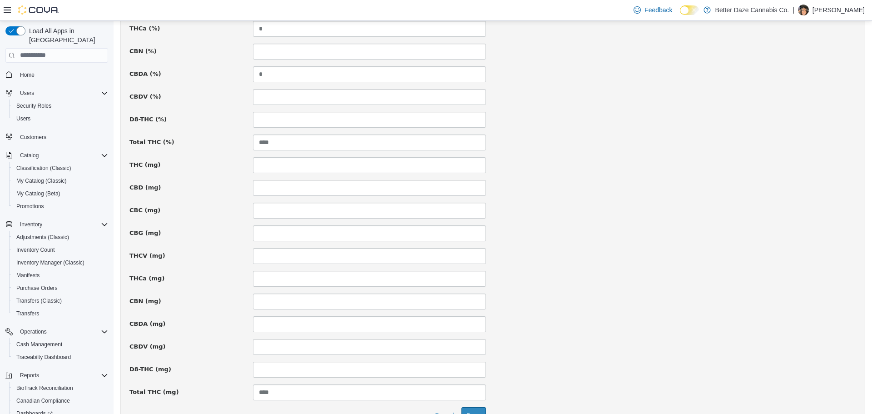
scroll to position [576, 0]
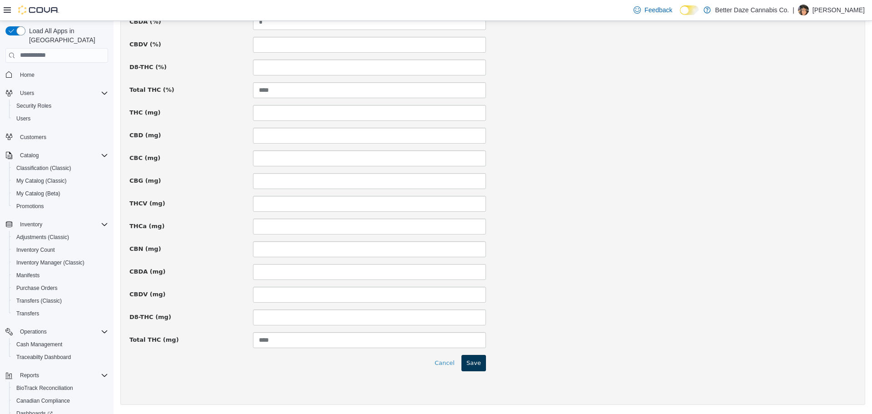
type input "******"
click at [470, 367] on button "Save" at bounding box center [474, 362] width 25 height 16
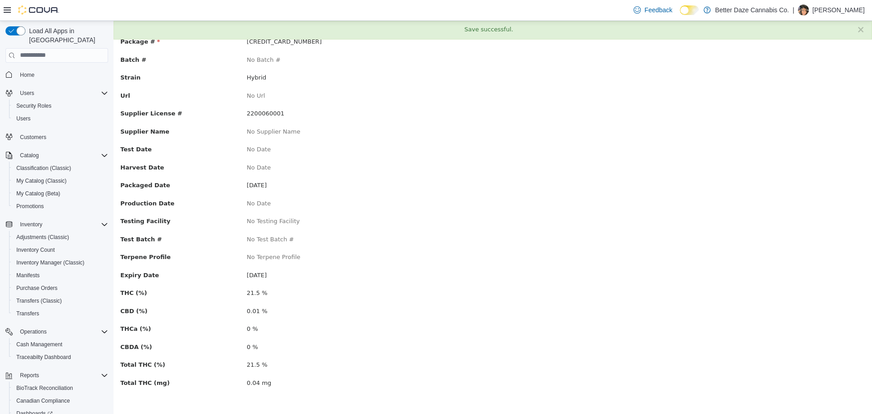
scroll to position [0, 0]
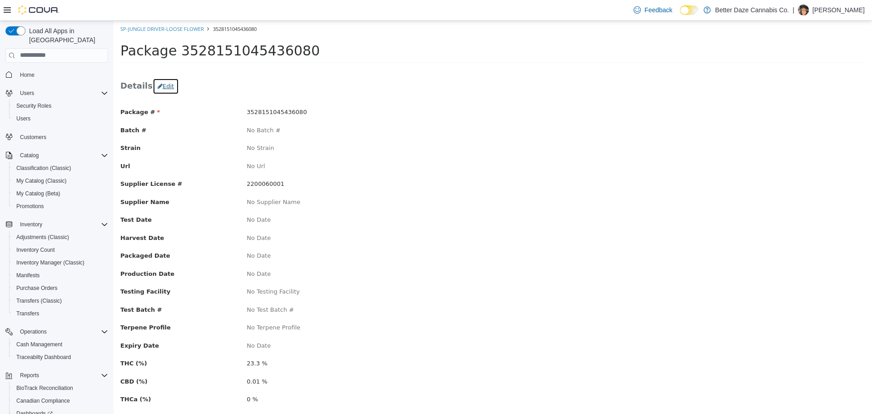
click at [154, 79] on button "Edit" at bounding box center [166, 86] width 26 height 16
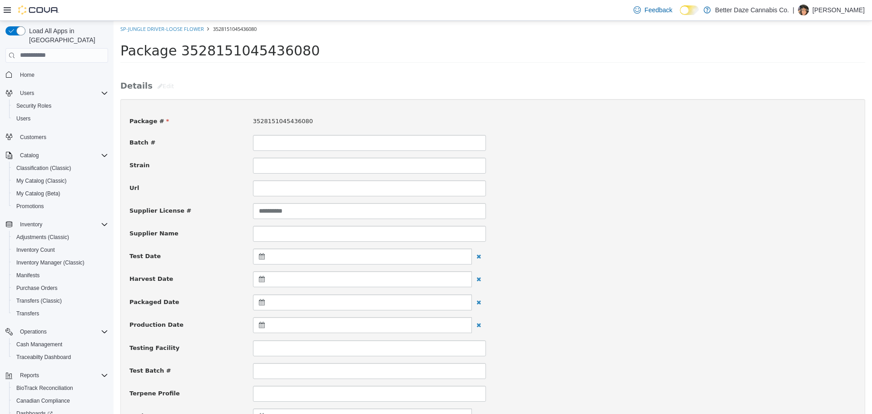
click at [268, 169] on input at bounding box center [369, 165] width 233 height 16
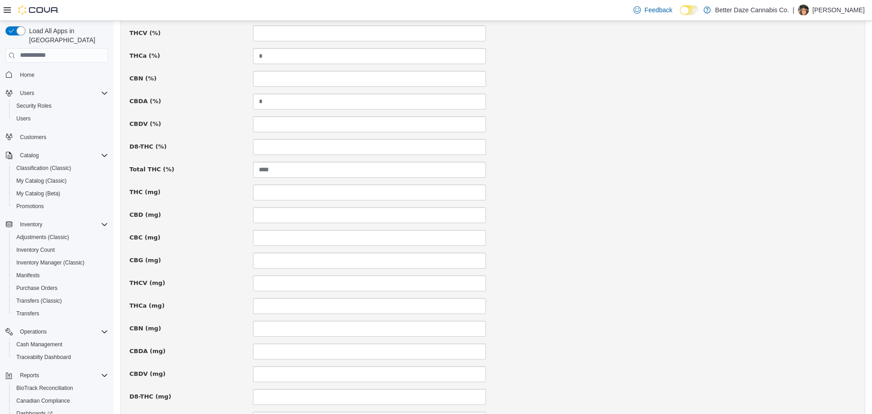
scroll to position [576, 0]
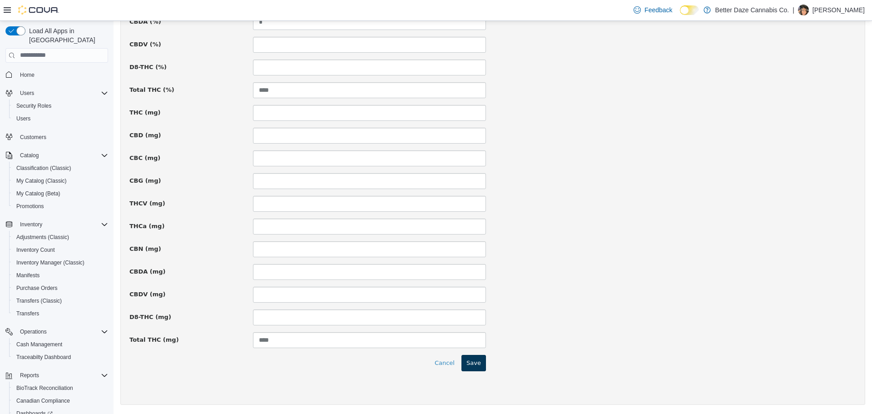
type input "******"
click at [472, 360] on button "Save" at bounding box center [474, 362] width 25 height 16
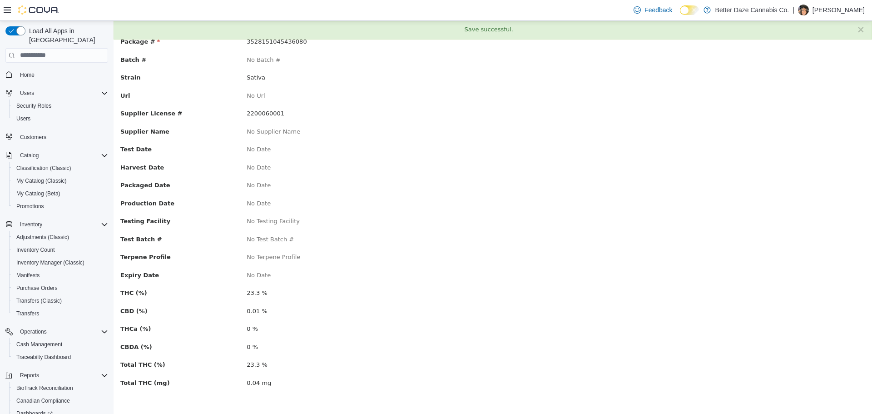
scroll to position [0, 0]
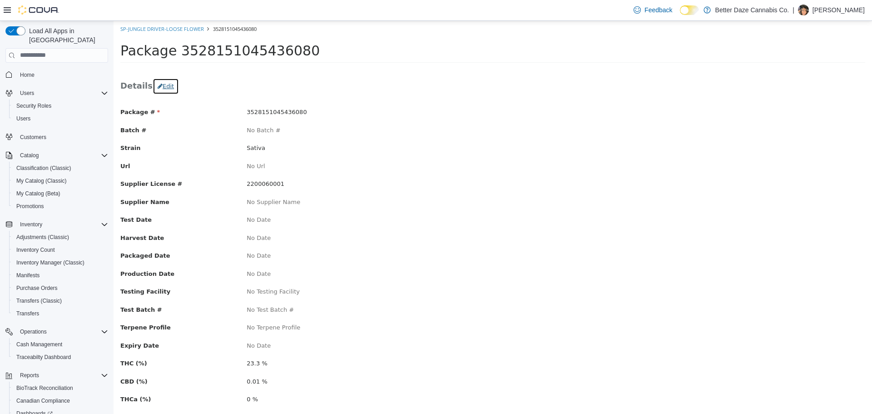
click at [158, 83] on icon "button" at bounding box center [160, 86] width 5 height 6
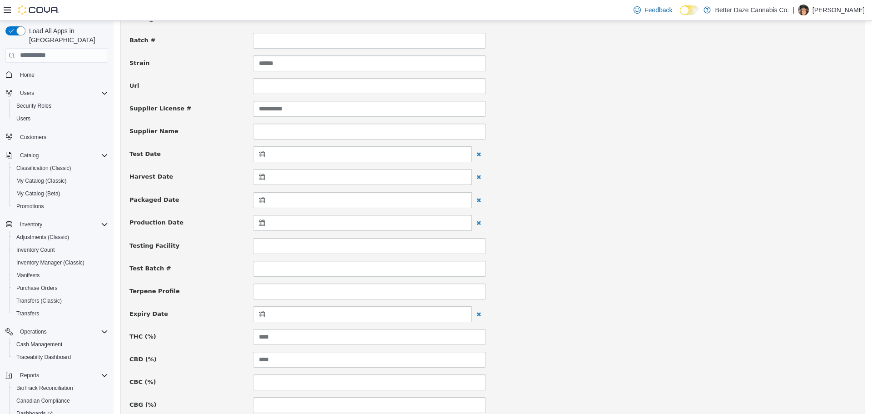
scroll to position [45, 0]
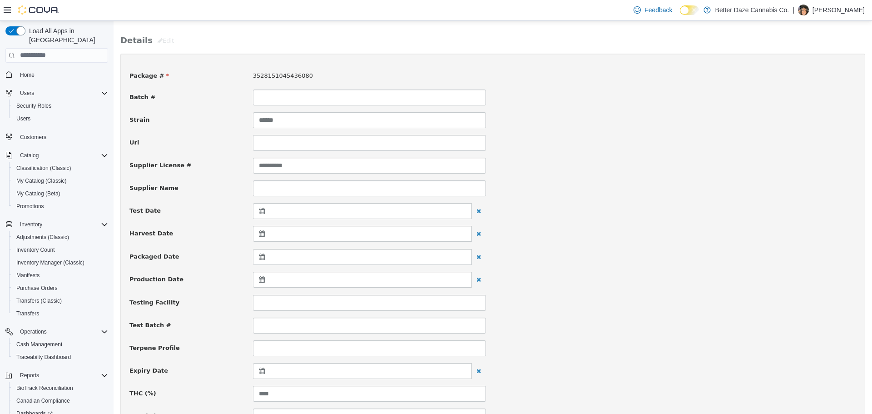
click at [286, 190] on input at bounding box center [369, 188] width 233 height 16
type input "**********"
click at [260, 281] on icon at bounding box center [264, 279] width 10 height 6
drag, startPoint x: 309, startPoint y: 353, endPoint x: 308, endPoint y: 344, distance: 9.1
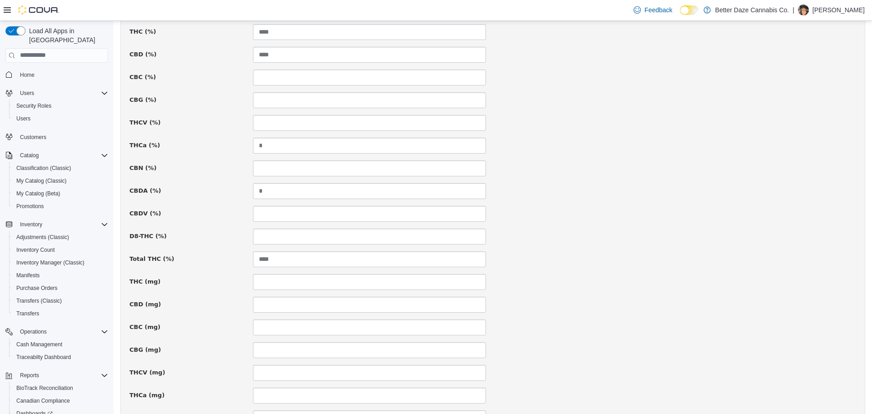
scroll to position [318, 0]
click at [263, 100] on icon at bounding box center [264, 97] width 10 height 6
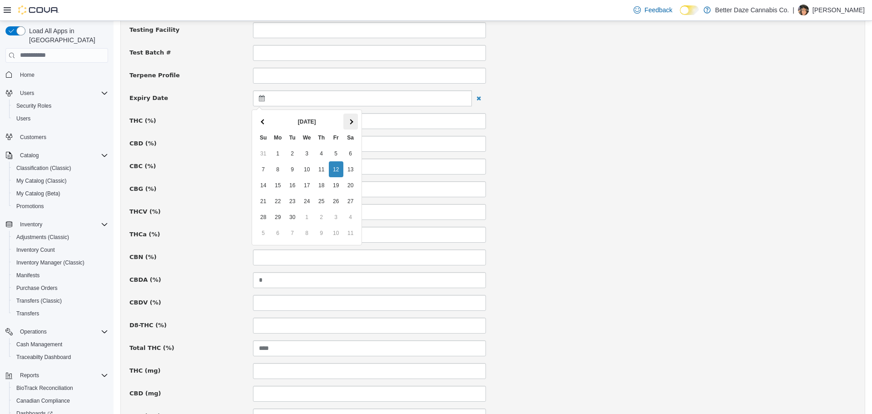
click at [344, 124] on th at bounding box center [350, 121] width 15 height 16
click at [348, 123] on th at bounding box center [350, 121] width 15 height 16
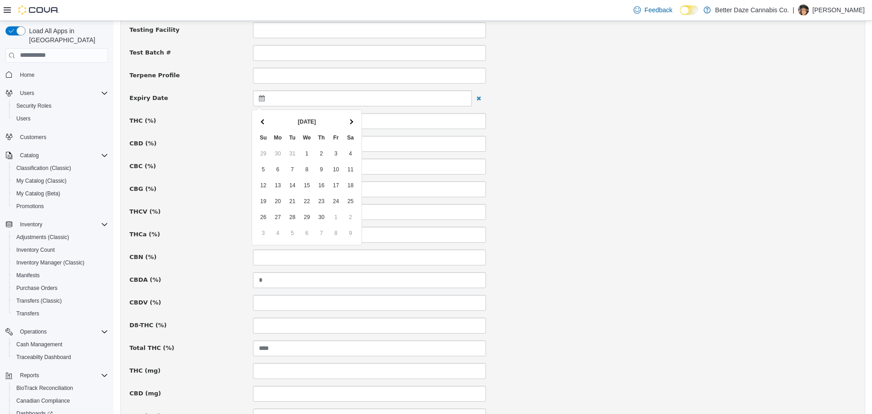
click at [348, 123] on th at bounding box center [350, 121] width 15 height 16
click at [346, 124] on th at bounding box center [350, 121] width 15 height 16
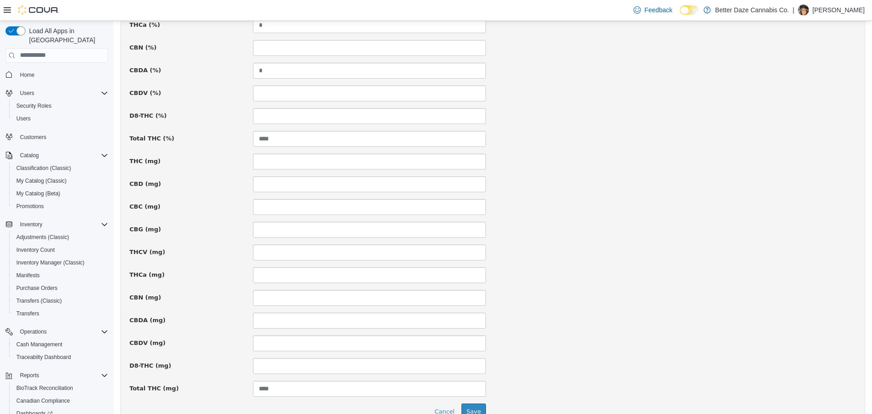
scroll to position [576, 0]
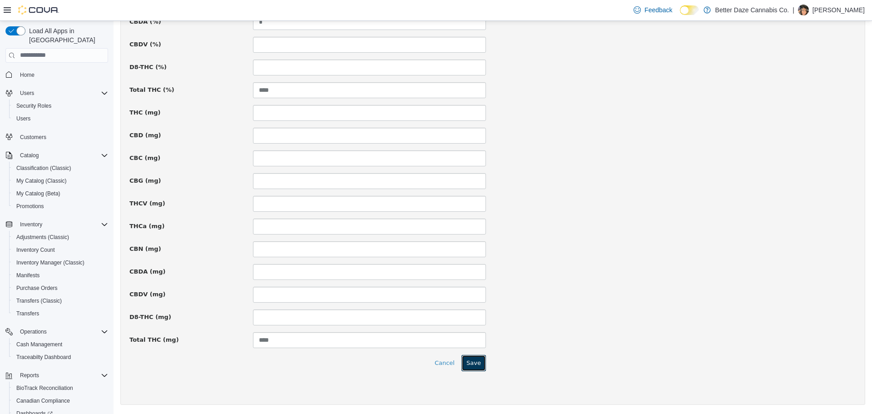
click at [474, 366] on button "Save" at bounding box center [474, 362] width 25 height 16
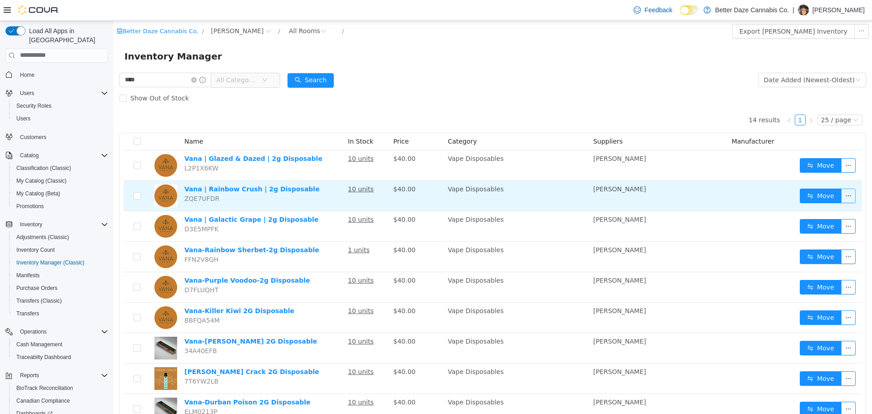
click at [846, 194] on button "button" at bounding box center [848, 195] width 15 height 15
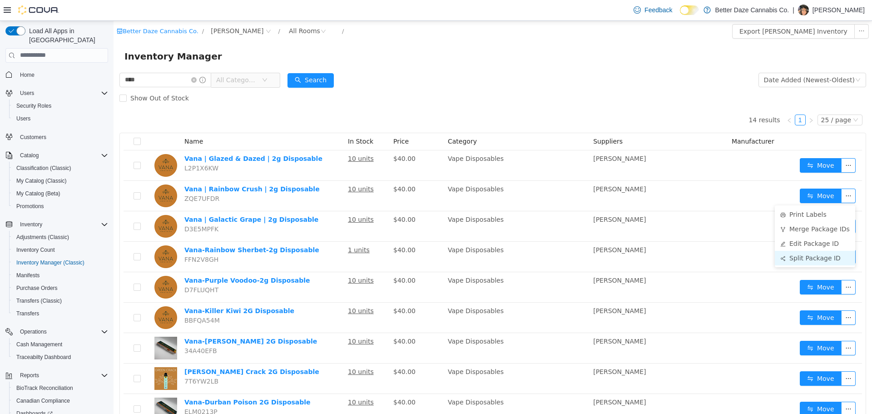
click at [827, 258] on li "Split Package ID" at bounding box center [815, 257] width 80 height 15
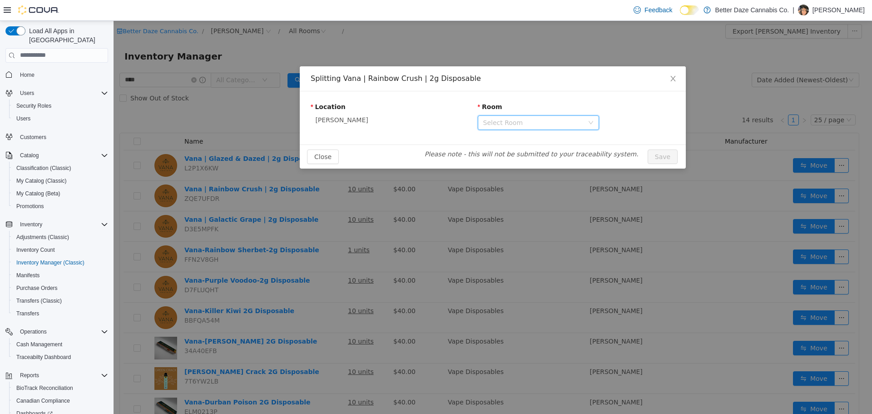
drag, startPoint x: 530, startPoint y: 117, endPoint x: 526, endPoint y: 126, distance: 9.8
click at [530, 117] on div "Select Room" at bounding box center [535, 122] width 104 height 14
click at [518, 157] on li "Receiving Room" at bounding box center [538, 155] width 121 height 15
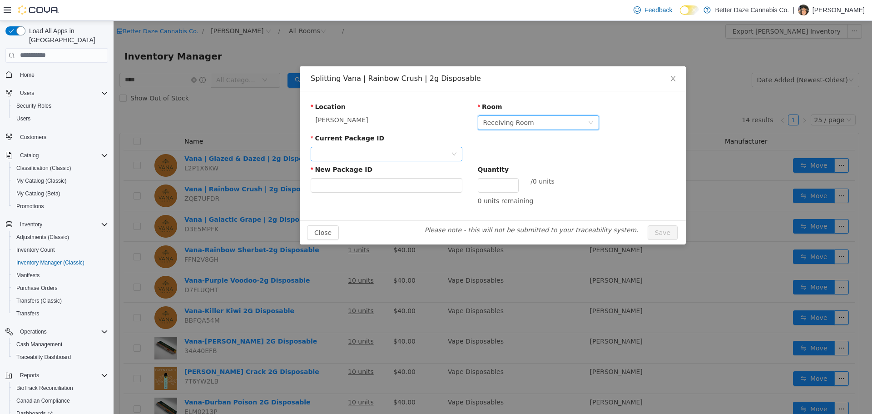
click at [401, 163] on span "Current Package ID New Package ID Quantity / 0 units 0 units remaining" at bounding box center [493, 169] width 364 height 72
drag, startPoint x: 410, startPoint y: 148, endPoint x: 397, endPoint y: 161, distance: 19.3
click at [410, 148] on div at bounding box center [383, 154] width 135 height 14
click at [367, 188] on strong "2999146190781341" at bounding box center [351, 186] width 71 height 7
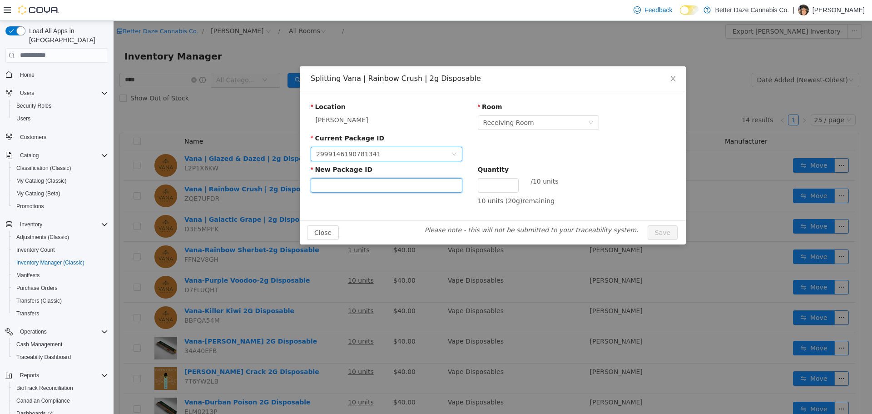
click at [367, 189] on input "New Package ID" at bounding box center [387, 185] width 152 height 15
paste input "**********"
type input "**********"
click at [486, 186] on input "Quantity" at bounding box center [498, 185] width 40 height 14
type input "*"
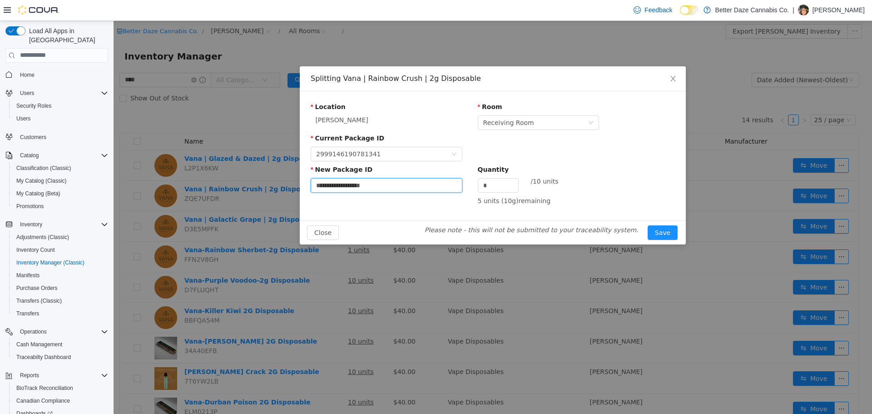
click at [365, 181] on input "**********" at bounding box center [387, 185] width 152 height 15
type input "**********"
click at [648, 225] on button "Save" at bounding box center [663, 232] width 30 height 15
click at [671, 82] on span "Close" at bounding box center [672, 78] width 25 height 25
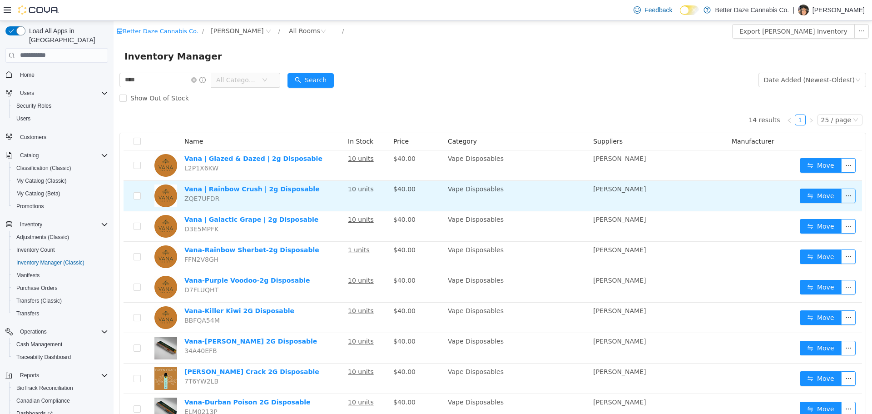
click at [844, 194] on button "button" at bounding box center [848, 195] width 15 height 15
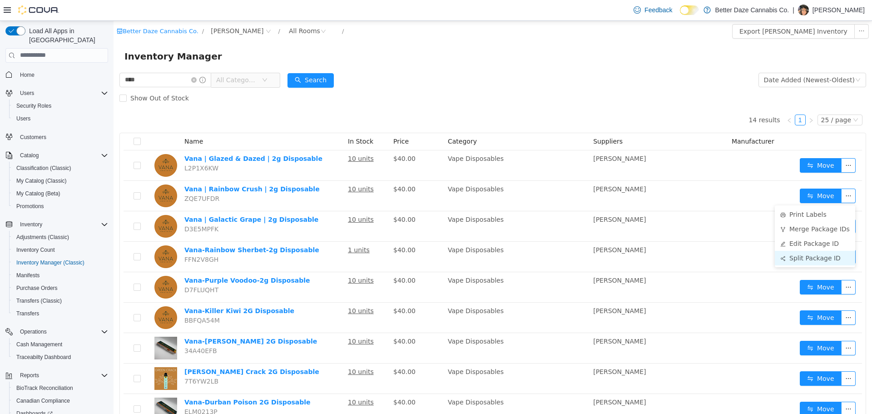
click at [814, 253] on li "Split Package ID" at bounding box center [815, 257] width 80 height 15
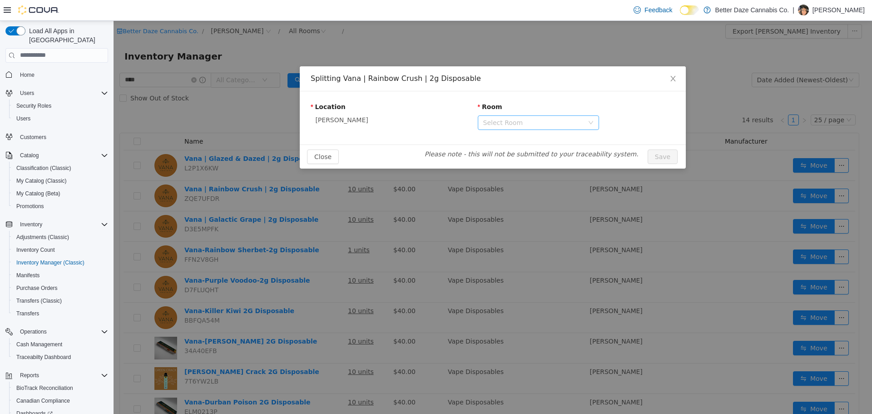
click at [534, 121] on div "Select Room" at bounding box center [533, 122] width 100 height 9
click at [521, 154] on li "Receiving Room" at bounding box center [538, 155] width 121 height 15
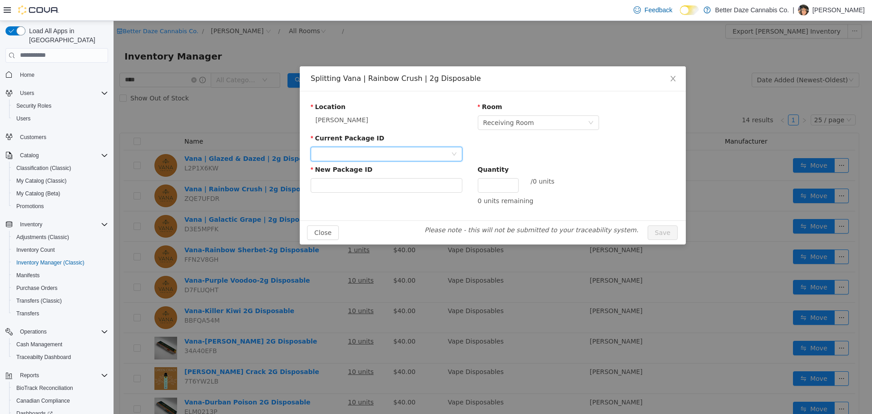
click at [373, 157] on div at bounding box center [383, 154] width 135 height 14
click at [379, 184] on li "2999146190781341" at bounding box center [387, 186] width 152 height 15
click at [380, 185] on input "New Package ID" at bounding box center [387, 185] width 152 height 15
type input "**********"
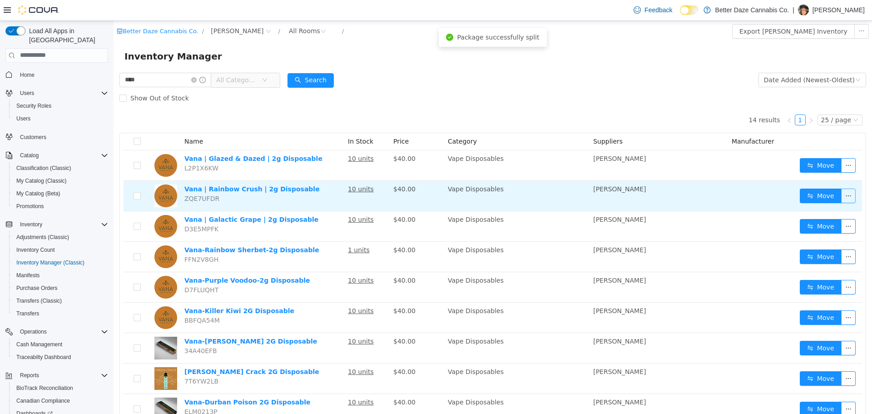
click at [844, 198] on button "button" at bounding box center [848, 195] width 15 height 15
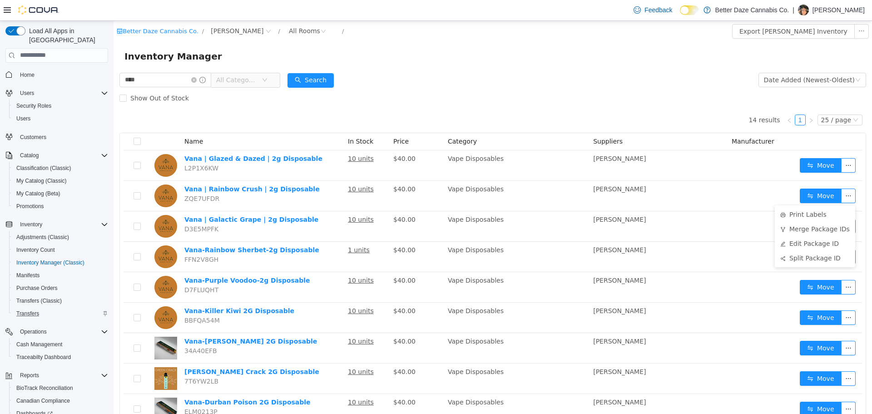
drag, startPoint x: 54, startPoint y: 303, endPoint x: 72, endPoint y: 300, distance: 18.9
click at [53, 308] on div "Transfers" at bounding box center [60, 313] width 95 height 11
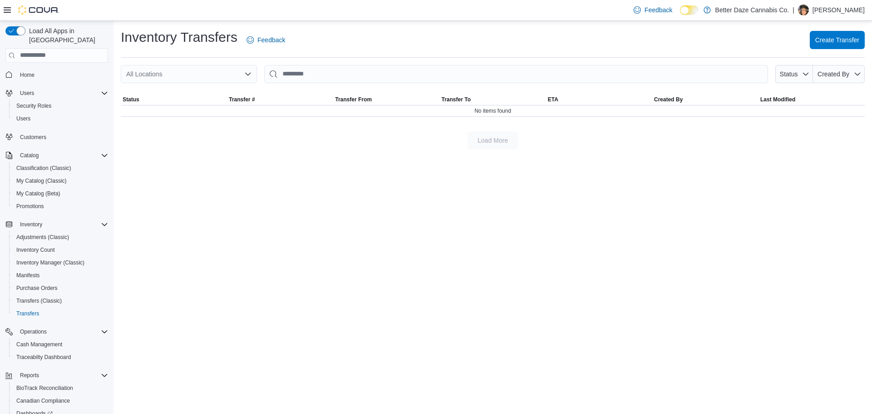
click at [208, 75] on div "All Locations" at bounding box center [189, 74] width 136 height 18
click at [409, 48] on div "Inventory Transfers Feedback Create Transfer" at bounding box center [493, 40] width 744 height 24
click at [854, 42] on span "Create Transfer" at bounding box center [837, 39] width 44 height 9
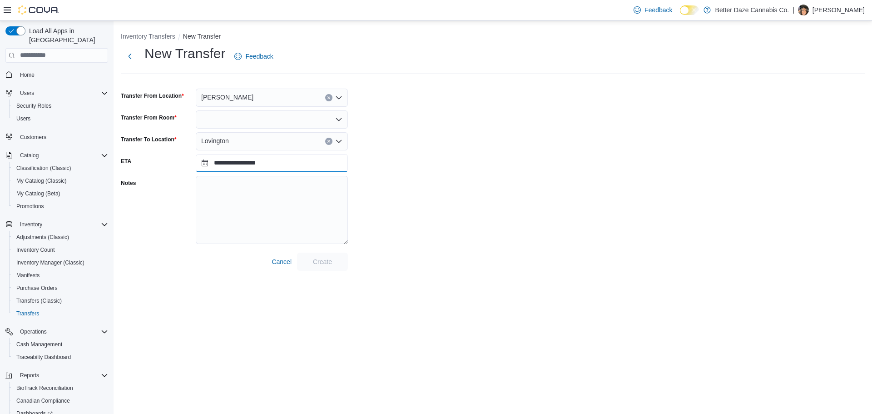
click at [235, 160] on input "**********" at bounding box center [272, 163] width 152 height 18
drag, startPoint x: 294, startPoint y: 229, endPoint x: 339, endPoint y: 232, distance: 44.6
click at [295, 229] on div "12" at bounding box center [289, 233] width 15 height 15
click at [210, 163] on input "**********" at bounding box center [272, 163] width 152 height 18
click at [289, 232] on div "12" at bounding box center [289, 233] width 16 height 16
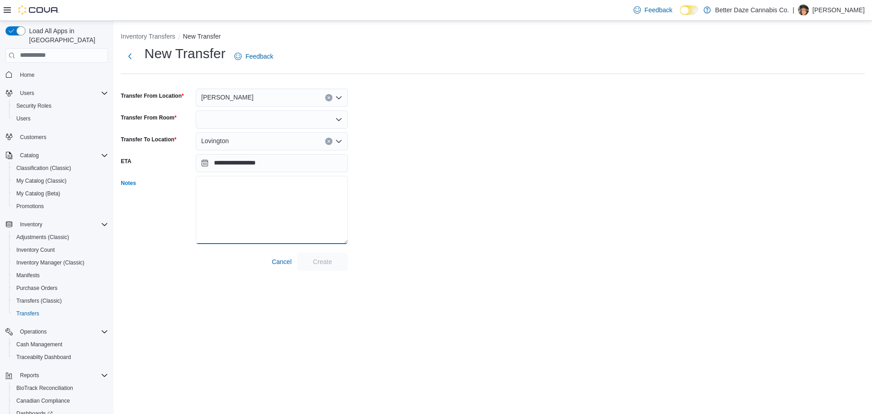
click at [242, 179] on textarea "Notes" at bounding box center [272, 210] width 152 height 68
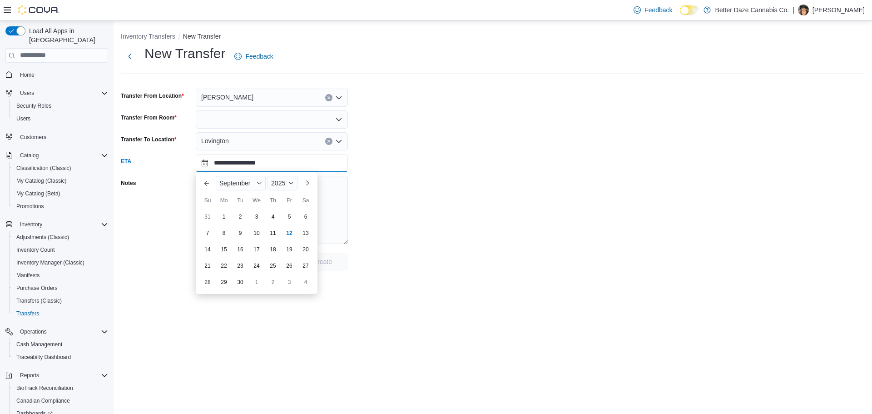
click at [214, 156] on input "**********" at bounding box center [272, 163] width 152 height 18
click at [304, 234] on div "13" at bounding box center [305, 233] width 15 height 15
click at [216, 167] on input "**********" at bounding box center [272, 163] width 152 height 18
click at [291, 231] on div "12" at bounding box center [289, 233] width 15 height 15
type input "**********"
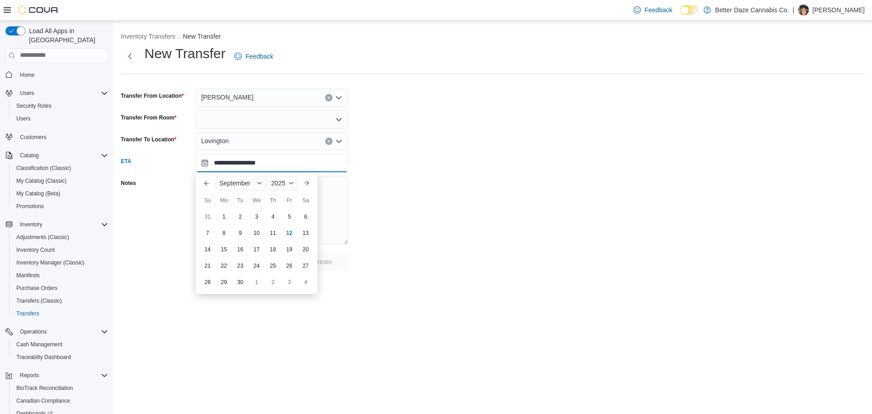
drag, startPoint x: 212, startPoint y: 168, endPoint x: 208, endPoint y: 170, distance: 4.9
click at [212, 168] on input "**********" at bounding box center [272, 163] width 152 height 18
click at [288, 235] on div "12" at bounding box center [289, 233] width 16 height 16
type input "**********"
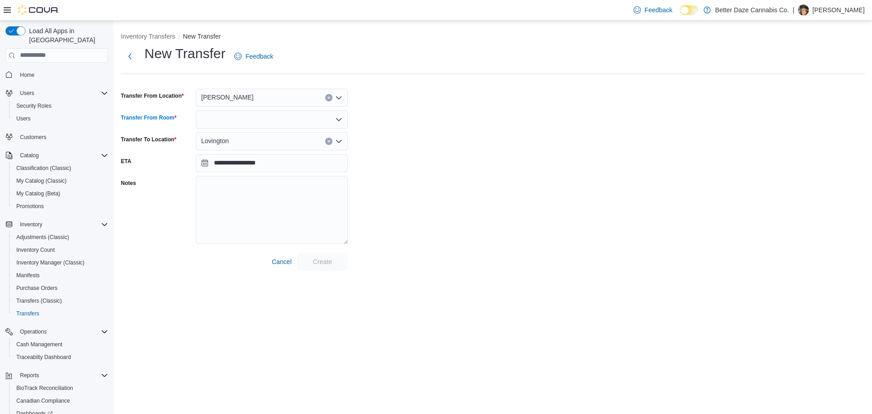
click at [264, 121] on div at bounding box center [272, 119] width 152 height 18
click at [258, 147] on span "Receiving Room" at bounding box center [277, 148] width 130 height 9
click at [329, 261] on span "Create" at bounding box center [322, 261] width 19 height 9
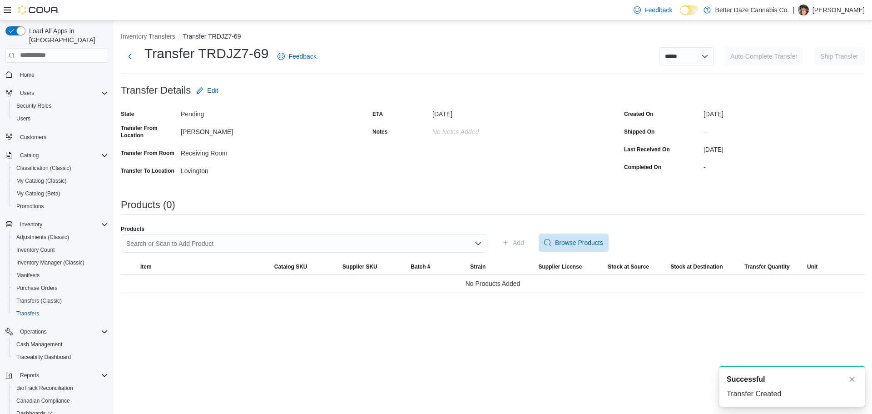
click at [537, 242] on div "Add Browse Products" at bounding box center [681, 242] width 367 height 18
click at [556, 241] on span "Browse Products" at bounding box center [579, 242] width 48 height 9
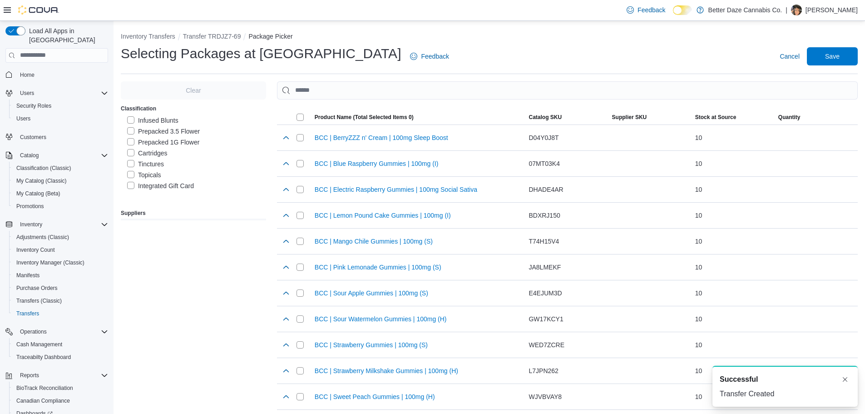
scroll to position [63, 0]
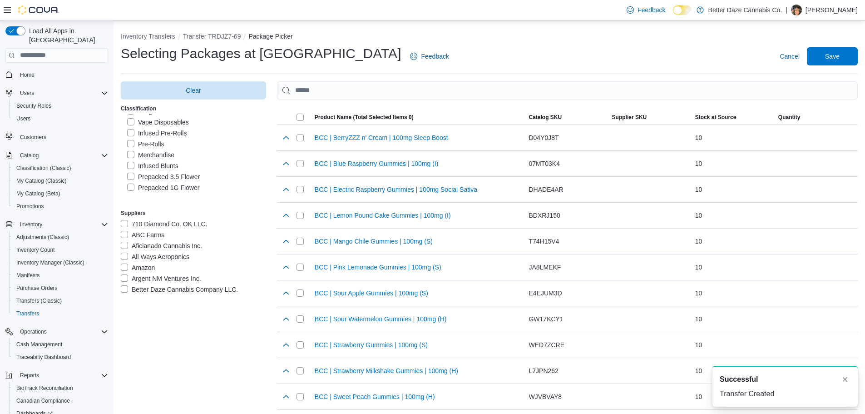
drag, startPoint x: 133, startPoint y: 122, endPoint x: 145, endPoint y: 149, distance: 29.5
click at [133, 122] on label "Vape Disposables" at bounding box center [158, 122] width 62 height 11
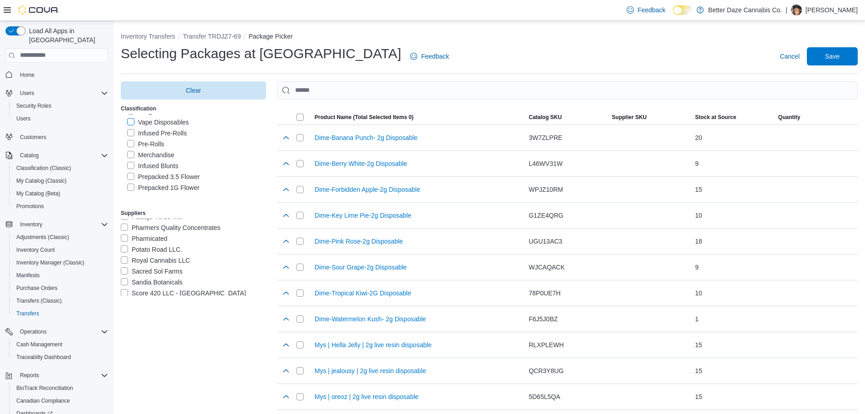
scroll to position [533, 0]
click at [146, 296] on label "[PERSON_NAME]" at bounding box center [152, 301] width 63 height 11
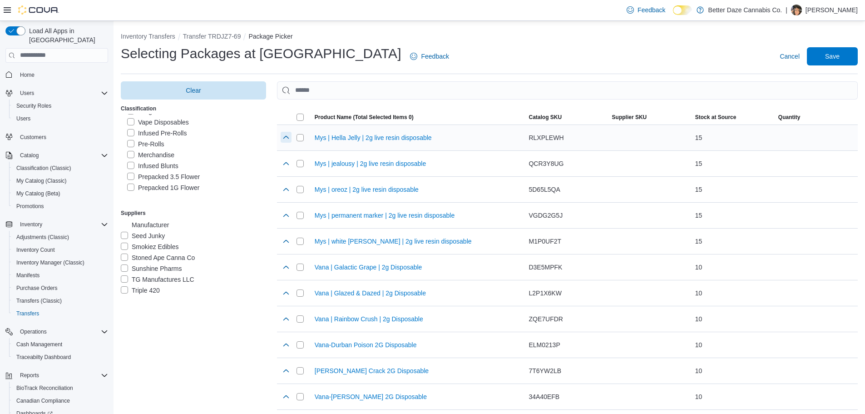
click at [284, 138] on button "button" at bounding box center [286, 137] width 11 height 11
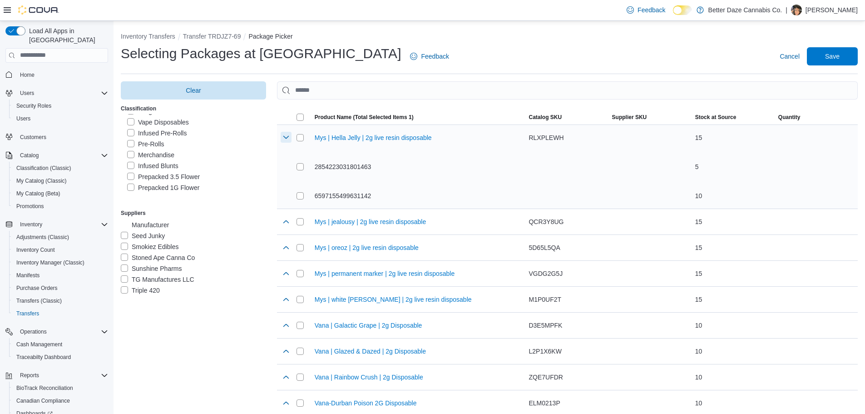
click at [289, 137] on button "button" at bounding box center [286, 137] width 11 height 11
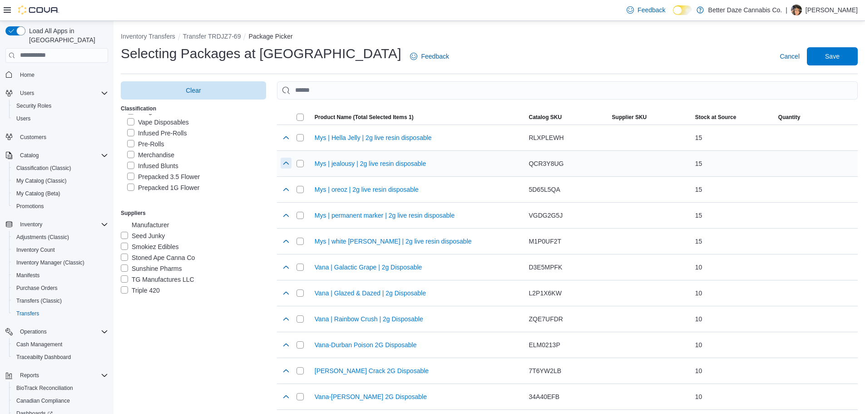
click at [285, 165] on button "button" at bounding box center [286, 163] width 11 height 11
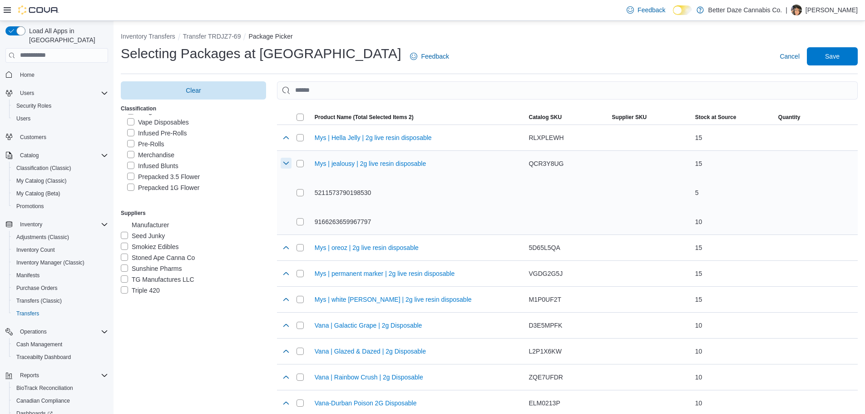
click at [289, 164] on button "button" at bounding box center [286, 163] width 11 height 11
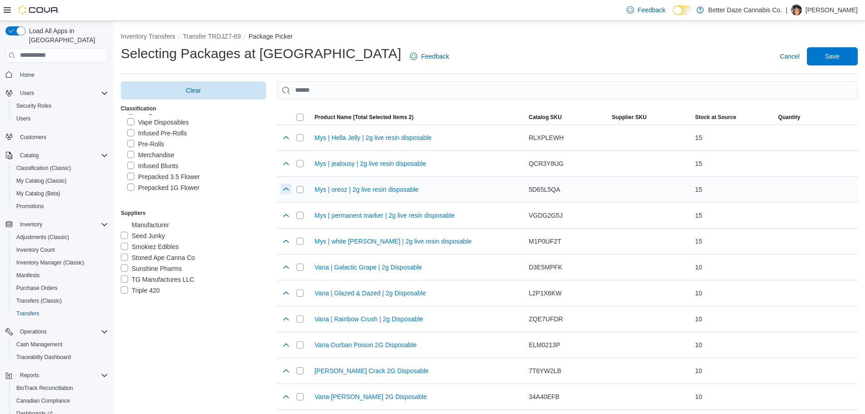
click at [291, 192] on button "button" at bounding box center [286, 189] width 11 height 11
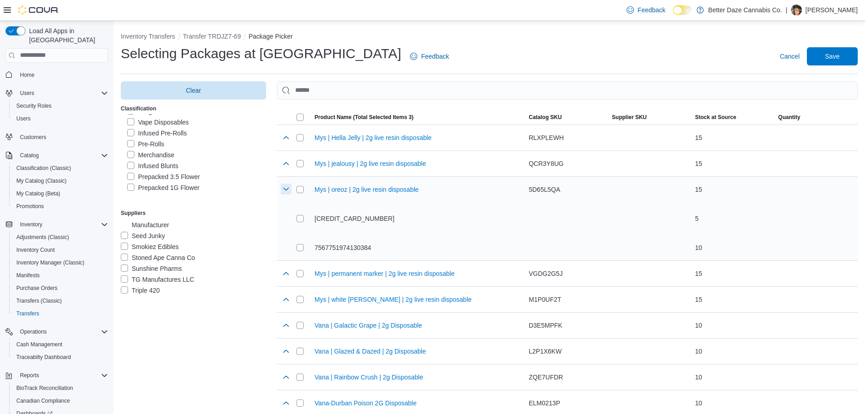
click at [287, 194] on button "button" at bounding box center [286, 189] width 11 height 11
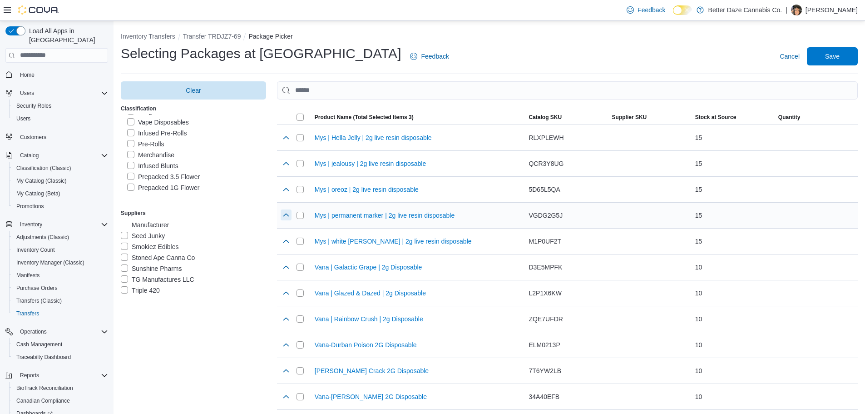
click at [285, 215] on button "button" at bounding box center [286, 214] width 11 height 11
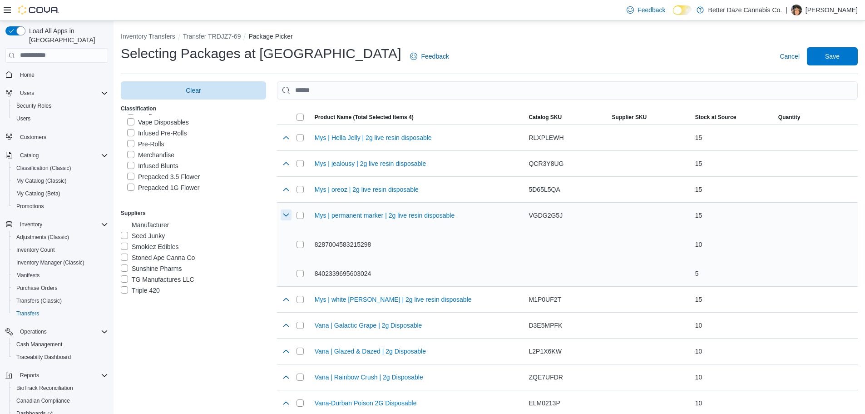
click at [287, 217] on button "button" at bounding box center [286, 214] width 11 height 11
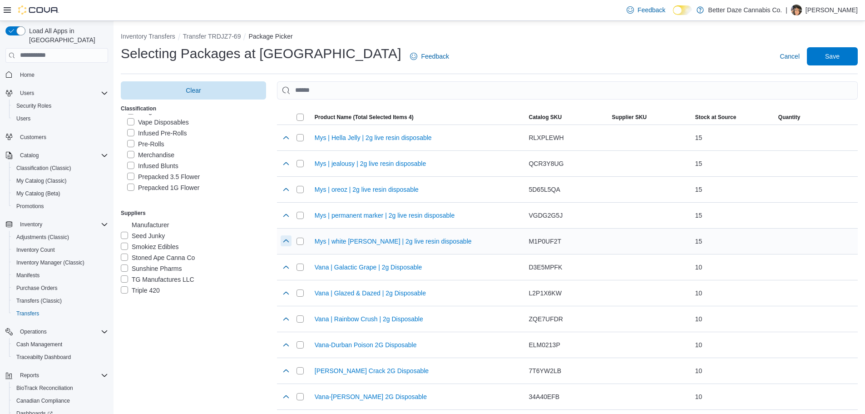
click at [285, 243] on button "button" at bounding box center [286, 240] width 11 height 11
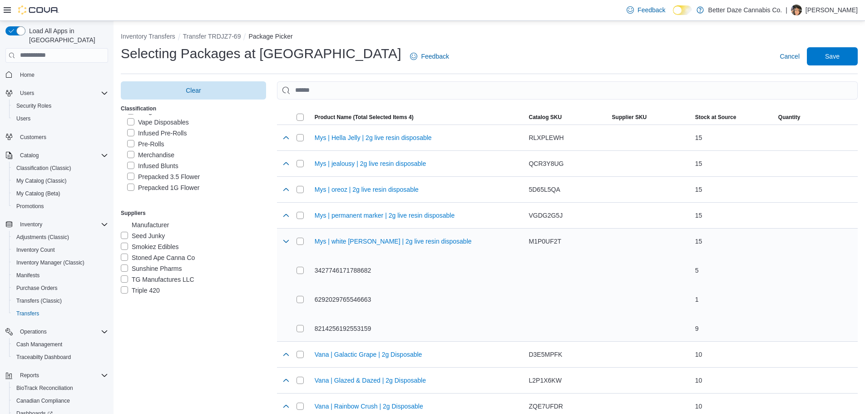
click at [308, 272] on div "3427746171788682" at bounding box center [409, 270] width 225 height 18
click at [288, 242] on button "button" at bounding box center [286, 240] width 11 height 11
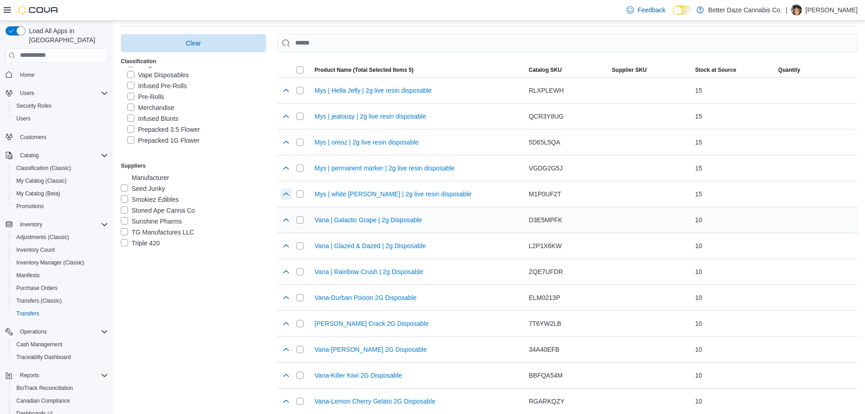
scroll to position [91, 0]
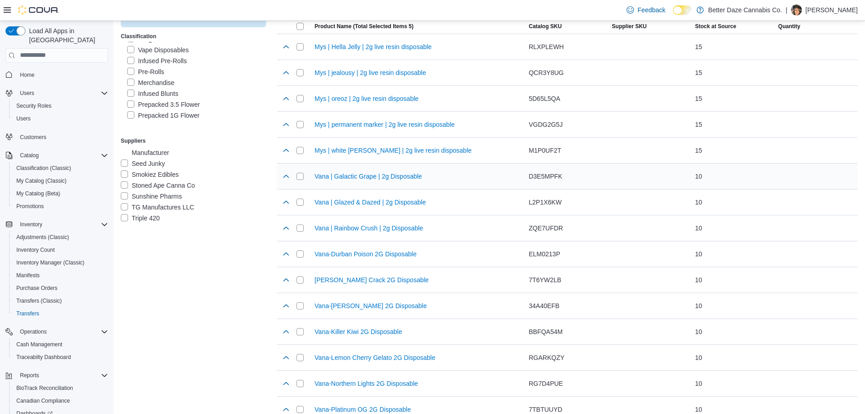
click at [288, 182] on div at bounding box center [286, 176] width 11 height 18
click at [286, 175] on button "button" at bounding box center [286, 175] width 11 height 11
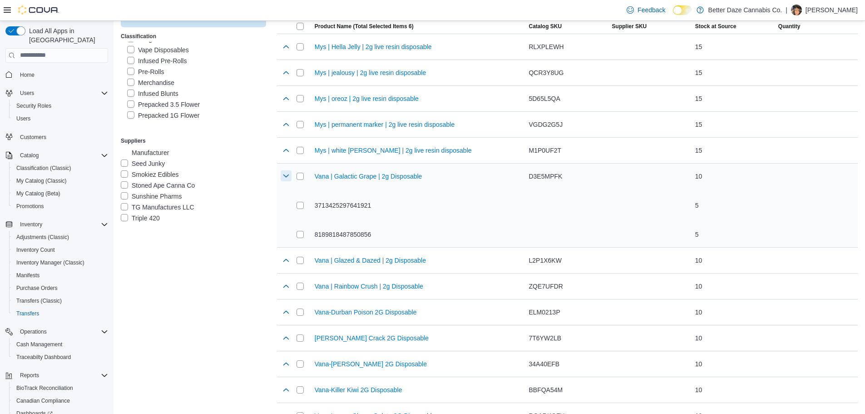
click at [288, 179] on button "button" at bounding box center [286, 175] width 11 height 11
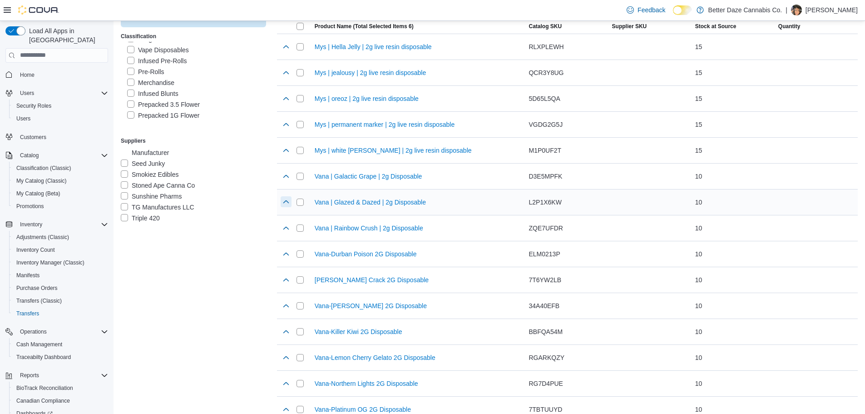
click at [292, 200] on button "button" at bounding box center [286, 201] width 11 height 11
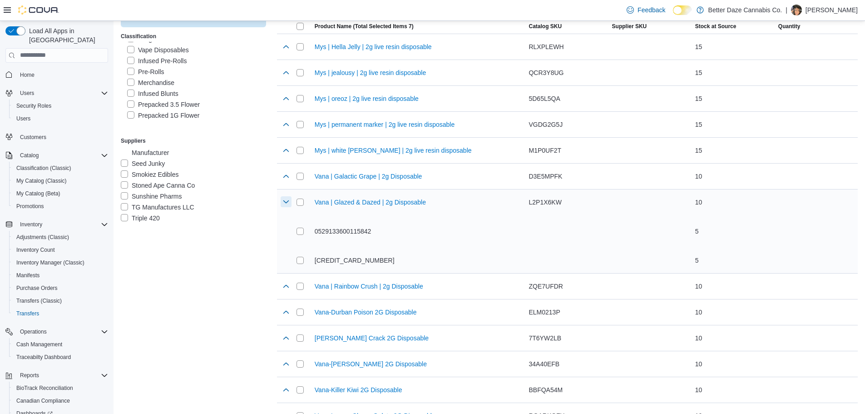
click at [292, 201] on button "button" at bounding box center [286, 201] width 11 height 11
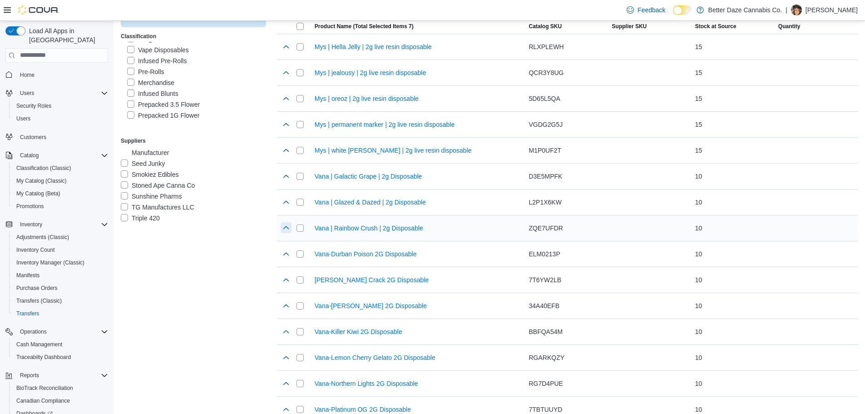
click at [288, 227] on button "button" at bounding box center [286, 227] width 11 height 11
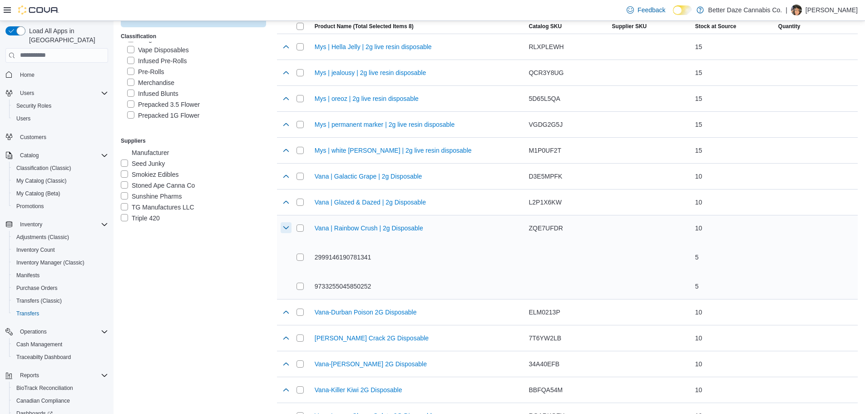
click at [284, 227] on button "button" at bounding box center [286, 227] width 11 height 11
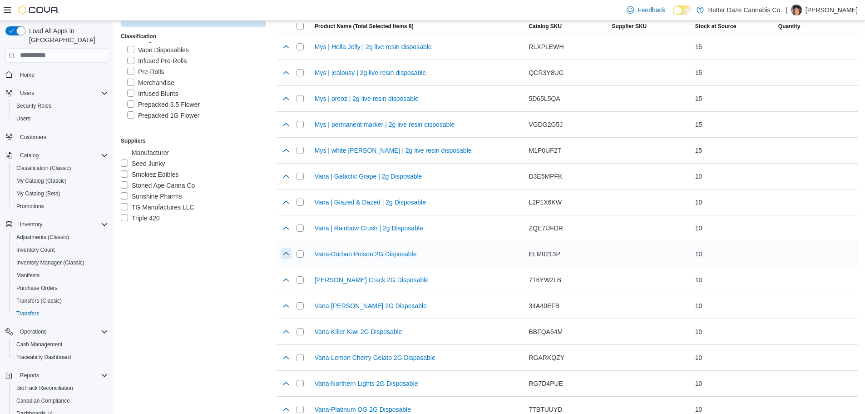
click at [285, 253] on button "button" at bounding box center [286, 253] width 11 height 11
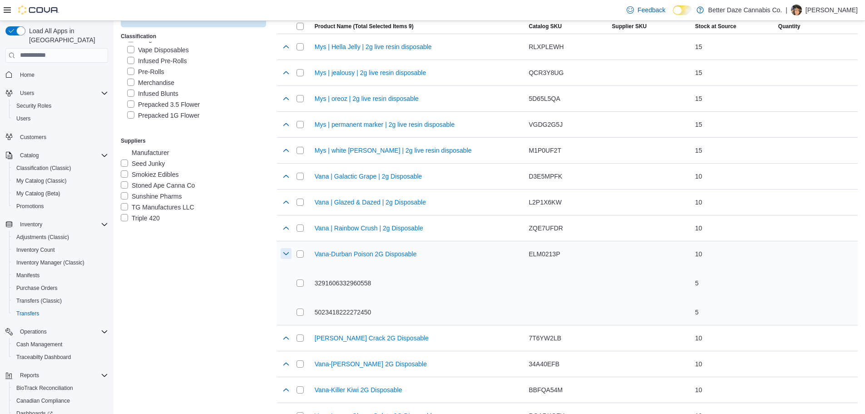
click at [287, 252] on button "button" at bounding box center [286, 253] width 11 height 11
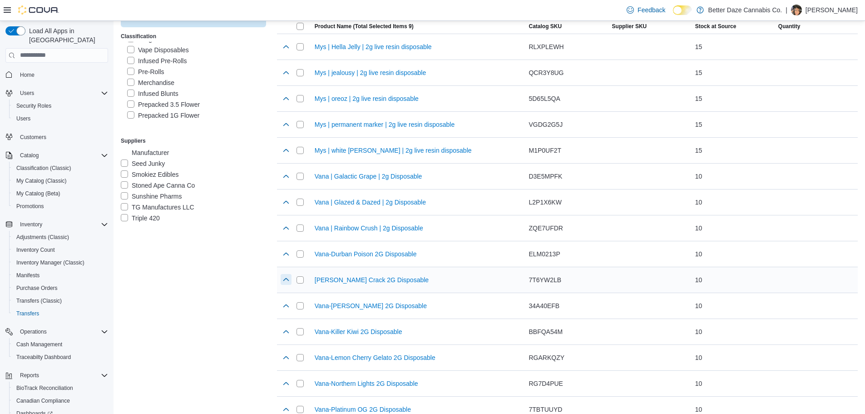
click at [288, 277] on button "button" at bounding box center [286, 279] width 11 height 11
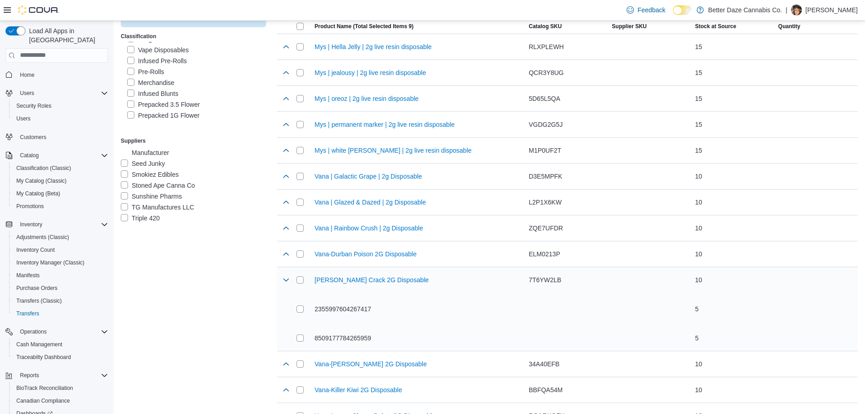
click at [310, 339] on div "8509177784265959" at bounding box center [409, 338] width 225 height 18
click at [306, 339] on div "8509177784265959" at bounding box center [409, 338] width 225 height 18
click at [286, 279] on button "button" at bounding box center [286, 279] width 11 height 11
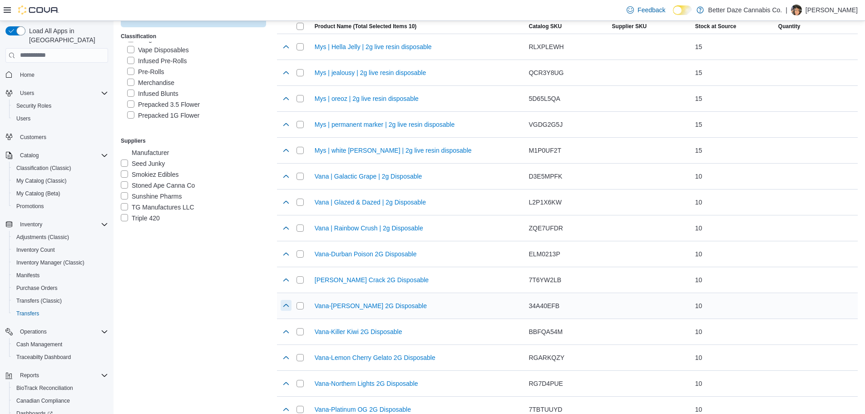
click at [288, 303] on button "button" at bounding box center [286, 305] width 11 height 11
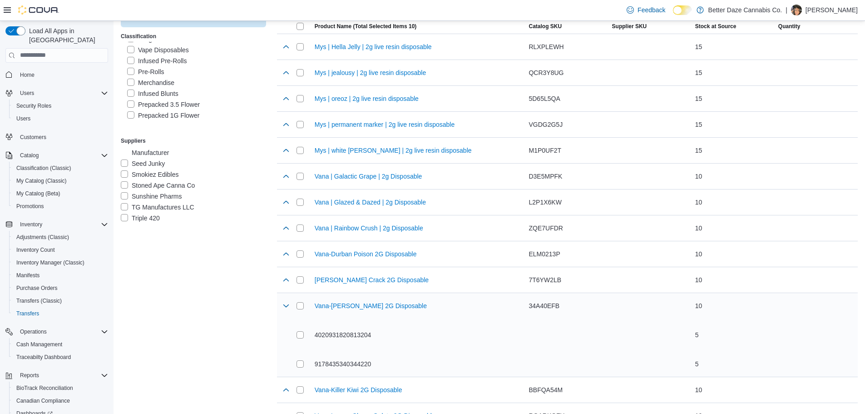
drag, startPoint x: 307, startPoint y: 357, endPoint x: 307, endPoint y: 365, distance: 7.7
click at [307, 362] on div "9178435340344220" at bounding box center [409, 364] width 225 height 18
click at [286, 304] on button "button" at bounding box center [286, 305] width 11 height 11
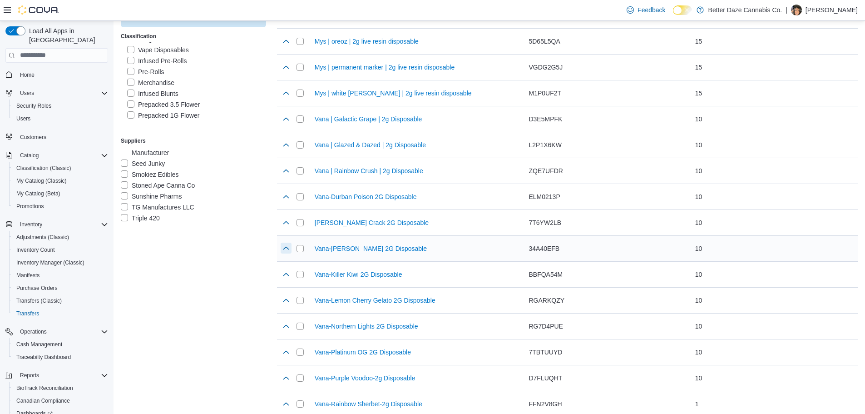
scroll to position [236, 0]
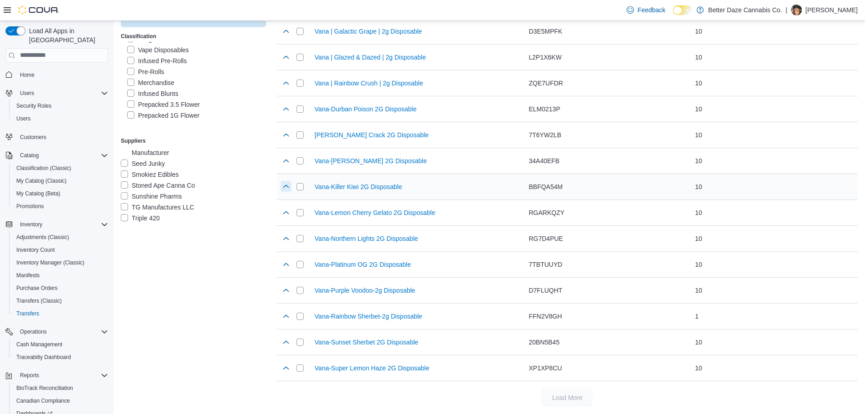
click at [282, 187] on button "button" at bounding box center [286, 186] width 11 height 11
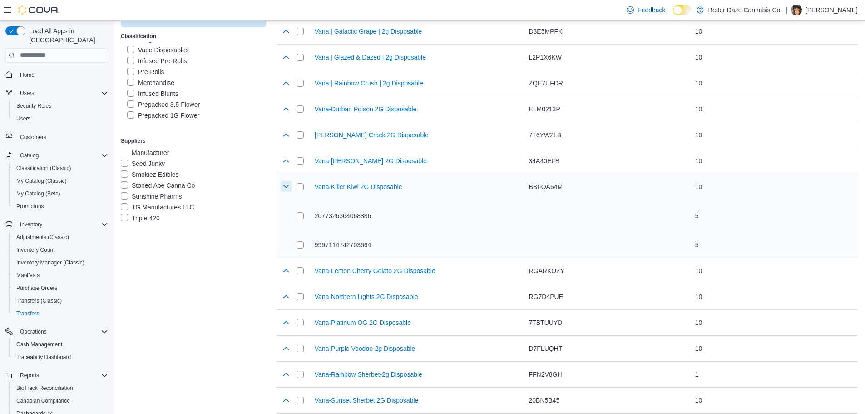
click at [292, 187] on button "button" at bounding box center [286, 186] width 11 height 11
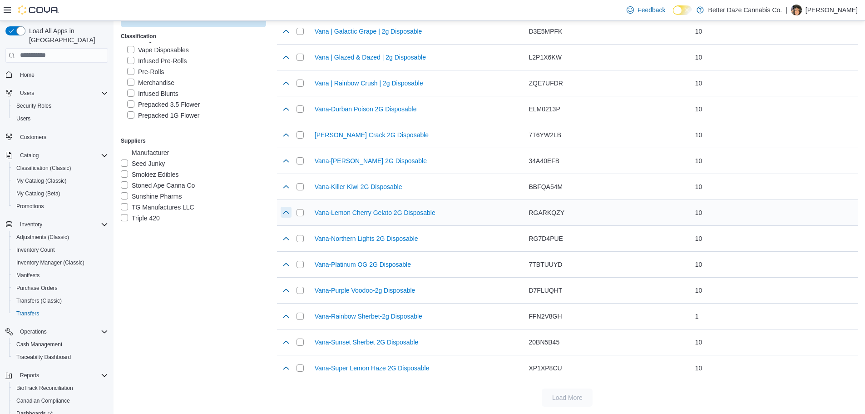
click at [285, 210] on button "button" at bounding box center [286, 212] width 11 height 11
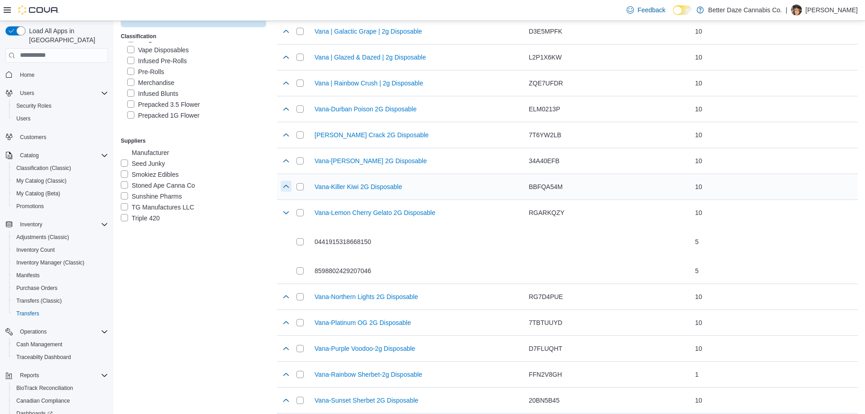
click at [286, 189] on button "button" at bounding box center [286, 186] width 11 height 11
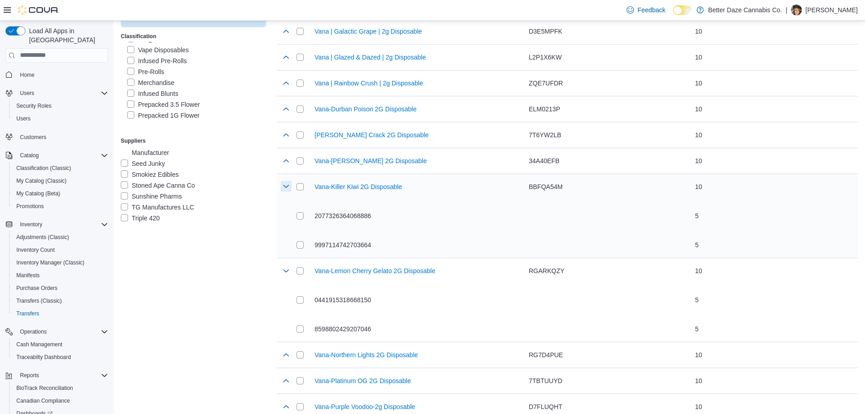
click at [286, 188] on button "button" at bounding box center [286, 186] width 11 height 11
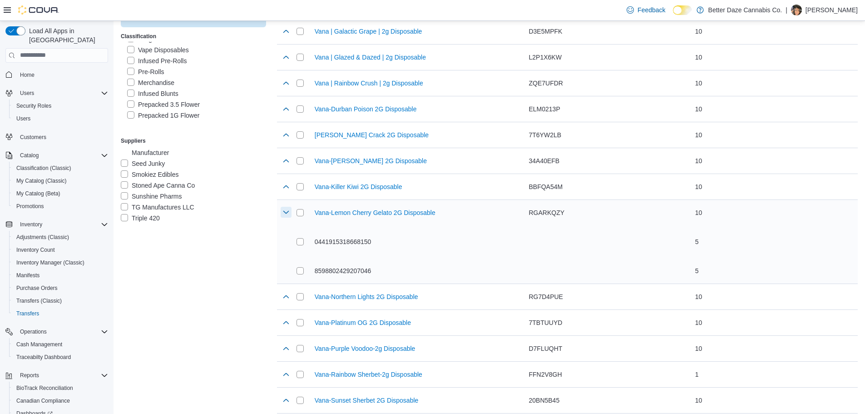
click at [284, 210] on button "button" at bounding box center [286, 212] width 11 height 11
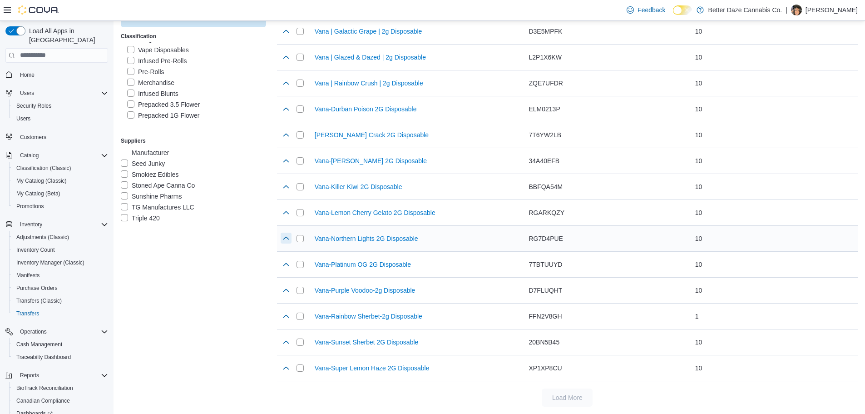
click at [288, 238] on button "button" at bounding box center [286, 238] width 11 height 11
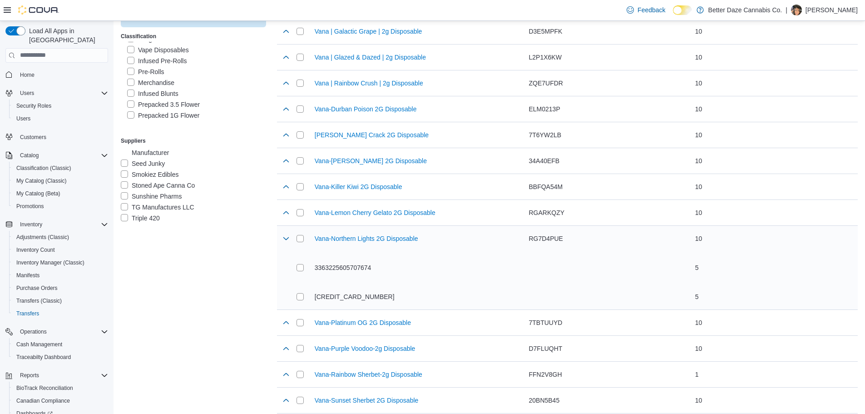
click at [296, 263] on div "Vana-Northern Lights 2G Disposable 3363225605707674 6534825568109443" at bounding box center [409, 268] width 233 height 84
click at [287, 236] on button "button" at bounding box center [286, 238] width 11 height 11
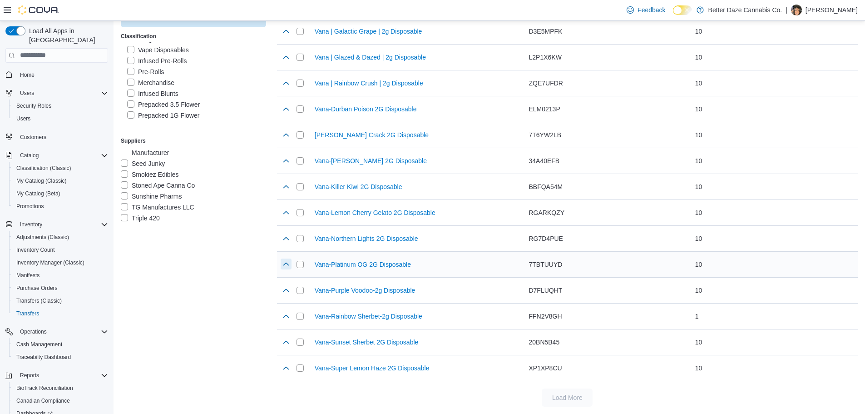
click at [289, 266] on button "button" at bounding box center [286, 263] width 11 height 11
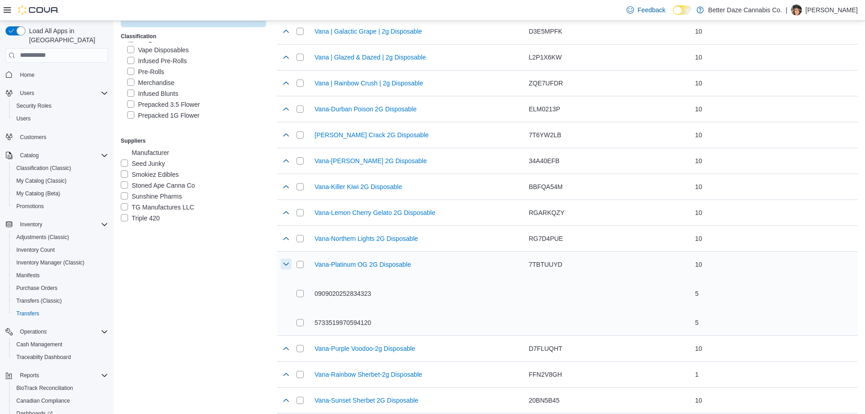
click at [283, 264] on button "button" at bounding box center [286, 263] width 11 height 11
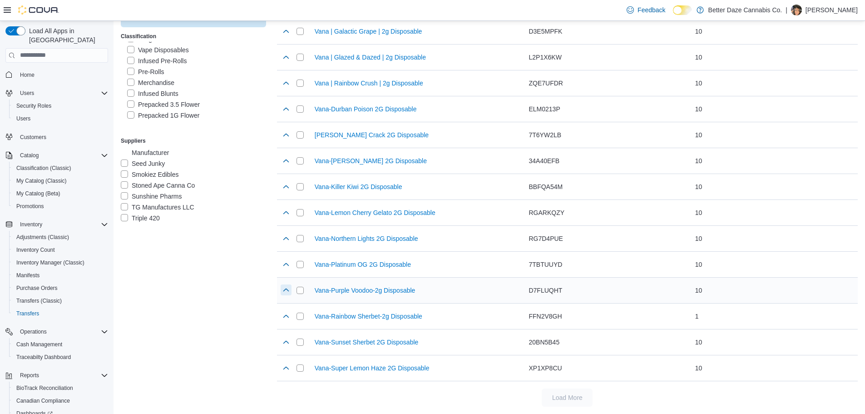
click at [288, 289] on button "button" at bounding box center [286, 289] width 11 height 11
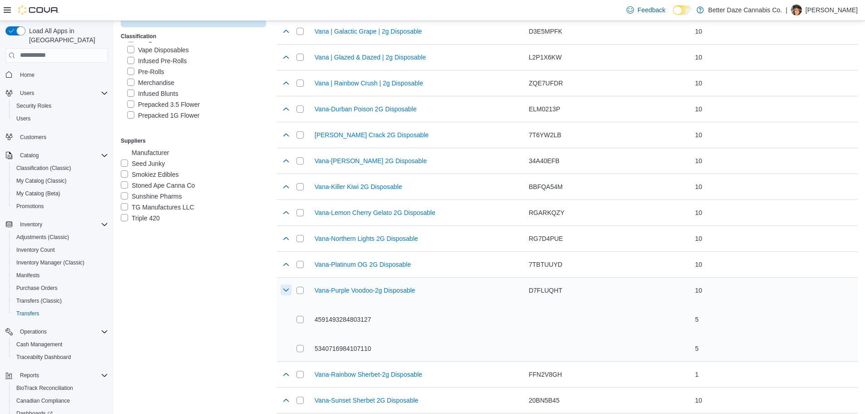
drag, startPoint x: 288, startPoint y: 293, endPoint x: 283, endPoint y: 294, distance: 4.6
click at [283, 294] on button "button" at bounding box center [286, 289] width 11 height 11
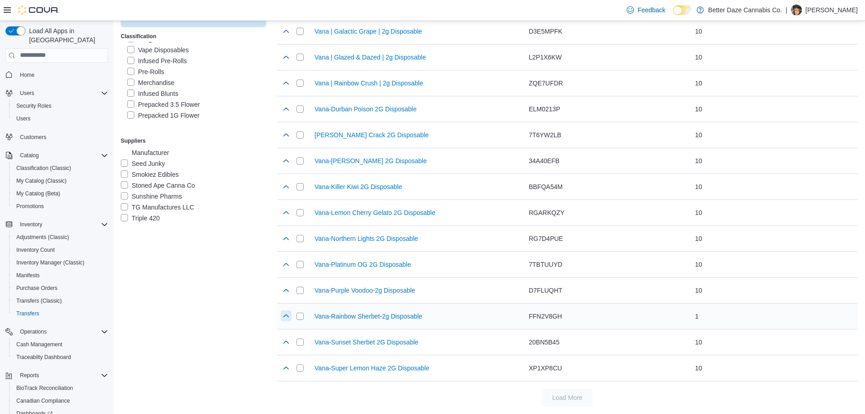
click at [289, 320] on button "button" at bounding box center [286, 315] width 11 height 11
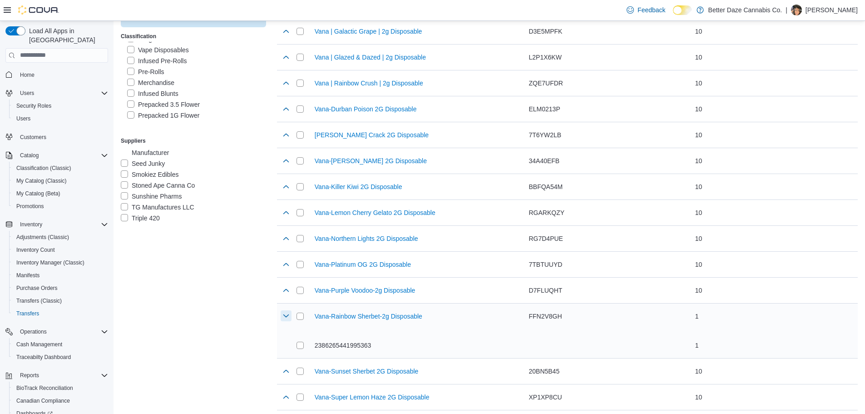
click at [289, 320] on button "button" at bounding box center [286, 315] width 11 height 11
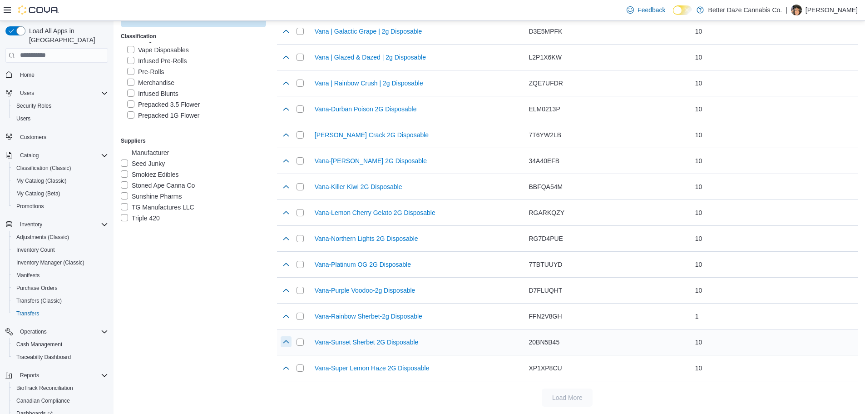
click at [289, 341] on button "button" at bounding box center [286, 341] width 11 height 11
click at [288, 340] on button "button" at bounding box center [286, 341] width 11 height 11
click at [286, 314] on button "button" at bounding box center [286, 315] width 11 height 11
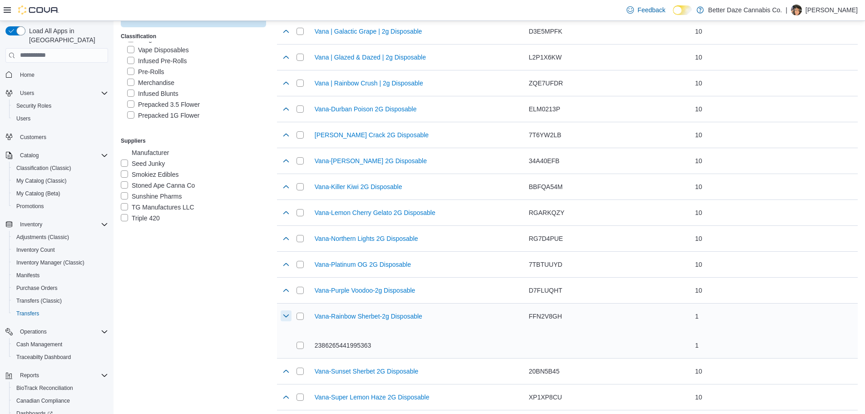
drag, startPoint x: 289, startPoint y: 317, endPoint x: 290, endPoint y: 328, distance: 11.4
click at [289, 317] on button "button" at bounding box center [286, 315] width 11 height 11
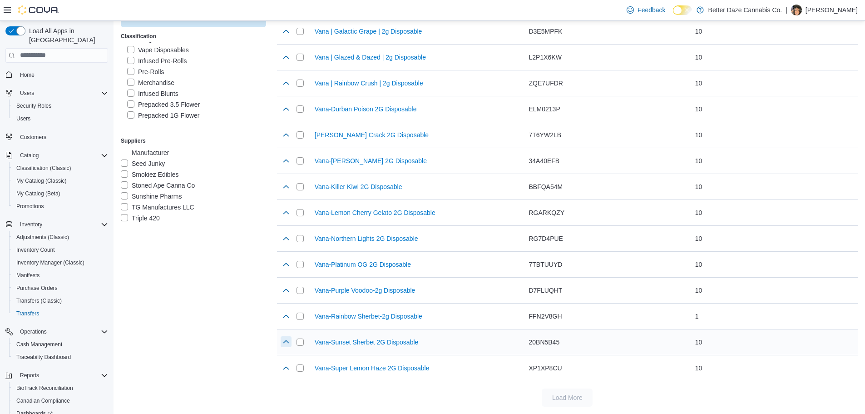
click at [288, 340] on button "button" at bounding box center [286, 341] width 11 height 11
click at [297, 370] on div "Vana-Sunset Sherbet 2G Disposable 2303255750698729 5125614607908263" at bounding box center [409, 371] width 233 height 84
click at [286, 341] on button "button" at bounding box center [286, 341] width 11 height 11
click at [283, 367] on button "button" at bounding box center [286, 367] width 11 height 11
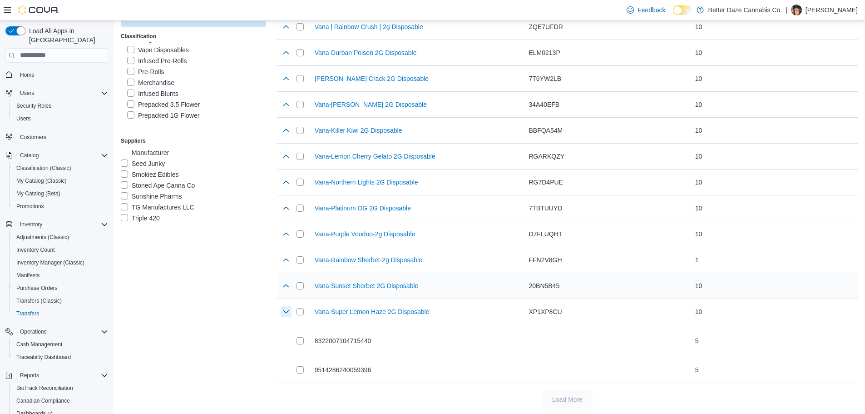
scroll to position [294, 0]
click at [283, 304] on div at bounding box center [286, 310] width 11 height 18
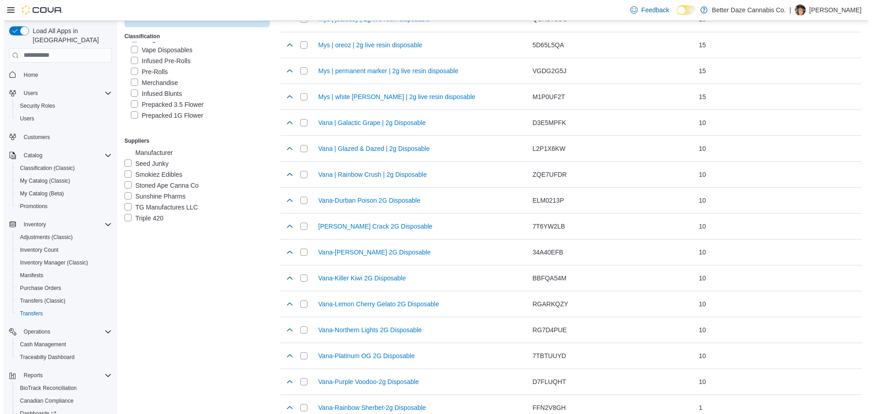
scroll to position [0, 0]
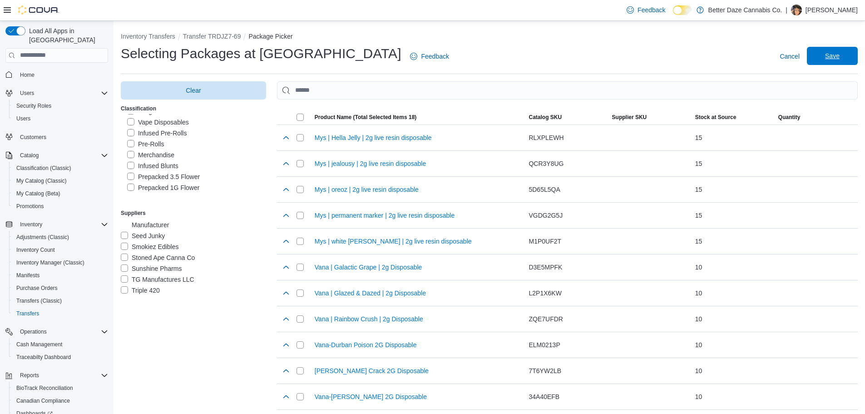
click at [838, 53] on span "Save" at bounding box center [832, 55] width 15 height 9
click at [839, 57] on span "Save" at bounding box center [832, 55] width 15 height 9
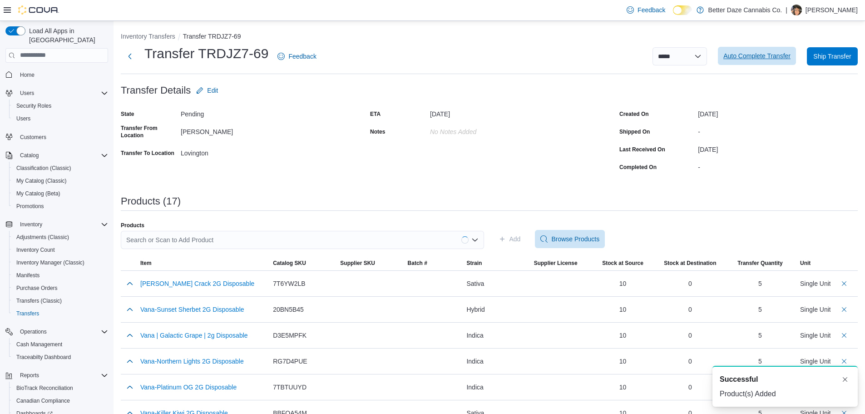
click at [774, 60] on span "Auto Complete Transfer" at bounding box center [757, 55] width 67 height 9
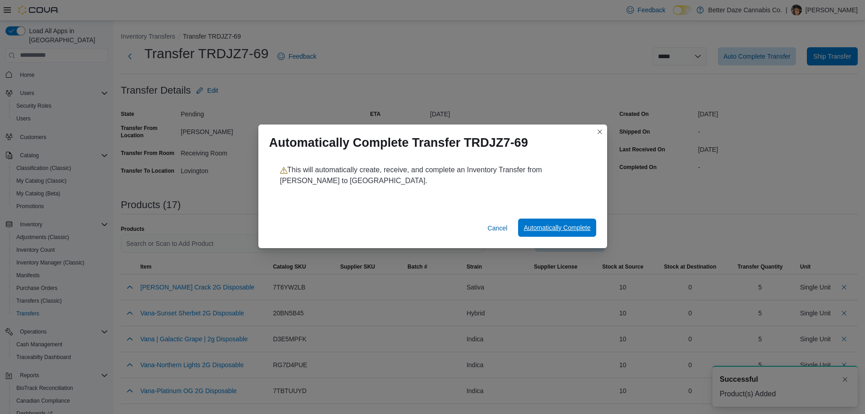
click at [532, 230] on span "Automatically Complete" at bounding box center [557, 227] width 67 height 9
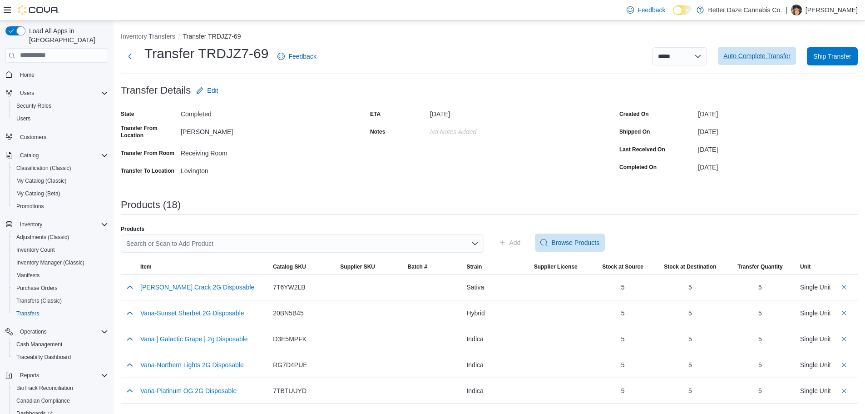
click at [770, 58] on span "Auto Complete Transfer" at bounding box center [757, 55] width 67 height 9
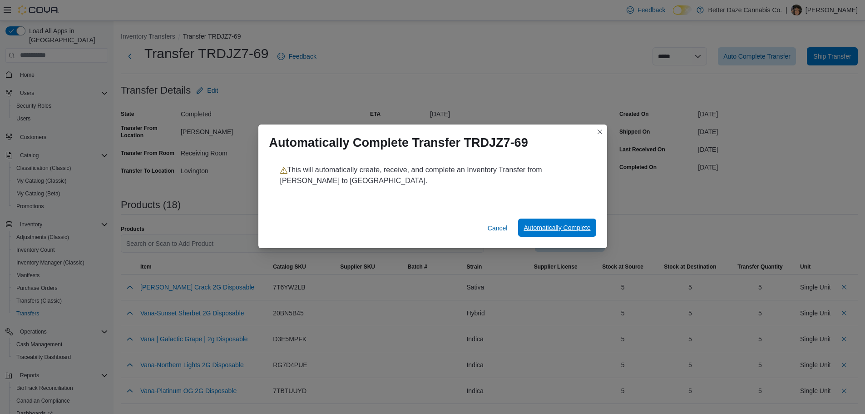
click at [561, 225] on span "Automatically Complete" at bounding box center [557, 227] width 67 height 9
click at [501, 226] on span "Cancel" at bounding box center [498, 227] width 20 height 9
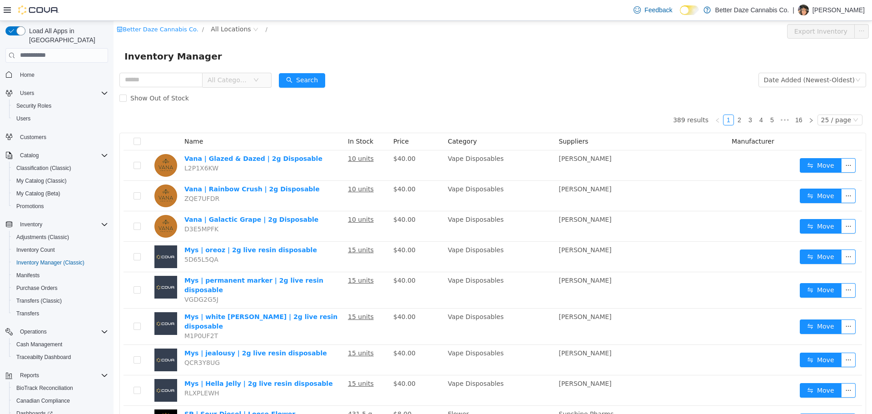
click at [216, 35] on div "Better Daze Cannabis Co. / All Locations /" at bounding box center [430, 31] width 627 height 15
click at [217, 32] on span "All Locations" at bounding box center [231, 29] width 40 height 10
click at [242, 101] on div "All Locations [GEOGRAPHIC_DATA][PERSON_NAME]" at bounding box center [239, 69] width 80 height 67
click at [238, 91] on span "Lovington" at bounding box center [238, 93] width 31 height 7
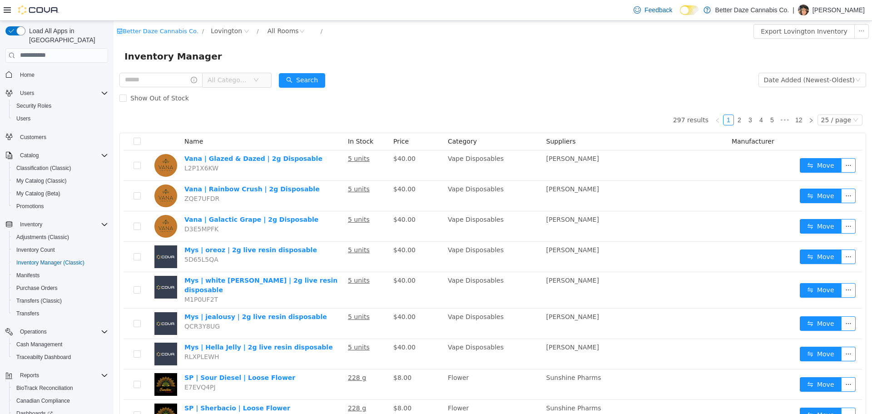
click at [220, 82] on span "All Categories" at bounding box center [228, 79] width 41 height 9
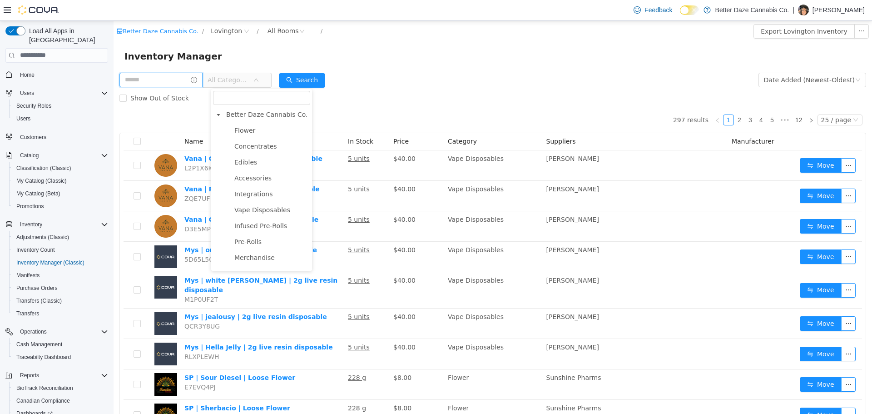
click at [168, 80] on input "text" at bounding box center [160, 79] width 83 height 15
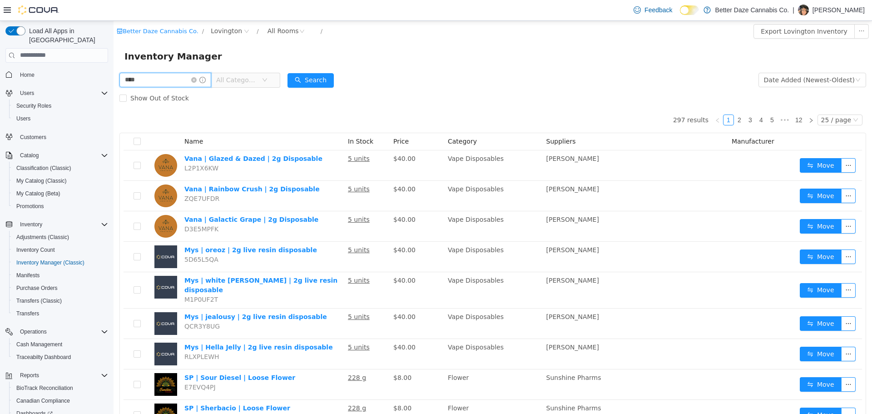
type input "****"
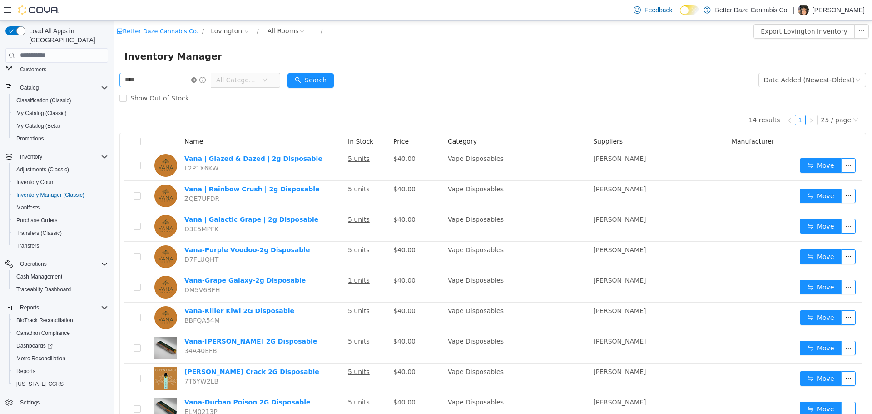
click at [197, 80] on icon "icon: close-circle" at bounding box center [193, 79] width 5 height 5
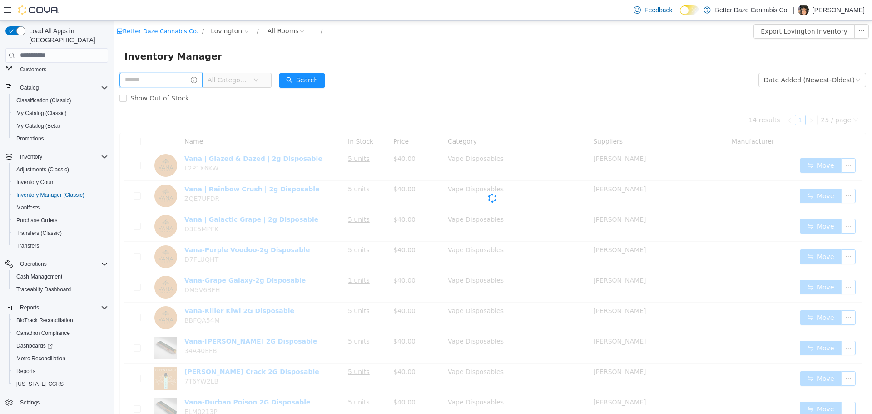
click at [175, 78] on input "text" at bounding box center [160, 79] width 83 height 15
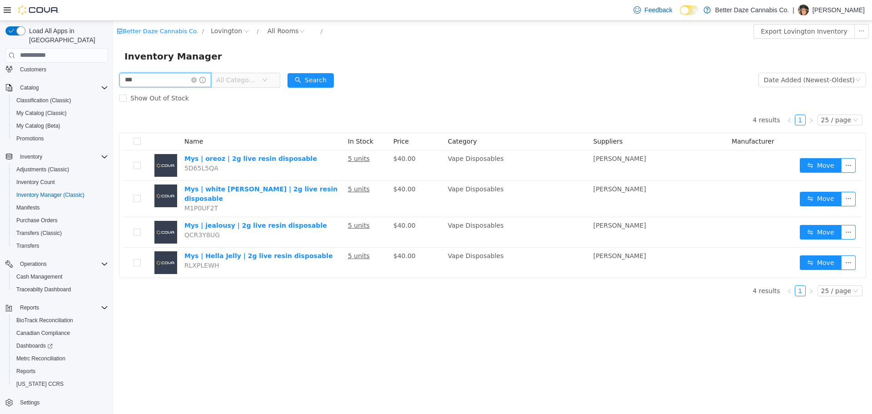
click at [160, 79] on input "***" at bounding box center [165, 79] width 92 height 15
click at [161, 79] on input "***" at bounding box center [165, 79] width 92 height 15
click at [164, 78] on input "***" at bounding box center [165, 79] width 92 height 15
type input "*********"
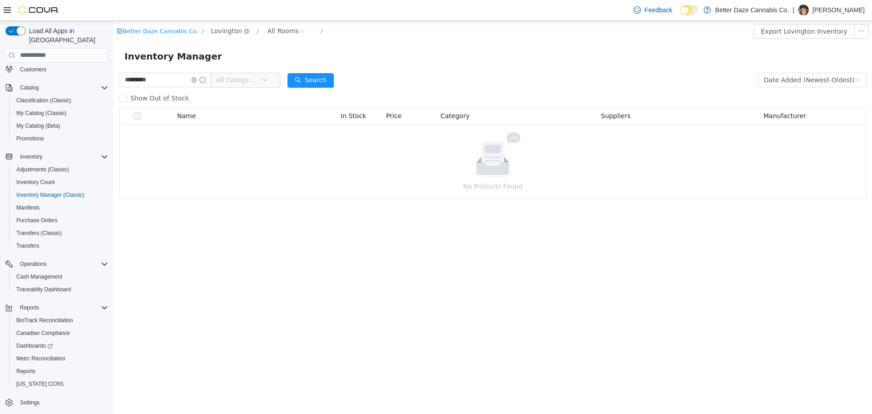
drag, startPoint x: 213, startPoint y: 28, endPoint x: 211, endPoint y: 36, distance: 7.9
click at [212, 28] on span "Lovington" at bounding box center [226, 30] width 31 height 10
click at [220, 81] on span at bounding box center [214, 79] width 11 height 11
click at [216, 76] on span at bounding box center [214, 79] width 11 height 11
click at [231, 79] on span "[PERSON_NAME]" at bounding box center [249, 79] width 53 height 7
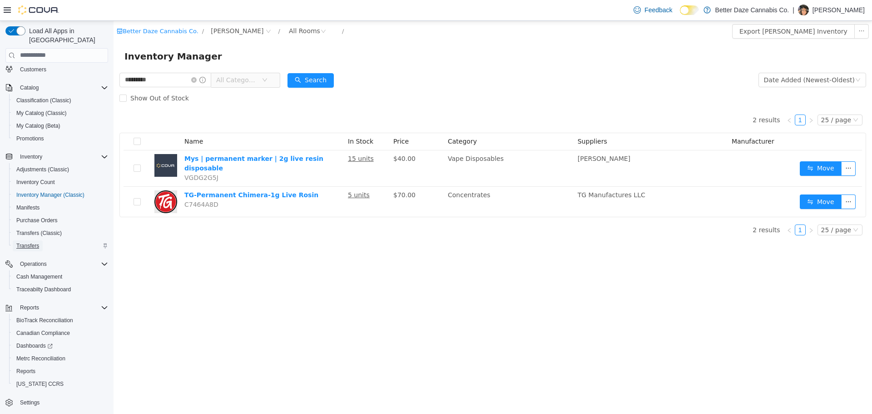
click at [40, 240] on link "Transfers" at bounding box center [28, 245] width 30 height 11
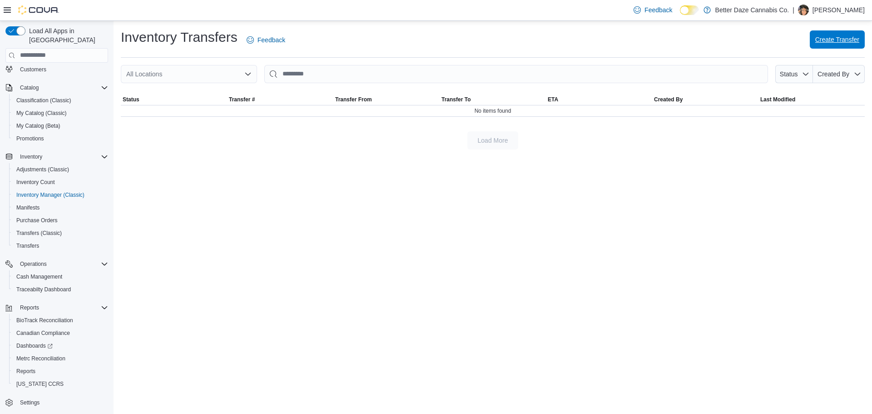
click at [838, 31] on span "Create Transfer" at bounding box center [837, 39] width 44 height 18
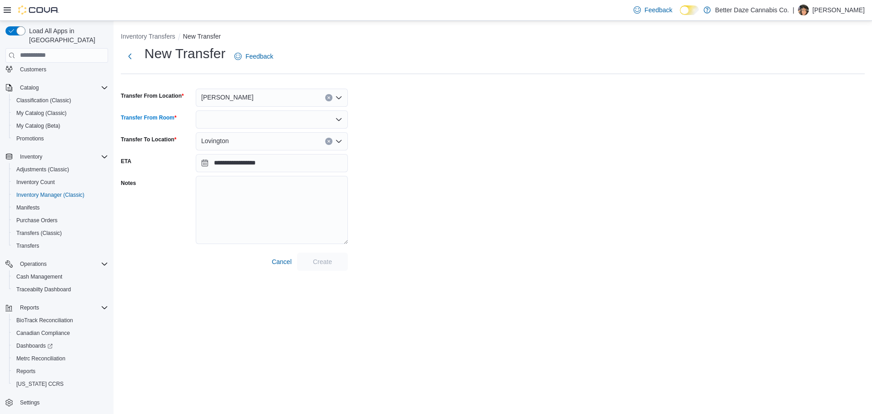
click at [251, 123] on div at bounding box center [272, 119] width 152 height 18
click at [238, 152] on span "Receiving Room" at bounding box center [277, 148] width 130 height 9
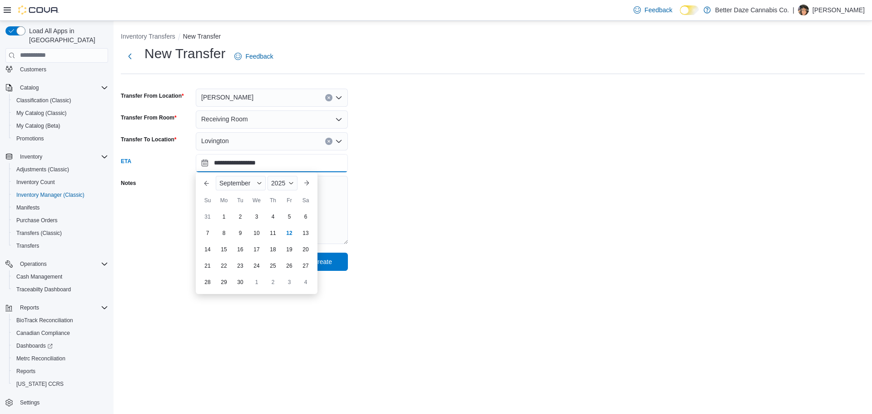
click at [233, 162] on input "**********" at bounding box center [272, 163] width 152 height 18
click at [288, 234] on div "12" at bounding box center [289, 233] width 16 height 16
type input "**********"
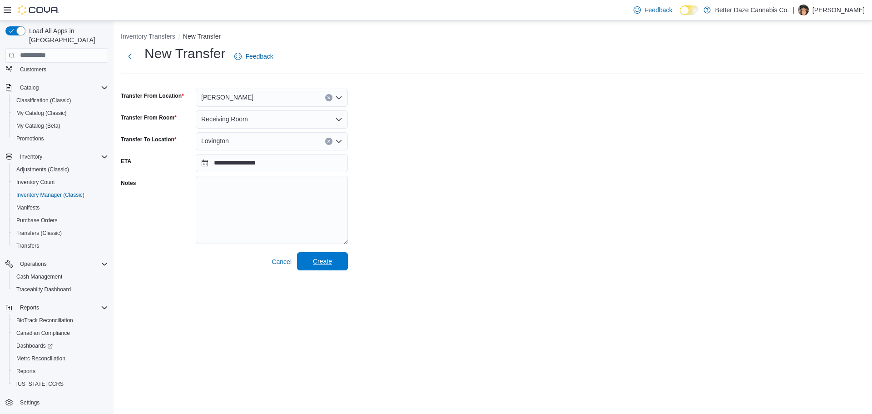
click at [316, 259] on span "Create" at bounding box center [322, 261] width 19 height 9
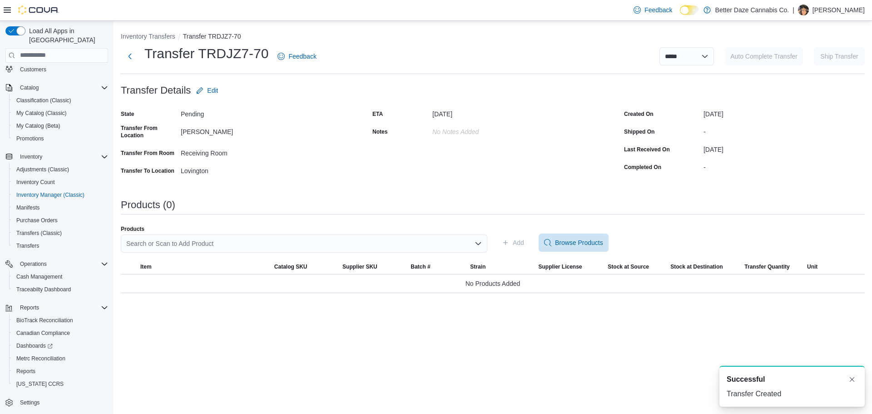
click at [409, 246] on div "Search or Scan to Add Product" at bounding box center [304, 243] width 367 height 18
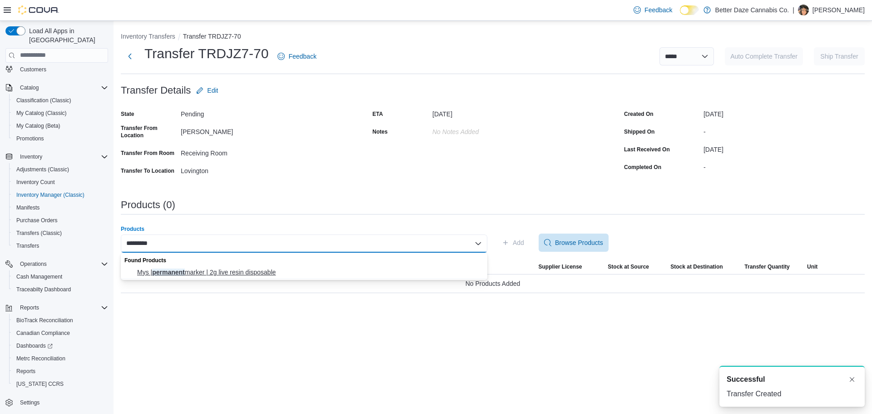
type input "*********"
click at [270, 273] on span "Mys | permanent marker | 2g live resin disposable" at bounding box center [309, 272] width 345 height 9
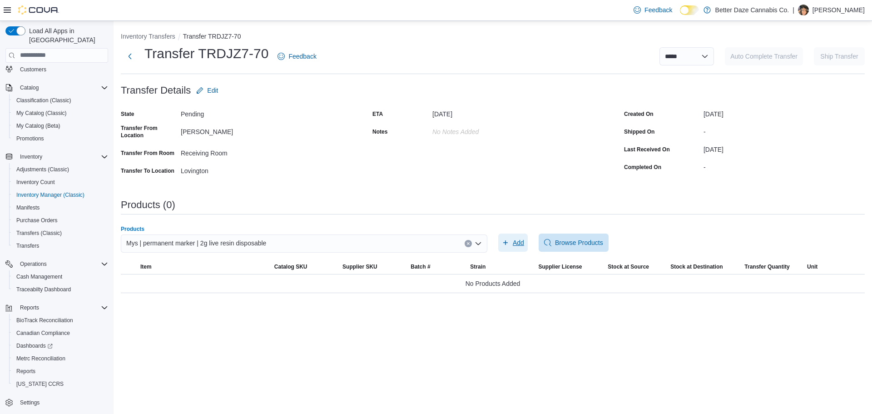
click at [516, 244] on span "Add" at bounding box center [518, 242] width 11 height 9
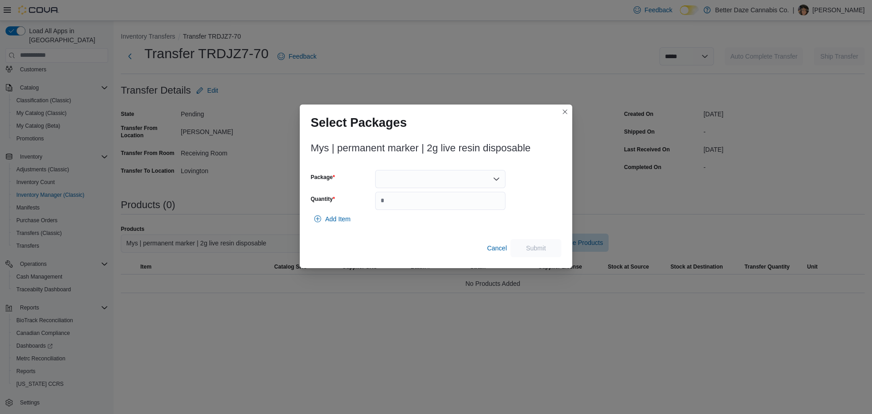
click at [452, 177] on div at bounding box center [440, 179] width 130 height 18
click at [451, 218] on span "8402339695603024" at bounding box center [446, 220] width 109 height 9
click at [455, 213] on div "Add Item" at bounding box center [436, 219] width 251 height 18
click at [447, 196] on input "Quantity" at bounding box center [440, 201] width 130 height 18
type input "*"
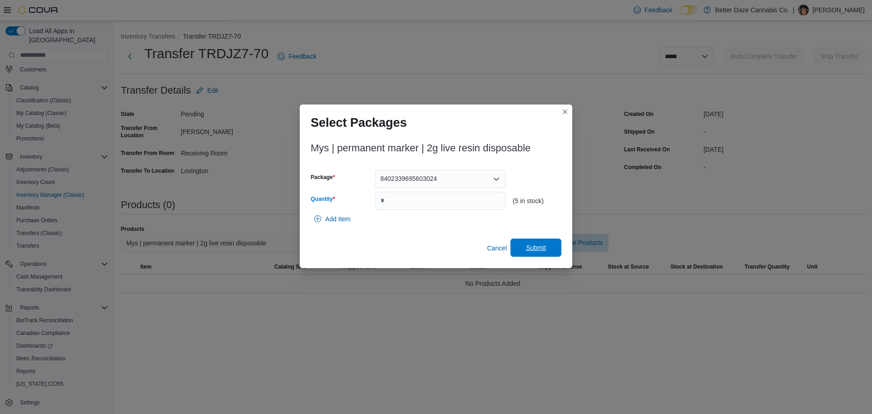
click at [538, 251] on span "Submit" at bounding box center [536, 247] width 20 height 9
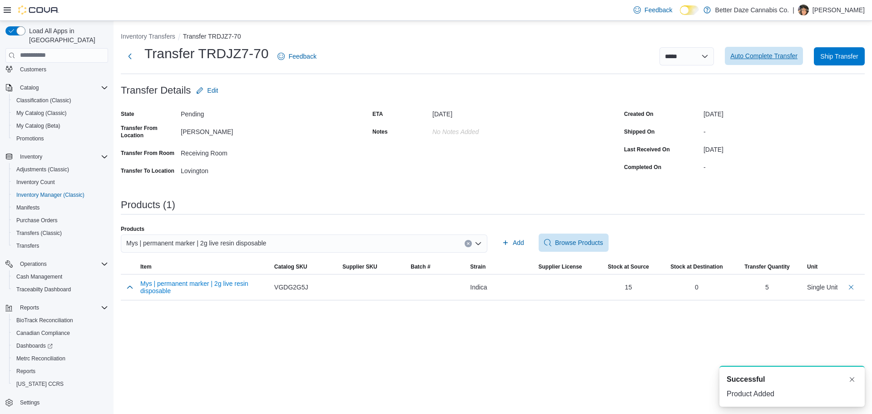
click at [780, 61] on span "Auto Complete Transfer" at bounding box center [763, 56] width 67 height 18
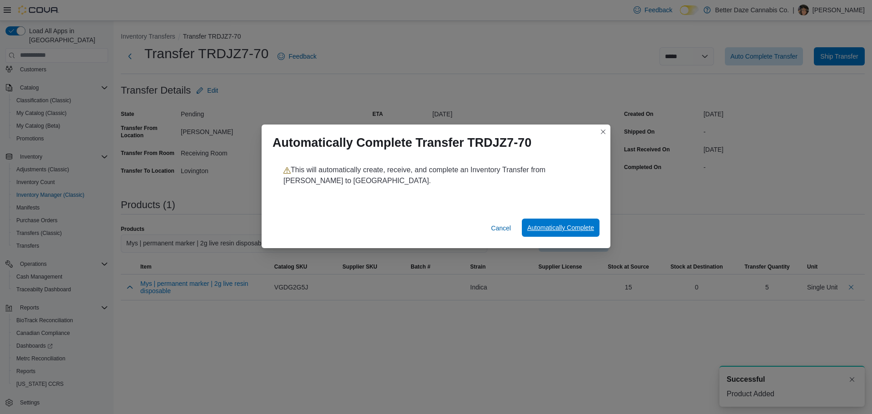
click at [579, 226] on span "Automatically Complete" at bounding box center [560, 227] width 67 height 9
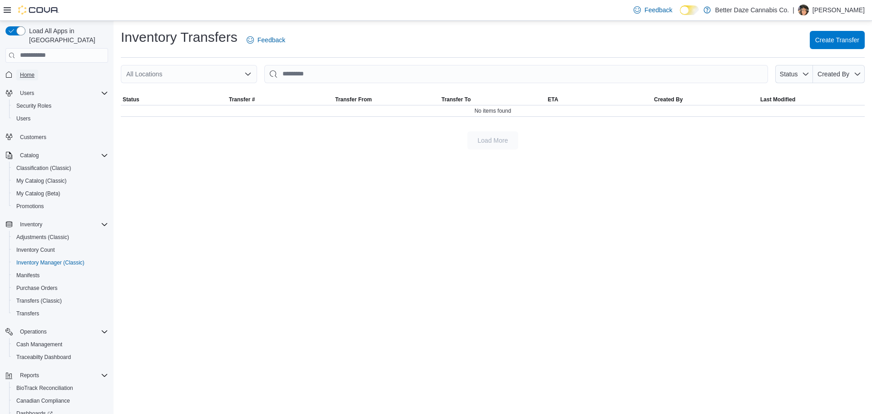
drag, startPoint x: 33, startPoint y: 65, endPoint x: 54, endPoint y: 39, distance: 33.2
click at [33, 71] on span "Home" at bounding box center [27, 74] width 15 height 7
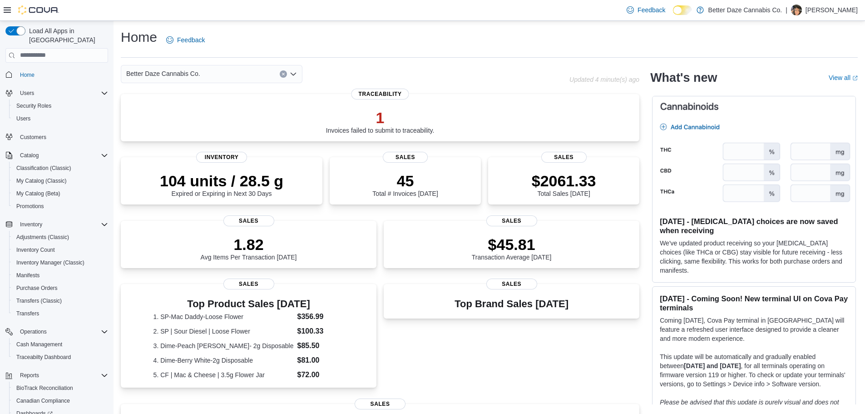
drag, startPoint x: 243, startPoint y: 66, endPoint x: 238, endPoint y: 76, distance: 11.0
click at [243, 66] on div "Better Daze Cannabis Co." at bounding box center [212, 74] width 182 height 18
click at [213, 111] on div "Lovington" at bounding box center [217, 115] width 160 height 9
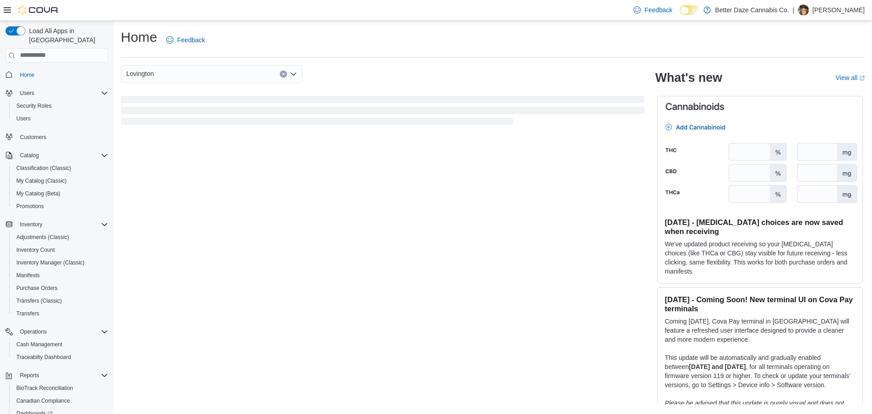
click at [205, 74] on div "Lovington Combo box. Selected. [GEOGRAPHIC_DATA]. Press Backspace to delete [GE…" at bounding box center [212, 74] width 182 height 18
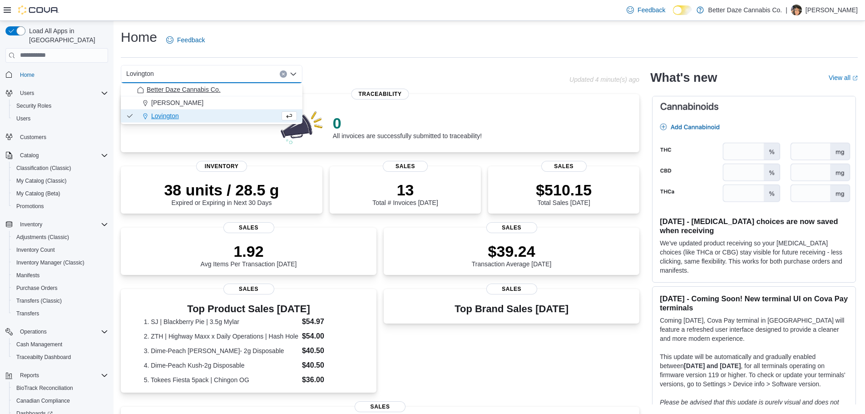
click at [190, 92] on span "Better Daze Cannabis Co." at bounding box center [184, 89] width 74 height 9
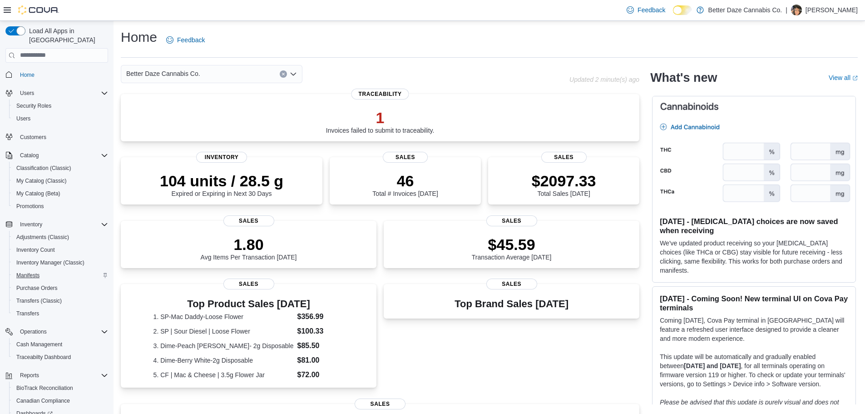
click at [37, 269] on button "Manifests" at bounding box center [60, 275] width 103 height 13
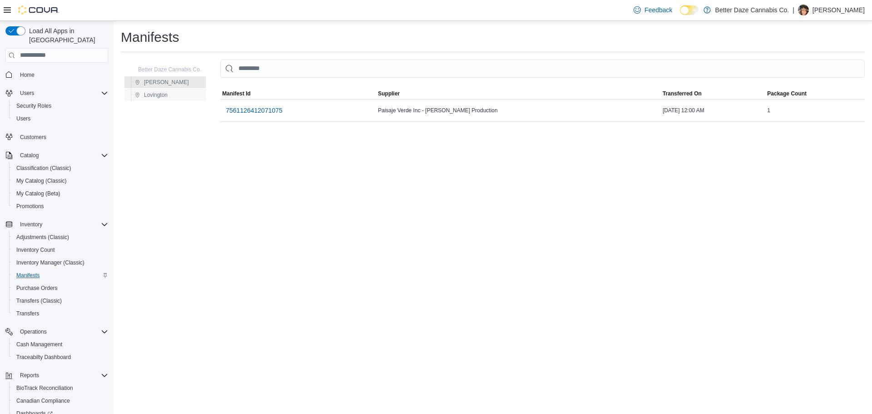
click at [175, 94] on div "Lovington" at bounding box center [168, 94] width 74 height 11
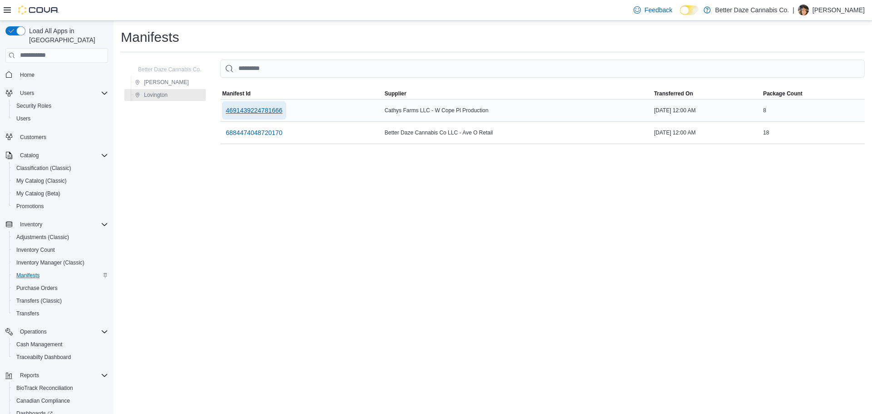
click at [245, 110] on span "4691439224781666" at bounding box center [254, 110] width 57 height 9
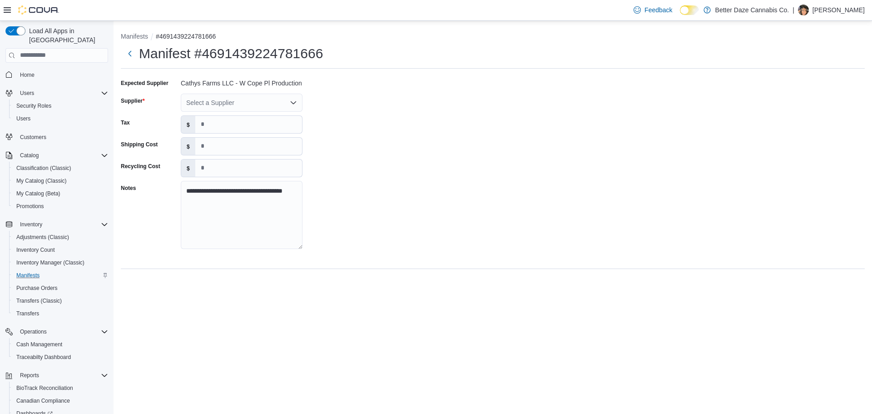
click at [233, 105] on div "Select a Supplier" at bounding box center [242, 103] width 122 height 18
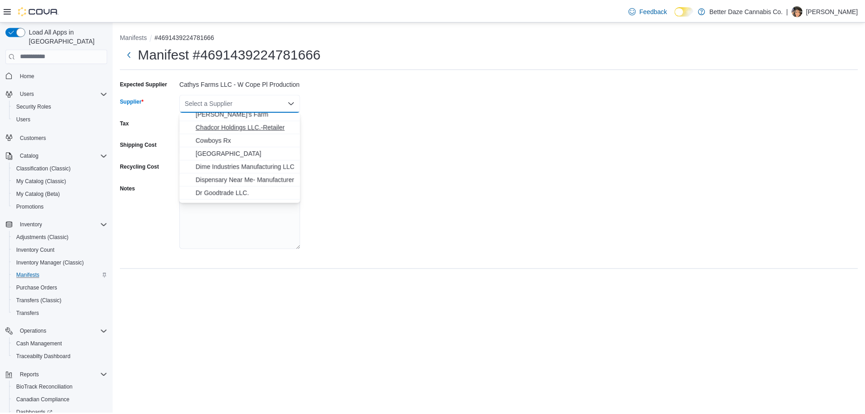
scroll to position [91, 0]
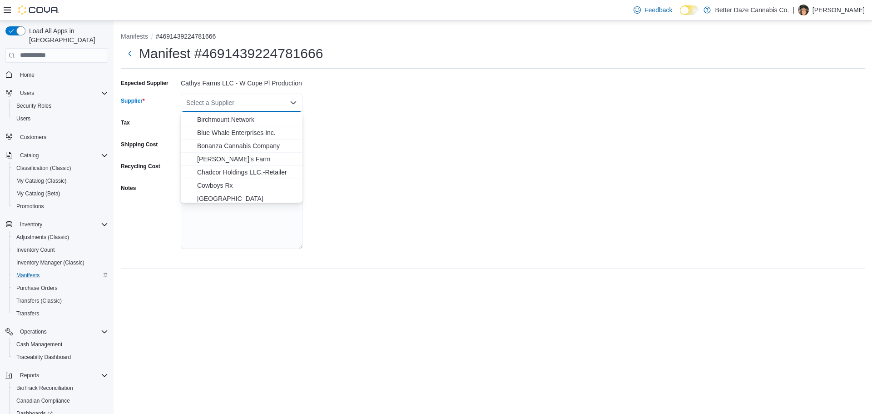
click at [226, 157] on span "[PERSON_NAME]'s Farm" at bounding box center [247, 158] width 100 height 9
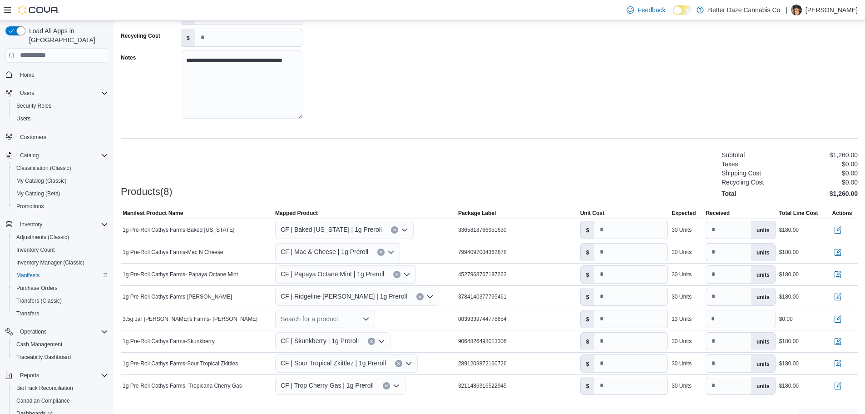
scroll to position [150, 0]
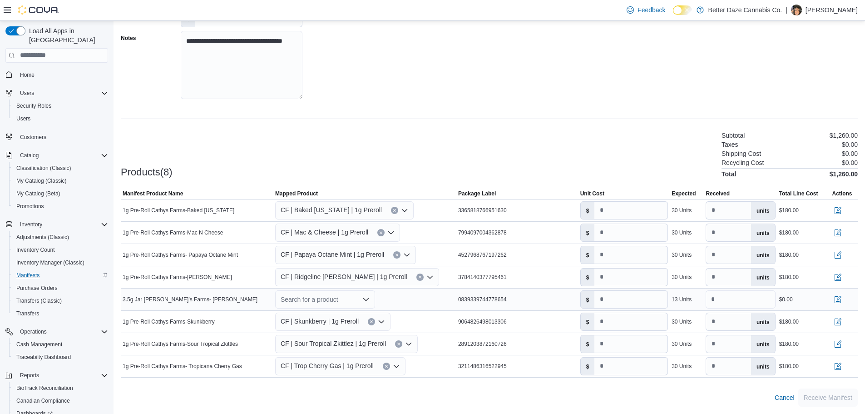
click at [317, 303] on div "Search for a product" at bounding box center [325, 299] width 100 height 18
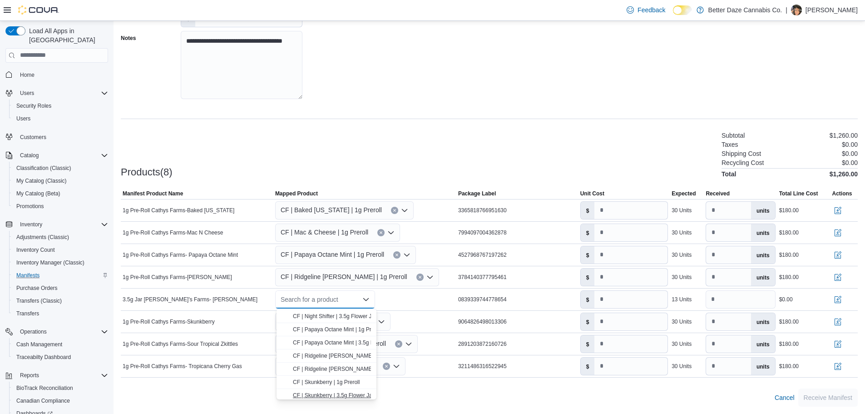
click at [345, 397] on span "CF | Skunkberry | 3.5g Flower Jar" at bounding box center [333, 395] width 81 height 6
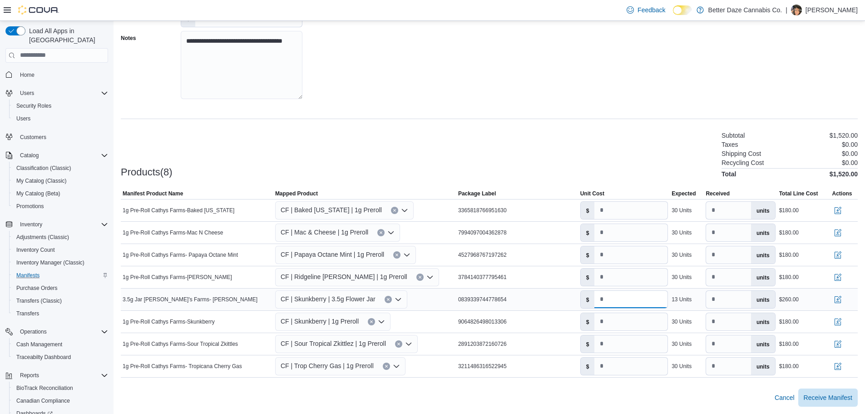
click at [630, 306] on input "**" at bounding box center [631, 299] width 73 height 17
drag, startPoint x: 620, startPoint y: 299, endPoint x: 599, endPoint y: 303, distance: 21.7
click at [599, 303] on input "***" at bounding box center [631, 299] width 73 height 17
type input "**"
click at [615, 206] on input "*" at bounding box center [631, 210] width 73 height 17
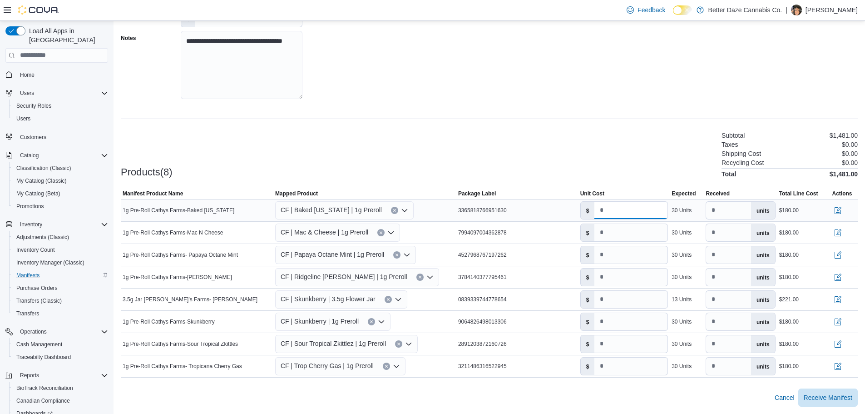
click at [616, 206] on input "*" at bounding box center [631, 210] width 73 height 17
type input "*"
click at [619, 233] on input "*" at bounding box center [631, 232] width 73 height 17
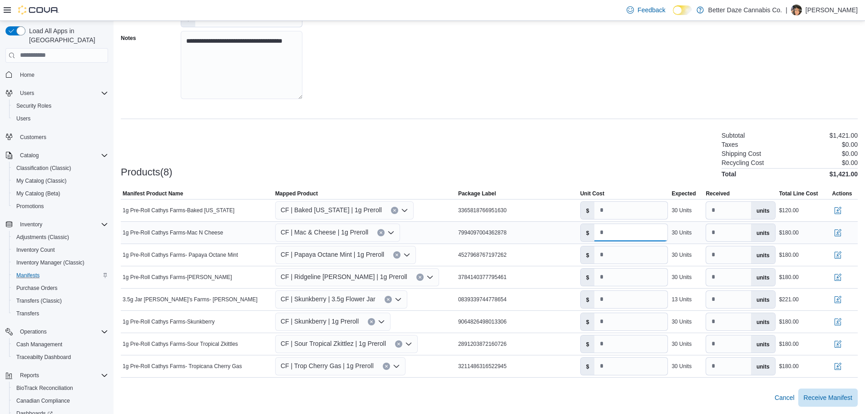
click at [619, 233] on input "*" at bounding box center [631, 232] width 73 height 17
click at [619, 235] on input "*" at bounding box center [631, 232] width 73 height 17
drag, startPoint x: 619, startPoint y: 235, endPoint x: 597, endPoint y: 248, distance: 26.1
click at [588, 239] on div "$ *" at bounding box center [625, 232] width 88 height 18
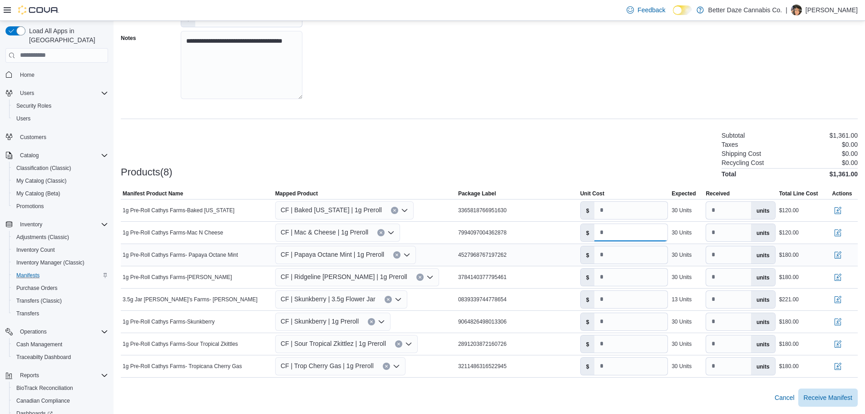
type input "*"
drag, startPoint x: 611, startPoint y: 256, endPoint x: 590, endPoint y: 264, distance: 21.9
click at [590, 264] on div "$ *" at bounding box center [625, 255] width 92 height 22
type input "*"
drag, startPoint x: 612, startPoint y: 278, endPoint x: 596, endPoint y: 283, distance: 16.7
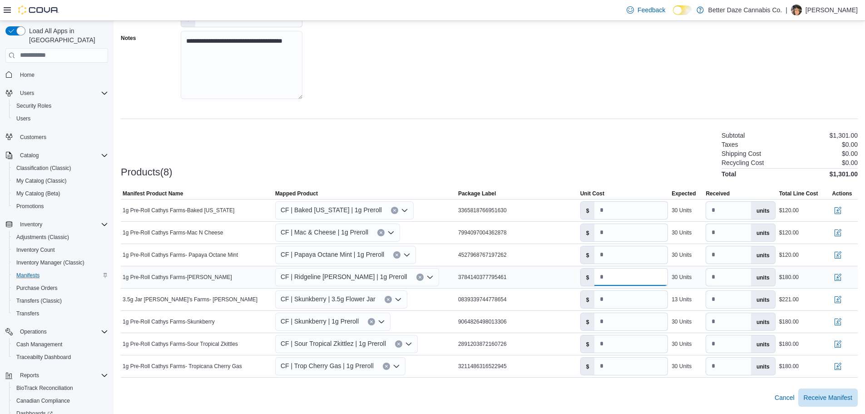
click at [597, 283] on div "$ *" at bounding box center [625, 277] width 88 height 18
type input "*"
drag, startPoint x: 611, startPoint y: 322, endPoint x: 572, endPoint y: 323, distance: 38.6
click at [572, 323] on tr "Manifest Product Name 1g Pre-Roll Cathys Farms-Skunkberry Mapped Product CF | S…" at bounding box center [489, 321] width 737 height 22
type input "*"
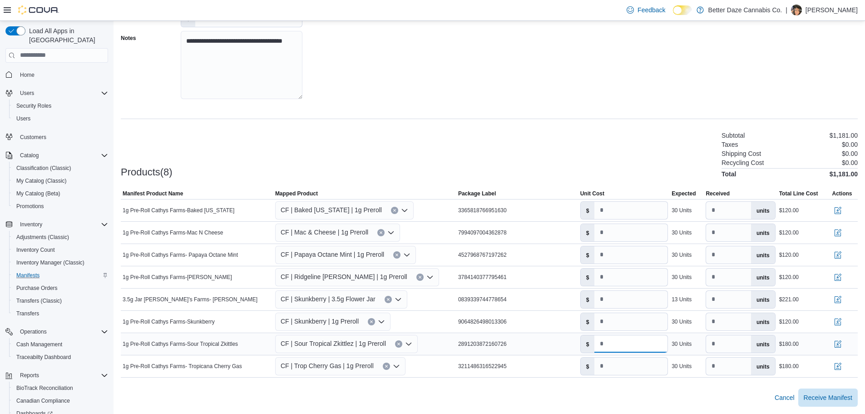
drag, startPoint x: 634, startPoint y: 341, endPoint x: 584, endPoint y: 341, distance: 49.5
click at [584, 341] on div "$ *" at bounding box center [625, 344] width 88 height 18
type input "*"
drag, startPoint x: 630, startPoint y: 364, endPoint x: 527, endPoint y: 362, distance: 102.7
click at [527, 362] on tr "Manifest Product Name 1g Pre-Roll Cathys Farms- Tropicana Cherry Gas Mapped Pro…" at bounding box center [489, 366] width 737 height 22
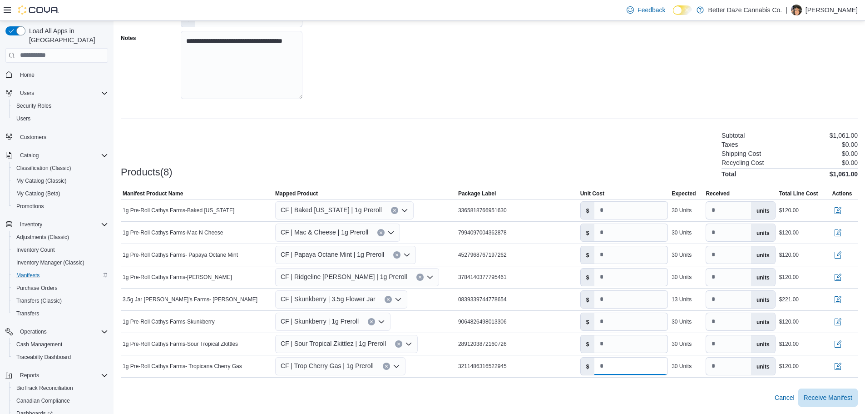
type input "*"
drag, startPoint x: 714, startPoint y: 383, endPoint x: 702, endPoint y: 387, distance: 12.5
click at [713, 384] on div at bounding box center [489, 382] width 737 height 11
click at [844, 211] on button "button" at bounding box center [838, 209] width 11 height 11
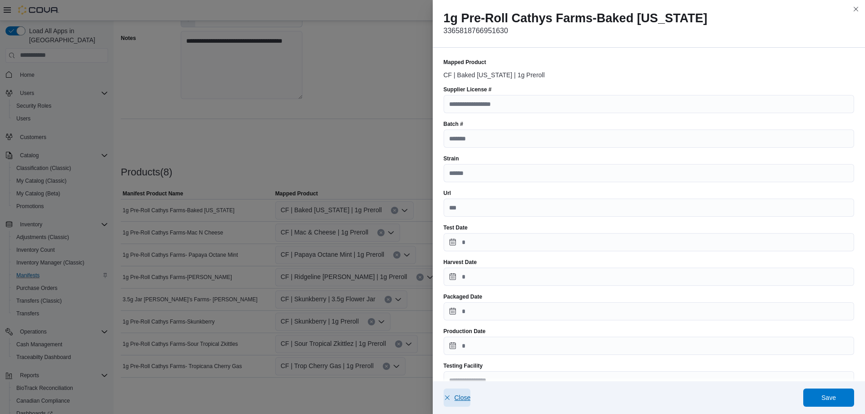
click at [455, 402] on span "Close" at bounding box center [457, 397] width 27 height 18
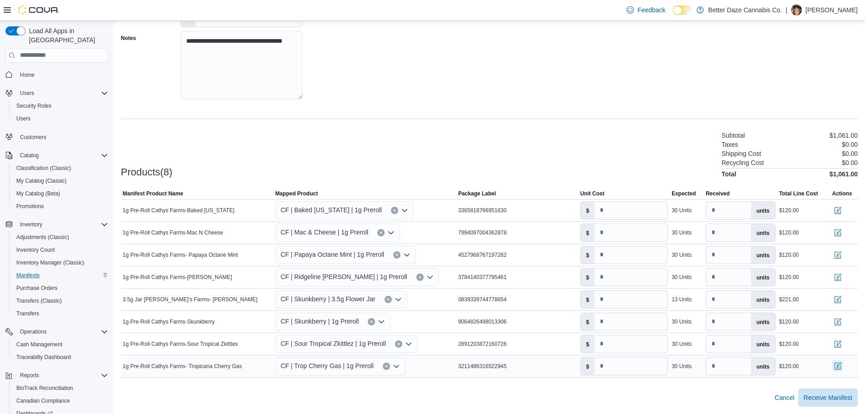
click at [844, 364] on button "button" at bounding box center [838, 365] width 11 height 11
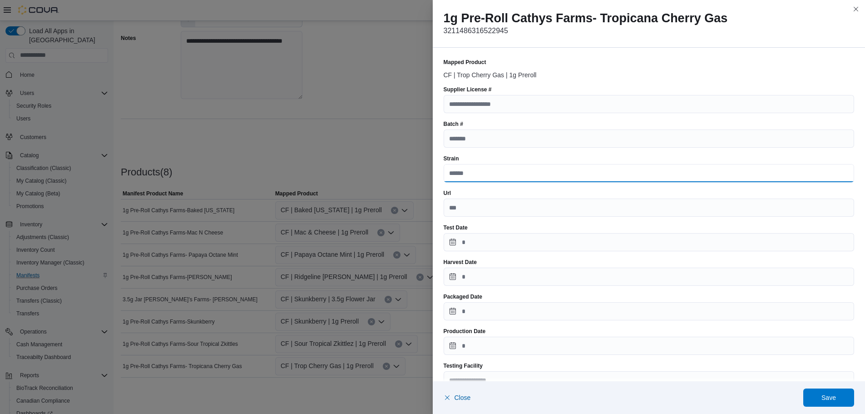
click at [469, 179] on input "Strain" at bounding box center [649, 173] width 411 height 18
click at [593, 54] on div "Mapped Product CF | Trop Cherry Gas | 1g Preroll Supplier License # Batch # Str…" at bounding box center [649, 369] width 433 height 643
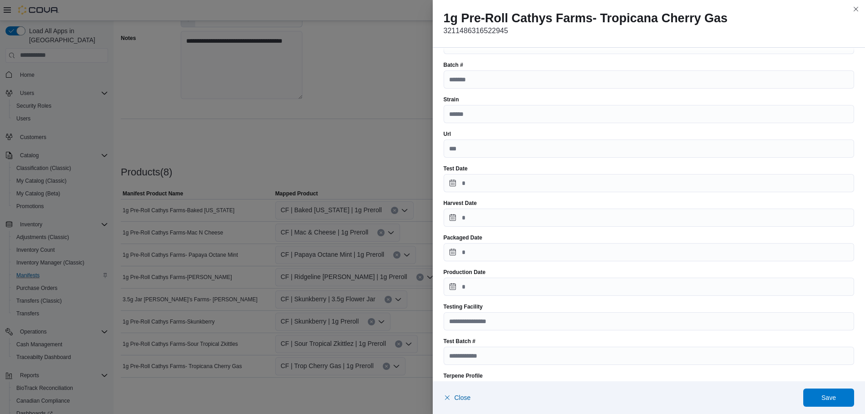
scroll to position [136, 0]
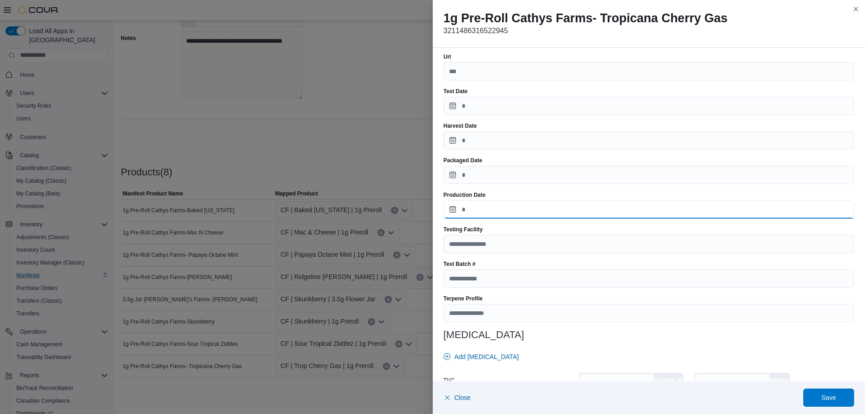
click at [454, 211] on input "Production Date" at bounding box center [649, 209] width 411 height 18
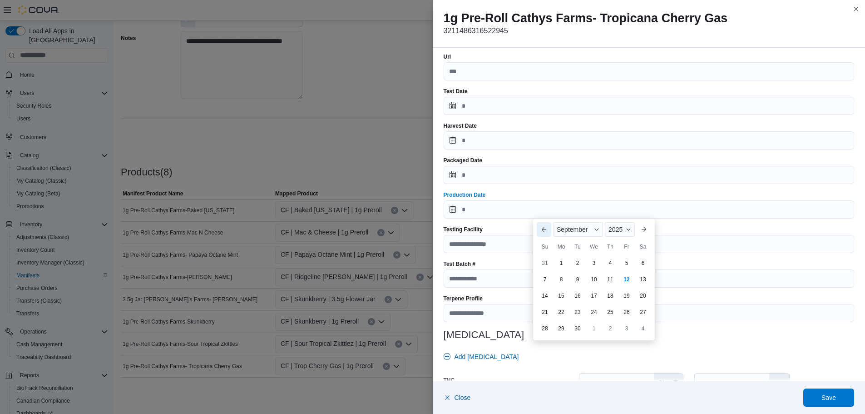
click at [546, 232] on button "Previous Month" at bounding box center [544, 229] width 15 height 15
click at [582, 312] on div "19" at bounding box center [578, 312] width 16 height 16
type input "**********"
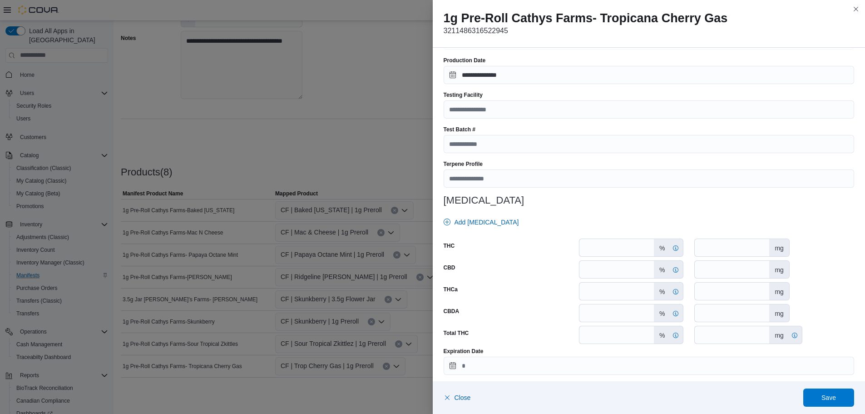
scroll to position [310, 0]
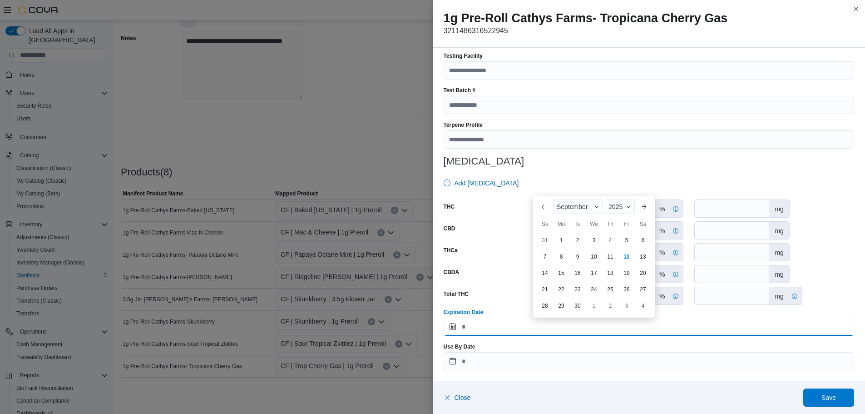
click at [478, 327] on input "Expiration Date" at bounding box center [649, 327] width 411 height 18
click at [620, 208] on span "2025" at bounding box center [616, 206] width 14 height 7
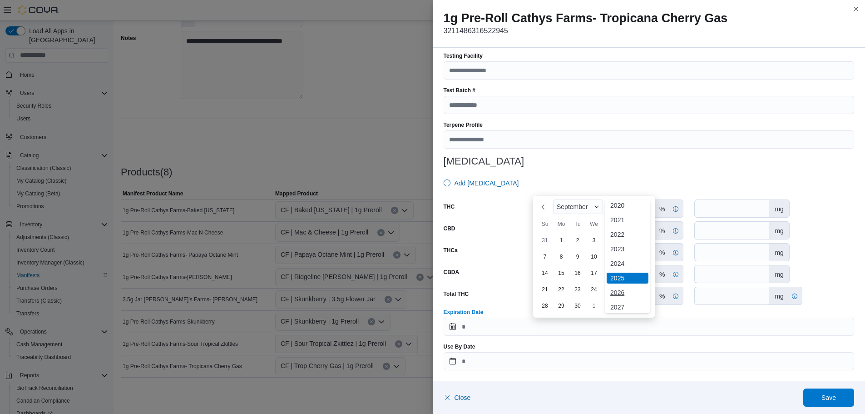
scroll to position [48, 0]
click at [630, 273] on div "2026" at bounding box center [628, 276] width 42 height 11
click at [539, 206] on button "Previous Month" at bounding box center [544, 206] width 15 height 15
click at [596, 276] on div "19" at bounding box center [594, 273] width 16 height 16
type input "**********"
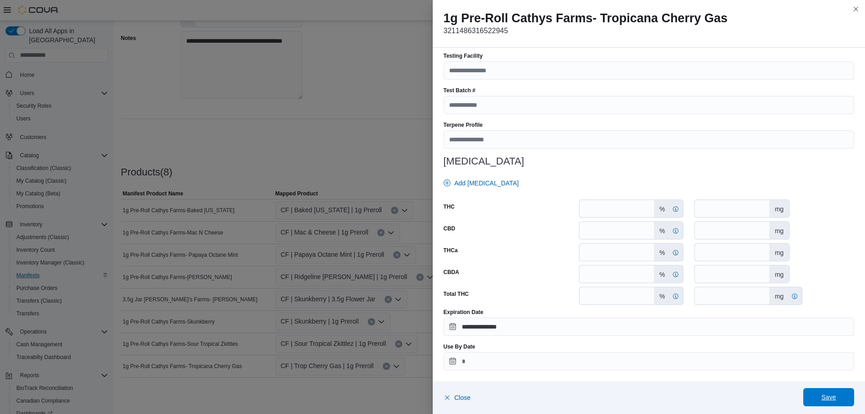
click at [818, 395] on span "Save" at bounding box center [829, 397] width 40 height 18
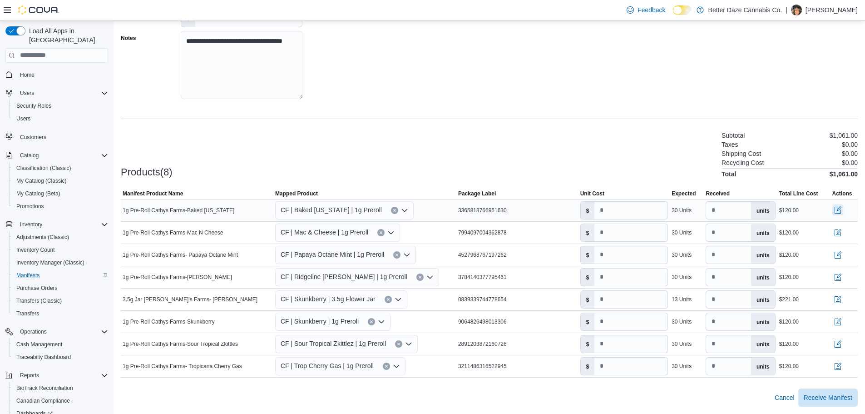
click at [844, 207] on button "button" at bounding box center [838, 209] width 11 height 11
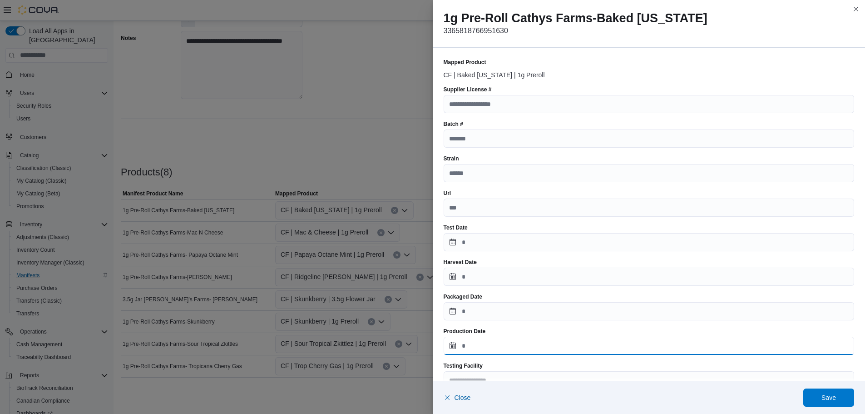
click at [455, 347] on input "Production Date" at bounding box center [649, 346] width 411 height 18
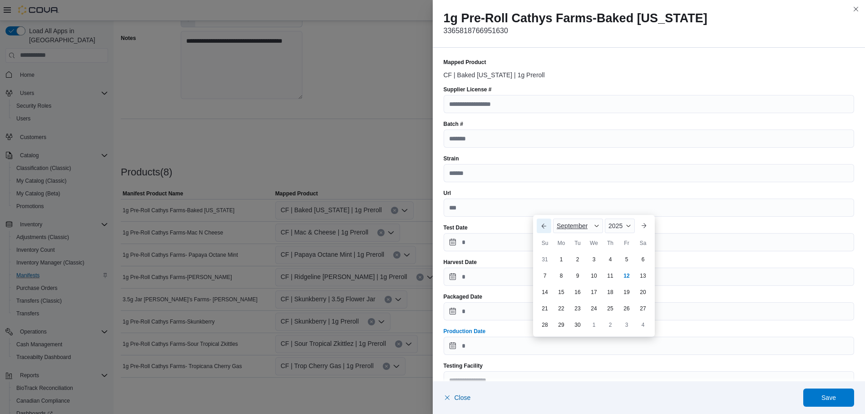
drag, startPoint x: 543, startPoint y: 224, endPoint x: 557, endPoint y: 224, distance: 14.1
click at [552, 224] on div "Previous Month Next month [DATE] [DATE] Su Mo Tu We Th Fr Sa 31 1 2 3 4 5 6 7 8…" at bounding box center [594, 275] width 114 height 114
click at [545, 225] on button "Previous Month" at bounding box center [544, 225] width 15 height 15
click at [576, 291] on div "19" at bounding box center [578, 292] width 16 height 16
type input "**********"
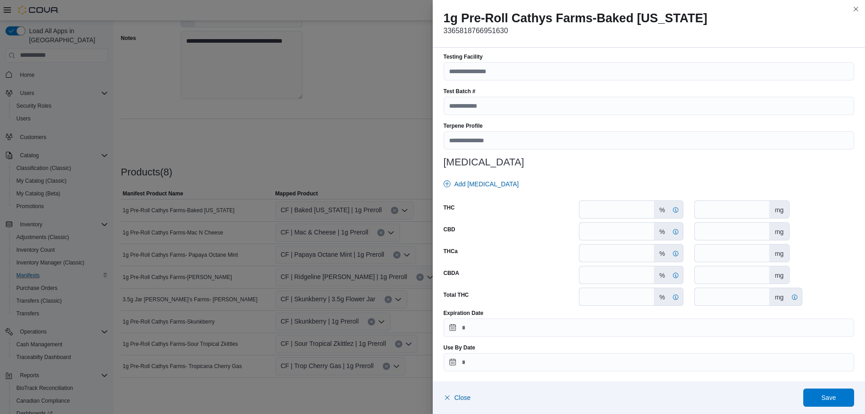
scroll to position [310, 0]
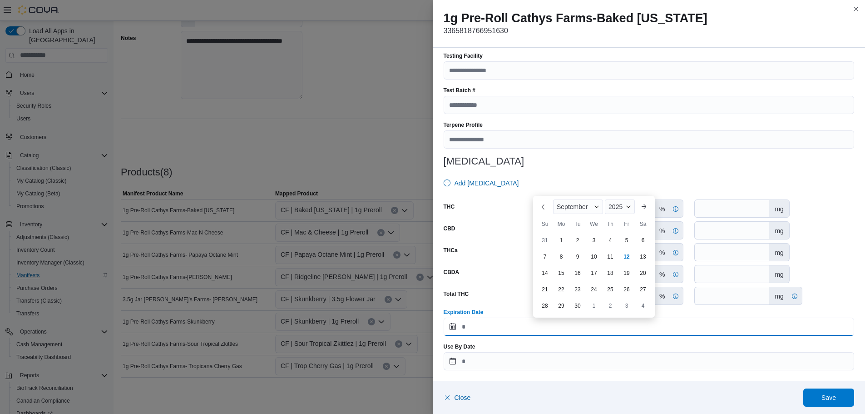
click at [512, 326] on input "Expiration Date" at bounding box center [649, 327] width 411 height 18
click at [627, 210] on div "2025" at bounding box center [620, 206] width 30 height 15
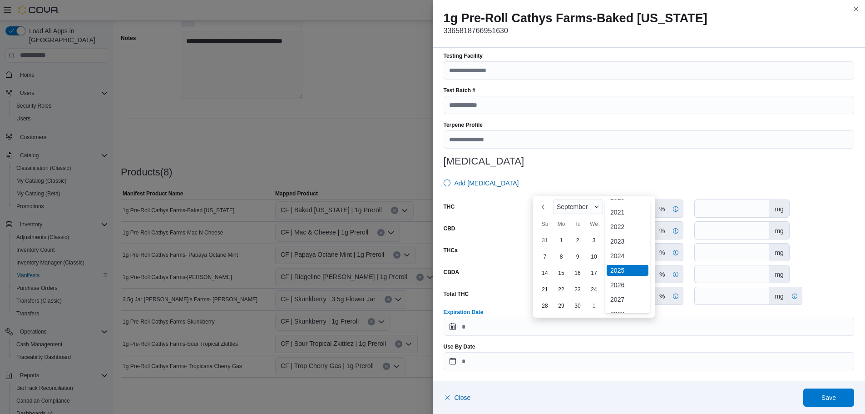
scroll to position [108, 0]
click at [627, 218] on div "2026" at bounding box center [628, 216] width 42 height 11
click at [542, 207] on button "Previous Month" at bounding box center [544, 206] width 15 height 15
click at [586, 275] on div "18" at bounding box center [578, 273] width 16 height 16
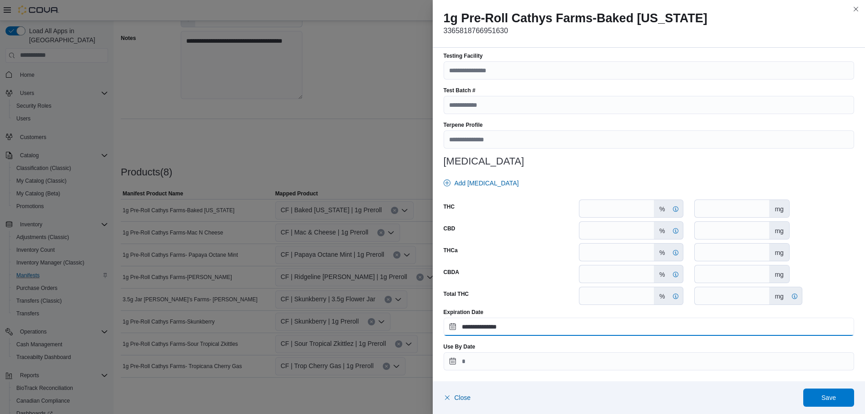
click at [492, 328] on input "**********" at bounding box center [649, 327] width 411 height 18
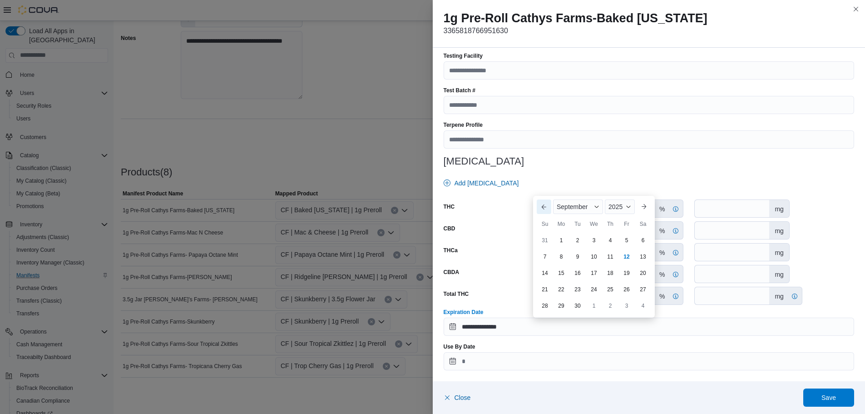
click at [547, 204] on button "Previous Month" at bounding box center [544, 206] width 15 height 15
click at [624, 196] on div "2025" at bounding box center [618, 190] width 34 height 15
click at [611, 203] on div "2026" at bounding box center [624, 200] width 42 height 11
click at [594, 278] on div "19" at bounding box center [594, 273] width 16 height 16
type input "**********"
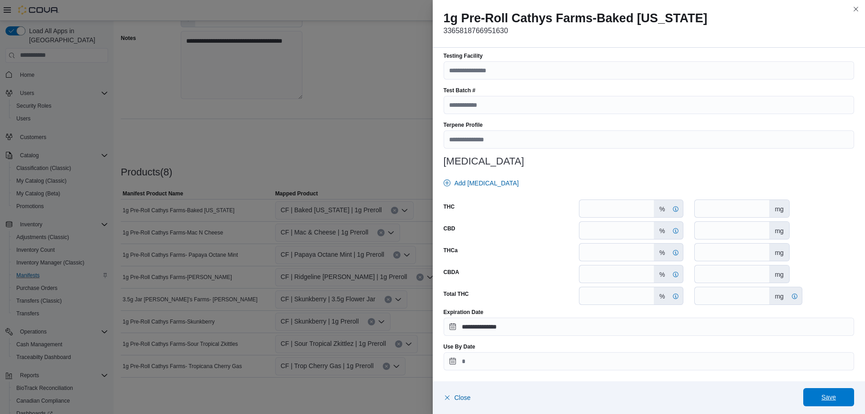
click at [819, 398] on span "Save" at bounding box center [829, 397] width 40 height 18
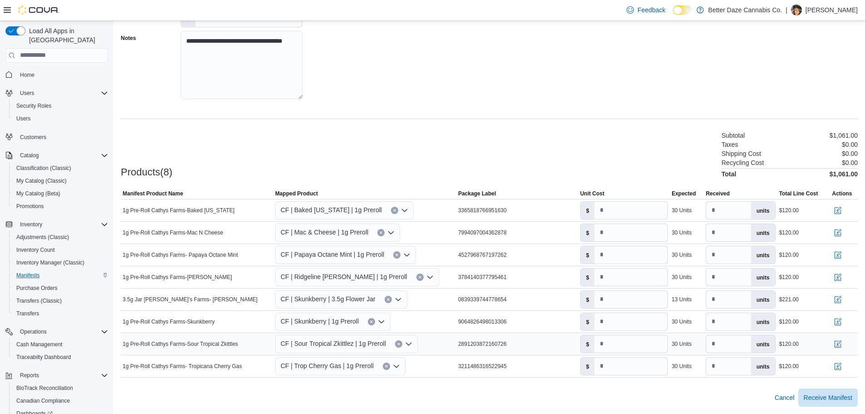
click at [850, 345] on div at bounding box center [845, 344] width 28 height 15
click at [839, 345] on button "button" at bounding box center [838, 343] width 11 height 11
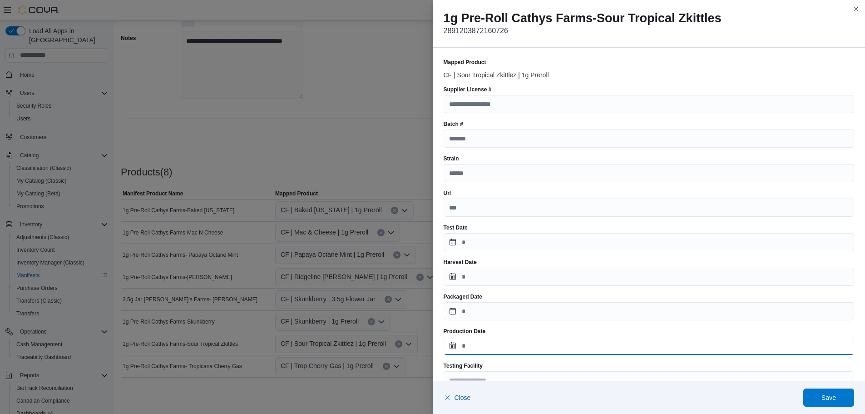
click at [452, 341] on input "Production Date" at bounding box center [649, 346] width 411 height 18
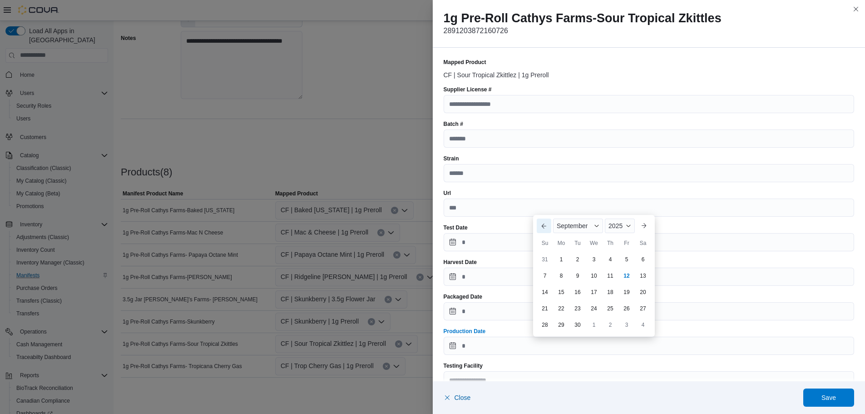
drag, startPoint x: 551, startPoint y: 223, endPoint x: 561, endPoint y: 237, distance: 17.5
click at [553, 224] on div "Previous Month Next month [DATE] [DATE] Su Mo Tu We Th Fr Sa 31 1 2 3 4 5 6 7 8…" at bounding box center [594, 275] width 114 height 114
click at [544, 228] on button "Previous Month" at bounding box center [544, 225] width 15 height 15
click at [581, 293] on div "19" at bounding box center [578, 292] width 15 height 15
type input "**********"
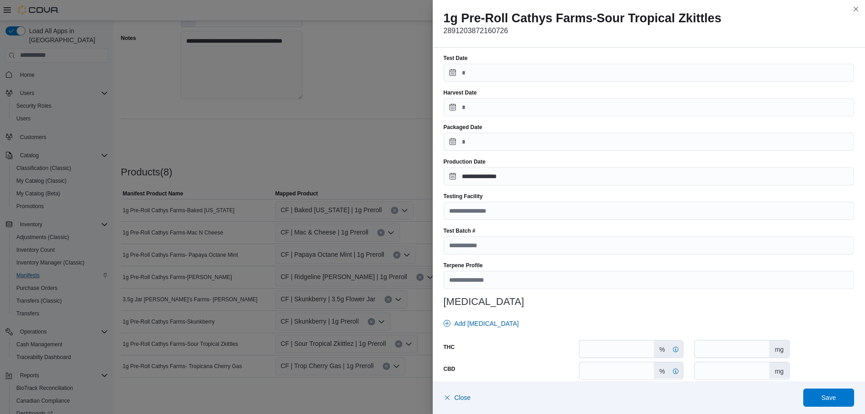
scroll to position [310, 0]
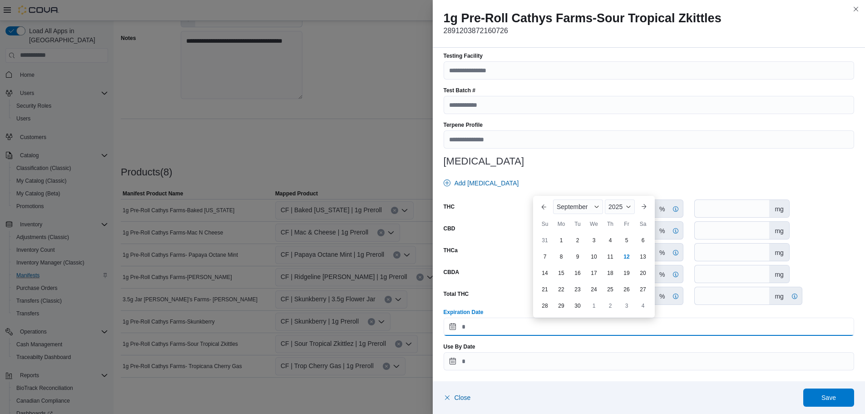
drag, startPoint x: 506, startPoint y: 323, endPoint x: 512, endPoint y: 318, distance: 8.4
click at [506, 323] on input "Expiration Date" at bounding box center [649, 327] width 411 height 18
click at [620, 200] on div "2025" at bounding box center [620, 206] width 30 height 15
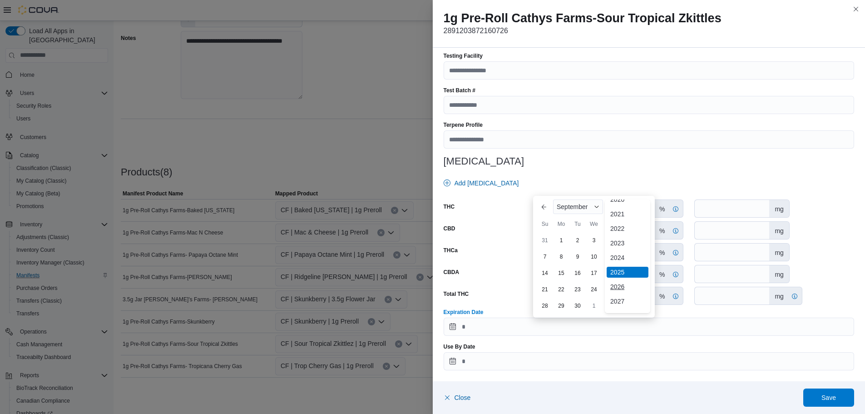
scroll to position [108, 0]
click at [623, 220] on div "2026" at bounding box center [628, 216] width 42 height 11
click at [540, 207] on button "Previous Month" at bounding box center [544, 206] width 15 height 15
click at [600, 273] on div "19" at bounding box center [594, 273] width 16 height 16
type input "**********"
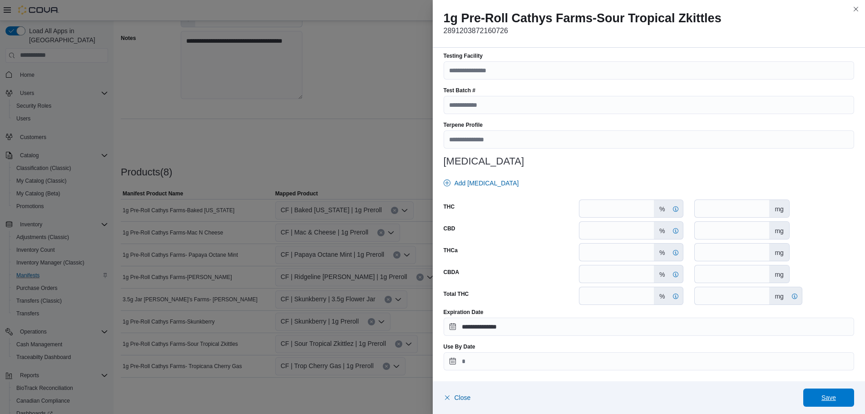
click at [834, 402] on span "Save" at bounding box center [829, 397] width 15 height 9
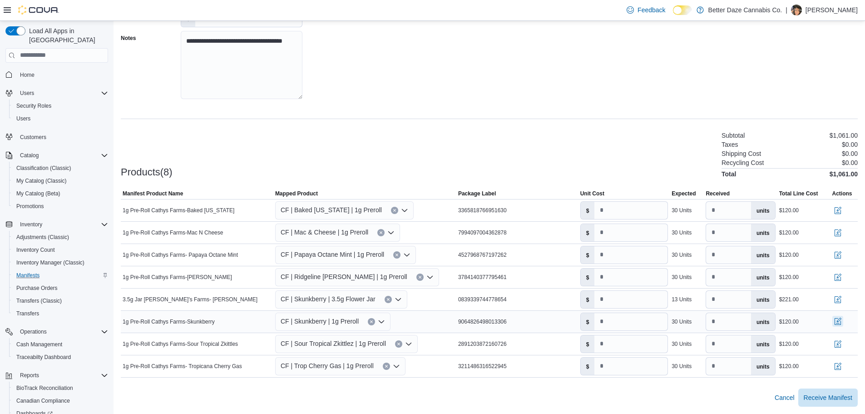
click at [844, 320] on button "button" at bounding box center [838, 321] width 11 height 11
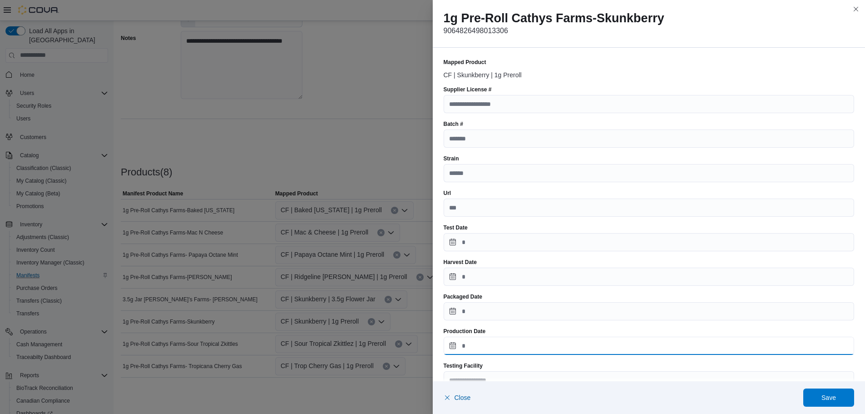
click at [451, 345] on input "Production Date" at bounding box center [649, 346] width 411 height 18
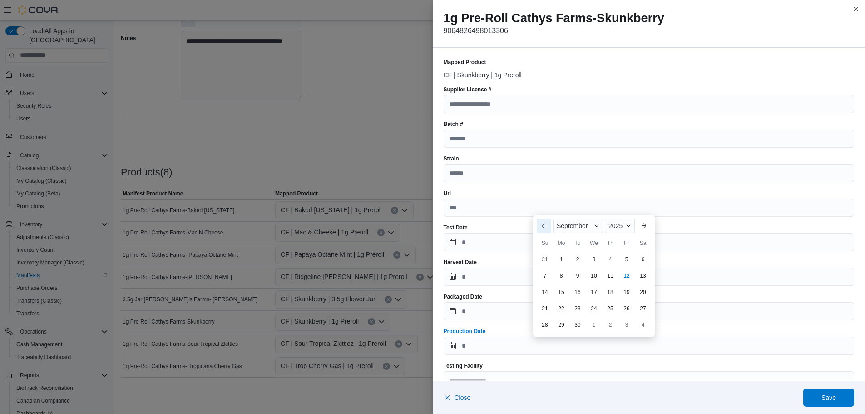
click at [540, 226] on button "Previous Month" at bounding box center [544, 225] width 15 height 15
click at [576, 293] on div "19" at bounding box center [578, 292] width 16 height 16
type input "**********"
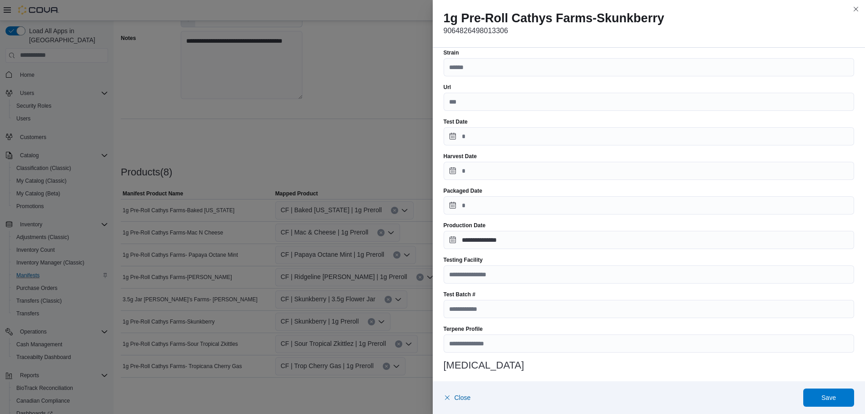
scroll to position [310, 0]
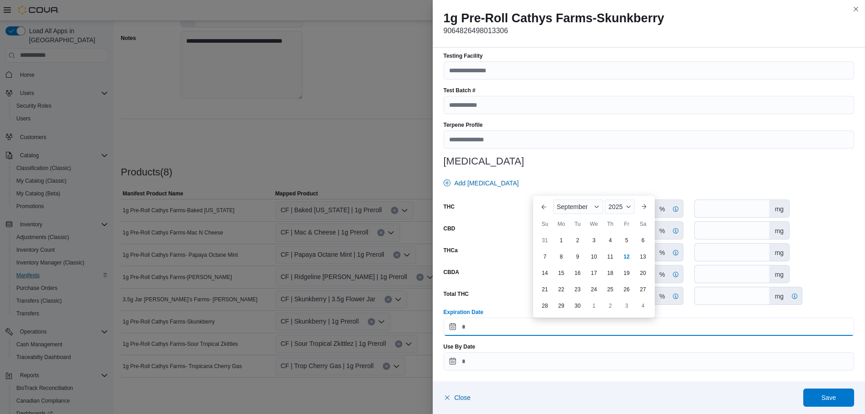
click at [512, 321] on input "Expiration Date" at bounding box center [649, 327] width 411 height 18
click at [630, 208] on span "Button. Open the year selector. 2025 is currently selected." at bounding box center [628, 206] width 5 height 5
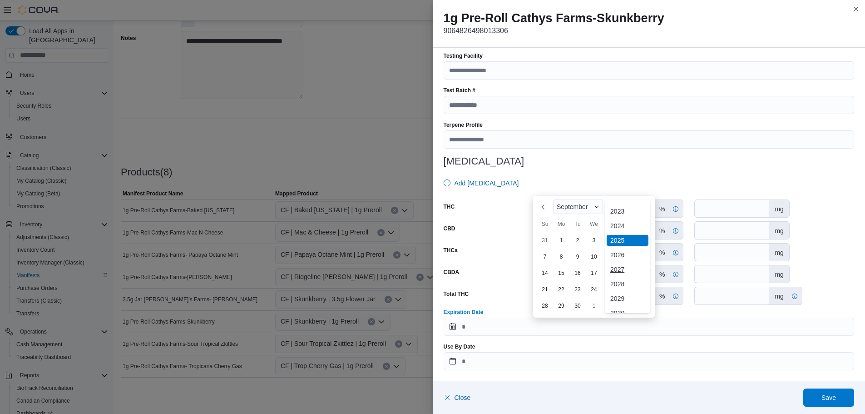
scroll to position [108, 0]
click at [620, 218] on div "2026" at bounding box center [628, 216] width 42 height 11
click at [551, 210] on button "Previous Month" at bounding box center [544, 206] width 15 height 15
click at [595, 273] on div "19" at bounding box center [594, 273] width 16 height 16
type input "**********"
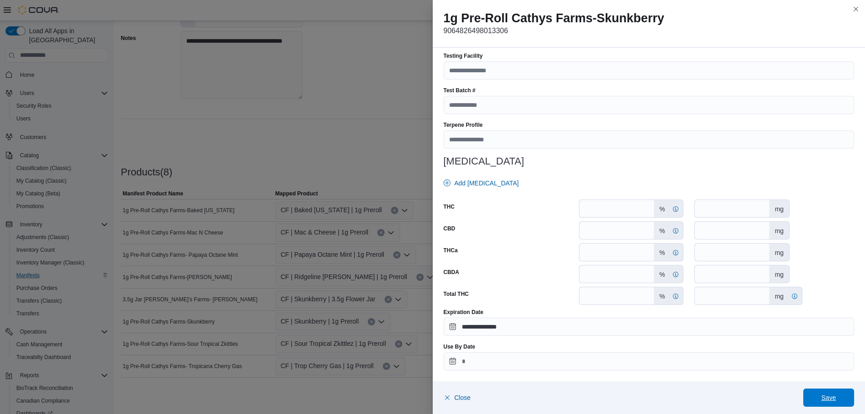
click at [836, 402] on span "Save" at bounding box center [829, 397] width 40 height 18
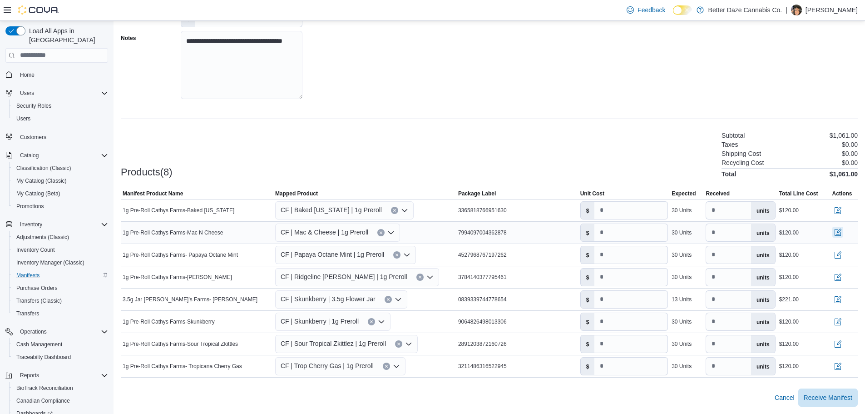
click at [844, 232] on button "button" at bounding box center [838, 232] width 11 height 11
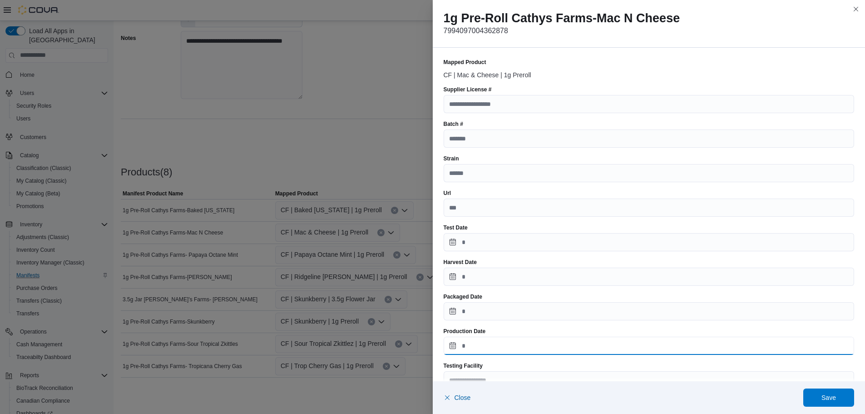
click at [456, 344] on input "Production Date" at bounding box center [649, 346] width 411 height 18
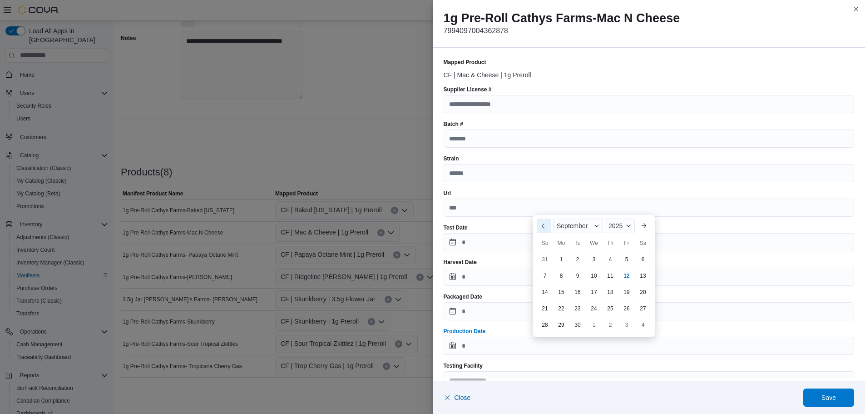
click at [544, 224] on button "Previous Month" at bounding box center [544, 225] width 15 height 15
click at [572, 292] on div "19" at bounding box center [578, 292] width 16 height 16
type input "**********"
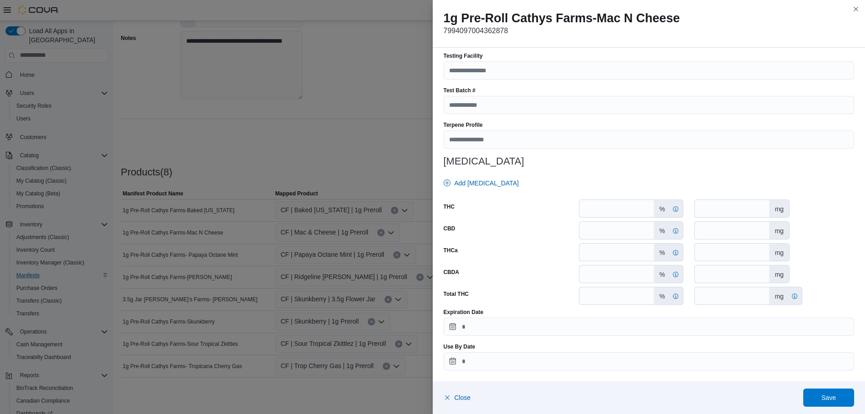
click at [471, 317] on div "Expiration Date" at bounding box center [649, 321] width 411 height 27
drag, startPoint x: 472, startPoint y: 336, endPoint x: 506, endPoint y: 306, distance: 45.4
click at [472, 335] on div "**********" at bounding box center [649, 59] width 411 height 621
drag, startPoint x: 481, startPoint y: 336, endPoint x: 483, endPoint y: 328, distance: 8.0
click at [481, 336] on div "**********" at bounding box center [649, 59] width 411 height 621
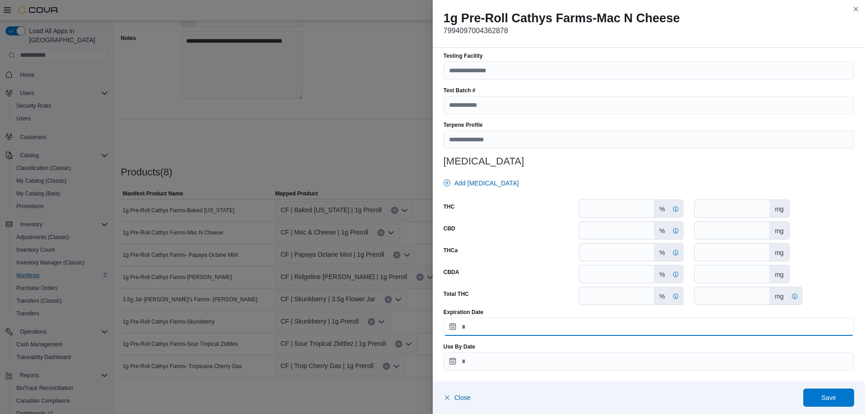
click at [474, 325] on input "Expiration Date" at bounding box center [649, 327] width 411 height 18
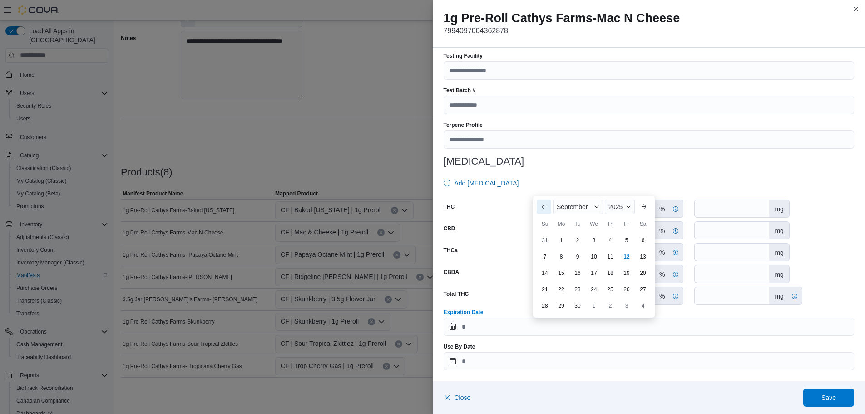
click at [543, 207] on button "Previous Month" at bounding box center [544, 206] width 15 height 15
click at [629, 196] on div "2025" at bounding box center [618, 190] width 34 height 15
click at [617, 199] on div "2026" at bounding box center [624, 200] width 42 height 11
click at [592, 271] on div "19" at bounding box center [594, 273] width 16 height 16
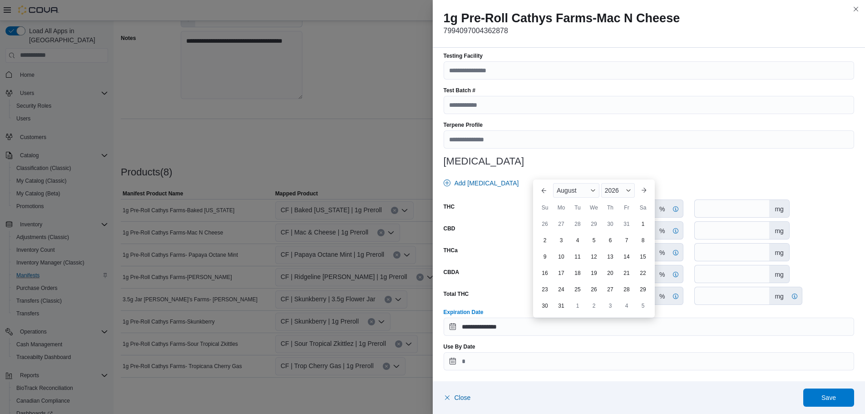
type input "**********"
drag, startPoint x: 826, startPoint y: 393, endPoint x: 808, endPoint y: 392, distance: 18.7
click at [827, 393] on span "Save" at bounding box center [829, 397] width 40 height 18
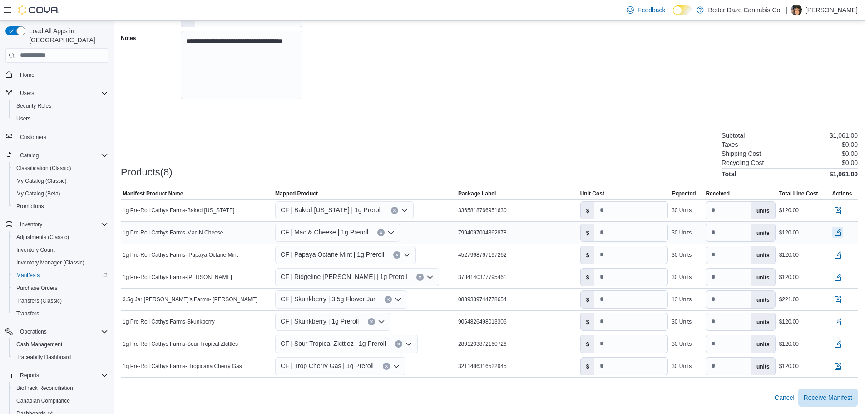
click at [844, 234] on button "button" at bounding box center [838, 232] width 11 height 11
click at [844, 258] on button "button" at bounding box center [838, 254] width 11 height 11
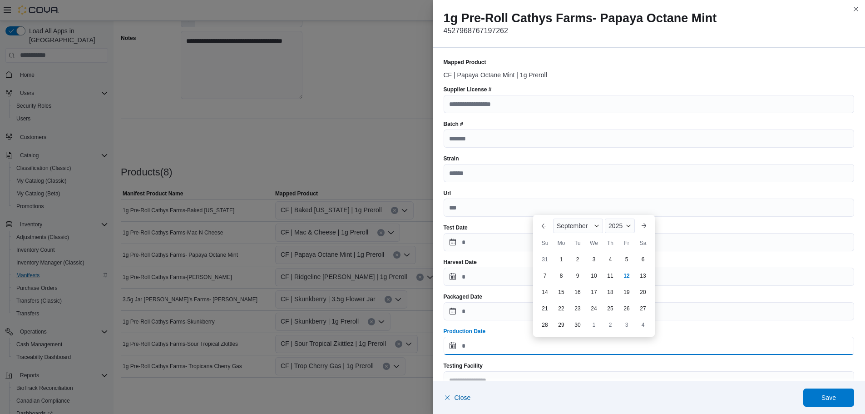
click at [449, 337] on input "Production Date" at bounding box center [649, 346] width 411 height 18
drag, startPoint x: 544, startPoint y: 221, endPoint x: 550, endPoint y: 224, distance: 6.3
click at [544, 221] on button "Previous Month" at bounding box center [544, 225] width 15 height 15
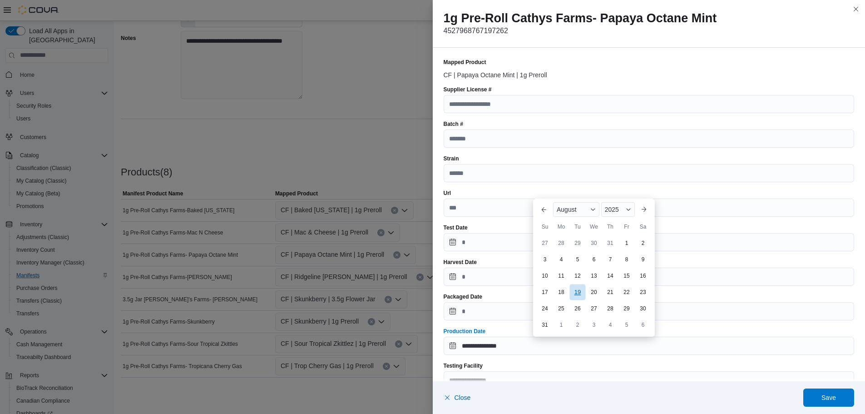
click at [577, 293] on div "19" at bounding box center [578, 292] width 16 height 16
type input "**********"
click at [812, 397] on span "Save" at bounding box center [829, 397] width 40 height 18
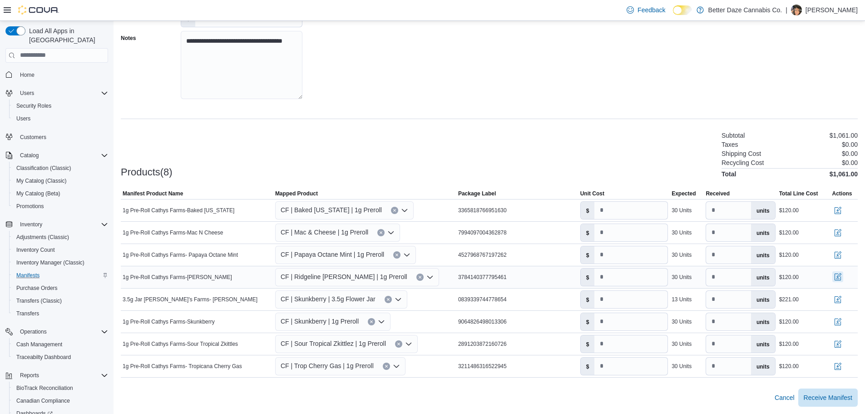
click at [844, 279] on button "button" at bounding box center [838, 276] width 11 height 11
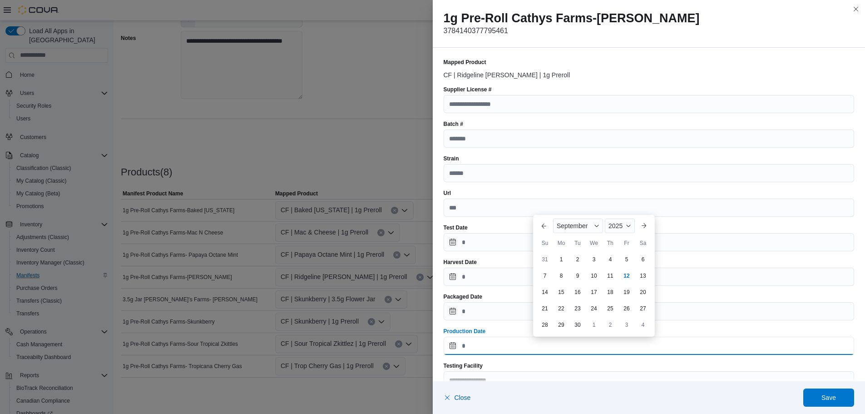
click at [454, 346] on input "Production Date" at bounding box center [649, 346] width 411 height 18
click at [544, 223] on button "Previous Month" at bounding box center [544, 225] width 15 height 15
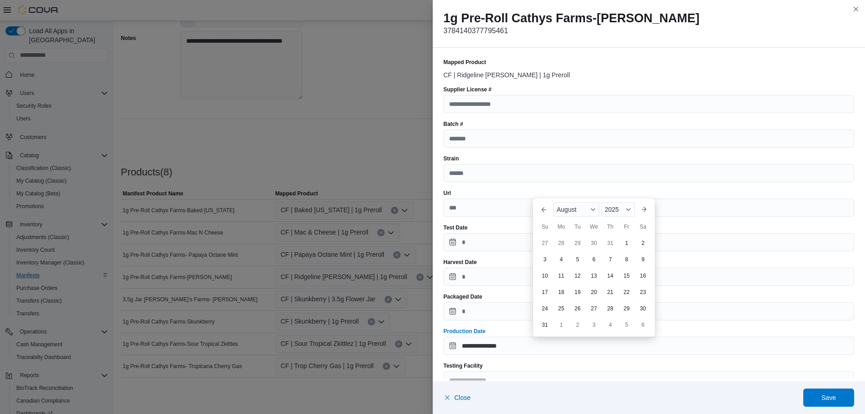
click at [576, 288] on div "19" at bounding box center [578, 292] width 15 height 15
type input "**********"
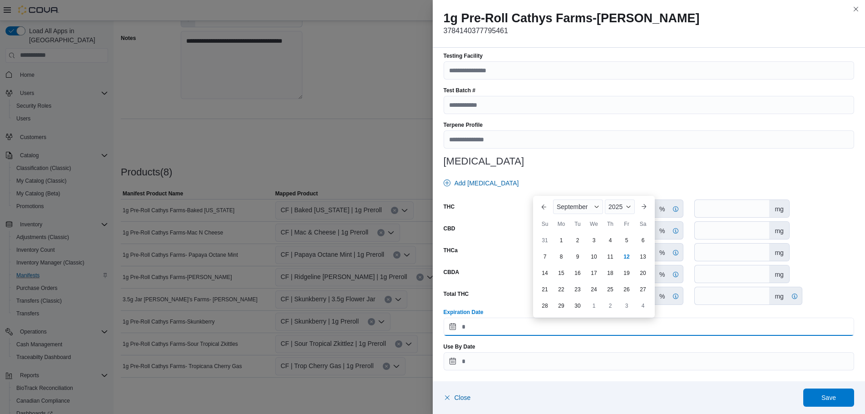
drag, startPoint x: 481, startPoint y: 318, endPoint x: 513, endPoint y: 296, distance: 39.6
click at [481, 317] on div "Expiration Date" at bounding box center [649, 321] width 411 height 27
click at [621, 206] on span "2025" at bounding box center [616, 206] width 14 height 7
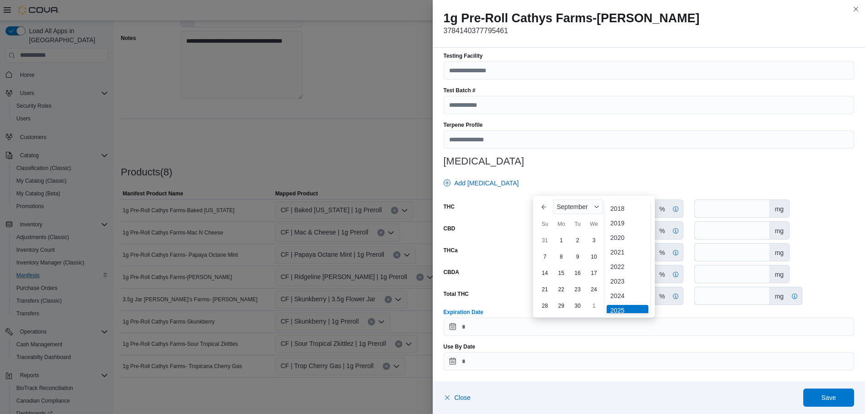
scroll to position [94, 0]
click at [616, 234] on div "2026" at bounding box center [628, 231] width 42 height 11
click at [540, 204] on button "Previous Month" at bounding box center [544, 206] width 15 height 15
click at [586, 274] on div "19" at bounding box center [594, 273] width 16 height 16
type input "**********"
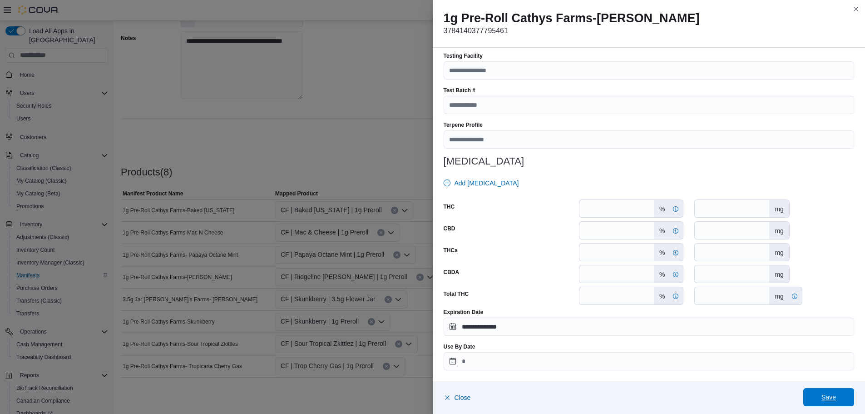
click at [828, 398] on span "Save" at bounding box center [829, 396] width 15 height 9
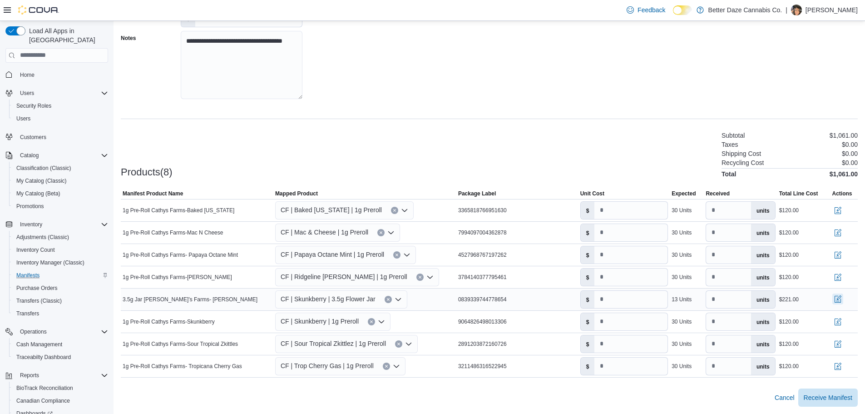
click at [844, 302] on button "button" at bounding box center [838, 298] width 11 height 11
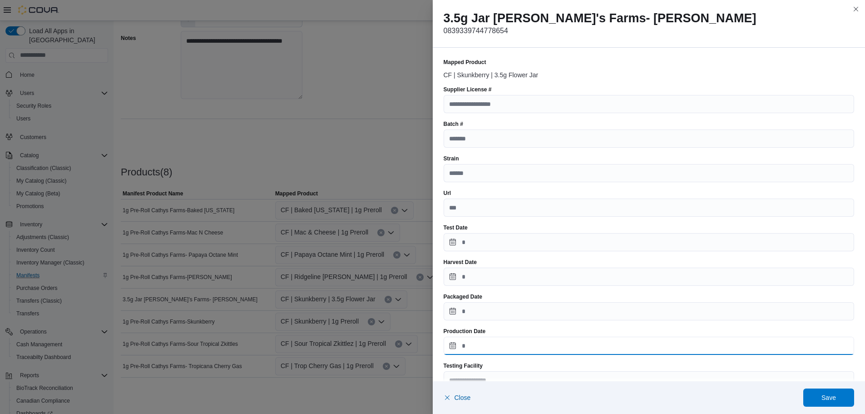
click at [455, 345] on input "Production Date" at bounding box center [649, 346] width 411 height 18
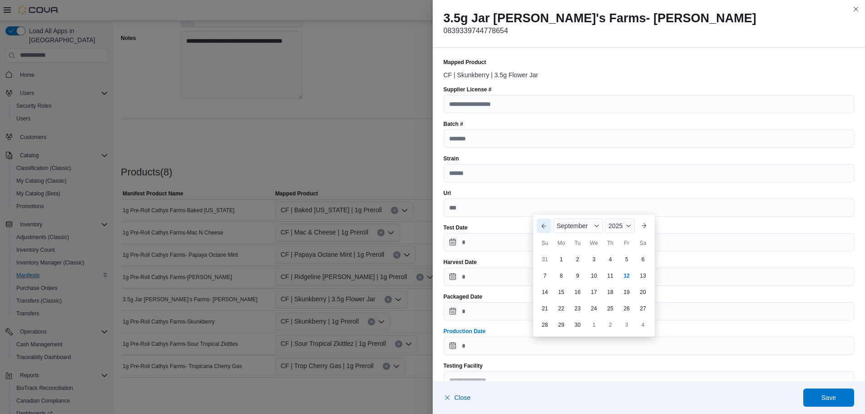
click at [539, 225] on button "Previous Month" at bounding box center [544, 225] width 15 height 15
click at [539, 225] on div "Su" at bounding box center [545, 226] width 15 height 15
click at [556, 208] on div "August" at bounding box center [576, 209] width 46 height 15
click at [542, 210] on button "Previous Month" at bounding box center [544, 209] width 15 height 15
drag, startPoint x: 620, startPoint y: 308, endPoint x: 625, endPoint y: 309, distance: 5.0
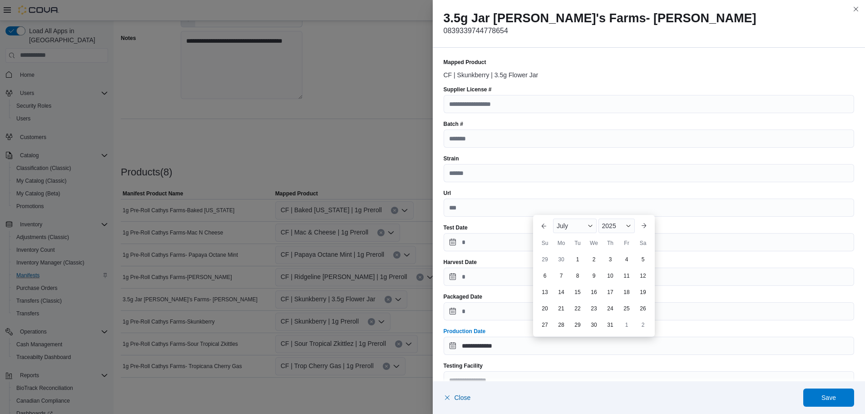
click at [623, 309] on div "25" at bounding box center [627, 308] width 15 height 15
type input "**********"
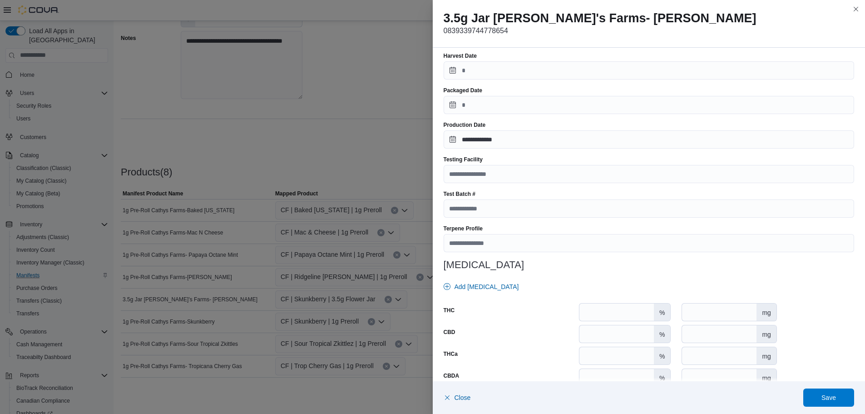
scroll to position [310, 0]
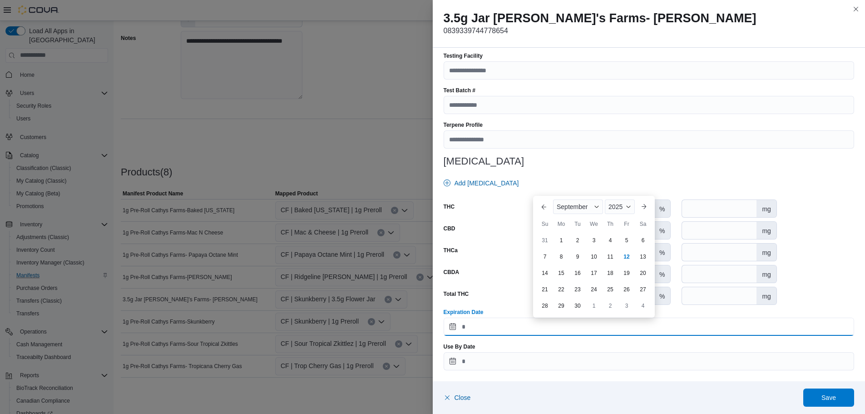
drag, startPoint x: 481, startPoint y: 328, endPoint x: 559, endPoint y: 262, distance: 101.8
click at [481, 328] on input "Expiration Date" at bounding box center [649, 327] width 411 height 18
click at [545, 204] on button "Previous Month" at bounding box center [544, 206] width 15 height 15
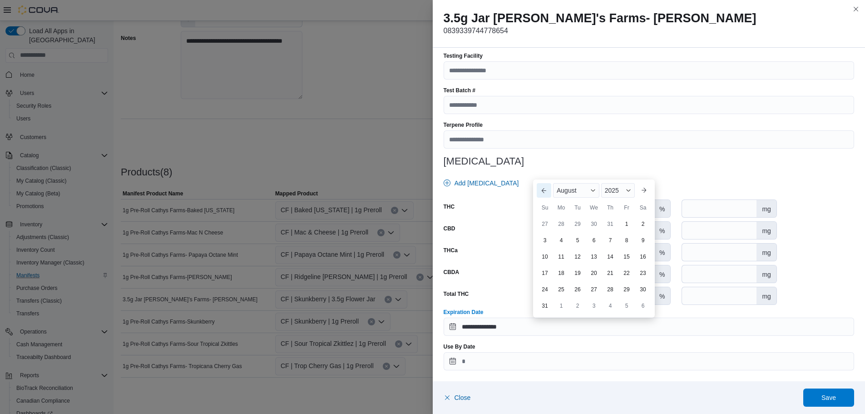
click at [546, 193] on button "Previous Month" at bounding box center [544, 190] width 15 height 15
click at [607, 206] on span "2025" at bounding box center [609, 206] width 14 height 7
click at [611, 218] on div "2026" at bounding box center [622, 216] width 42 height 11
click at [641, 285] on div "25" at bounding box center [643, 289] width 16 height 16
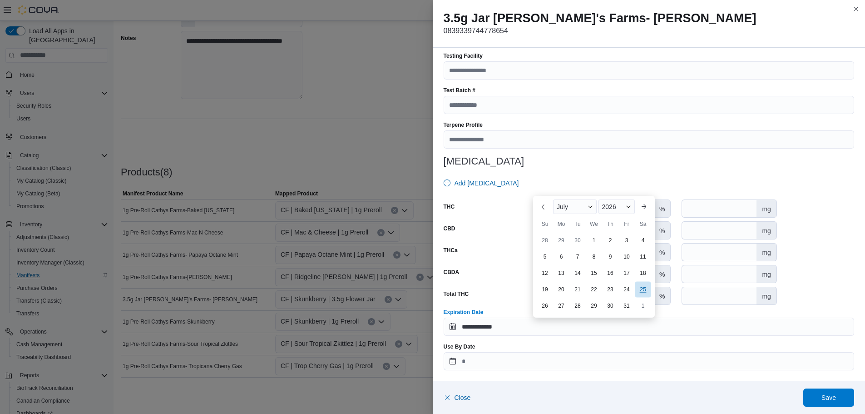
type input "**********"
click at [814, 398] on span "Save" at bounding box center [829, 397] width 40 height 18
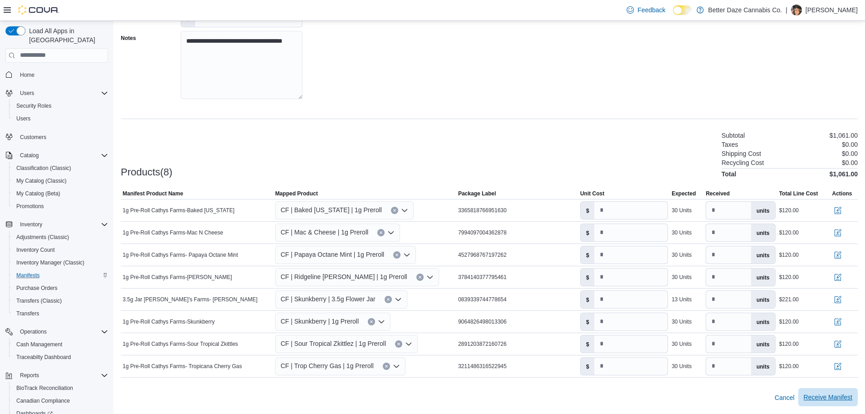
click at [834, 400] on span "Receive Manifest" at bounding box center [828, 396] width 49 height 9
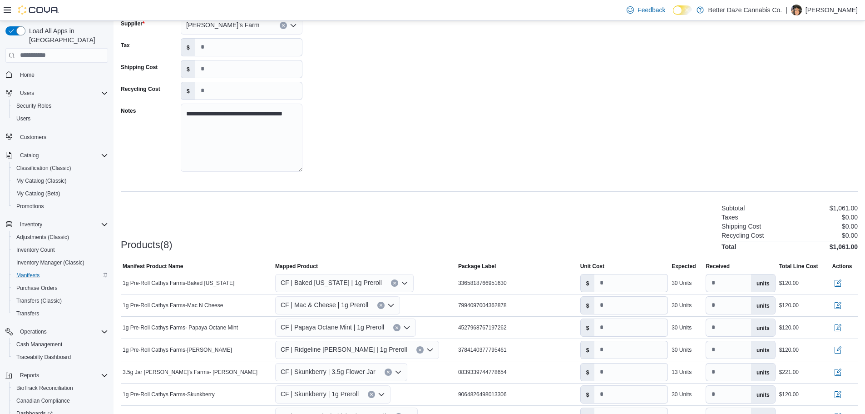
scroll to position [150, 0]
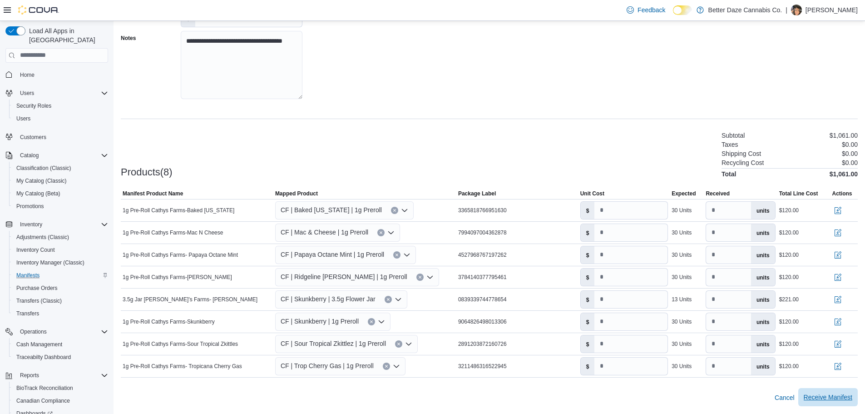
click at [827, 395] on span "Receive Manifest" at bounding box center [828, 396] width 49 height 9
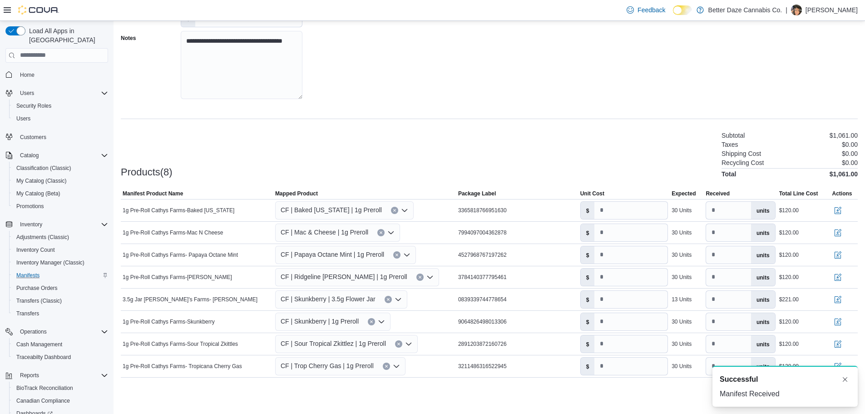
scroll to position [0, 0]
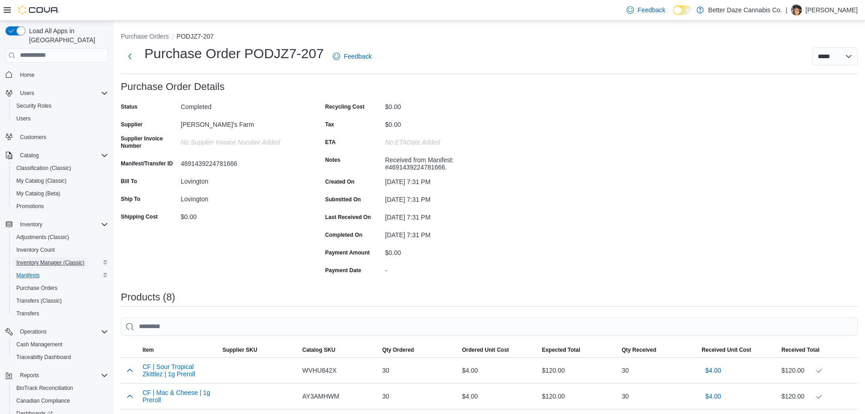
click at [84, 257] on link "Inventory Manager (Classic)" at bounding box center [50, 262] width 75 height 11
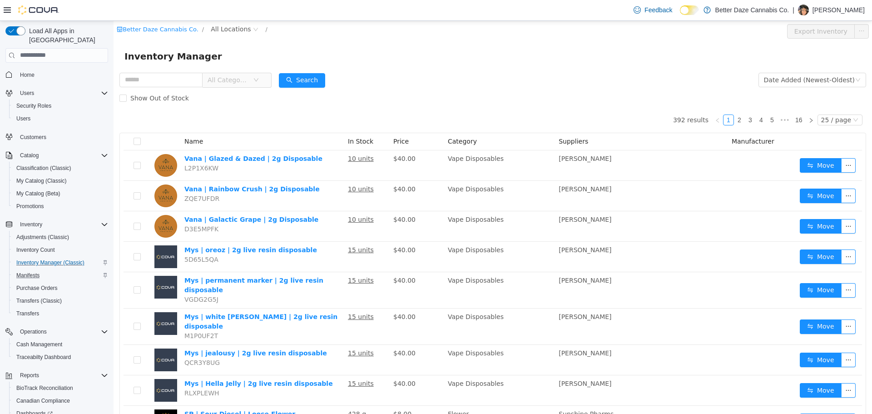
click at [38, 69] on span "Home" at bounding box center [62, 74] width 92 height 11
